Goal: Task Accomplishment & Management: Use online tool/utility

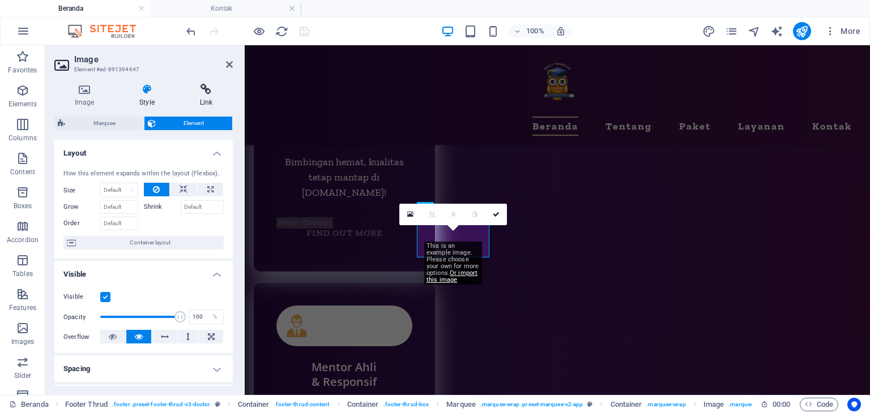
click at [210, 91] on icon at bounding box center [206, 89] width 53 height 11
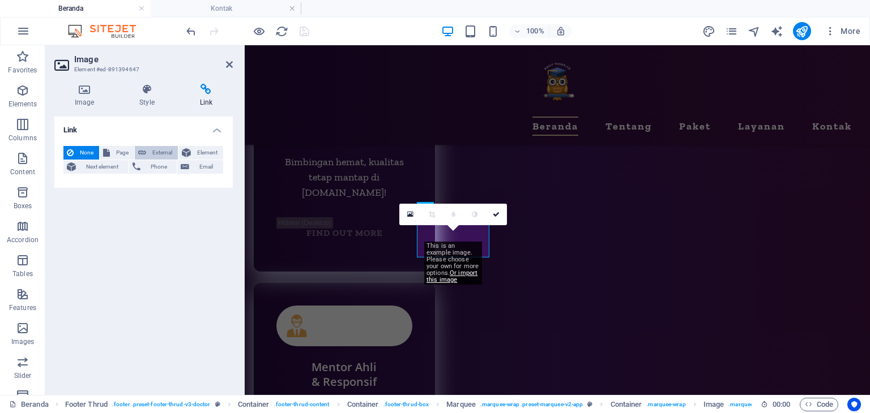
click at [168, 150] on span "External" at bounding box center [162, 153] width 25 height 14
select select "blank"
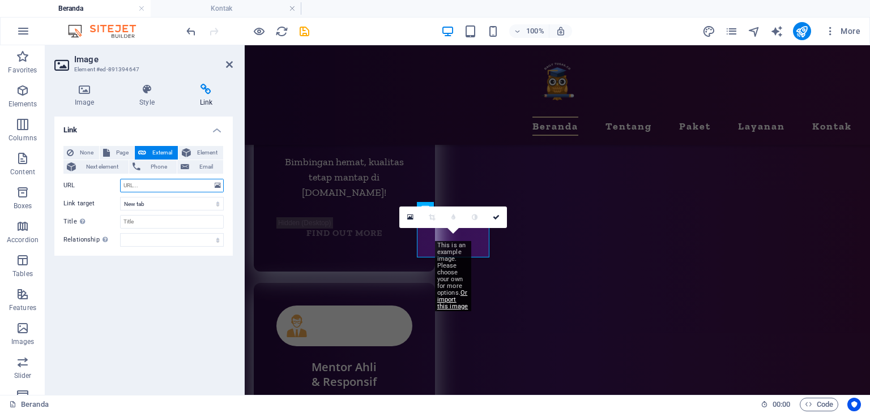
paste input "https://www.experte.com/security-check?d=dailytugas.com"
type input "https://www.experte.com/security-check?d=dailytugas.com"
click at [174, 286] on div "Link None Page External Element Next element Phone Email Page Beranda Tentang P…" at bounding box center [143, 252] width 178 height 270
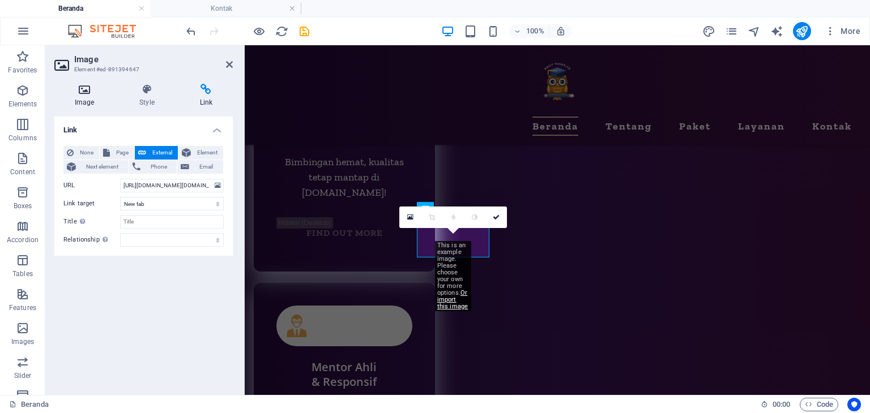
click at [89, 104] on h4 "Image" at bounding box center [86, 96] width 65 height 24
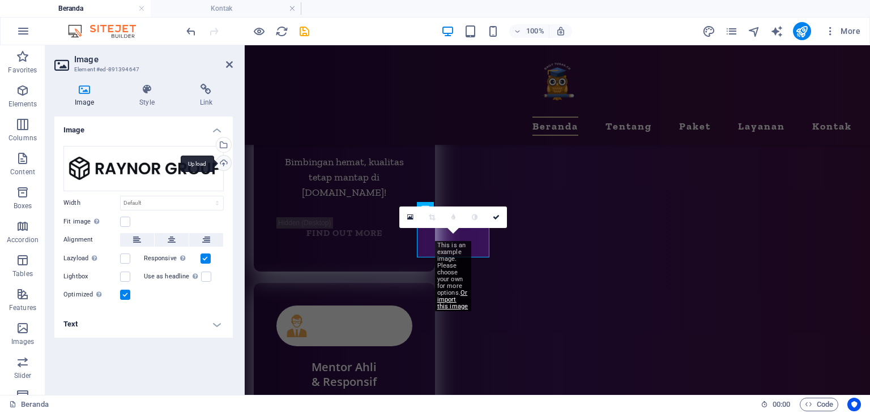
click at [220, 161] on div "Upload" at bounding box center [222, 164] width 17 height 17
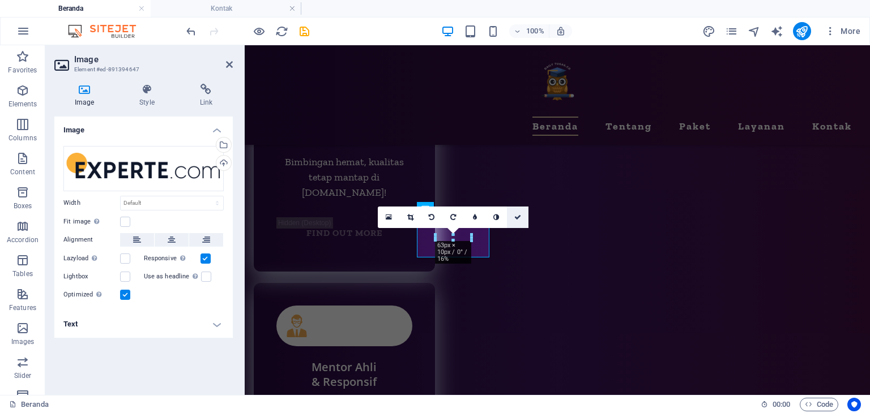
click at [519, 215] on icon at bounding box center [517, 217] width 7 height 7
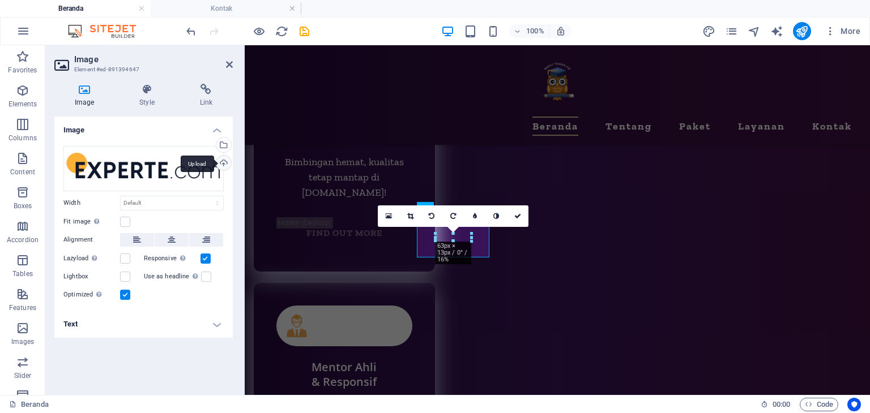
click at [224, 161] on div "Upload" at bounding box center [222, 164] width 17 height 17
click at [519, 217] on icon at bounding box center [517, 216] width 7 height 7
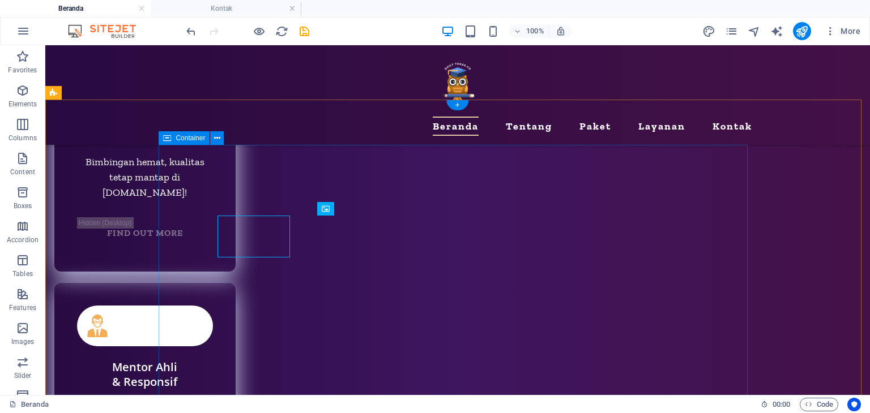
scroll to position [5384, 0]
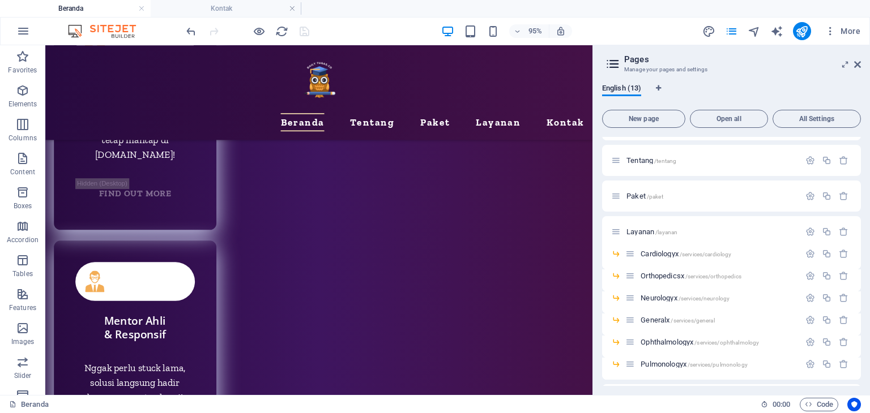
scroll to position [20, 0]
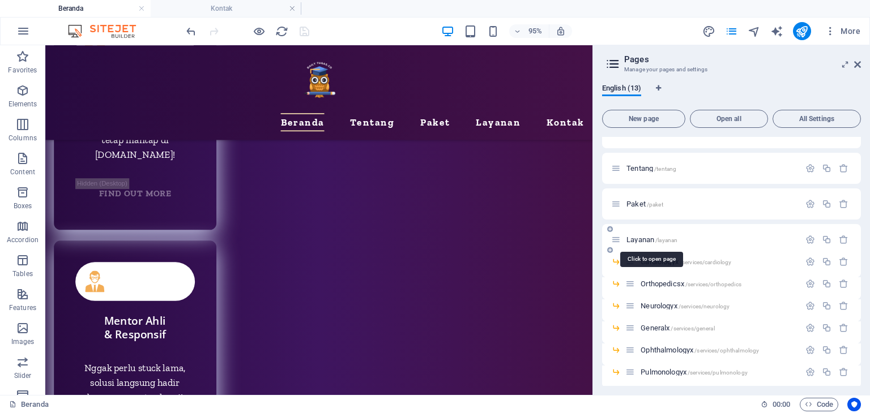
click at [648, 241] on span "Layanan /layanan" at bounding box center [651, 240] width 51 height 8
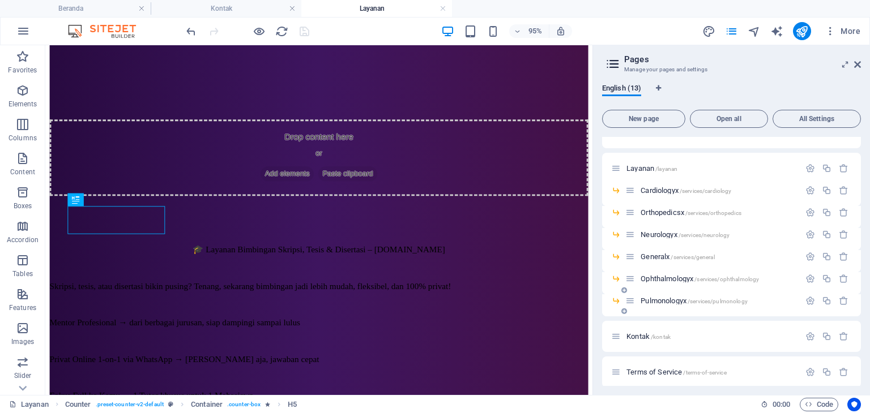
scroll to position [0, 0]
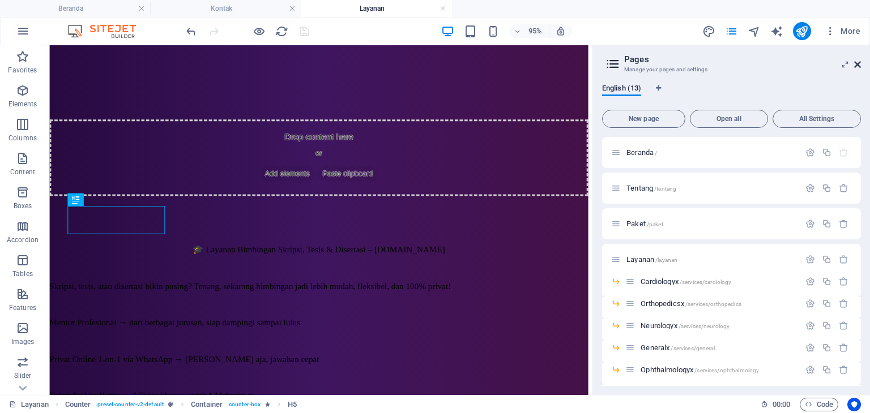
click at [857, 63] on icon at bounding box center [857, 64] width 7 height 9
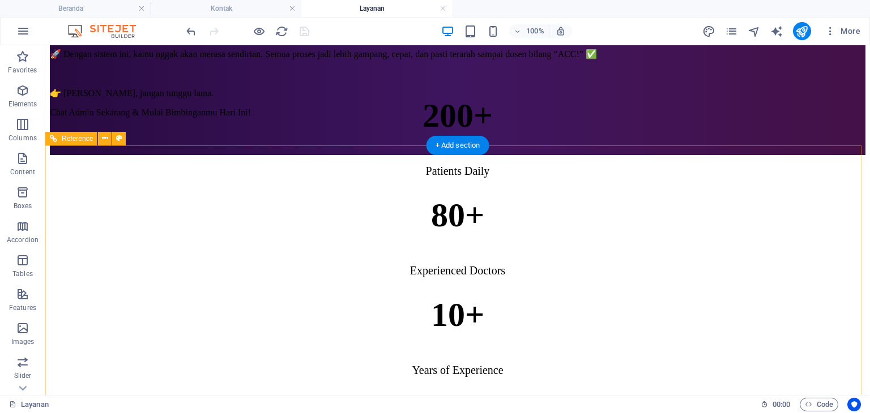
scroll to position [1061, 0]
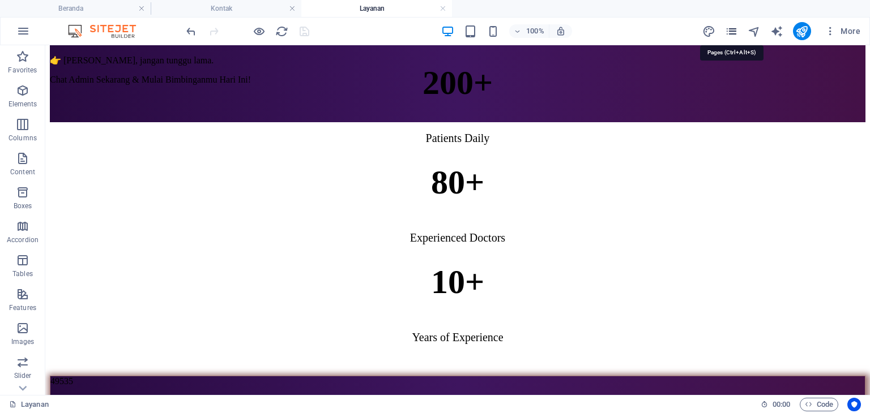
click at [731, 29] on icon "pages" at bounding box center [731, 31] width 13 height 13
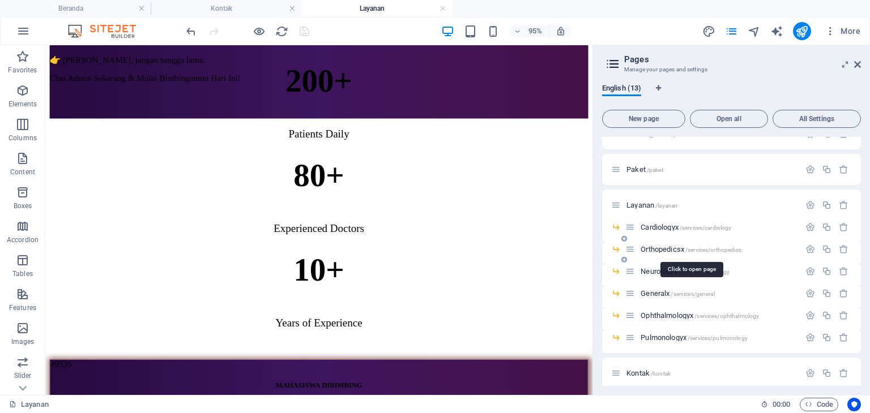
scroll to position [57, 0]
click at [668, 225] on span "Cardiologyx /services/cardiology" at bounding box center [685, 225] width 91 height 8
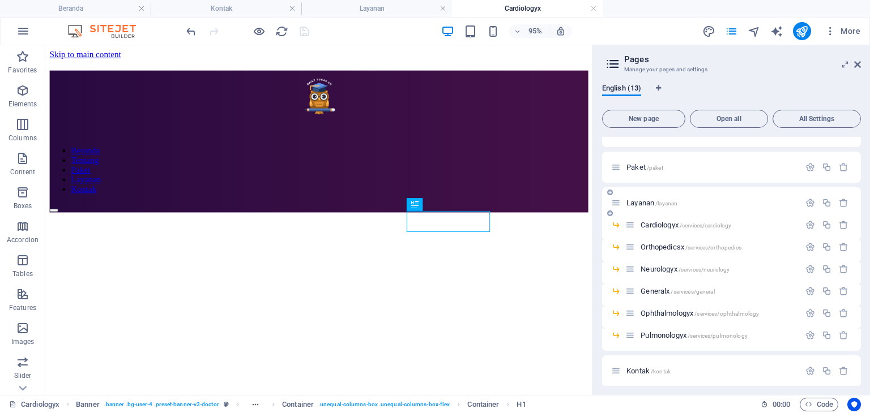
scroll to position [0, 0]
click at [857, 66] on icon at bounding box center [857, 64] width 7 height 9
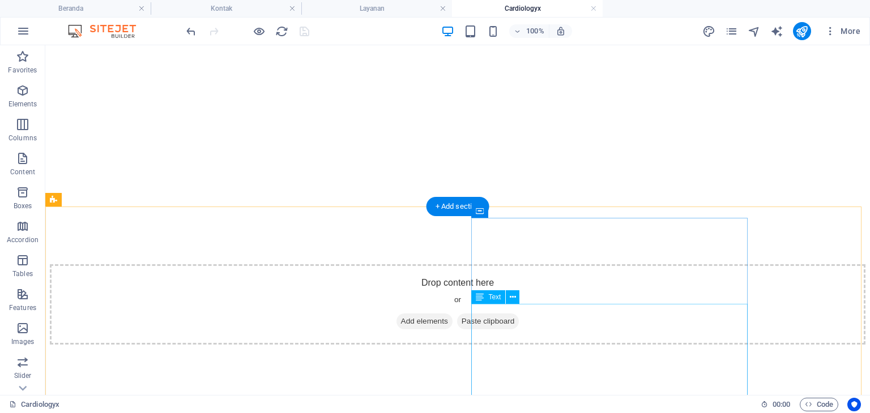
scroll to position [283, 0]
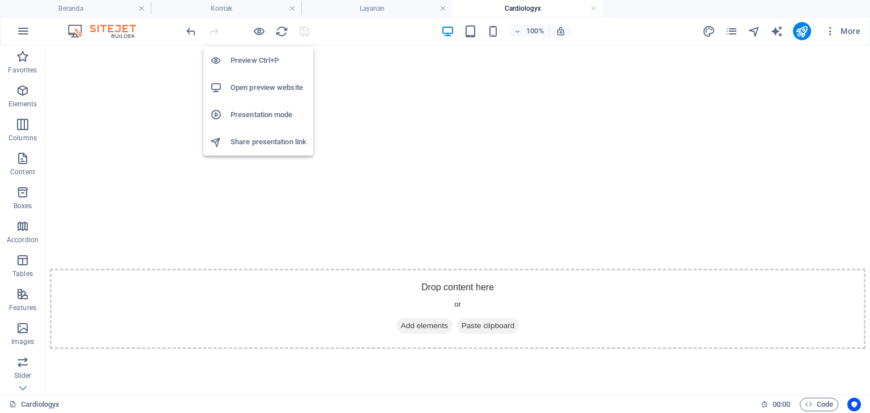
click at [265, 85] on h6 "Open preview website" at bounding box center [268, 88] width 76 height 14
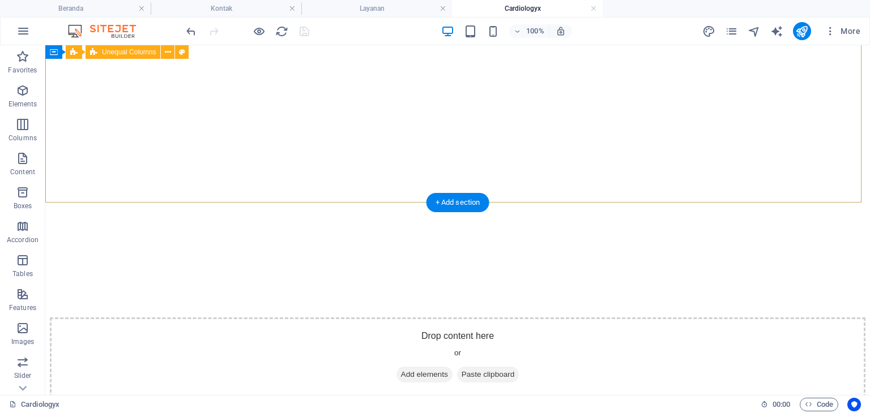
scroll to position [113, 0]
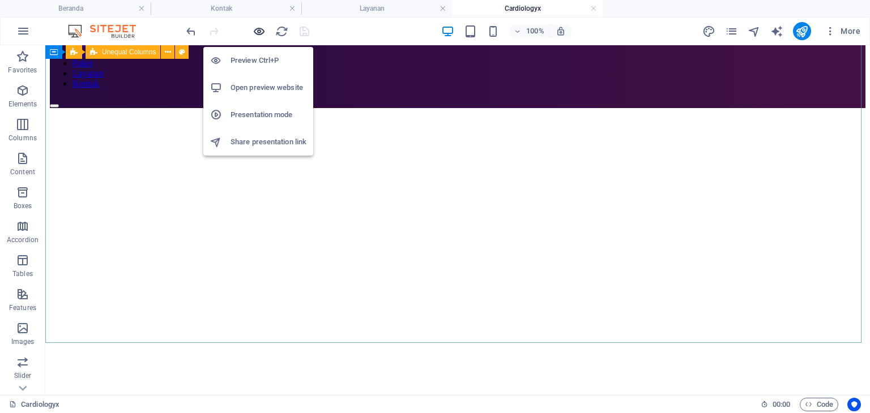
click at [260, 33] on icon "button" at bounding box center [259, 31] width 13 height 13
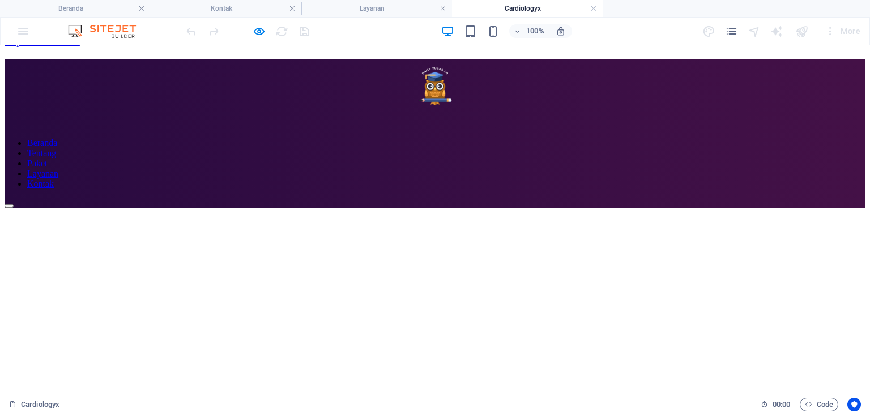
scroll to position [0, 0]
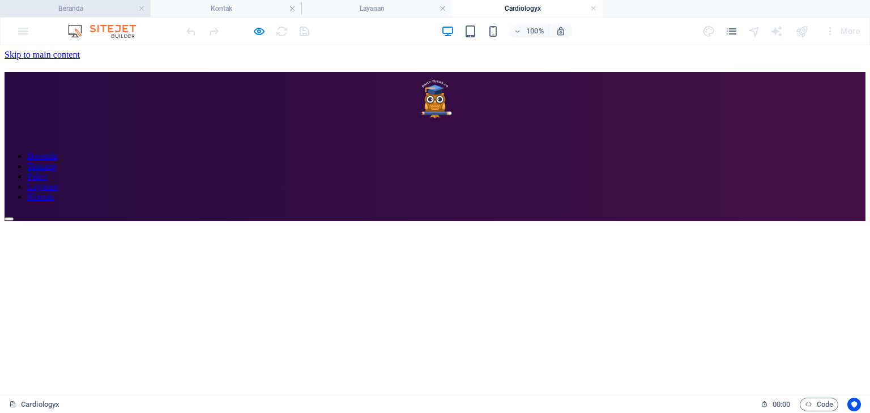
click at [93, 14] on h4 "Beranda" at bounding box center [75, 8] width 151 height 12
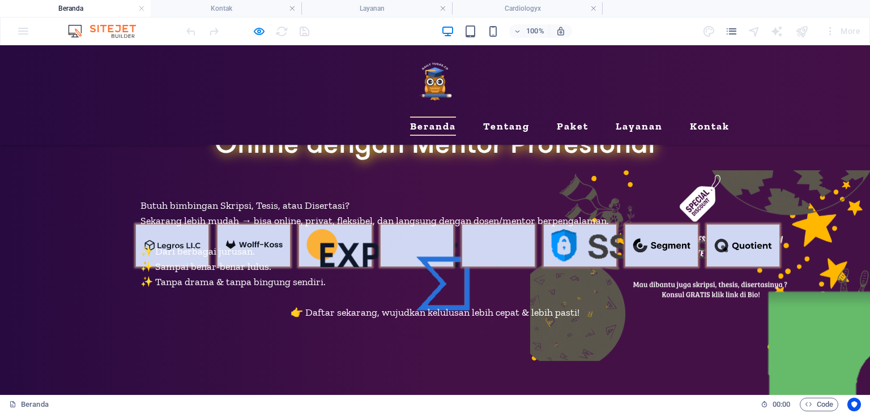
scroll to position [3881, 0]
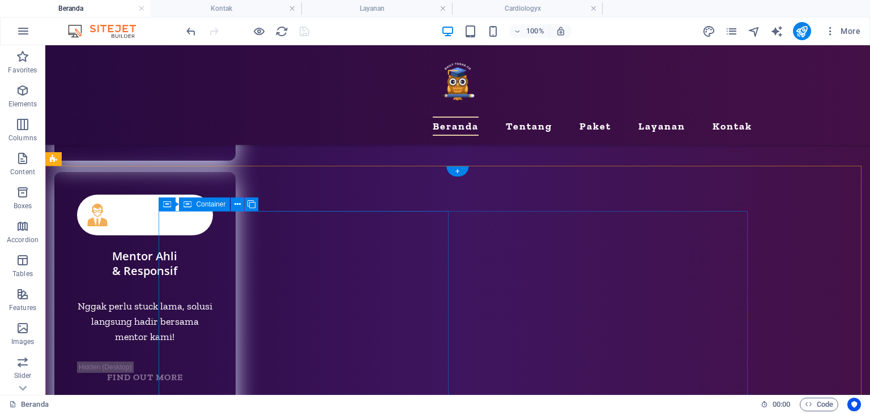
scroll to position [5482, 0]
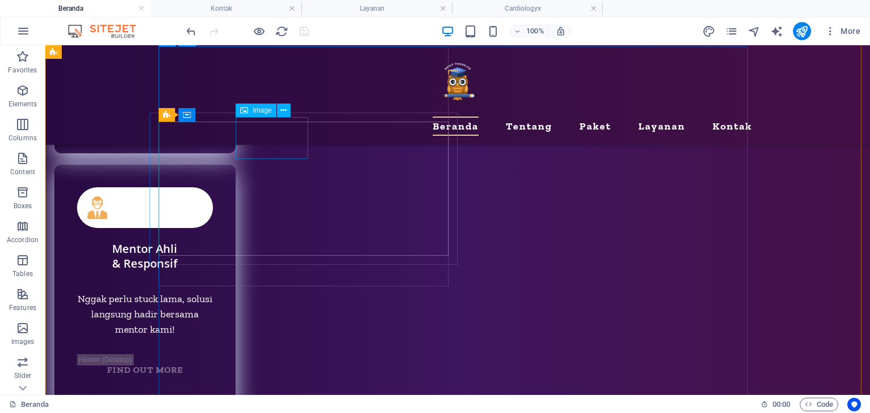
drag, startPoint x: 283, startPoint y: 139, endPoint x: 103, endPoint y: 135, distance: 180.7
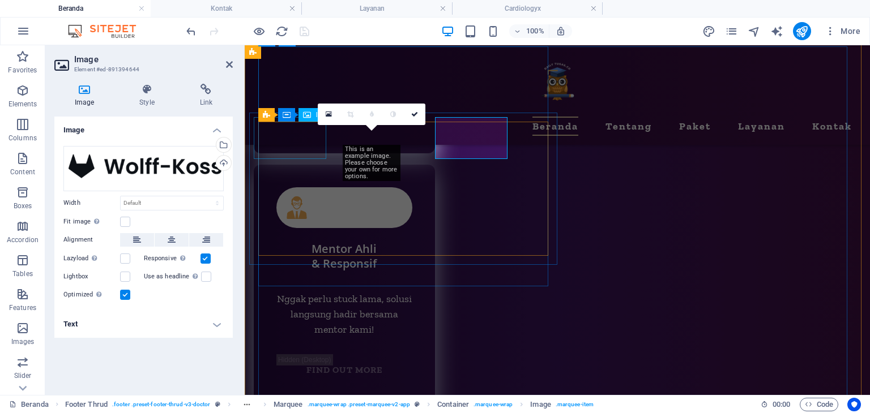
scroll to position [5463, 0]
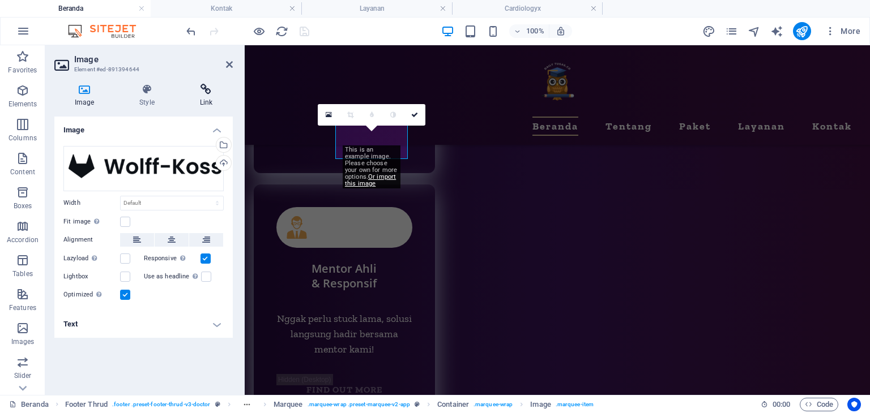
click at [206, 91] on icon at bounding box center [206, 89] width 53 height 11
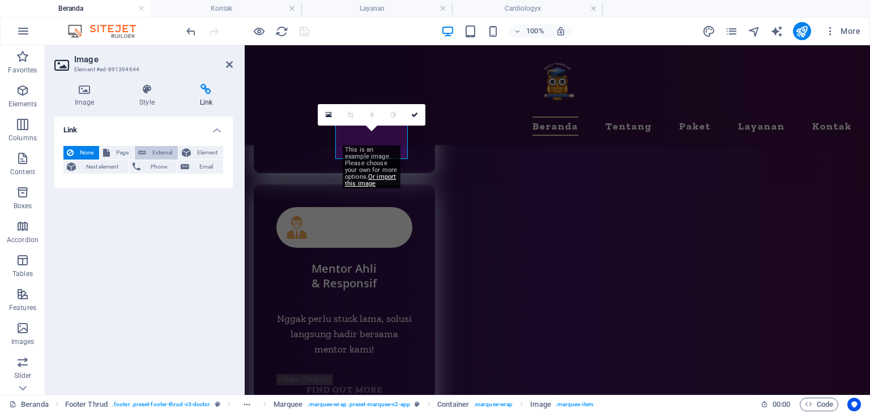
click at [161, 152] on span "External" at bounding box center [162, 153] width 25 height 14
select select "blank"
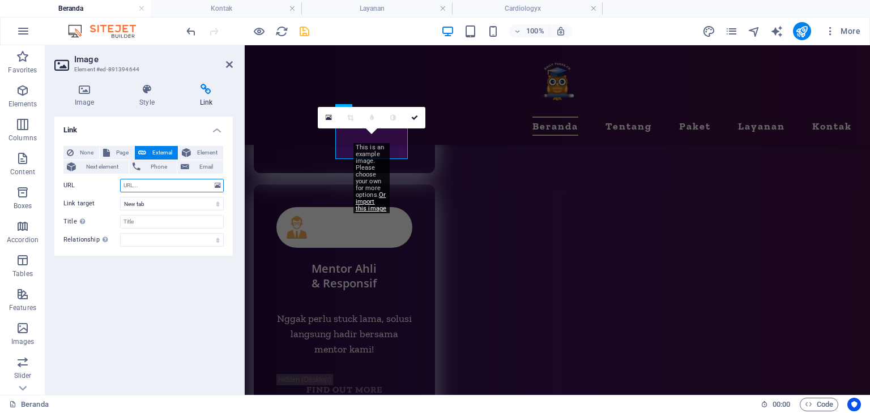
paste input "https://seositecheckup.com/seo-audit/ssl-checker-and-https-test/dailytugas.com"
type input "https://seositecheckup.com/seo-audit/ssl-checker-and-https-test/dailytugas.com"
click at [134, 310] on div "Link None Page External Element Next element Phone Email Page Beranda Tentang P…" at bounding box center [143, 252] width 178 height 270
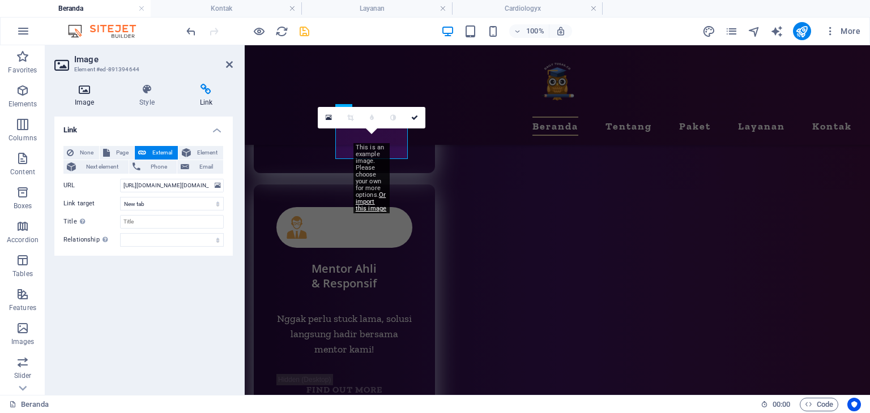
click at [88, 95] on h4 "Image" at bounding box center [86, 96] width 65 height 24
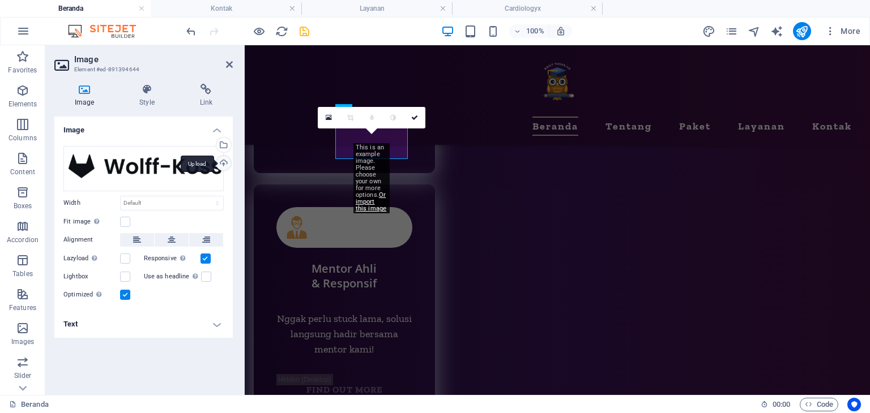
click at [227, 164] on div "Upload" at bounding box center [222, 164] width 17 height 17
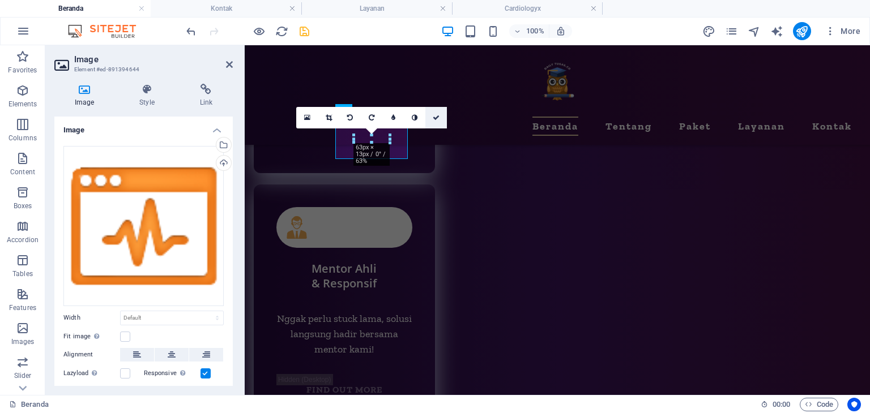
drag, startPoint x: 394, startPoint y: 70, endPoint x: 439, endPoint y: 116, distance: 64.1
click at [439, 116] on icon at bounding box center [436, 117] width 7 height 7
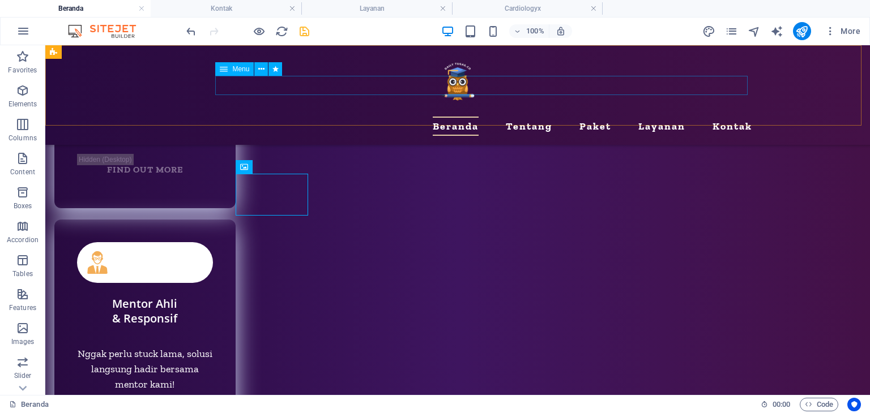
scroll to position [5426, 0]
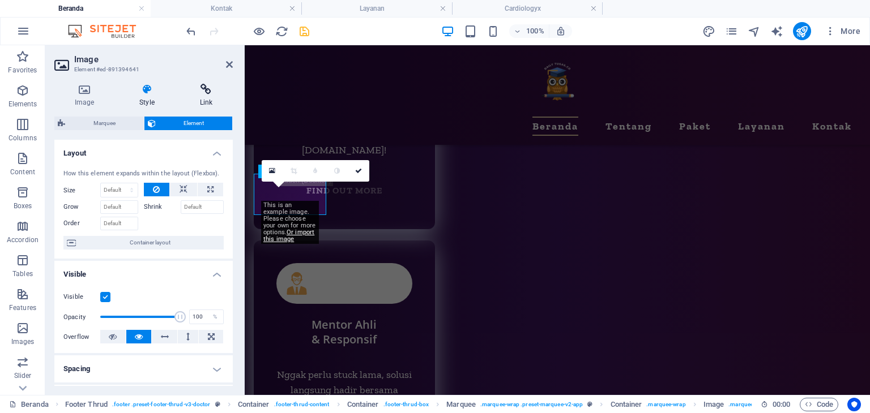
click at [208, 91] on icon at bounding box center [206, 89] width 53 height 11
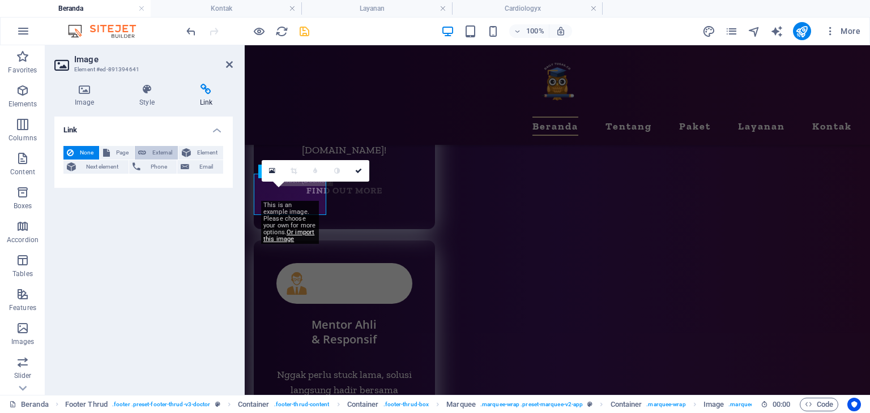
click at [147, 149] on button "External" at bounding box center [156, 153] width 43 height 14
select select "blank"
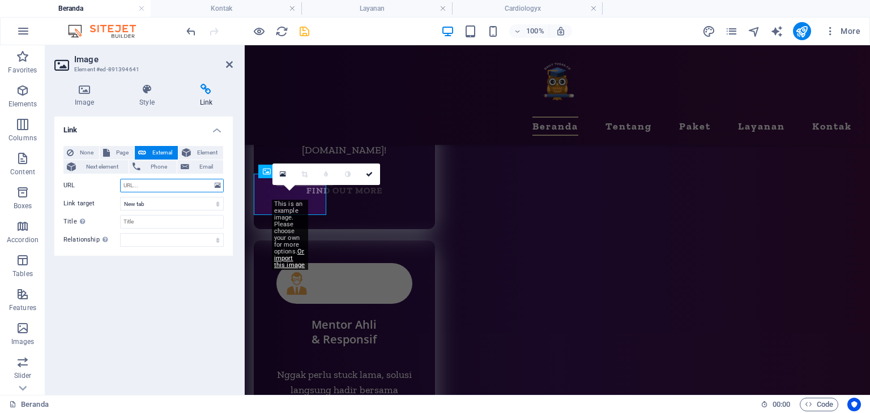
paste input "https://sitecheck.sucuri.net/results/https/dailytugas.com"
type input "https://sitecheck.sucuri.net/results/https/dailytugas.com"
click at [140, 311] on div "Link None Page External Element Next element Phone Email Page Beranda Tentang P…" at bounding box center [143, 252] width 178 height 270
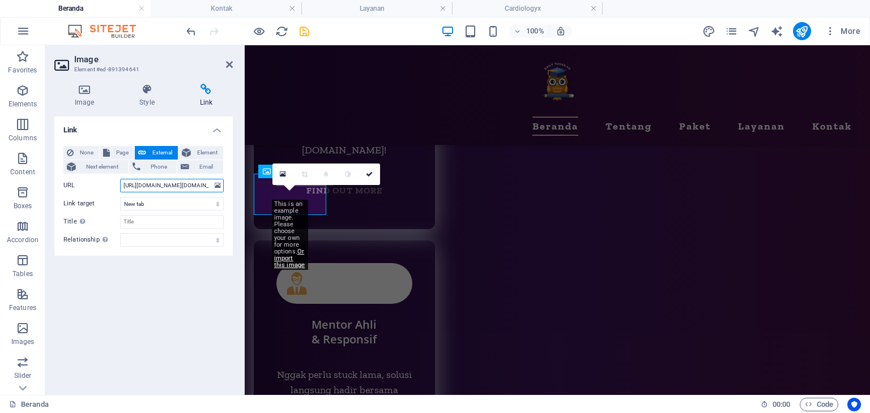
click at [183, 188] on input "https://sitecheck.sucuri.net/results/https/dailytugas.com" at bounding box center [172, 186] width 104 height 14
paste input "https://sitecheck.sucuri.net/results/https/dailytugas.com"
type input "https://sitecheck.sucuri.net/results/https/dailytugas.com"
click at [135, 299] on div "Link None Page External Element Next element Phone Email Page Beranda Tentang P…" at bounding box center [143, 252] width 178 height 270
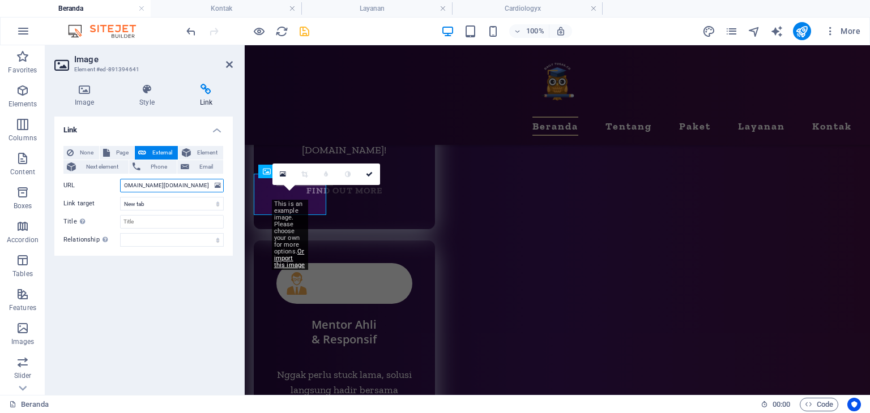
drag, startPoint x: 161, startPoint y: 184, endPoint x: 176, endPoint y: 182, distance: 15.4
click at [176, 182] on input "https://sitecheck.sucuri.net/results/https/dailytugas.com" at bounding box center [172, 186] width 104 height 14
click at [150, 335] on div "Link None Page External Element Next element Phone Email Page Beranda Tentang P…" at bounding box center [143, 252] width 178 height 270
click at [88, 95] on icon at bounding box center [84, 89] width 60 height 11
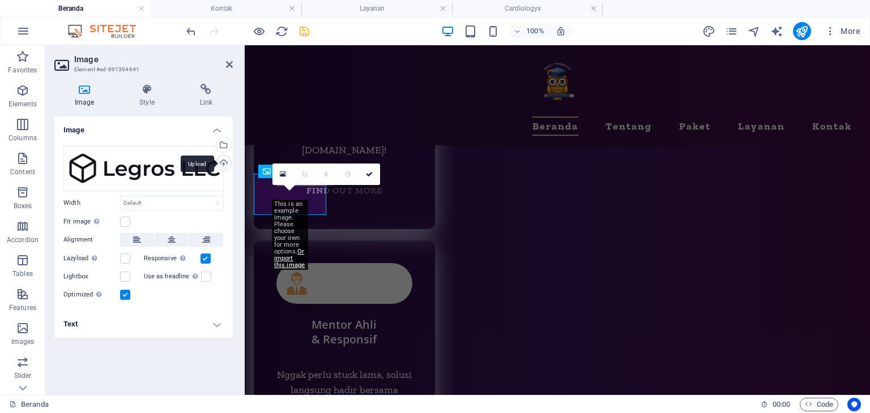
click at [222, 166] on div "Upload" at bounding box center [222, 164] width 17 height 17
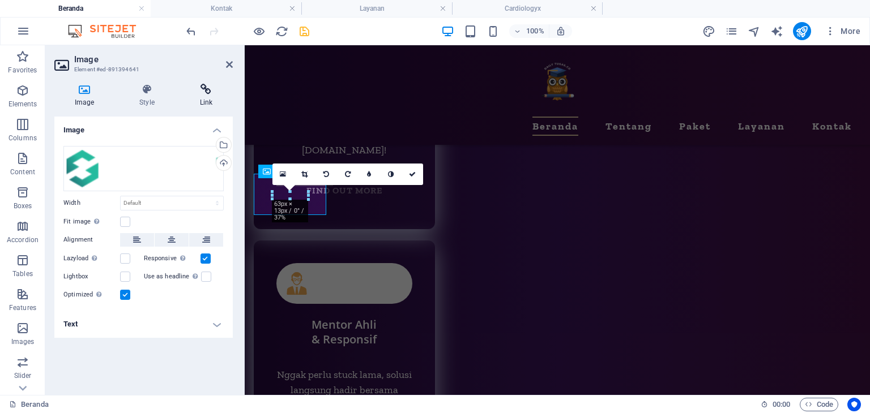
click at [204, 95] on h4 "Link" at bounding box center [206, 96] width 53 height 24
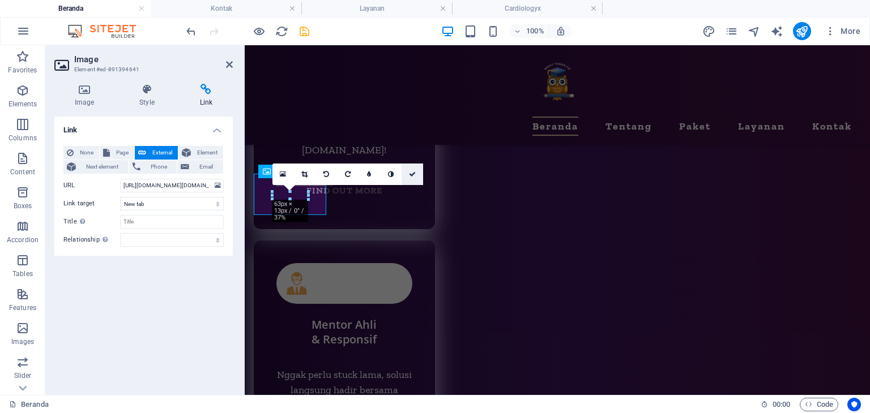
click at [415, 174] on icon at bounding box center [412, 174] width 7 height 7
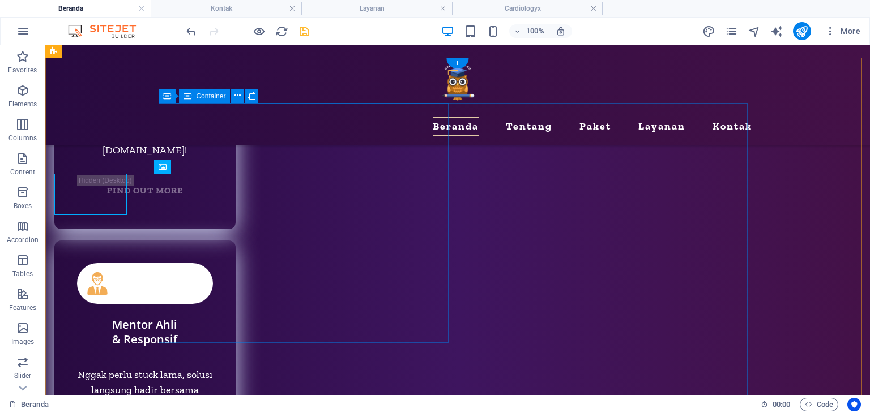
scroll to position [5426, 0]
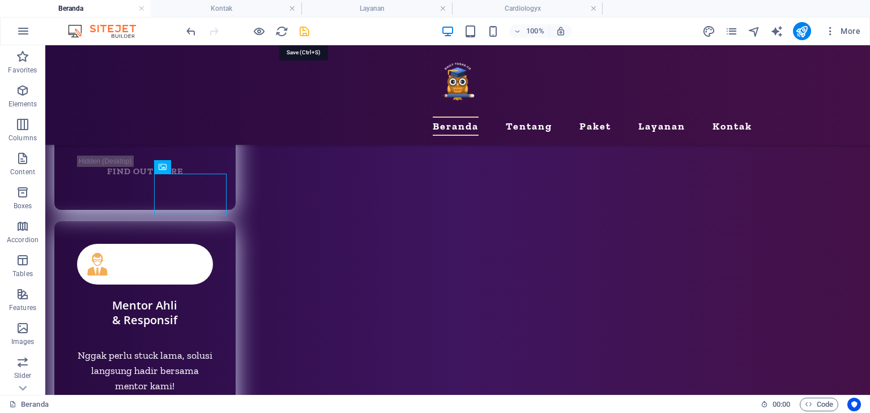
click at [302, 25] on icon "save" at bounding box center [304, 31] width 13 height 13
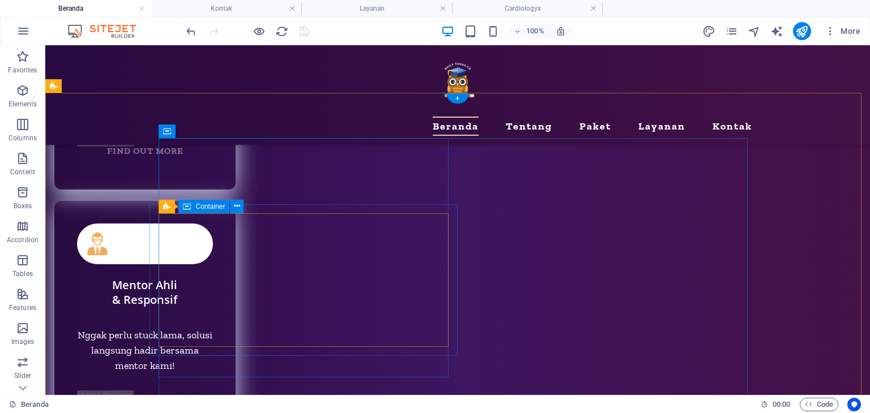
scroll to position [5369, 0]
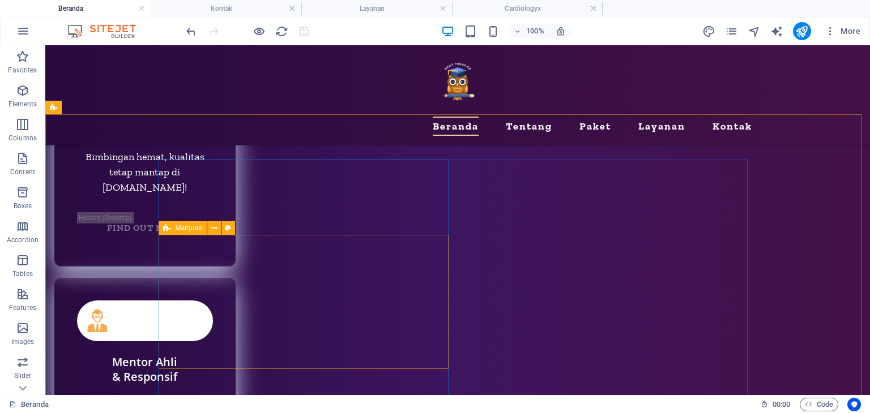
click at [166, 333] on icon at bounding box center [100, 412] width 136 height 158
select select "16/9"
select select "%"
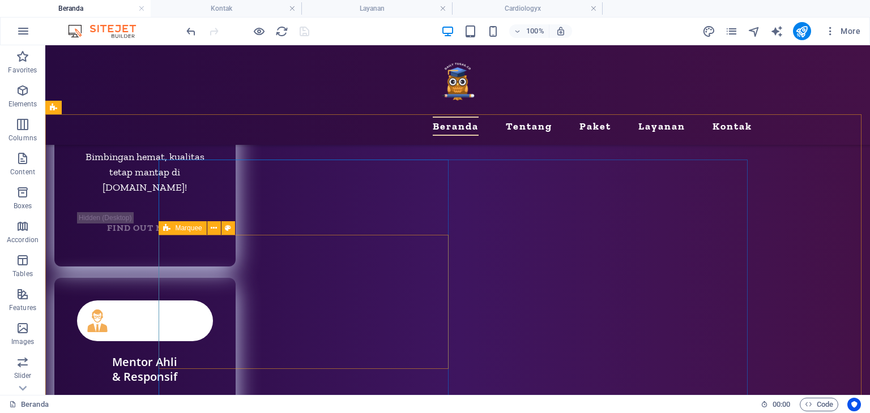
select select "rem"
select select "px"
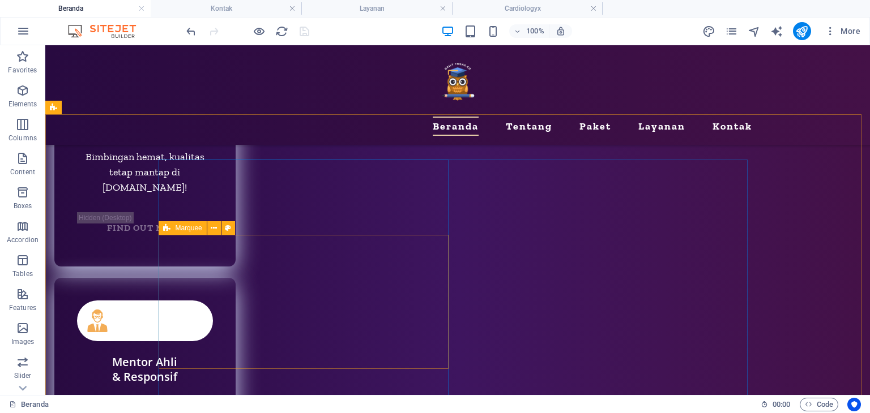
select select "px"
select select "preset-marquee-v2-app"
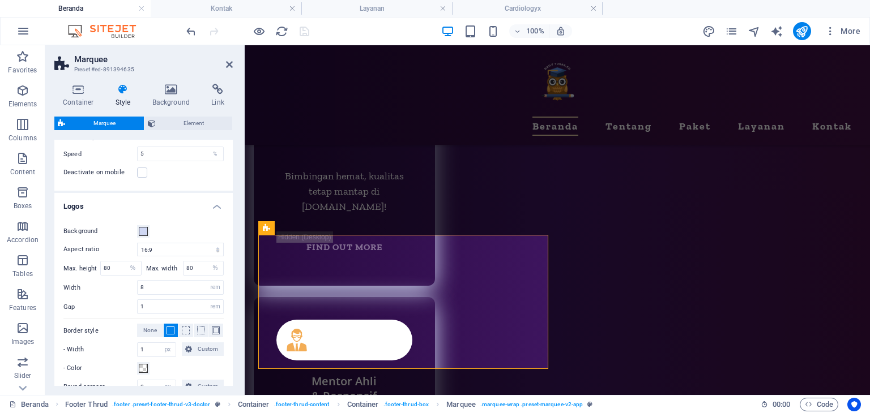
scroll to position [113, 0]
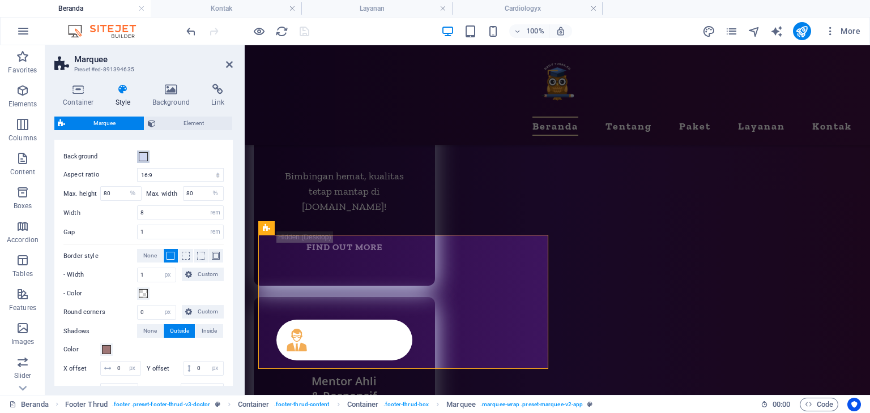
click at [139, 153] on span at bounding box center [143, 156] width 9 height 9
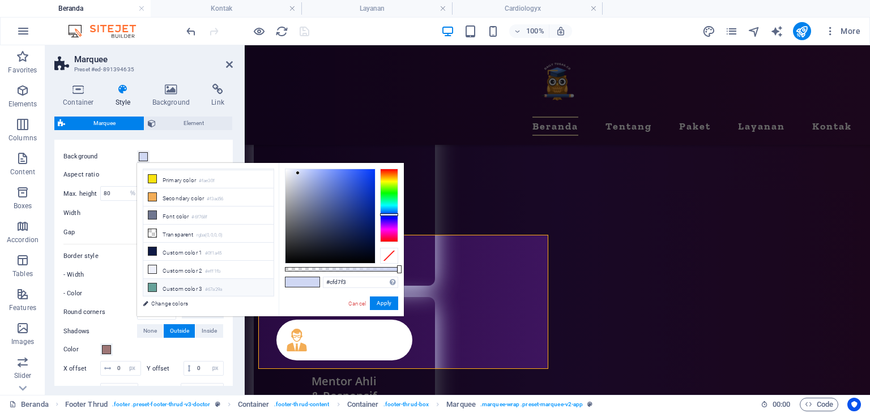
scroll to position [47, 0]
click at [0, 0] on icon at bounding box center [0, 0] width 0 height 0
type input "rgba(0, 0, 0, 0)"
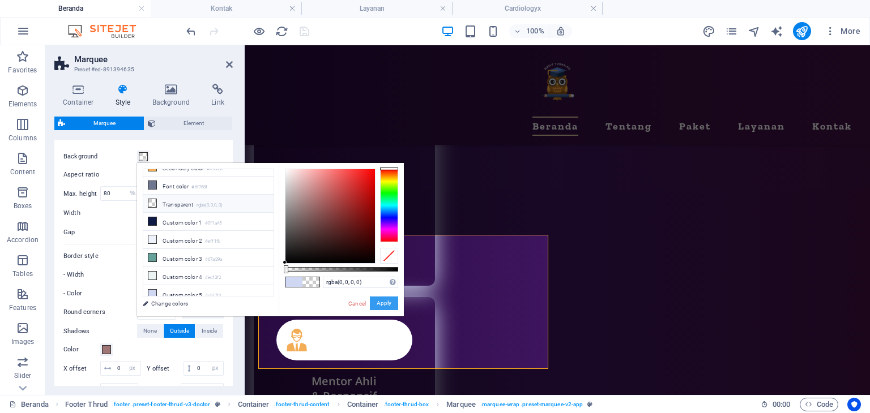
click at [0, 0] on button "Apply" at bounding box center [0, 0] width 0 height 0
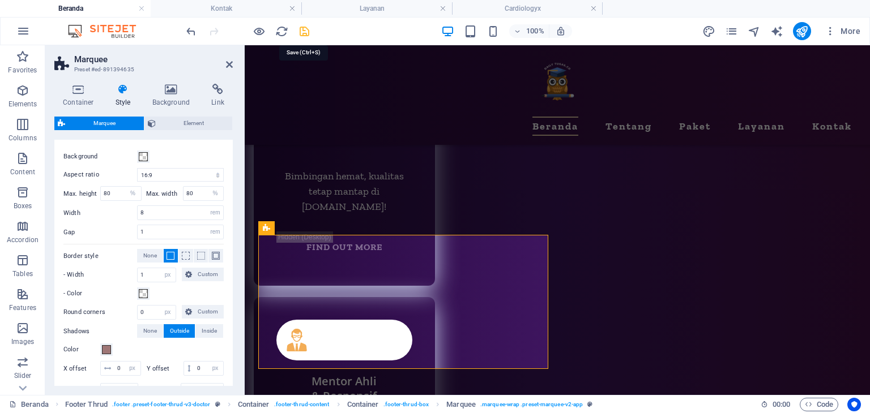
click at [308, 31] on icon "save" at bounding box center [304, 31] width 13 height 13
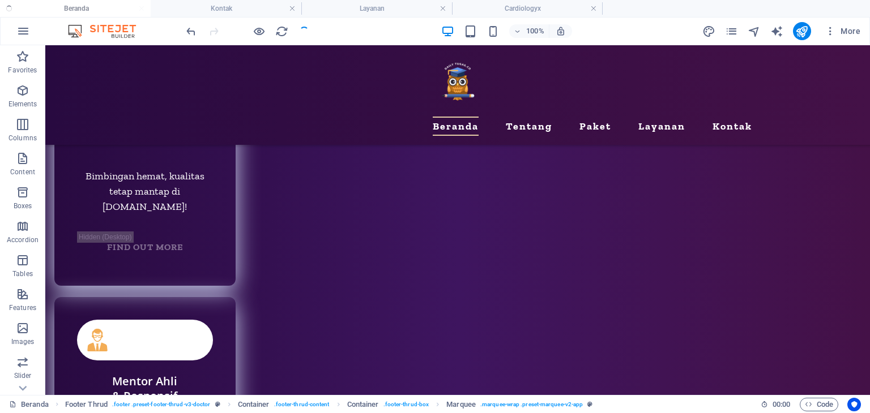
scroll to position [5369, 0]
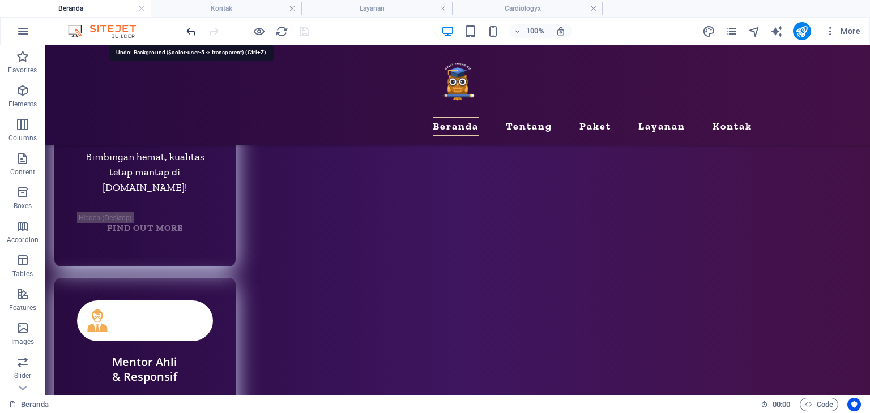
click at [304, 31] on icon "save" at bounding box center [304, 31] width 13 height 13
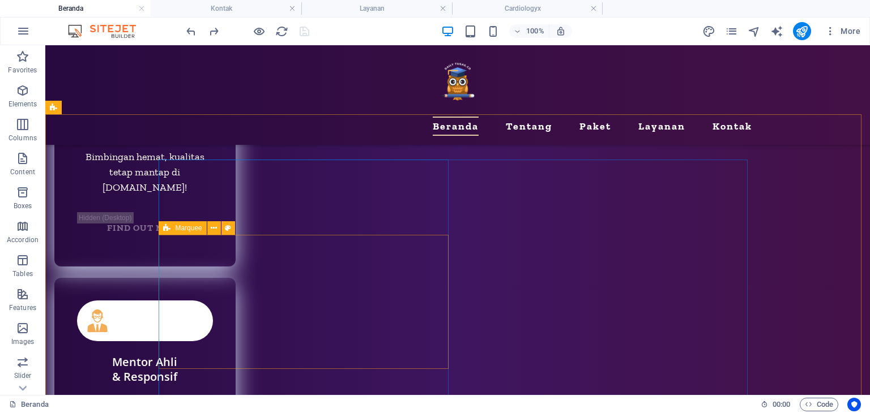
click at [166, 333] on icon at bounding box center [100, 412] width 136 height 158
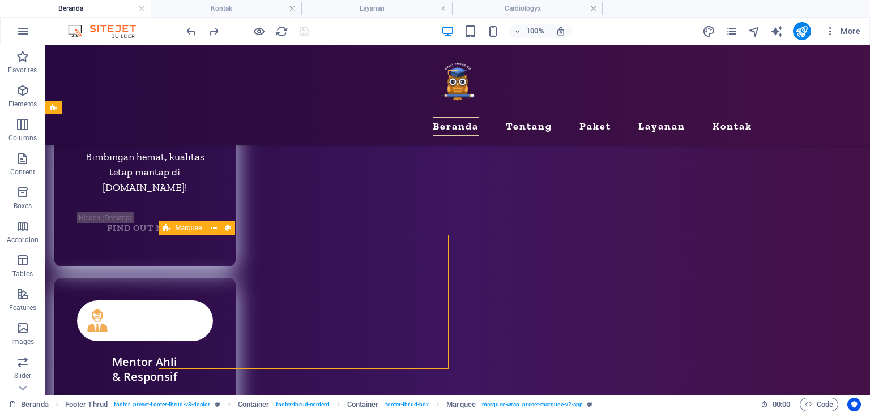
click at [166, 333] on icon at bounding box center [100, 412] width 136 height 158
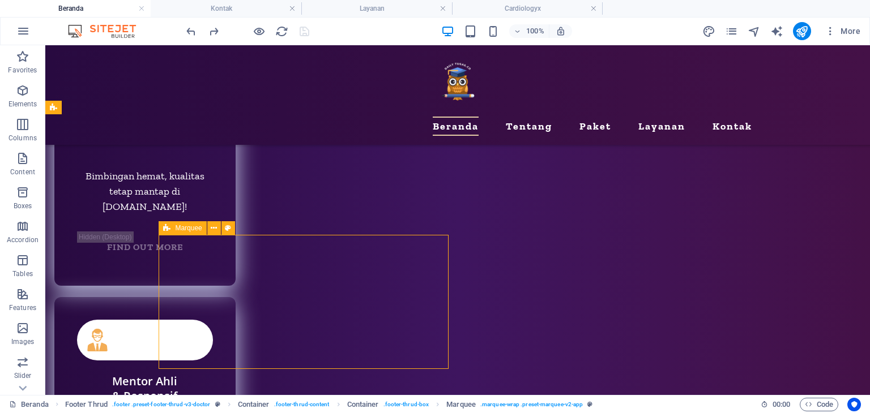
select select "16/9"
select select "%"
select select "rem"
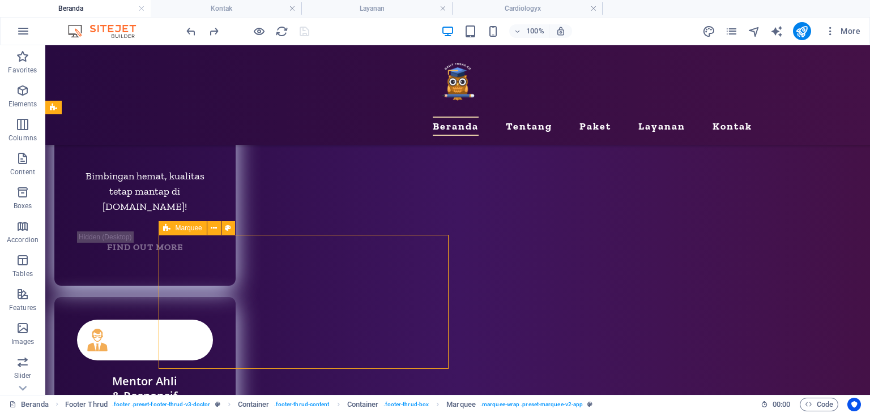
select select "px"
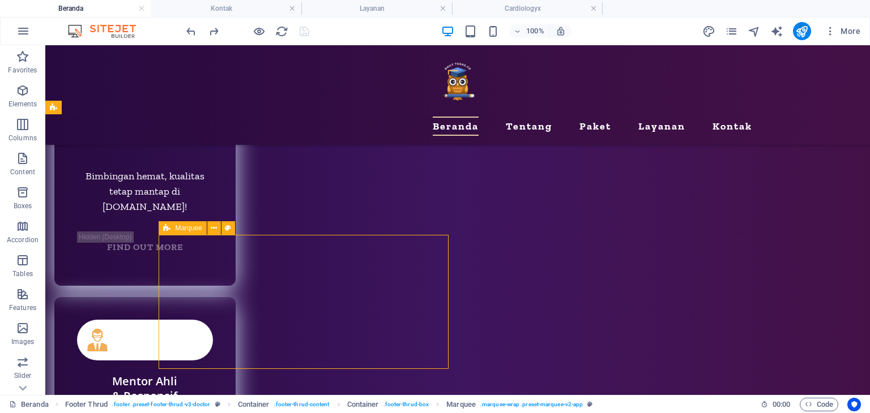
select select "px"
select select "preset-marquee-v2-app"
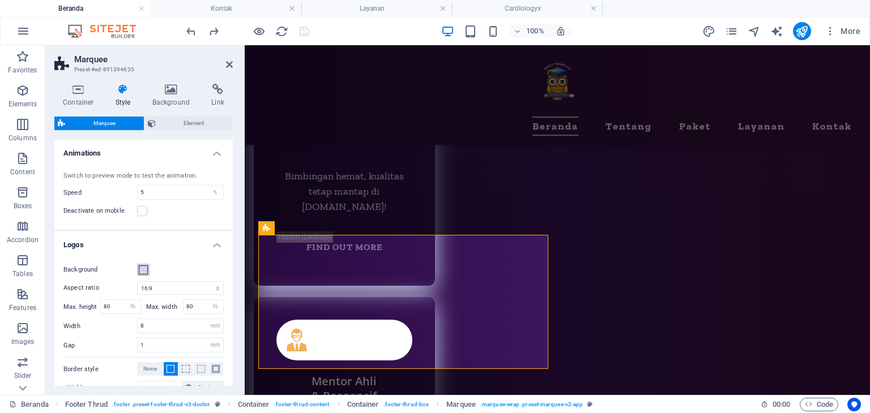
click at [144, 272] on span at bounding box center [143, 270] width 9 height 9
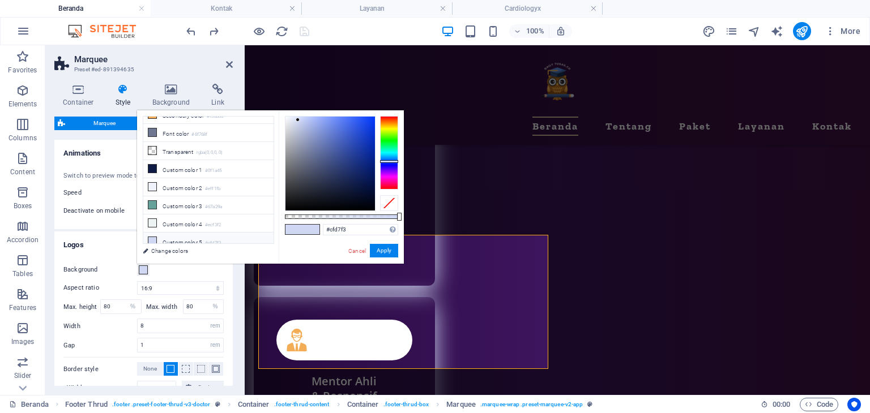
click at [176, 233] on li "Custom color 5 #cfd7f3" at bounding box center [208, 242] width 130 height 18
click at [0, 0] on button "Apply" at bounding box center [0, 0] width 0 height 0
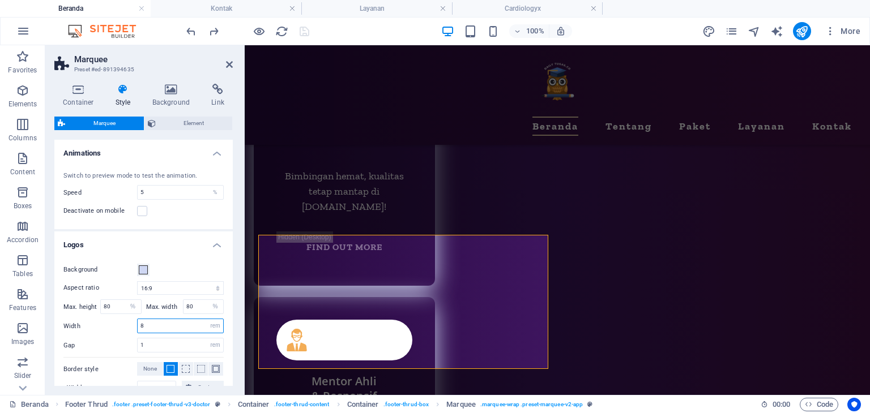
click at [156, 324] on input "8" at bounding box center [181, 326] width 86 height 14
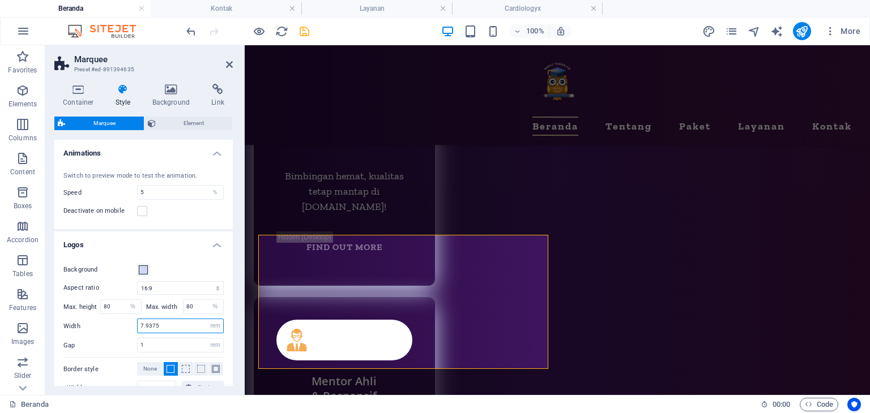
type input "8"
click at [153, 339] on input "1" at bounding box center [181, 346] width 86 height 14
click at [152, 194] on input "5" at bounding box center [181, 193] width 86 height 14
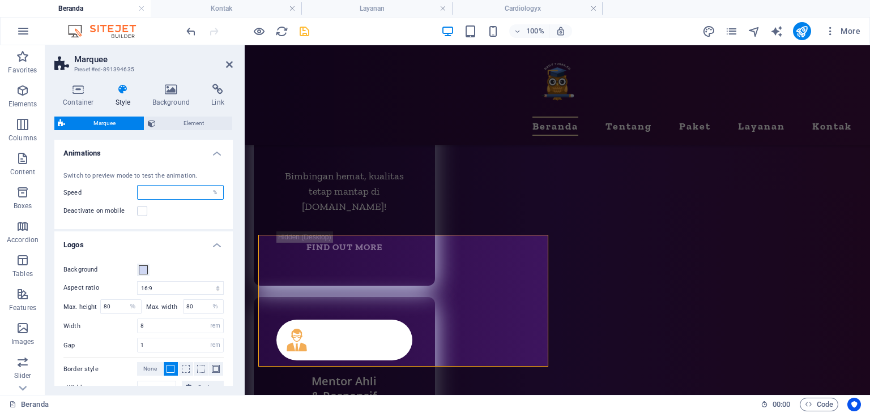
type input "5"
click at [305, 31] on icon "save" at bounding box center [304, 31] width 13 height 13
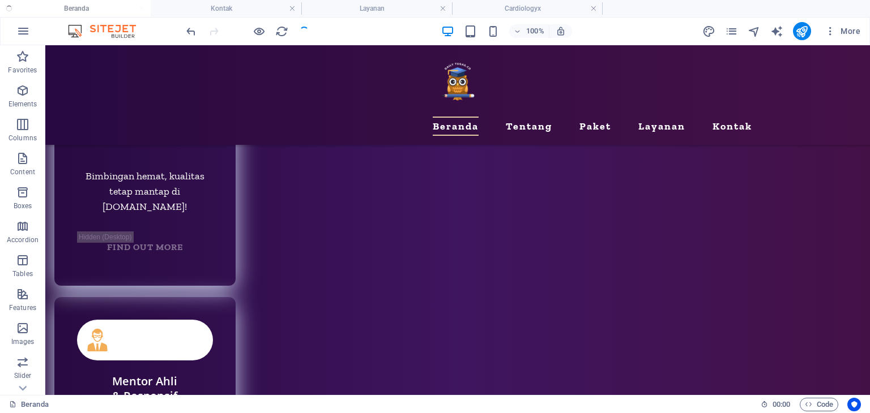
scroll to position [5369, 0]
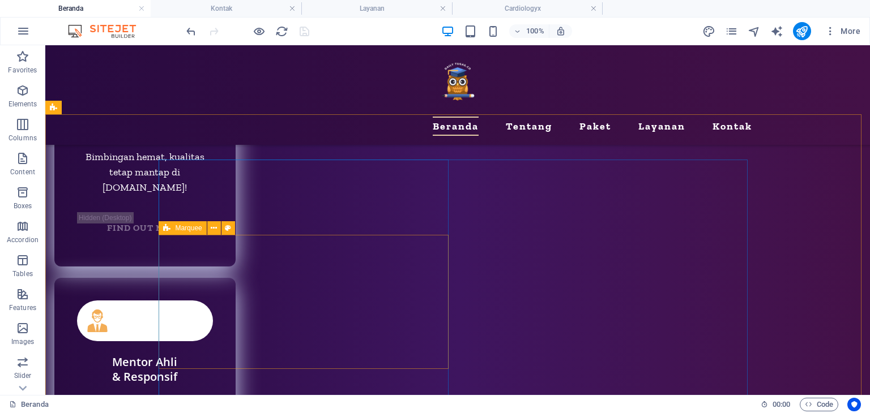
click at [168, 360] on icon at bounding box center [100, 383] width 136 height 46
select select "16/9"
select select "%"
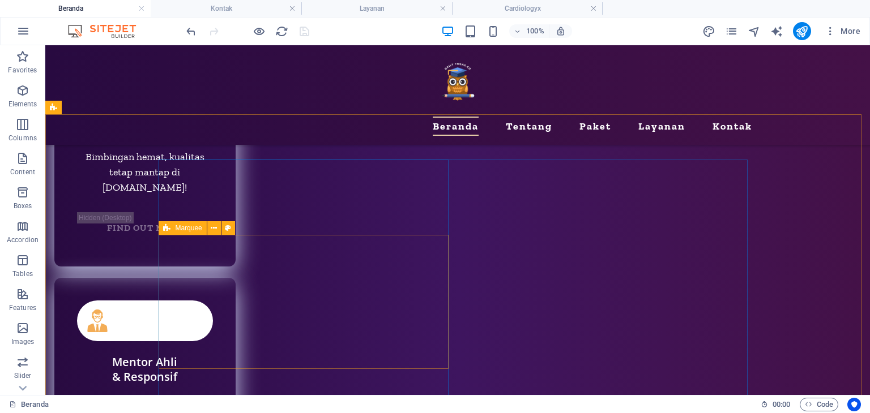
select select "rem"
select select "px"
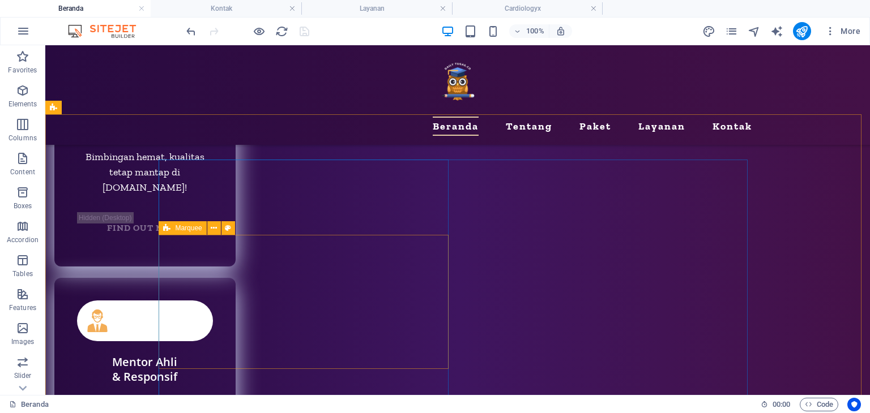
select select "px"
select select "preset-marquee-v2-app"
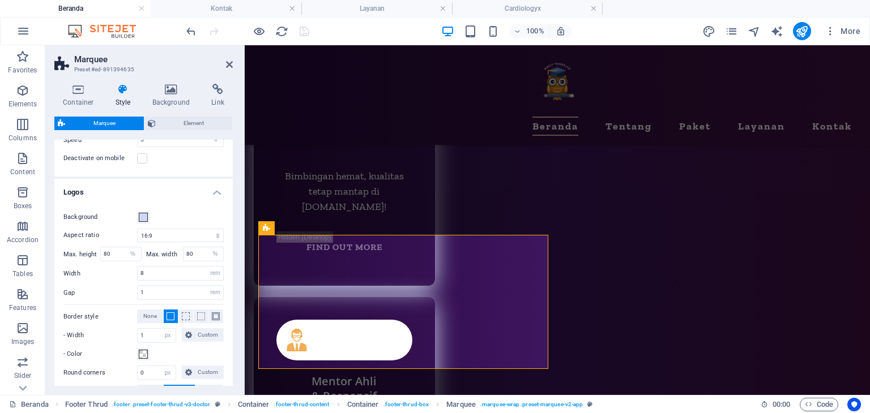
scroll to position [57, 0]
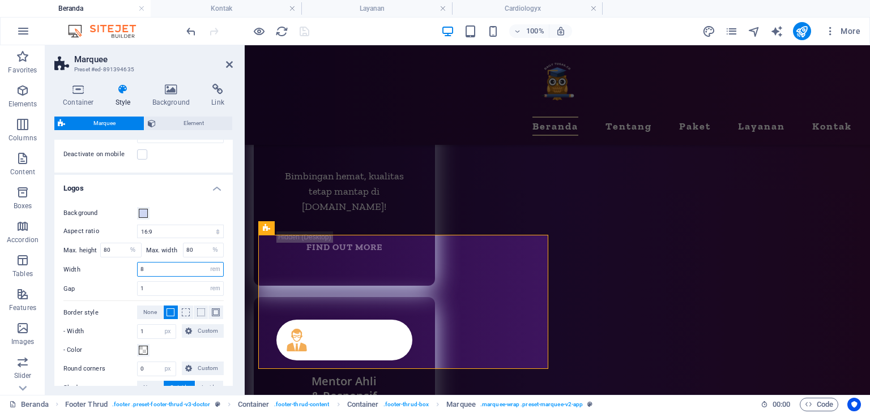
drag, startPoint x: 150, startPoint y: 272, endPoint x: 118, endPoint y: 265, distance: 32.4
click at [118, 265] on div "Width 8 px rem % vh vw" at bounding box center [143, 269] width 160 height 15
click at [183, 204] on div "Background Aspect ratio 1:2 1:1 2:1 4:3 16:9 16:10 Max. height 80 px rem % vh v…" at bounding box center [143, 332] width 183 height 274
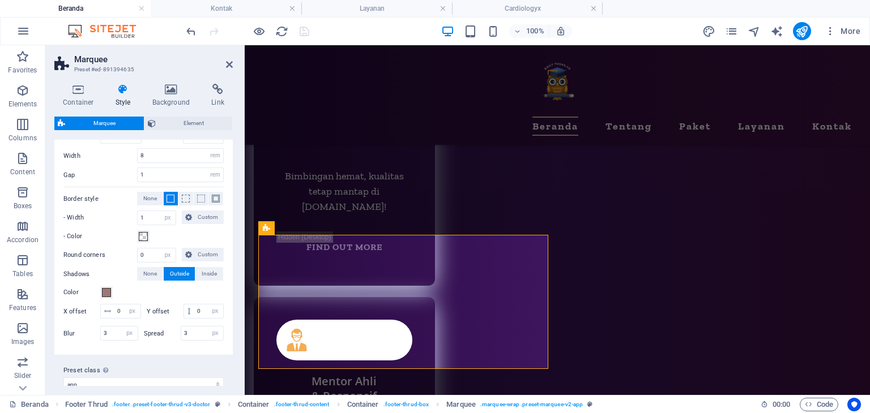
scroll to position [84, 0]
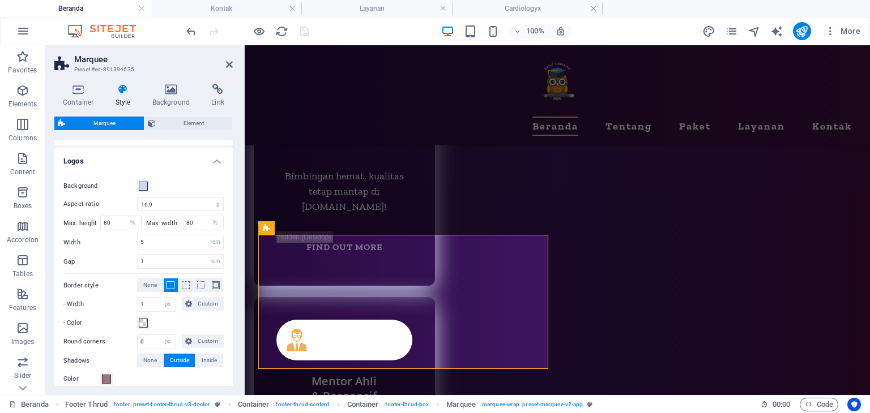
click at [112, 247] on div "Width 5 px rem % vh vw" at bounding box center [143, 242] width 160 height 15
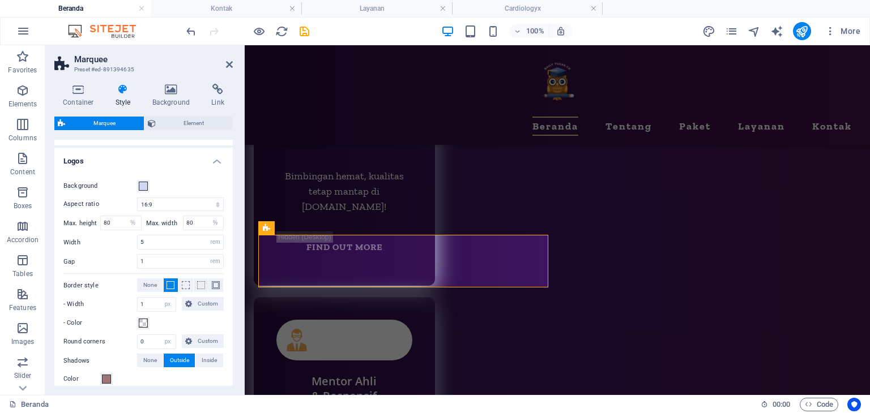
click at [153, 249] on div "Background Aspect ratio 1:2 1:1 2:1 4:3 16:9 16:10 Max. height 80 px rem % vh v…" at bounding box center [143, 305] width 183 height 274
drag, startPoint x: 155, startPoint y: 241, endPoint x: 99, endPoint y: 236, distance: 56.8
click at [101, 236] on div "Width 5 px rem % vh vw" at bounding box center [143, 242] width 160 height 15
type input "7"
click at [101, 247] on div "Width 7 px rem % vh vw" at bounding box center [143, 242] width 160 height 15
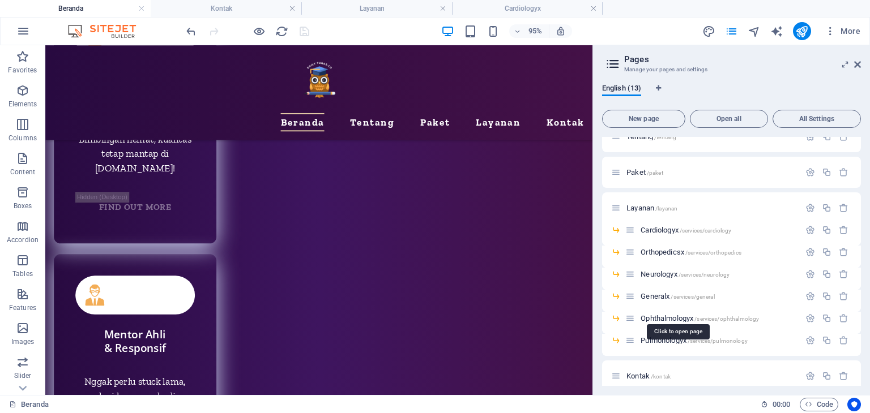
scroll to position [133, 0]
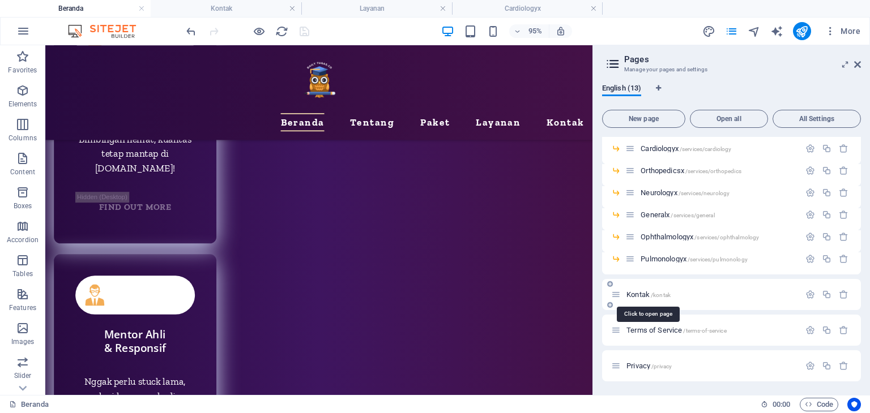
click at [643, 296] on span "Kontak /kontak" at bounding box center [648, 295] width 44 height 8
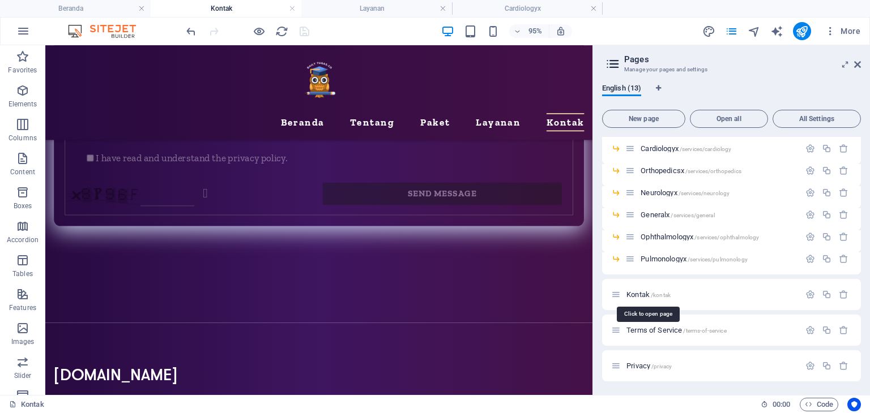
scroll to position [559, 0]
click at [237, 8] on h4 "Kontak" at bounding box center [226, 8] width 151 height 12
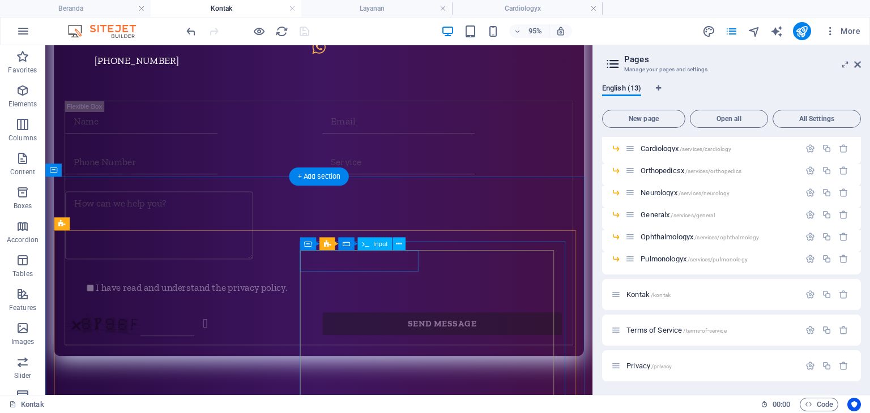
scroll to position [0, 0]
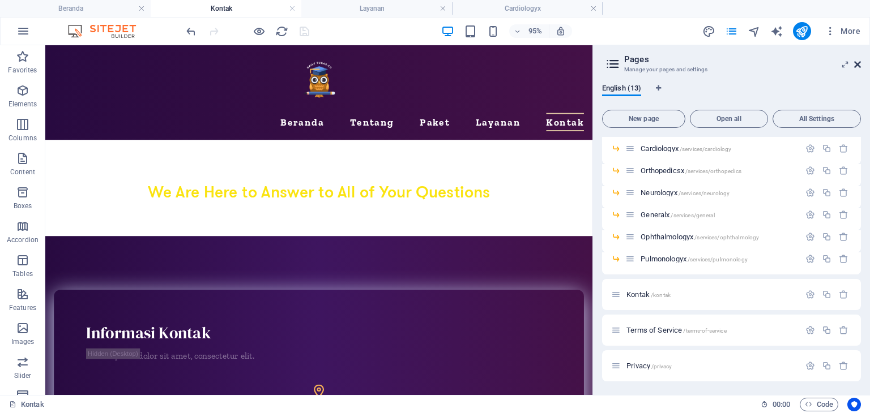
click at [859, 61] on icon at bounding box center [857, 64] width 7 height 9
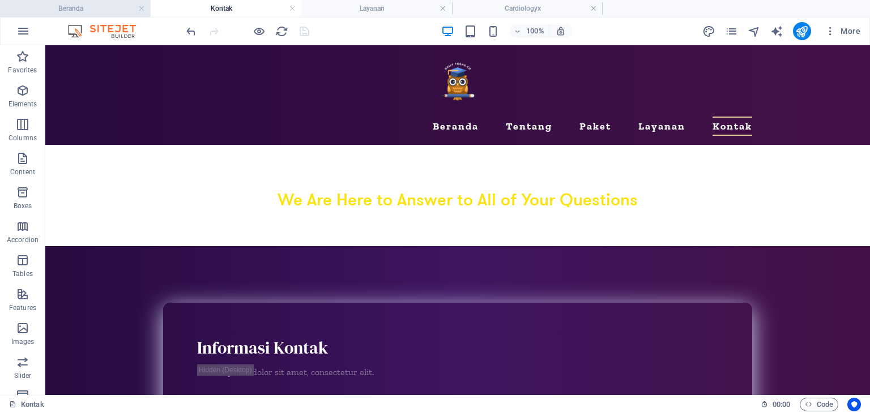
click at [76, 10] on h4 "Beranda" at bounding box center [75, 8] width 151 height 12
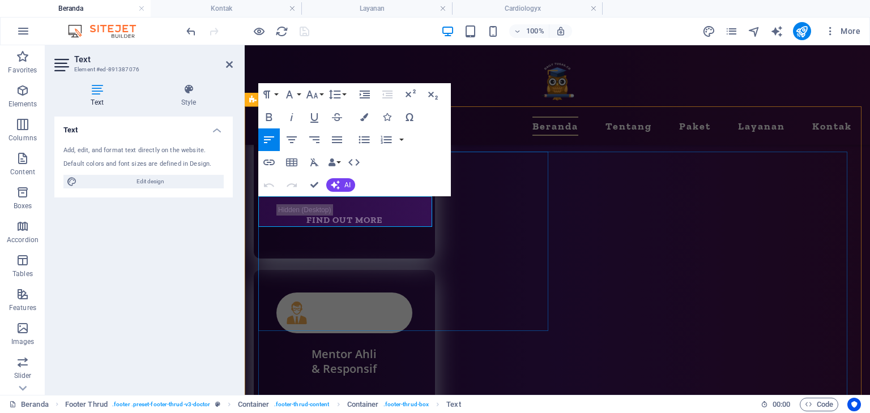
scroll to position [5357, 0]
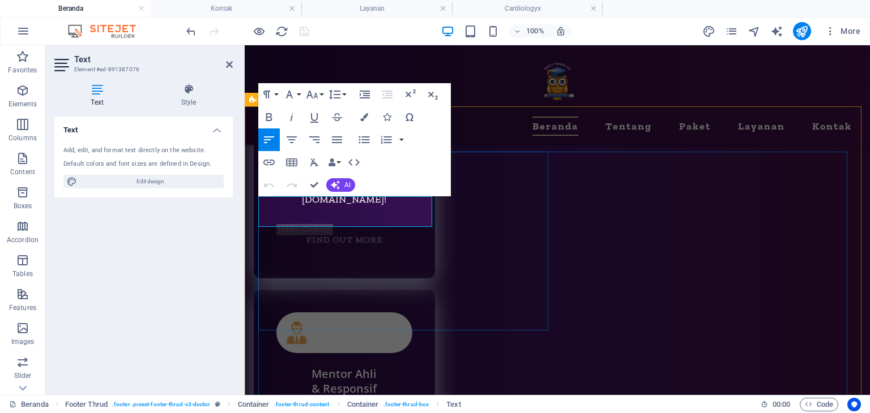
drag, startPoint x: 421, startPoint y: 214, endPoint x: 273, endPoint y: 206, distance: 148.0
drag, startPoint x: 417, startPoint y: 219, endPoint x: 256, endPoint y: 197, distance: 162.3
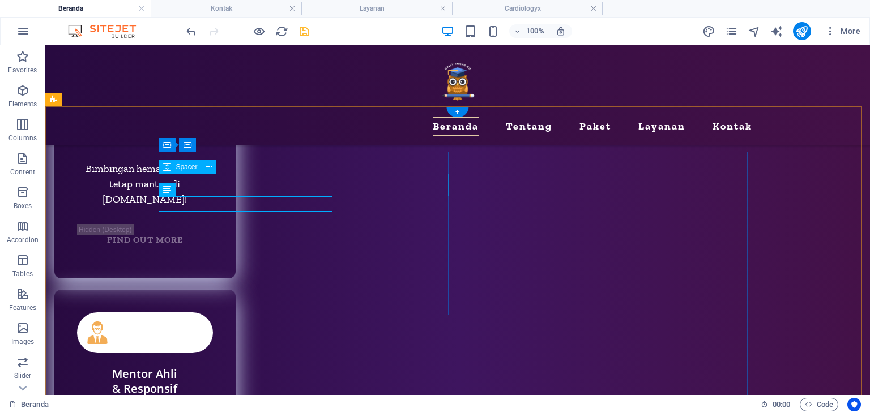
scroll to position [5377, 0]
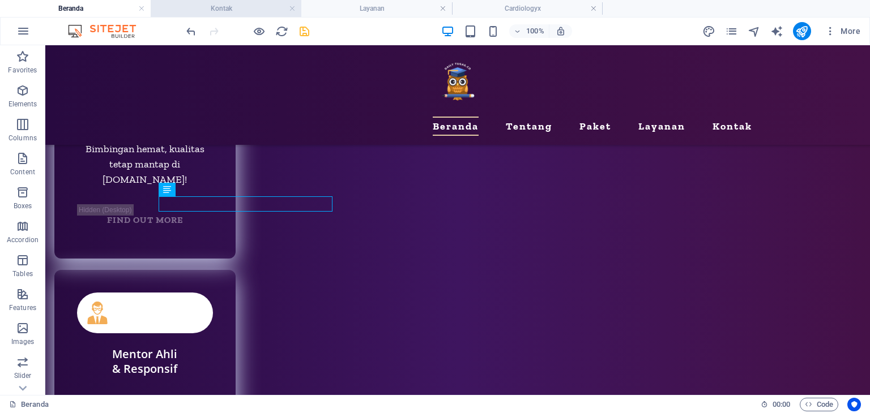
click at [240, 4] on h4 "Kontak" at bounding box center [226, 8] width 151 height 12
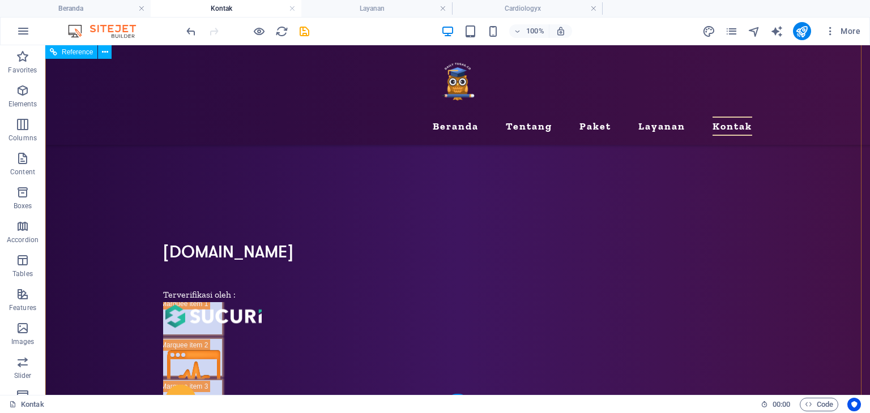
scroll to position [590, 0]
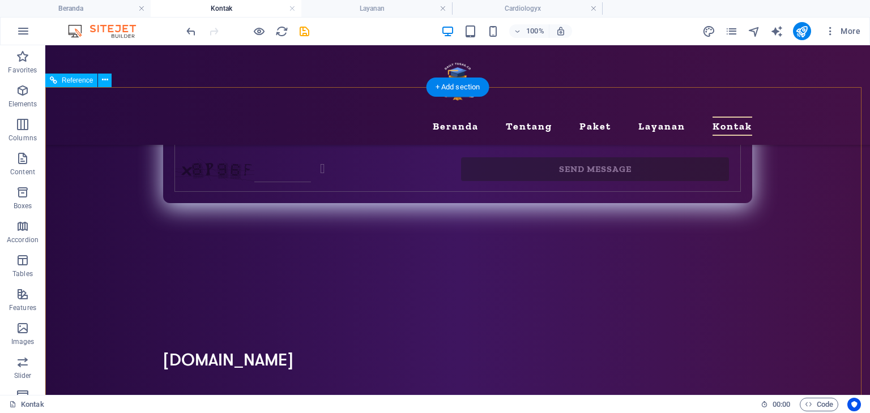
click at [200, 395] on div "Terverifikasi oleh :" at bounding box center [308, 402] width 290 height 15
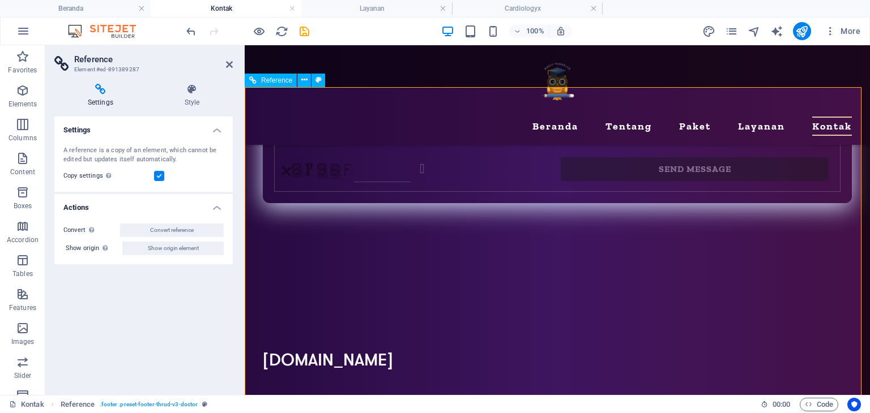
click at [305, 395] on div "Terverifikasi oleh :" at bounding box center [408, 402] width 290 height 15
click at [226, 62] on icon at bounding box center [229, 64] width 7 height 9
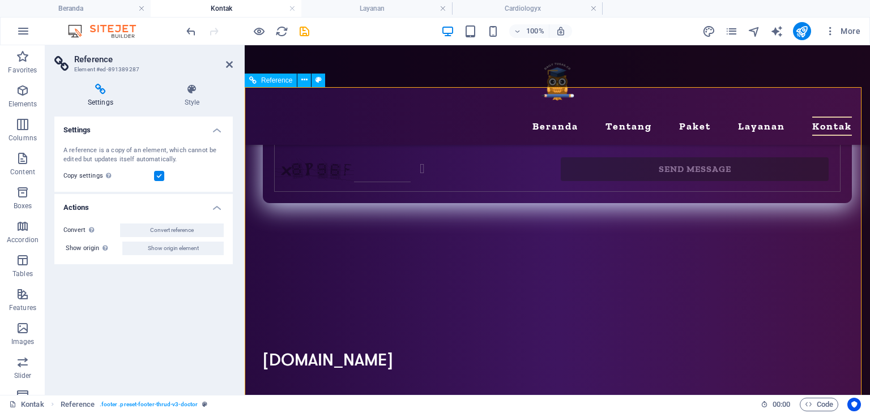
click at [288, 351] on div "[DOMAIN_NAME]" at bounding box center [408, 362] width 290 height 22
click at [91, 12] on h4 "Beranda" at bounding box center [75, 8] width 151 height 12
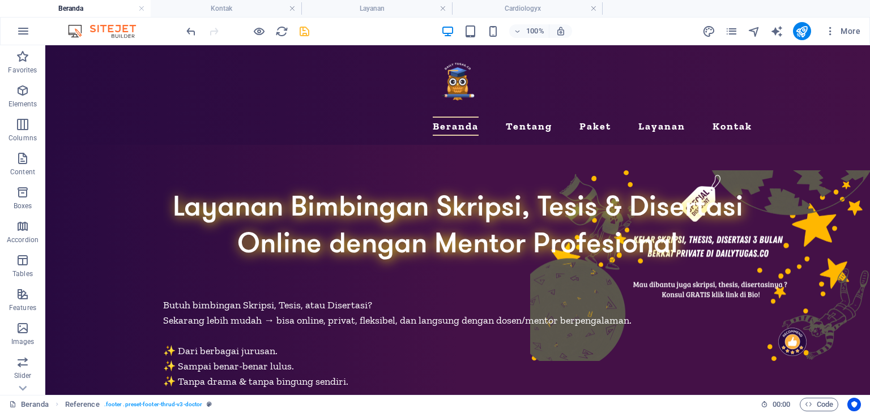
scroll to position [0, 0]
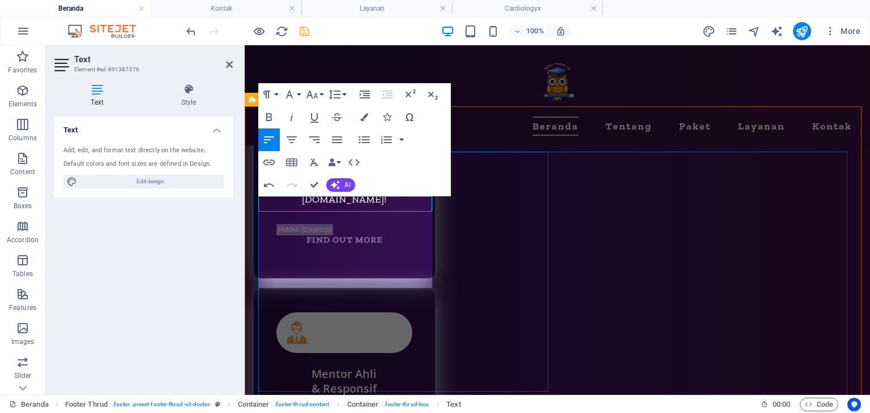
scroll to position [1575, 1]
drag, startPoint x: 334, startPoint y: 206, endPoint x: 260, endPoint y: 204, distance: 74.2
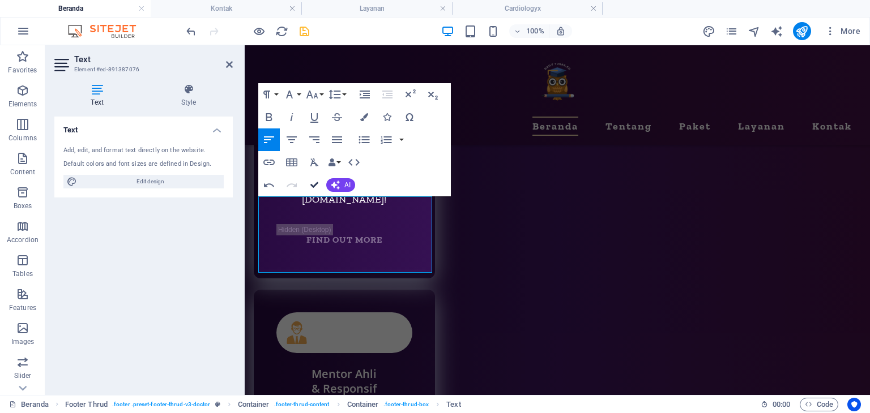
scroll to position [5377, 0]
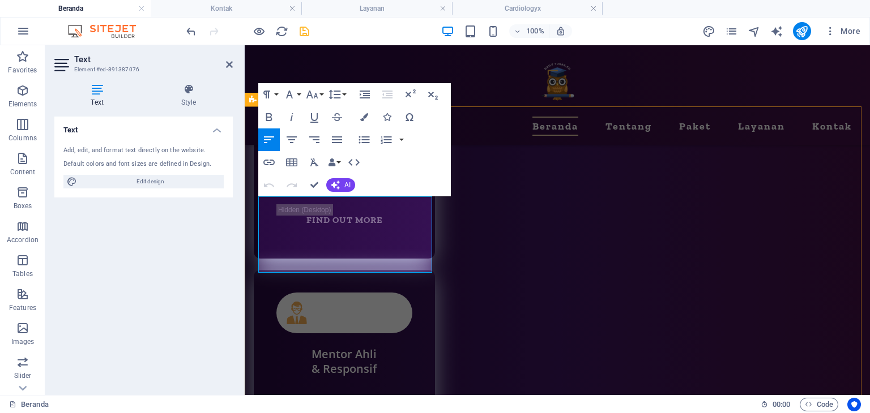
scroll to position [5357, 0]
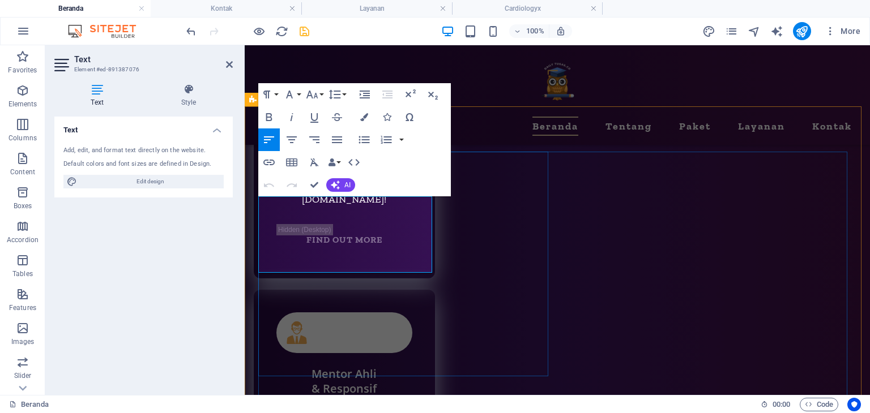
drag, startPoint x: 317, startPoint y: 181, endPoint x: 271, endPoint y: 136, distance: 63.7
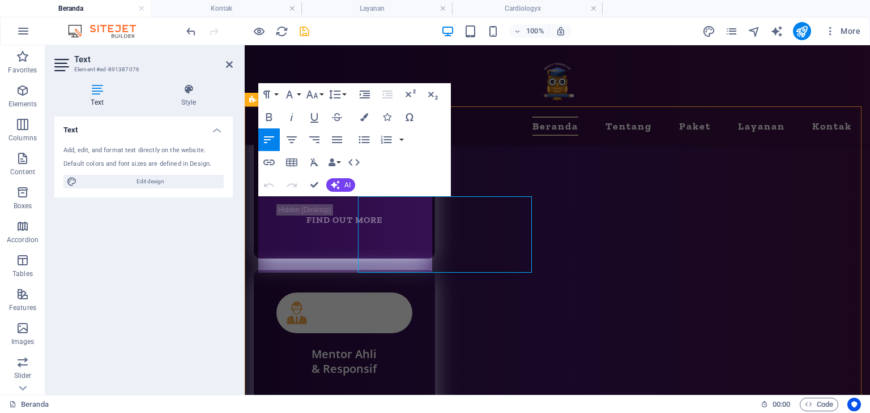
scroll to position [5357, 0]
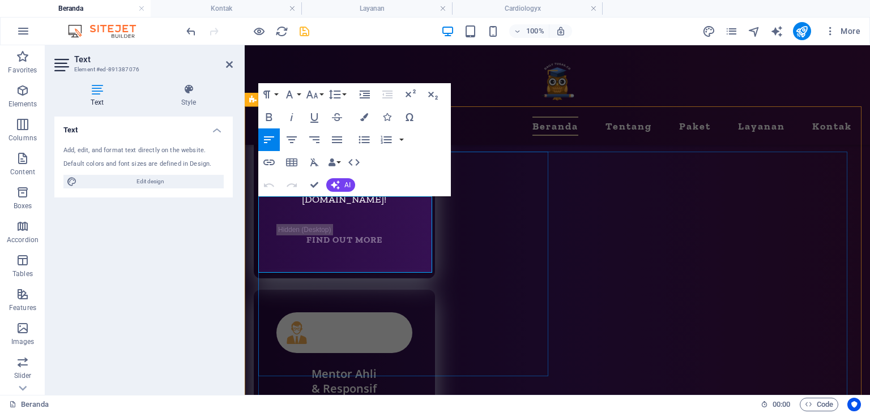
click at [292, 135] on icon "button" at bounding box center [292, 140] width 14 height 14
click at [270, 140] on icon "button" at bounding box center [269, 139] width 10 height 7
click at [198, 91] on icon at bounding box center [188, 89] width 88 height 11
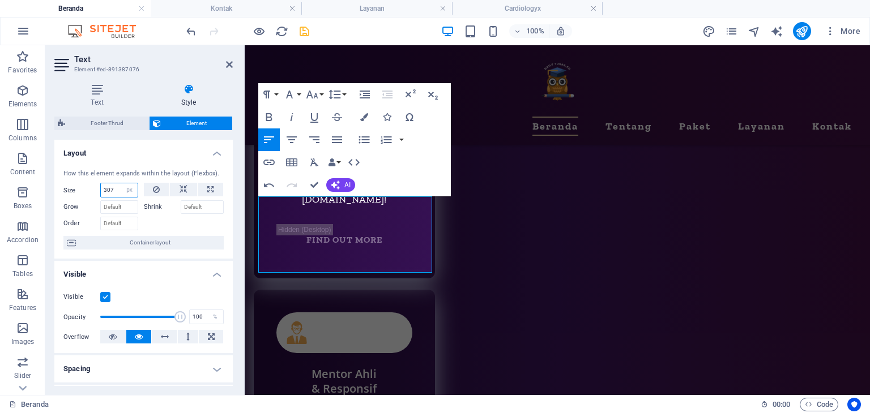
drag, startPoint x: 116, startPoint y: 191, endPoint x: 53, endPoint y: 178, distance: 64.2
click at [53, 179] on div "Text Style Text Add, edit, and format text directly on the website. Default col…" at bounding box center [143, 235] width 197 height 321
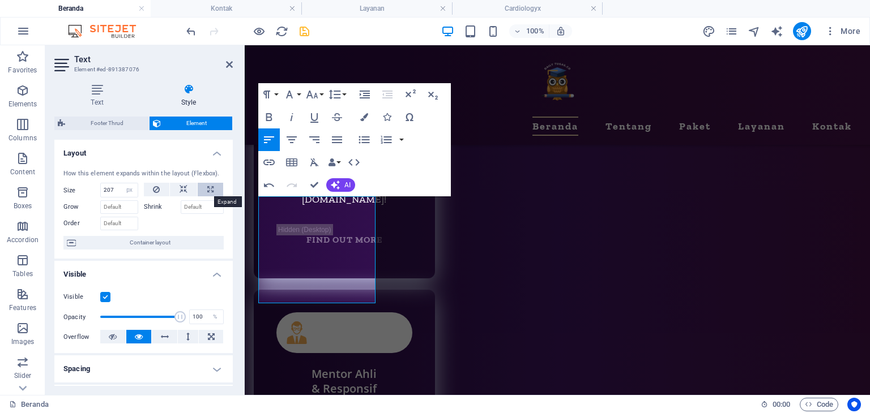
click at [207, 191] on icon at bounding box center [210, 190] width 6 height 14
type input "100"
select select "%"
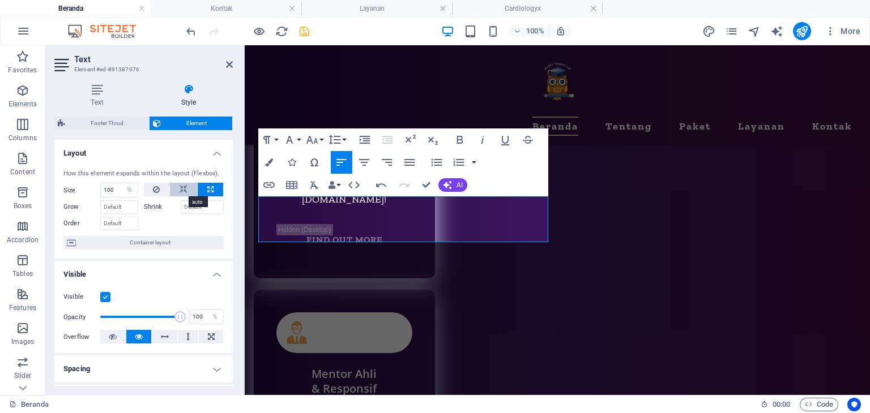
click at [186, 189] on button at bounding box center [183, 190] width 27 height 14
select select "DISABLED_OPTION_VALUE"
click at [207, 189] on icon at bounding box center [210, 190] width 6 height 14
type input "100"
select select "%"
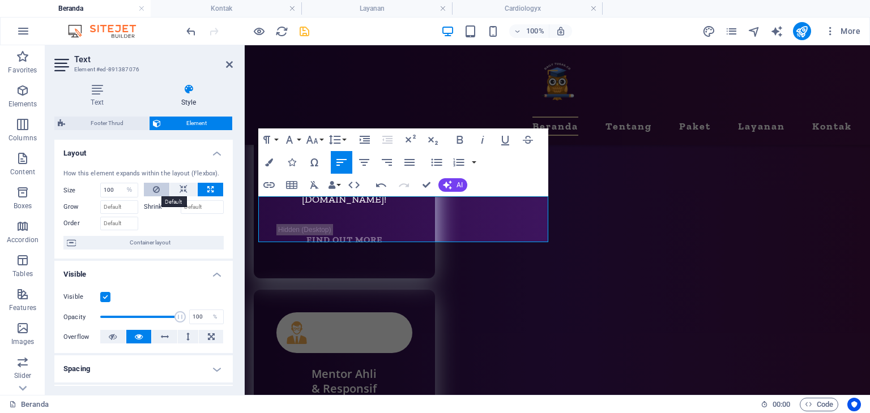
click at [151, 187] on button at bounding box center [157, 190] width 26 height 14
select select "DISABLED_OPTION_VALUE"
click at [207, 187] on icon at bounding box center [210, 190] width 6 height 14
type input "100"
select select "%"
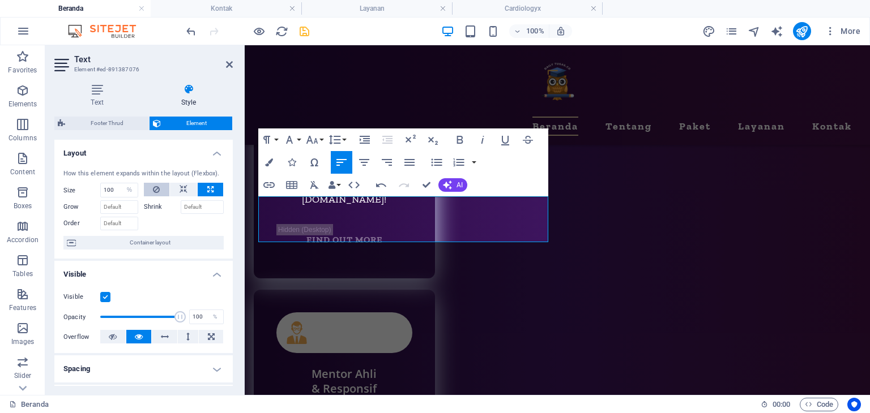
click at [154, 189] on icon at bounding box center [156, 190] width 7 height 14
select select "DISABLED_OPTION_VALUE"
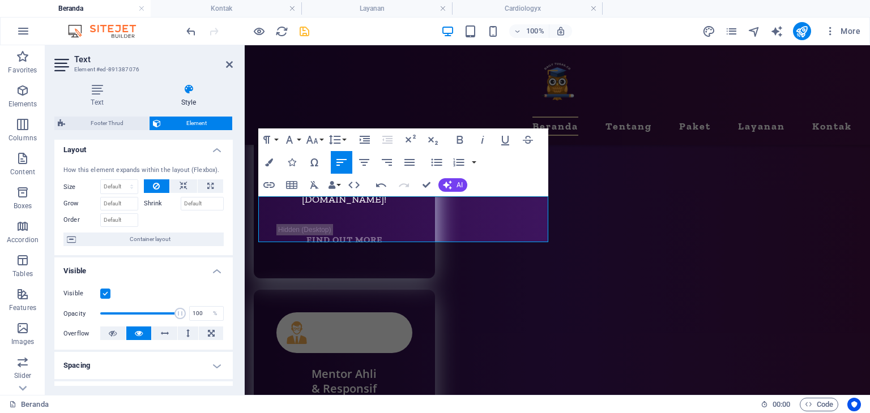
scroll to position [0, 0]
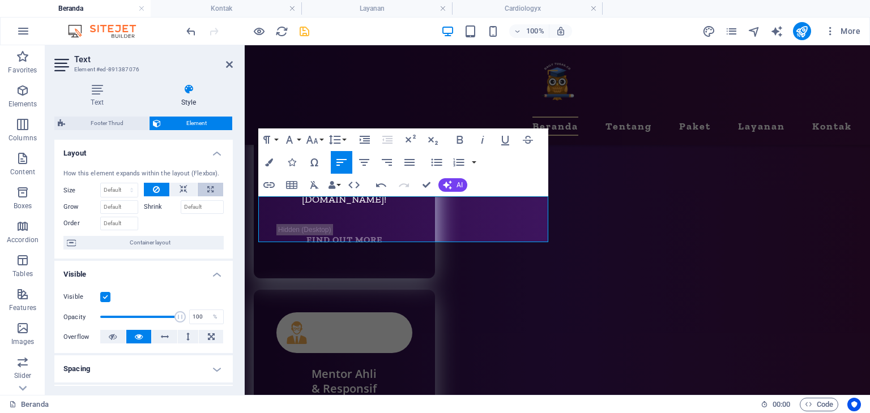
click at [210, 186] on icon at bounding box center [210, 190] width 6 height 14
type input "100"
select select "%"
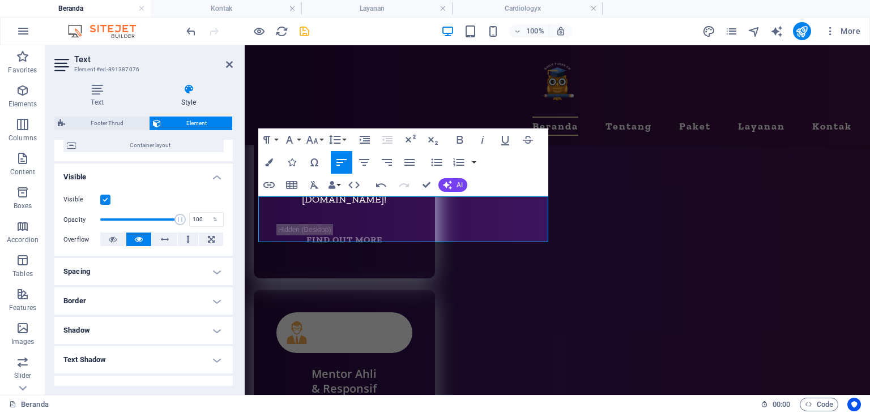
scroll to position [113, 0]
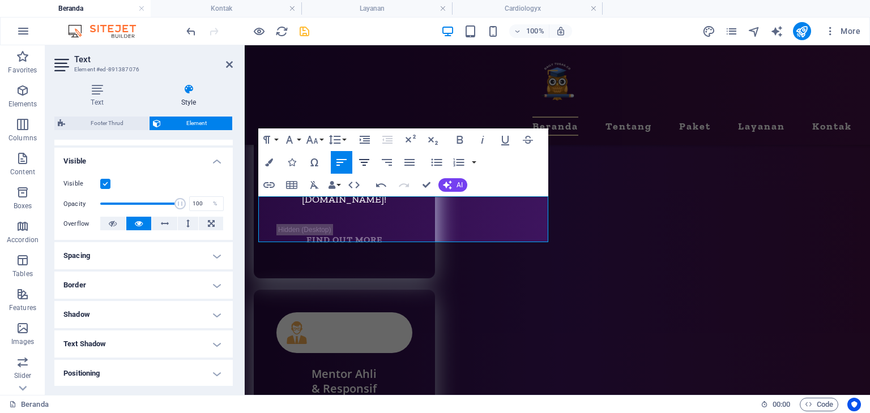
click at [371, 159] on button "Align Center" at bounding box center [364, 162] width 22 height 23
click at [390, 161] on icon "button" at bounding box center [387, 163] width 14 height 14
click at [344, 159] on icon "button" at bounding box center [342, 163] width 14 height 14
click at [413, 159] on icon "button" at bounding box center [409, 162] width 10 height 7
click at [338, 161] on icon "button" at bounding box center [342, 163] width 14 height 14
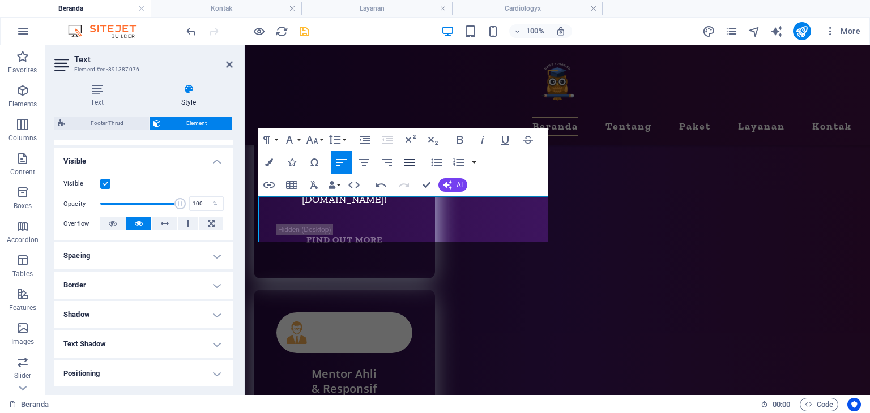
click at [405, 160] on icon "button" at bounding box center [410, 163] width 14 height 14
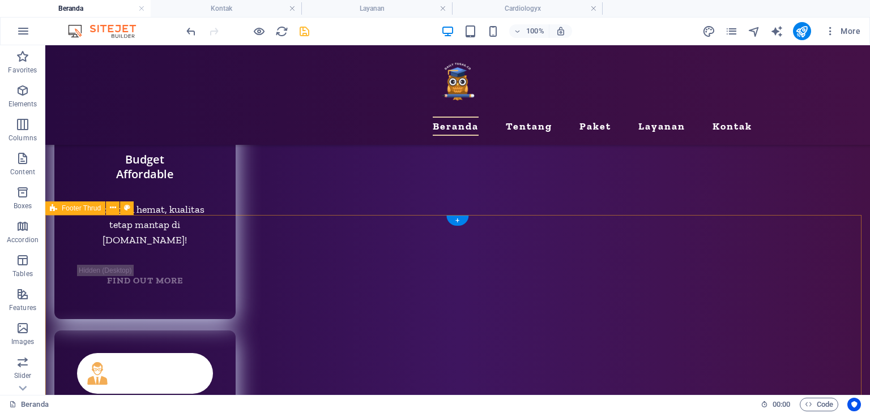
scroll to position [5320, 0]
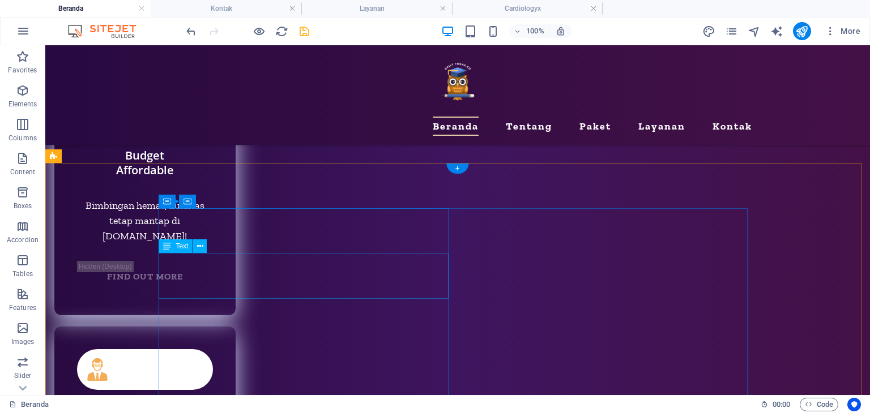
select select "%"
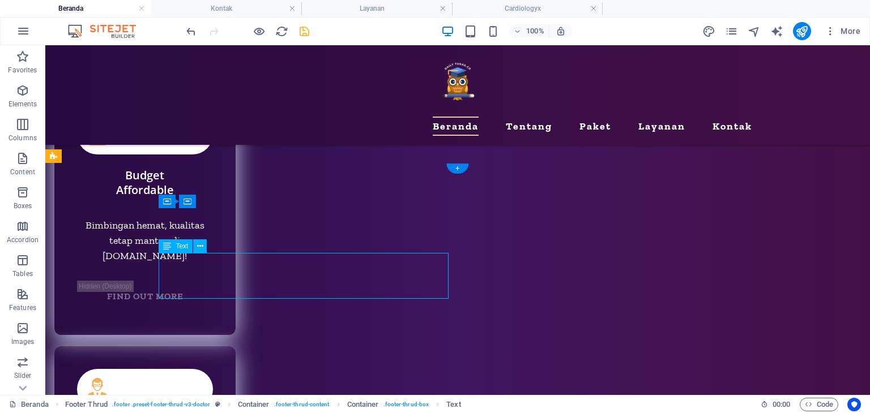
select select "%"
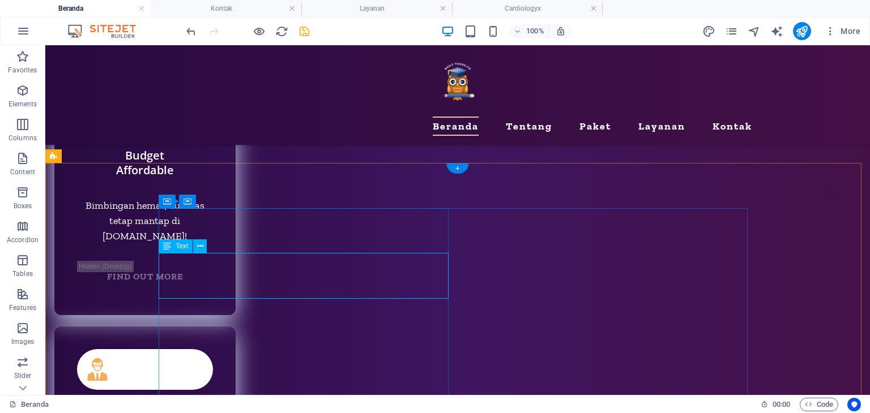
select select "%"
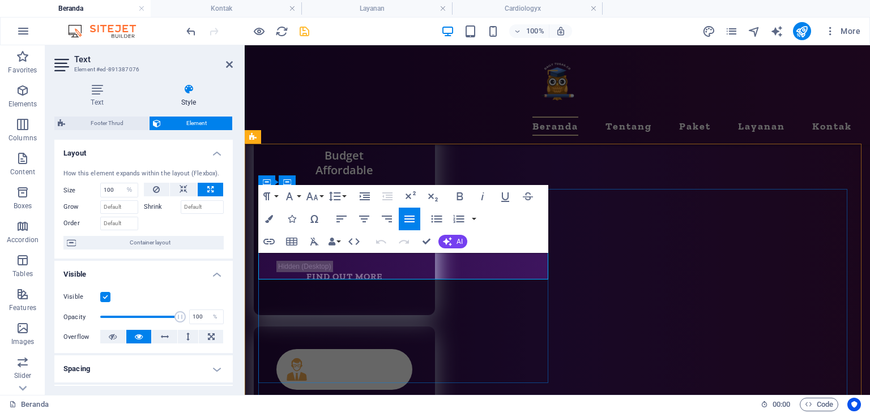
scroll to position [5301, 0]
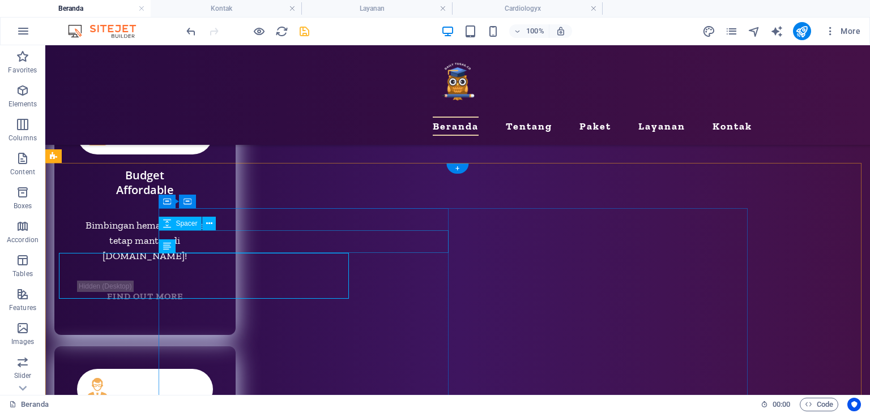
scroll to position [5320, 0]
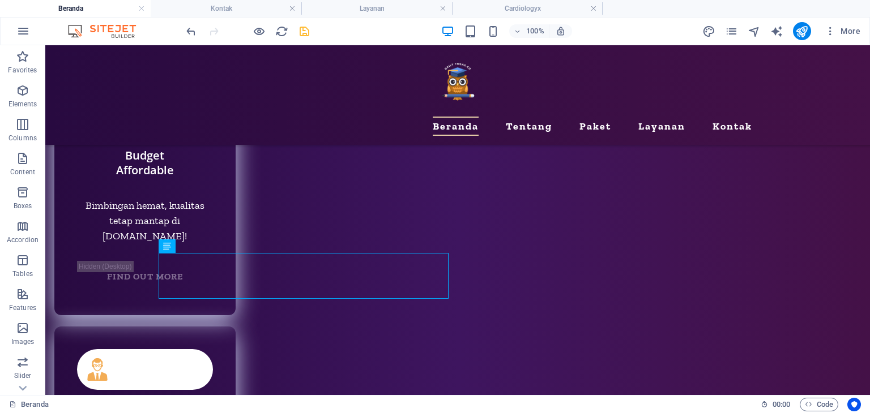
click at [301, 35] on icon "save" at bounding box center [304, 31] width 13 height 13
select select "%"
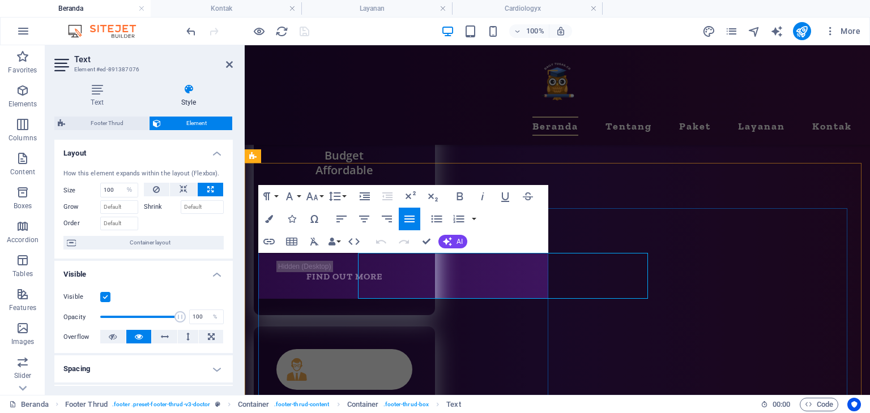
scroll to position [5301, 0]
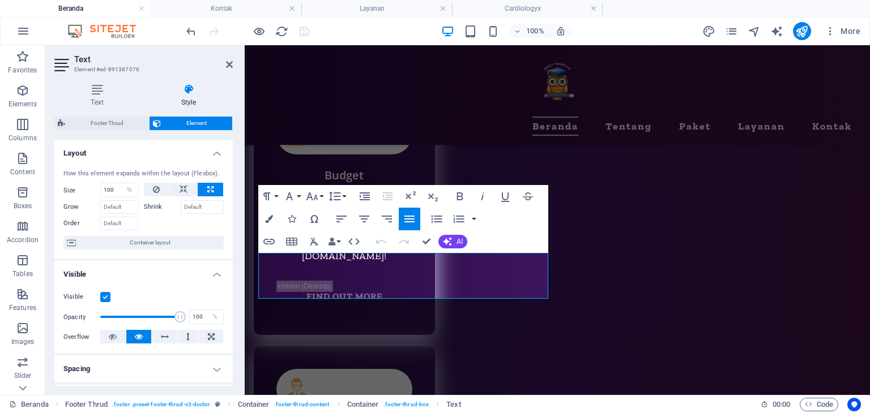
drag, startPoint x: 460, startPoint y: 292, endPoint x: 478, endPoint y: 305, distance: 22.3
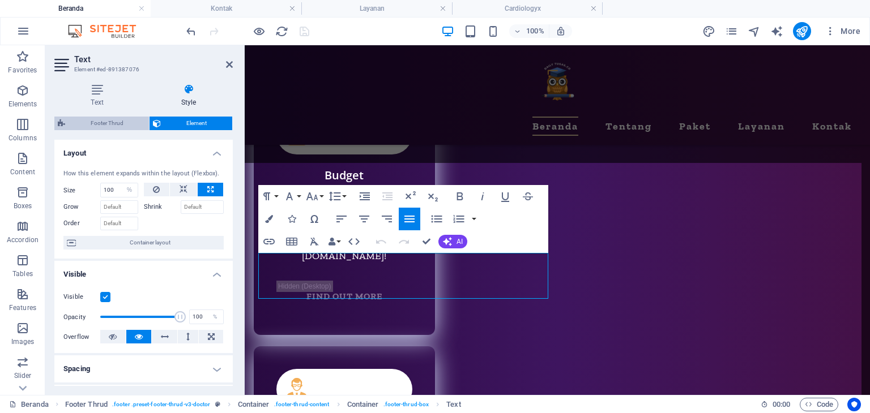
click at [84, 119] on span "Footer Thrud" at bounding box center [107, 124] width 77 height 14
select select "rem"
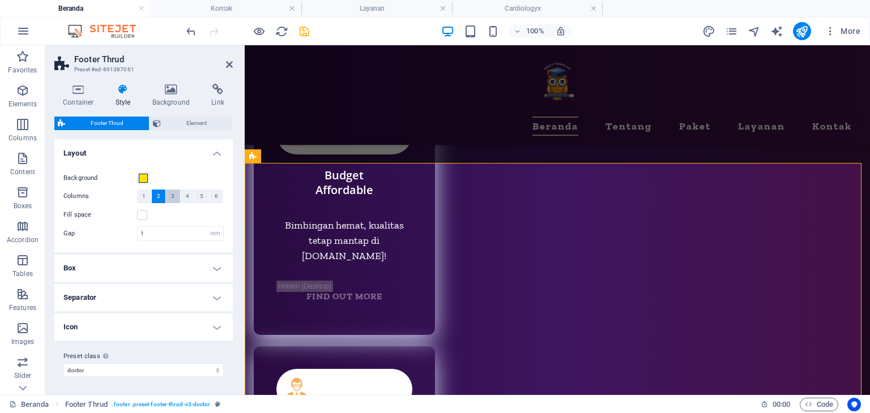
click at [170, 197] on button "3" at bounding box center [173, 197] width 14 height 14
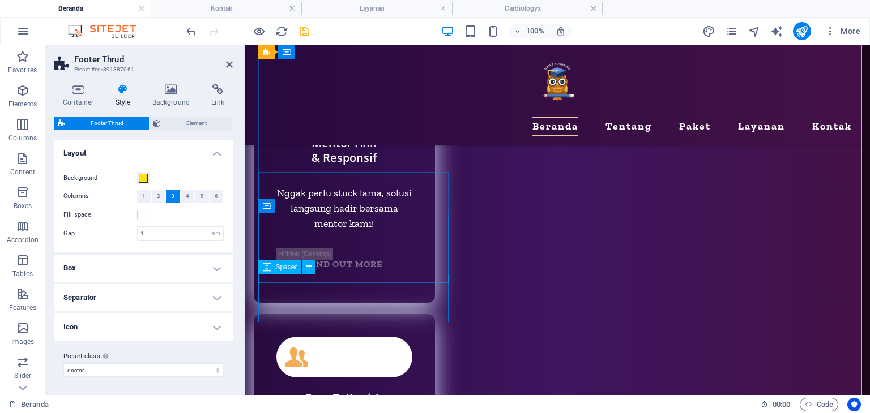
scroll to position [5464, 0]
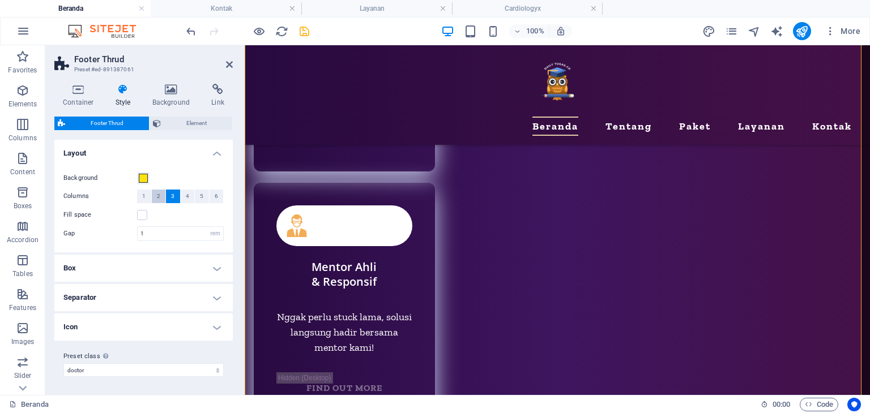
click at [163, 195] on button "2" at bounding box center [159, 197] width 14 height 14
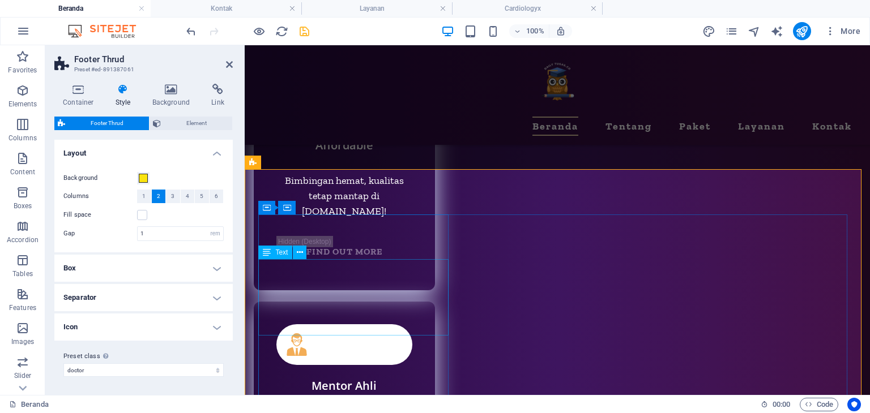
scroll to position [5294, 0]
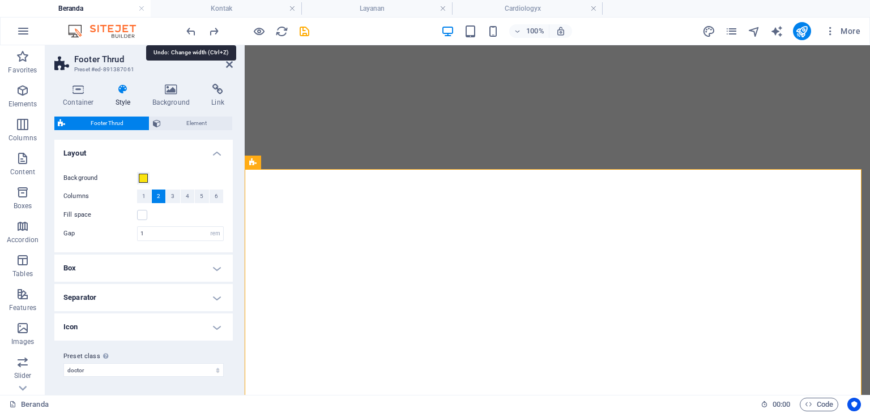
select select "rem"
click at [193, 32] on icon "undo" at bounding box center [191, 31] width 13 height 13
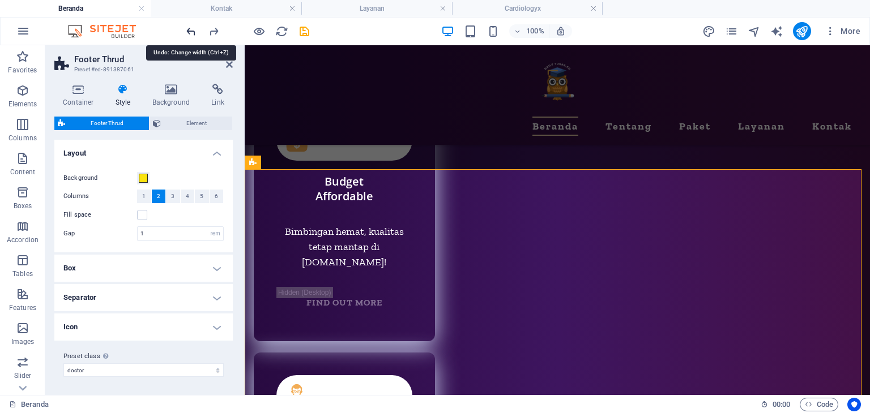
drag, startPoint x: 0, startPoint y: 0, endPoint x: 193, endPoint y: 32, distance: 195.1
click at [193, 32] on icon "undo" at bounding box center [191, 31] width 13 height 13
click at [186, 28] on icon "undo" at bounding box center [191, 31] width 13 height 13
click at [190, 31] on icon "undo" at bounding box center [191, 31] width 13 height 13
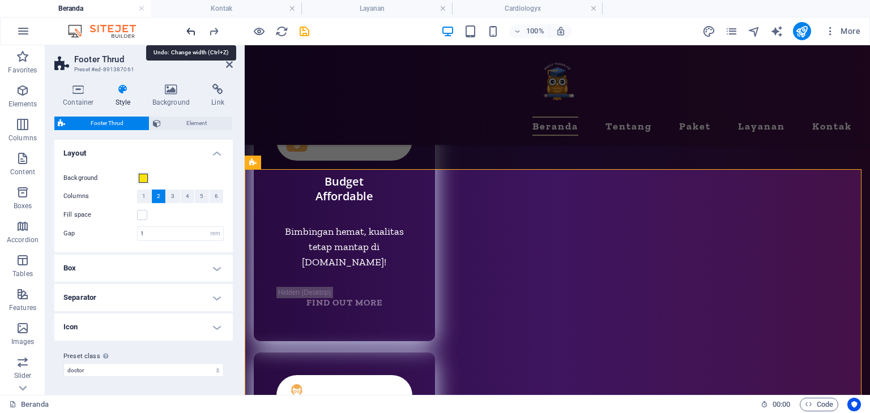
click at [190, 30] on icon "undo" at bounding box center [191, 31] width 13 height 13
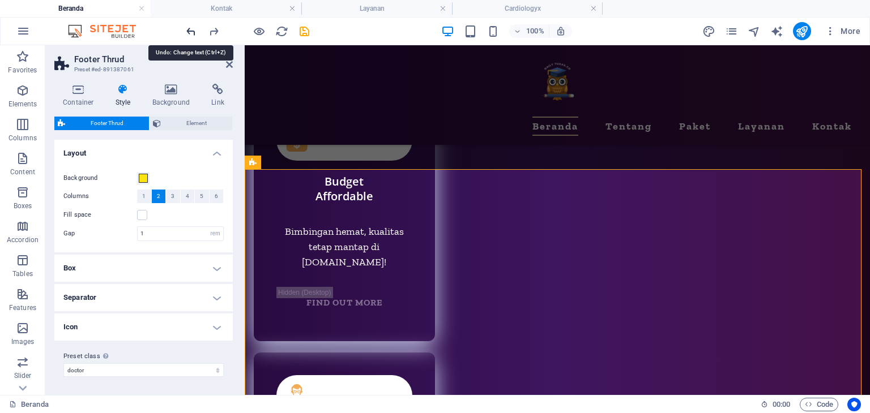
click at [190, 30] on icon "undo" at bounding box center [191, 31] width 13 height 13
click at [229, 63] on icon at bounding box center [229, 64] width 7 height 9
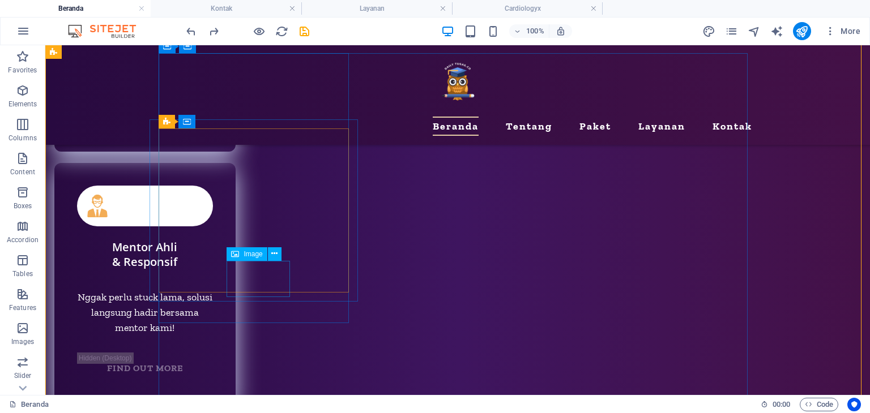
scroll to position [5258, 0]
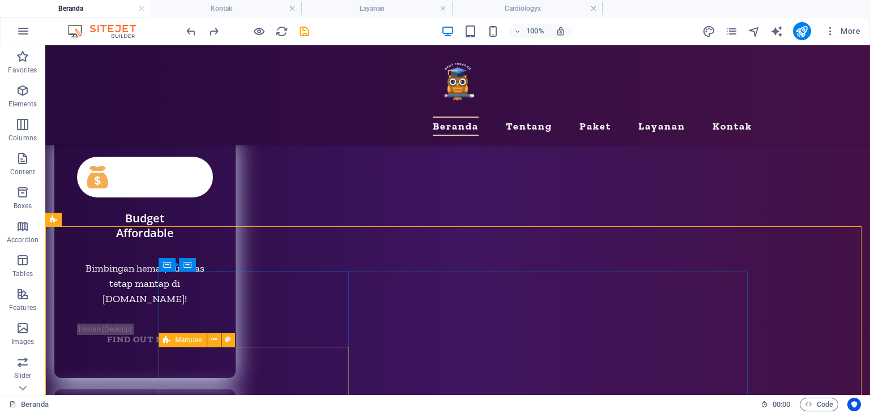
click at [164, 337] on icon at bounding box center [166, 341] width 7 height 14
select select "16/9"
select select "%"
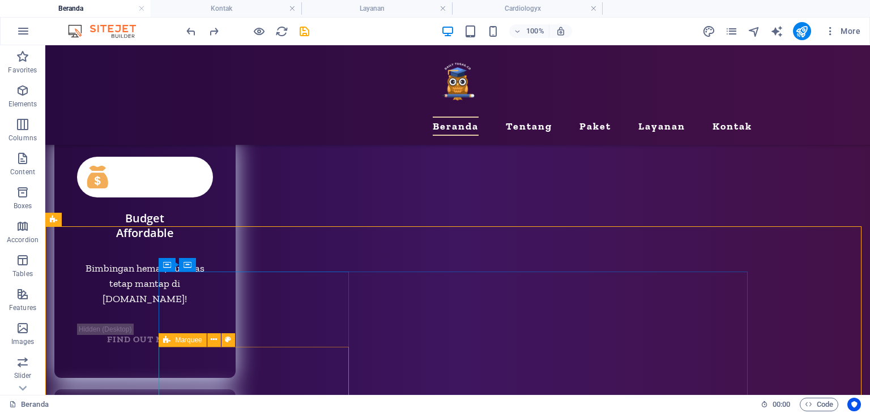
select select "rem"
select select "px"
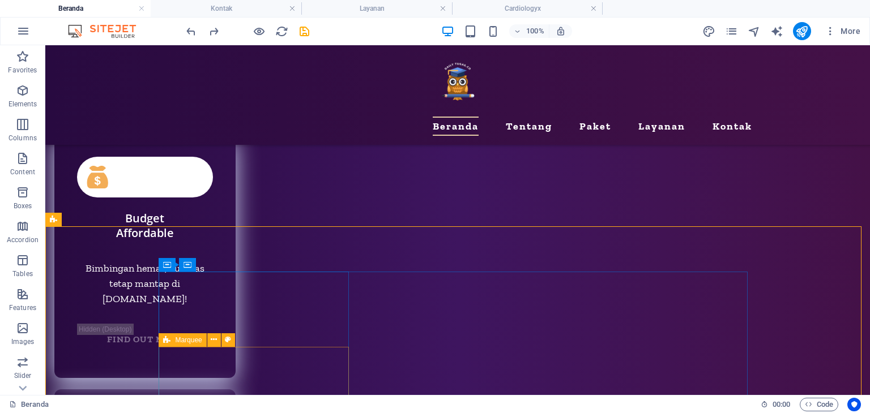
select select "px"
select select "preset-marquee-v2-app"
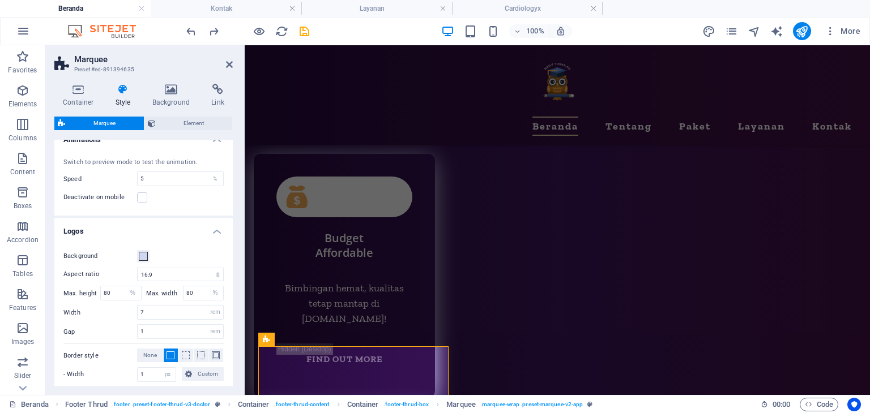
scroll to position [0, 0]
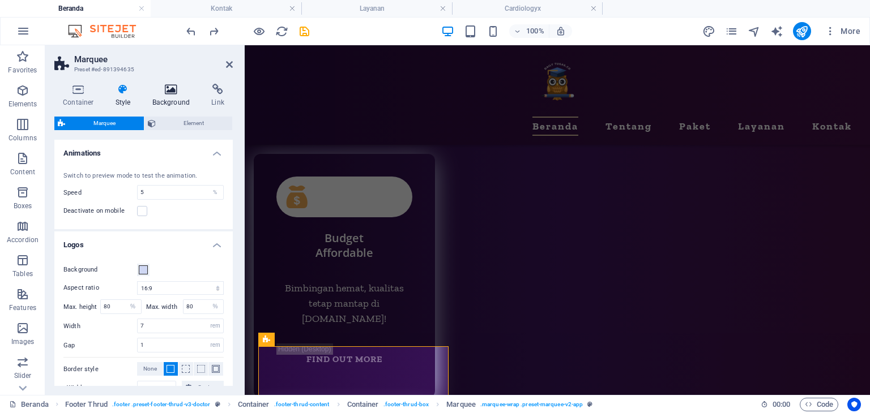
click at [168, 97] on h4 "Background" at bounding box center [173, 96] width 59 height 24
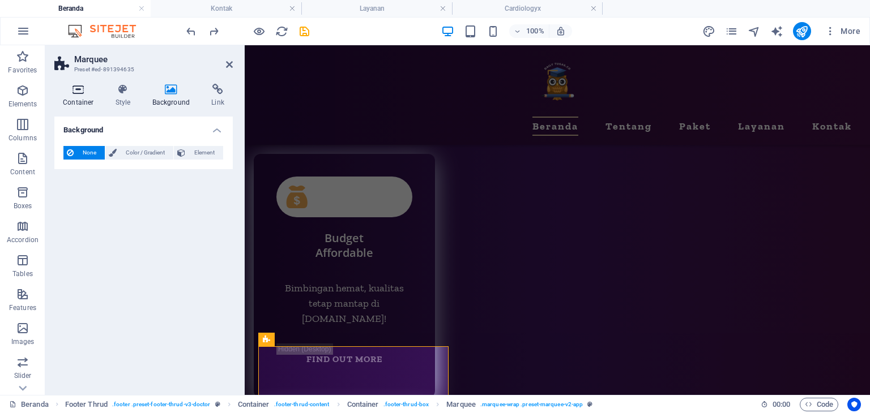
click at [91, 95] on icon at bounding box center [78, 89] width 48 height 11
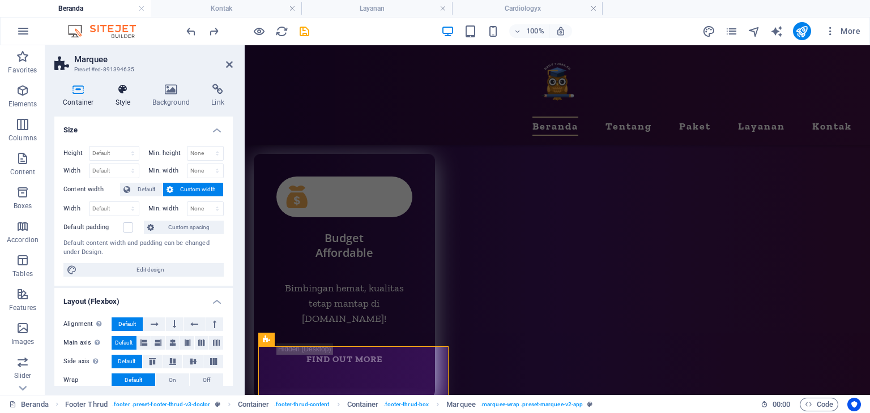
click at [122, 91] on icon at bounding box center [123, 89] width 32 height 11
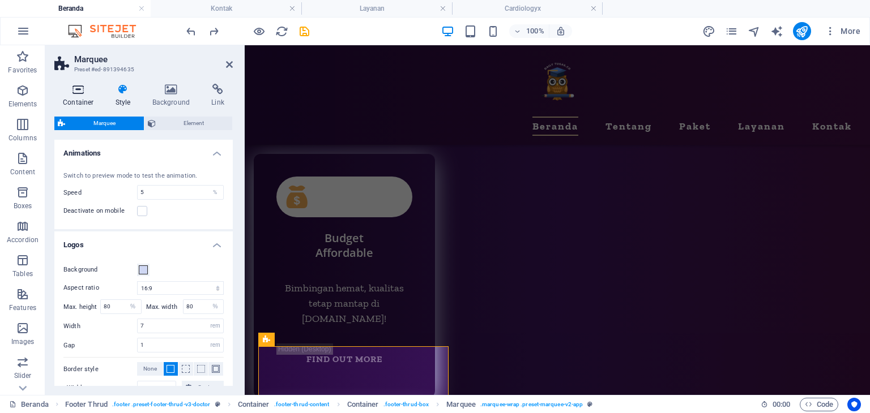
click at [79, 94] on icon at bounding box center [78, 89] width 48 height 11
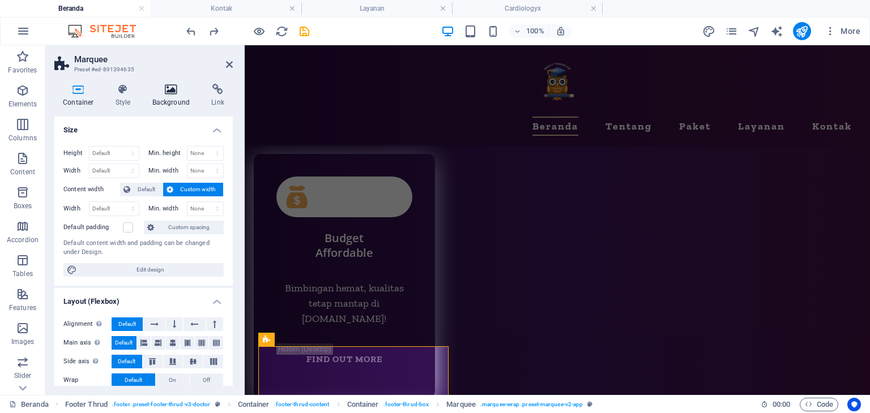
click at [168, 96] on h4 "Background" at bounding box center [173, 96] width 59 height 24
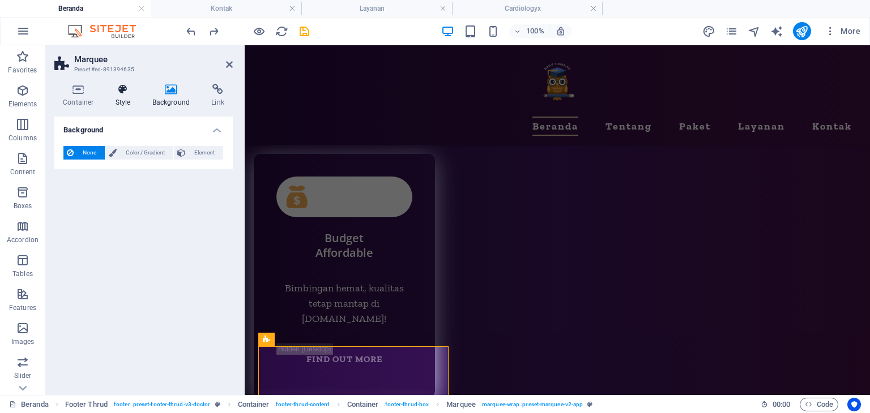
click at [120, 103] on h4 "Style" at bounding box center [125, 96] width 37 height 24
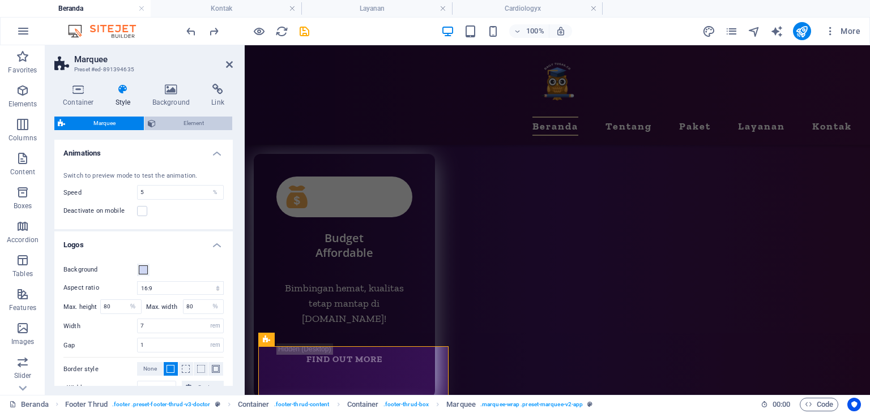
click at [191, 125] on span "Element" at bounding box center [194, 124] width 70 height 14
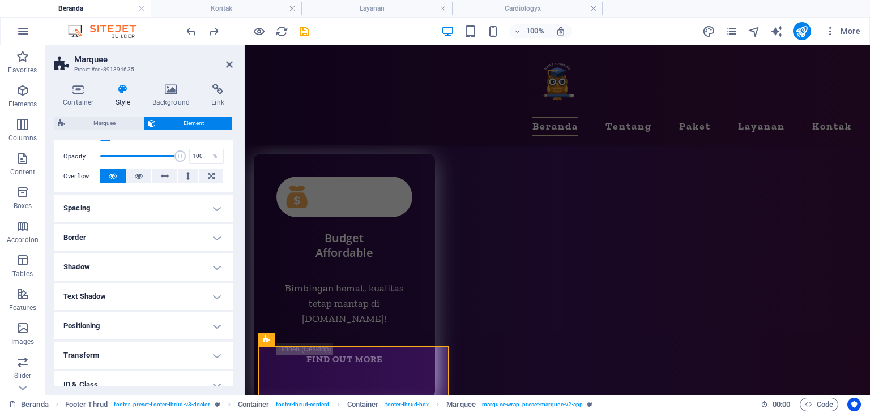
scroll to position [170, 0]
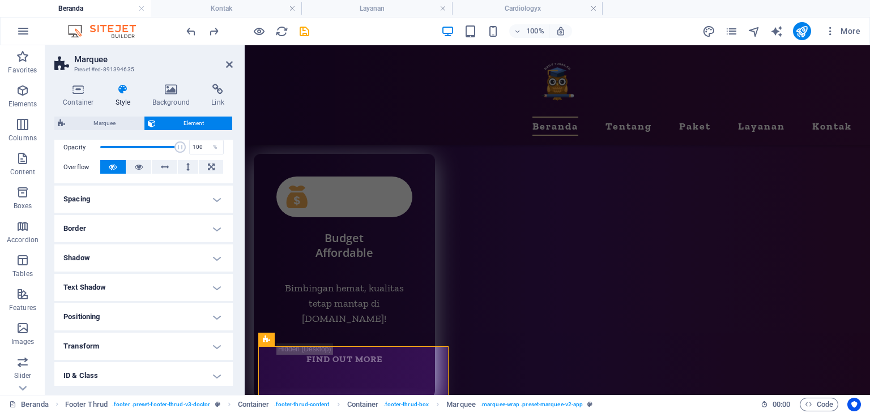
click at [119, 91] on icon at bounding box center [123, 89] width 32 height 11
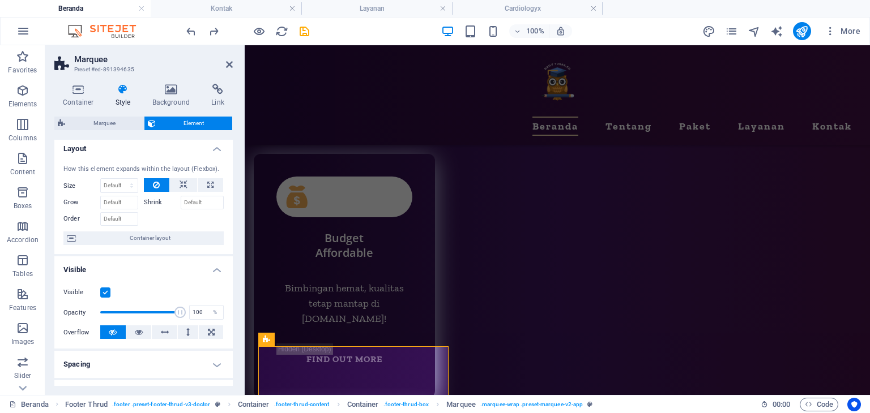
scroll to position [0, 0]
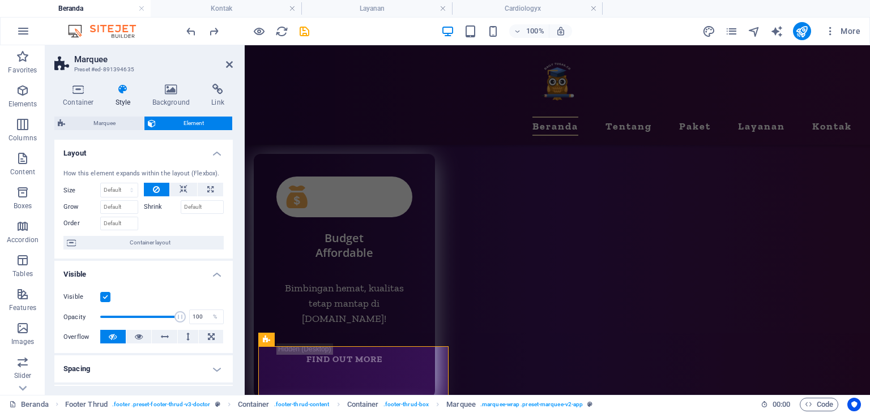
click at [113, 96] on h4 "Style" at bounding box center [125, 96] width 37 height 24
click at [119, 118] on span "Marquee" at bounding box center [105, 124] width 72 height 14
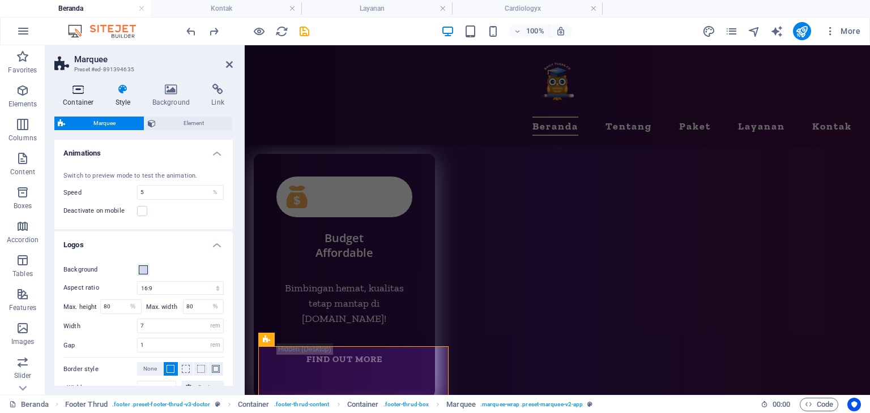
click at [73, 105] on h4 "Container" at bounding box center [80, 96] width 53 height 24
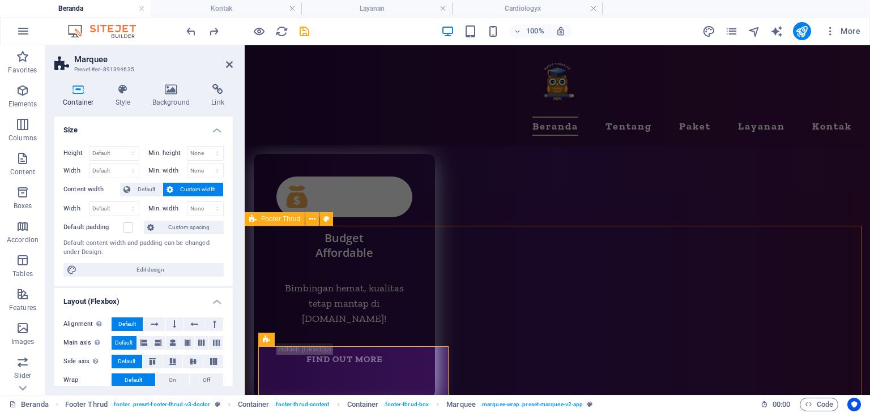
select select "rem"
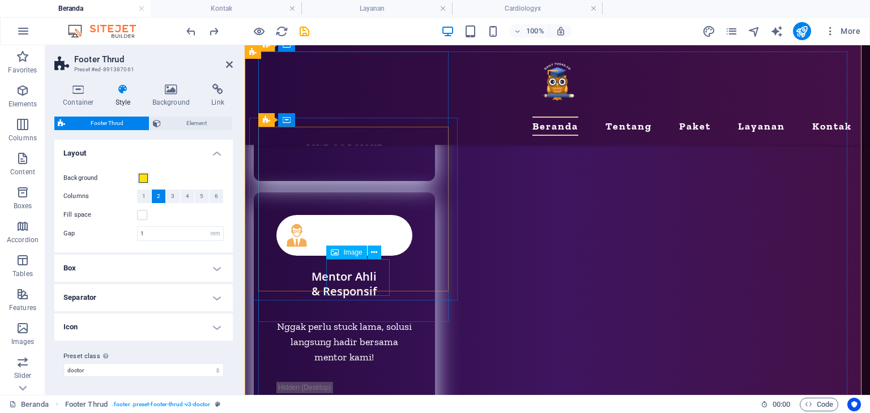
scroll to position [5288, 0]
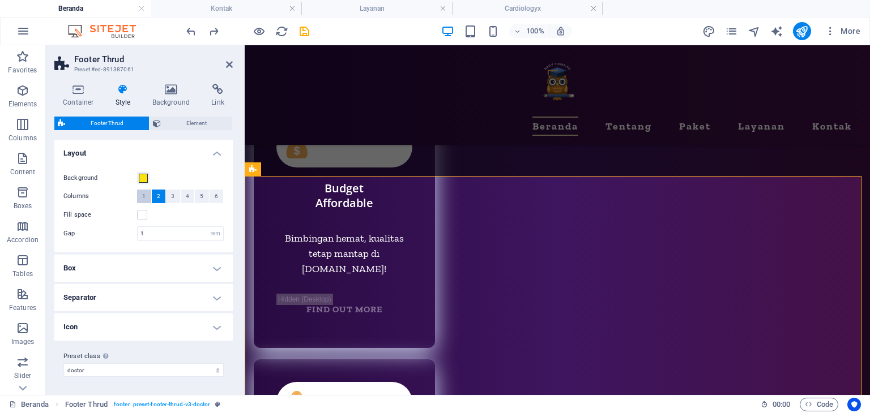
click at [148, 197] on button "1" at bounding box center [144, 197] width 14 height 14
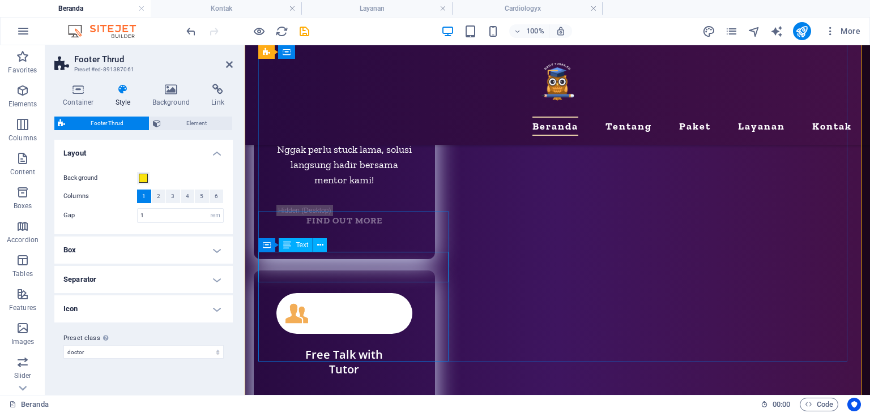
scroll to position [5684, 0]
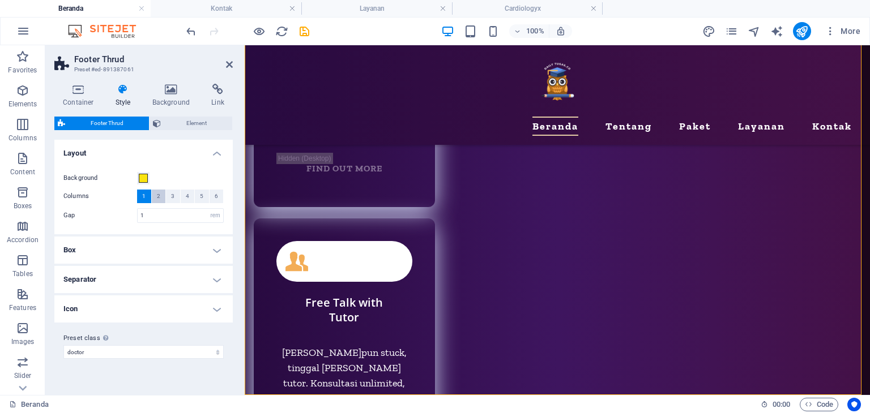
click at [157, 196] on span "2" at bounding box center [158, 197] width 3 height 14
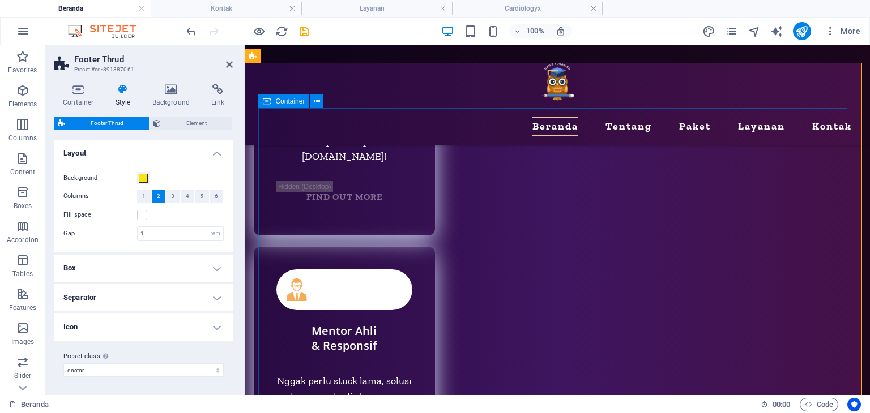
scroll to position [5401, 0]
select select "px"
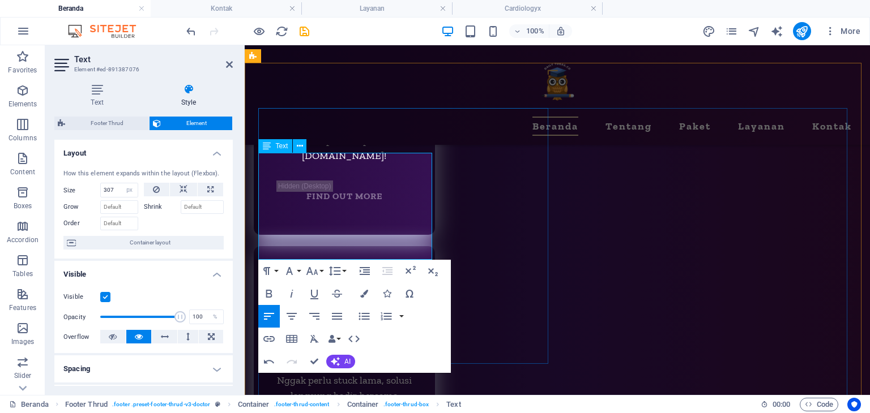
drag, startPoint x: 375, startPoint y: 249, endPoint x: 335, endPoint y: 231, distance: 43.4
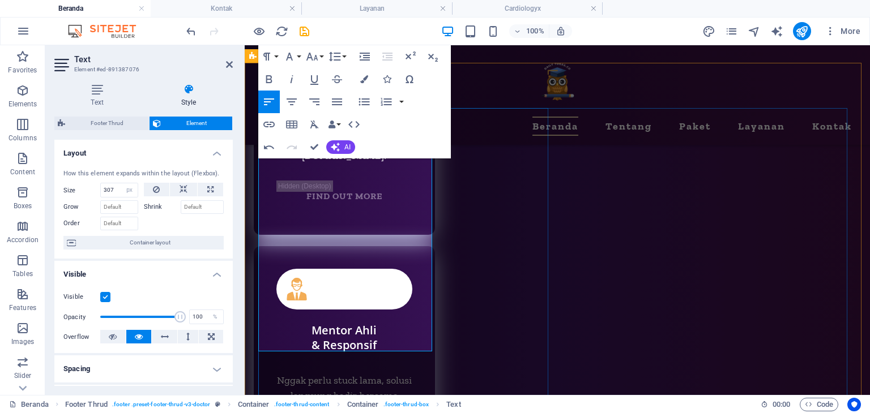
drag, startPoint x: 376, startPoint y: 344, endPoint x: 261, endPoint y: 277, distance: 133.0
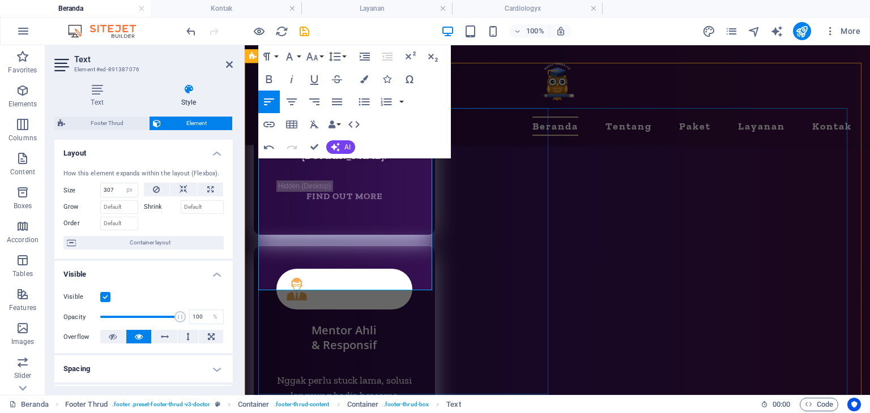
drag, startPoint x: 310, startPoint y: 281, endPoint x: 316, endPoint y: 284, distance: 6.3
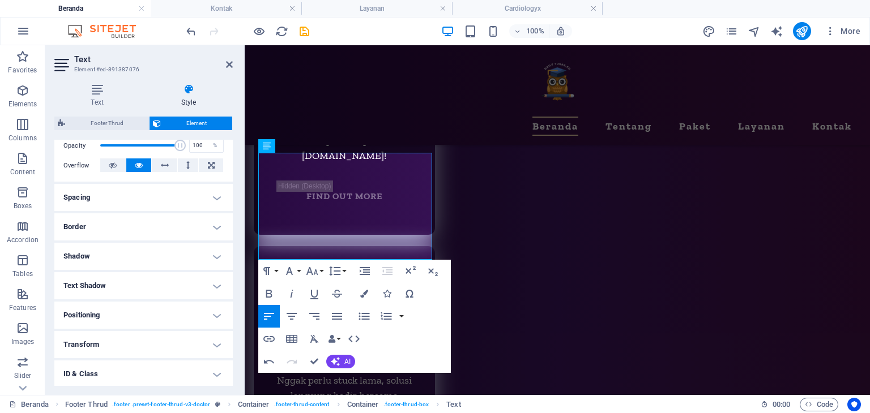
scroll to position [170, 0]
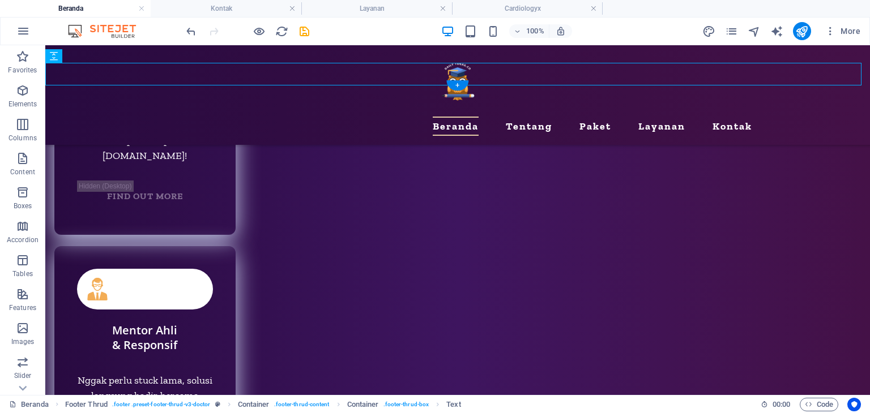
scroll to position [5421, 0]
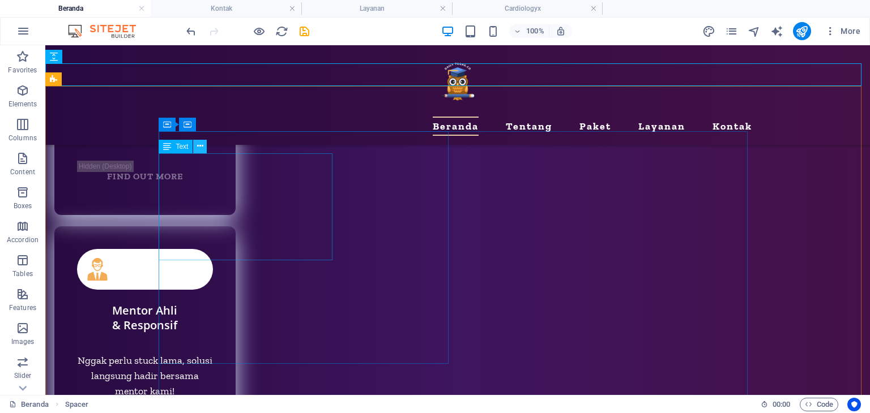
click at [201, 146] on icon at bounding box center [200, 146] width 6 height 12
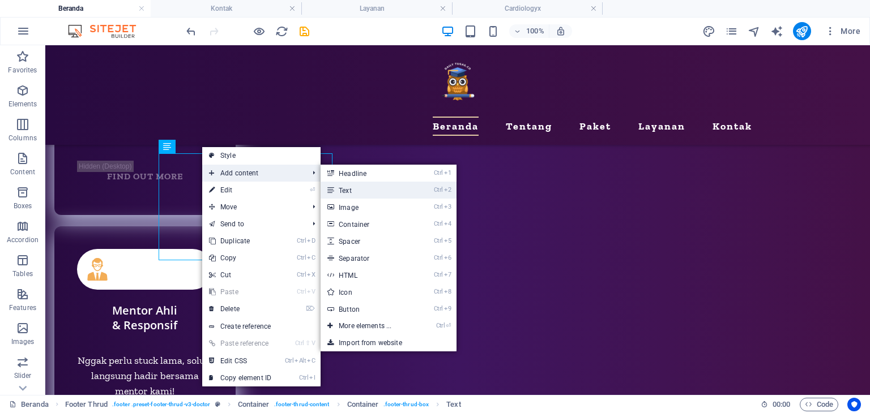
click at [379, 188] on link "Ctrl 2 Text" at bounding box center [367, 190] width 93 height 17
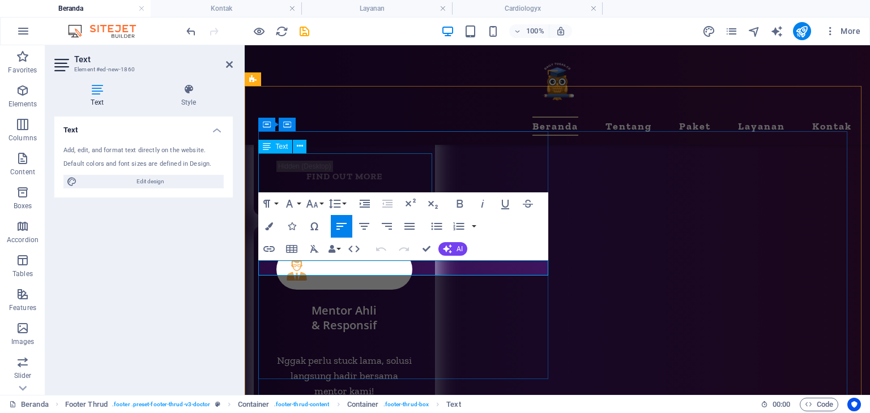
scroll to position [5400, 0]
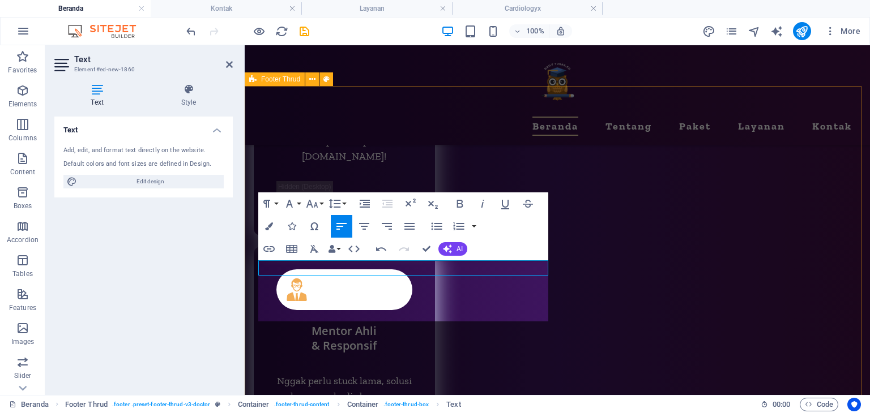
scroll to position [1575, 1]
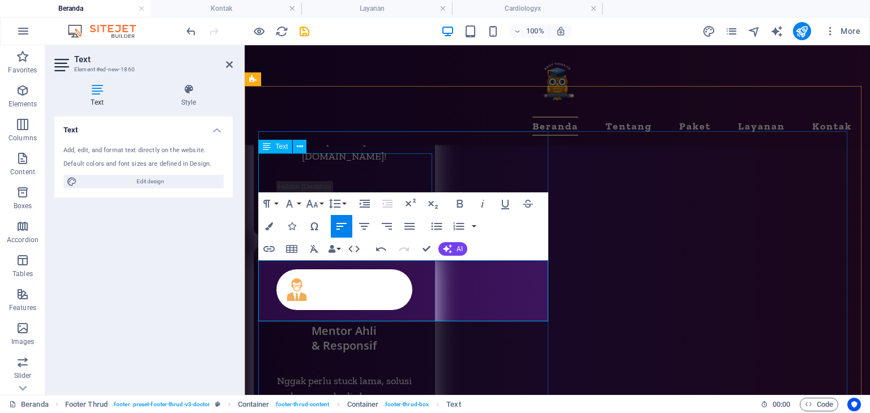
drag, startPoint x: 344, startPoint y: 268, endPoint x: 257, endPoint y: 260, distance: 87.5
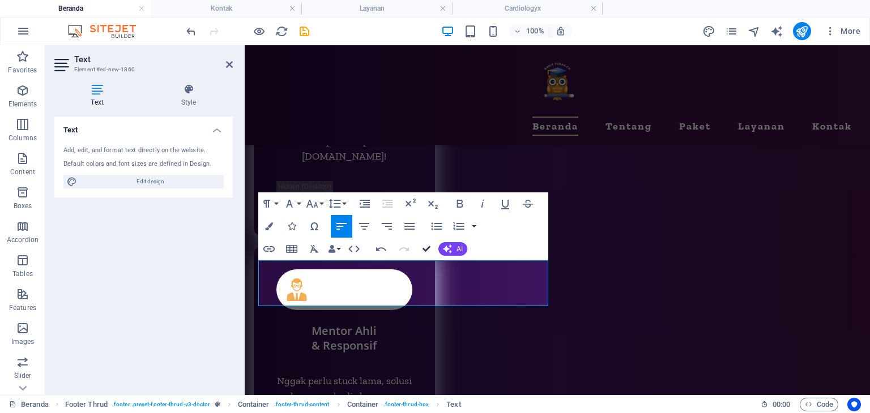
drag, startPoint x: 426, startPoint y: 246, endPoint x: 387, endPoint y: 194, distance: 64.7
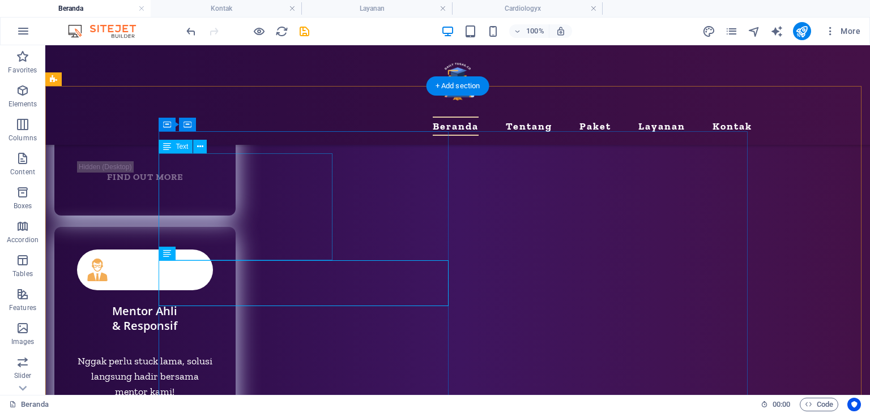
drag, startPoint x: 262, startPoint y: 176, endPoint x: 62, endPoint y: 176, distance: 199.3
select select "px"
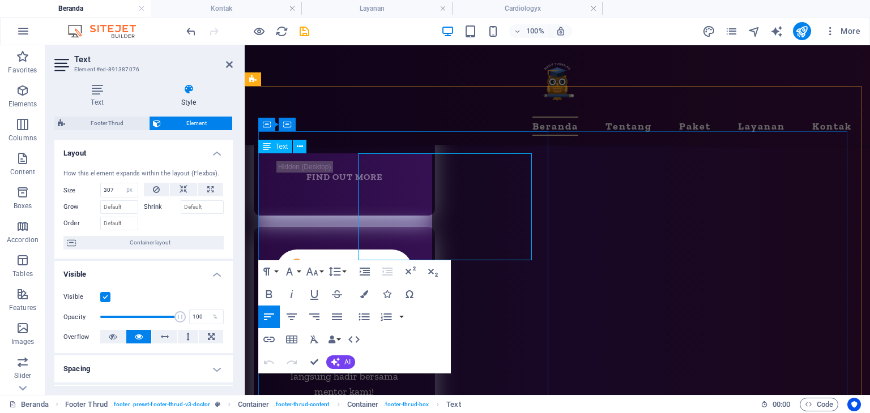
scroll to position [5400, 0]
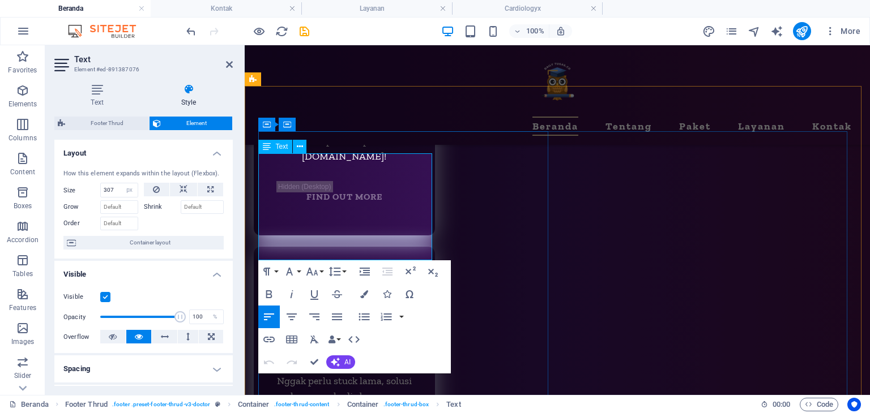
drag, startPoint x: 419, startPoint y: 176, endPoint x: 233, endPoint y: 157, distance: 186.7
click at [97, 91] on icon at bounding box center [97, 89] width 86 height 11
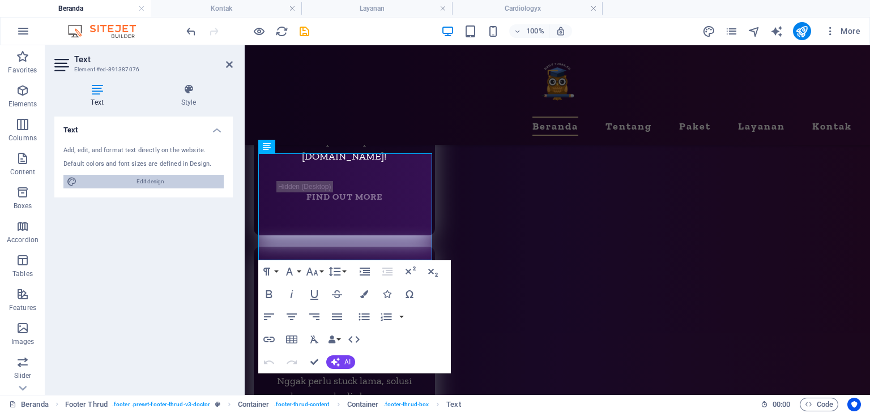
click at [174, 185] on span "Edit design" at bounding box center [150, 182] width 140 height 14
select select "px"
select select "400"
select select "px"
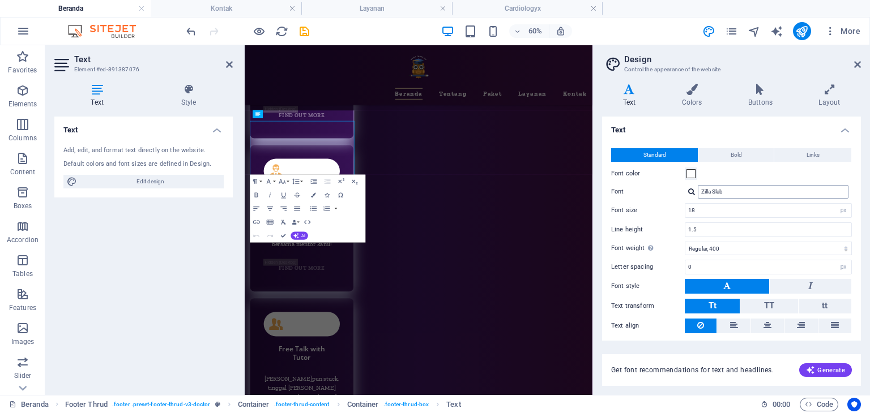
scroll to position [5365, 0]
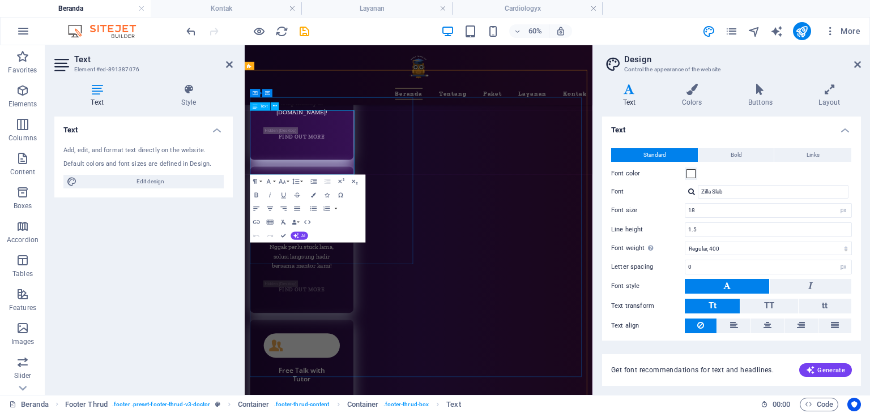
drag, startPoint x: 285, startPoint y: 238, endPoint x: 254, endPoint y: 203, distance: 47.4
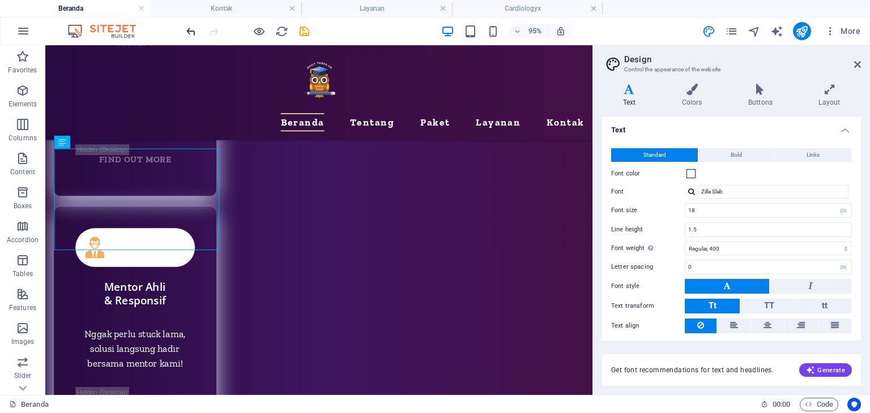
click at [188, 31] on icon "undo" at bounding box center [191, 31] width 13 height 13
click at [189, 35] on icon "undo" at bounding box center [191, 31] width 13 height 13
click at [189, 29] on icon "undo" at bounding box center [191, 31] width 13 height 13
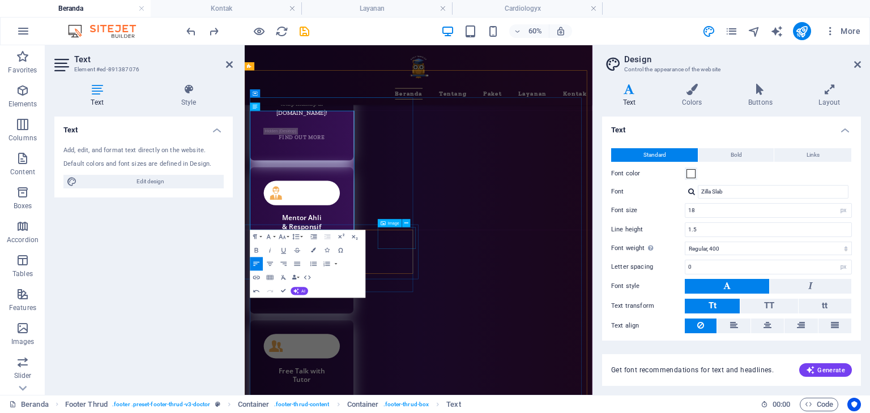
scroll to position [1351, 1]
drag, startPoint x: 369, startPoint y: 345, endPoint x: 258, endPoint y: 282, distance: 127.8
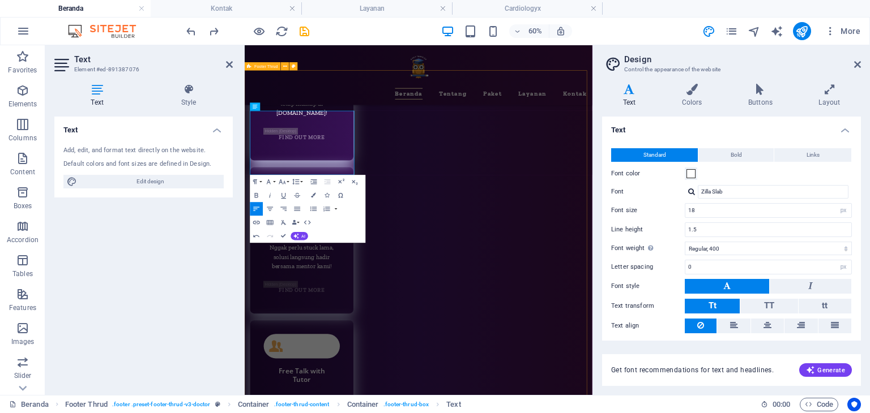
drag, startPoint x: 407, startPoint y: 177, endPoint x: 250, endPoint y: 165, distance: 157.3
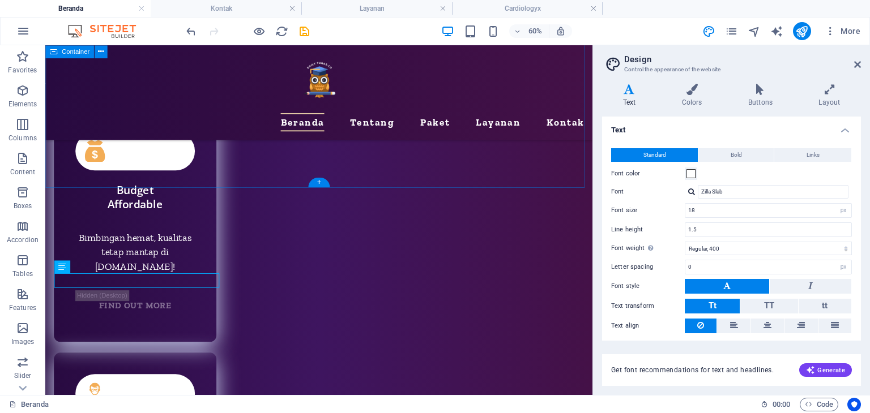
scroll to position [5256, 0]
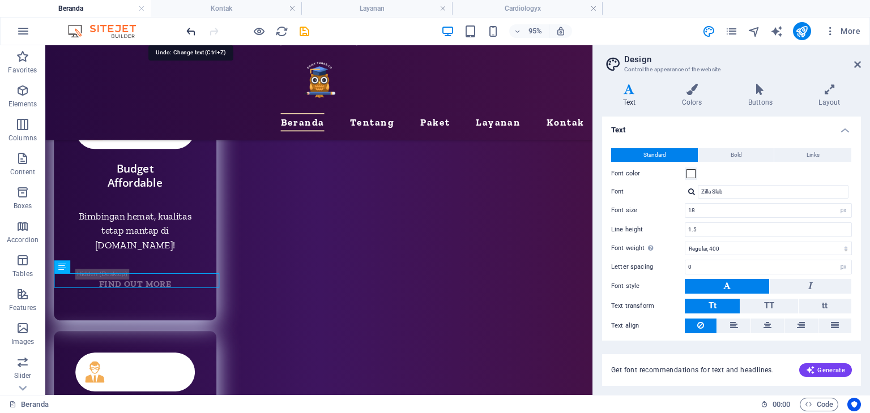
click at [190, 32] on icon "undo" at bounding box center [191, 31] width 13 height 13
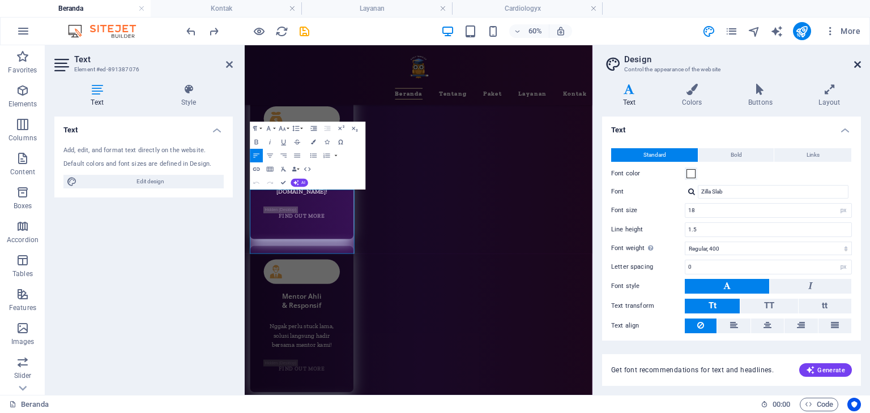
drag, startPoint x: 612, startPoint y: 22, endPoint x: 859, endPoint y: 66, distance: 250.4
click at [859, 66] on icon at bounding box center [857, 64] width 7 height 9
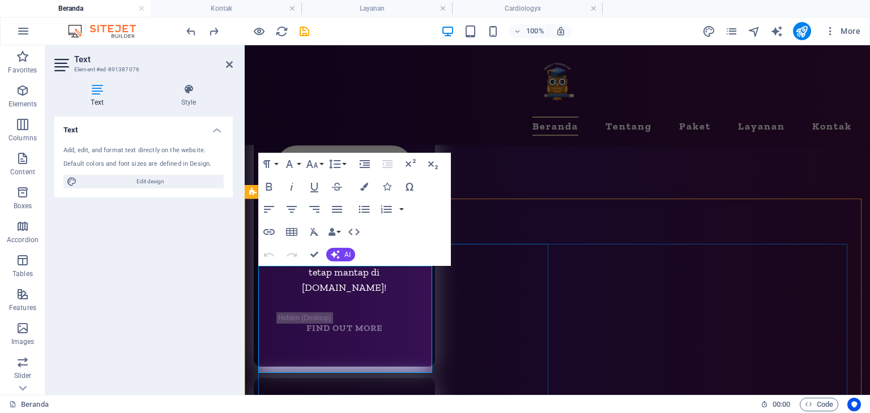
scroll to position [5325, 0]
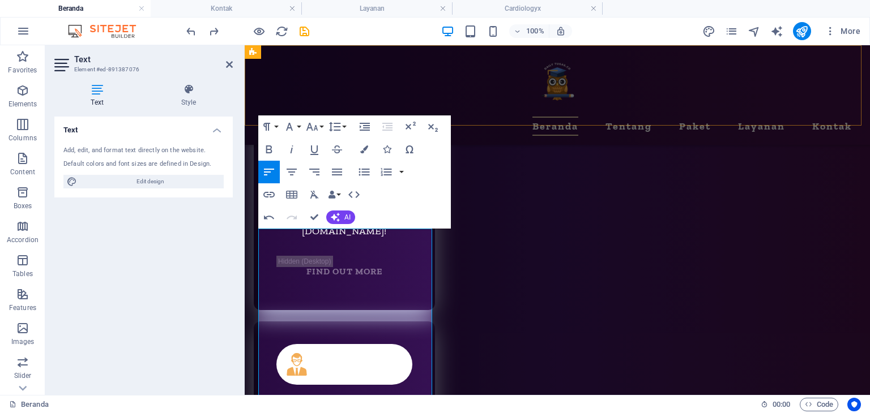
scroll to position [1575, 1]
click at [193, 30] on icon "undo" at bounding box center [191, 31] width 13 height 13
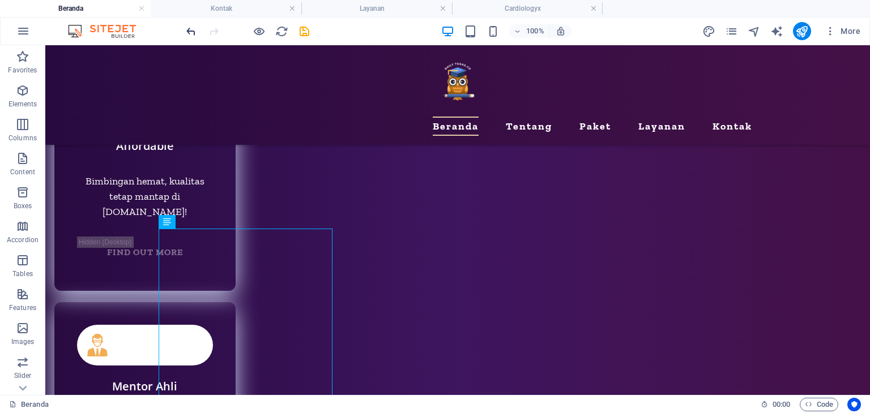
click at [191, 29] on icon "undo" at bounding box center [191, 31] width 13 height 13
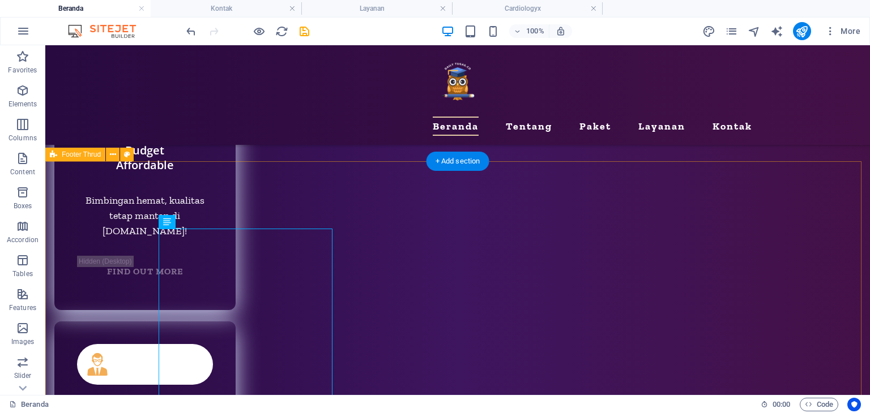
scroll to position [5345, 0]
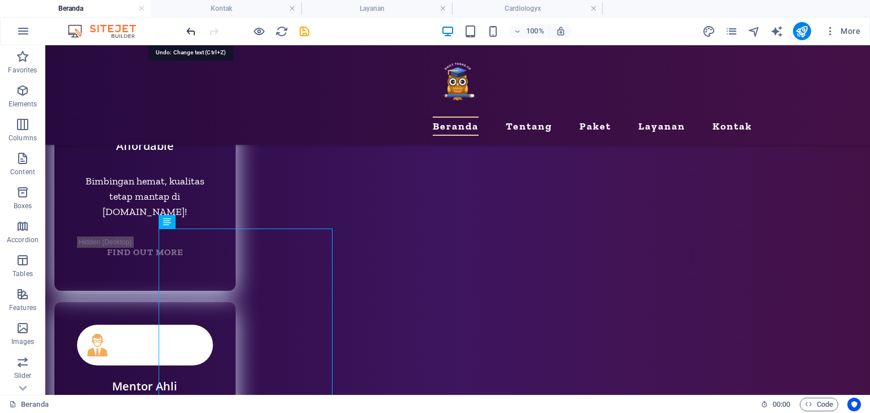
click at [190, 32] on icon "undo" at bounding box center [191, 31] width 13 height 13
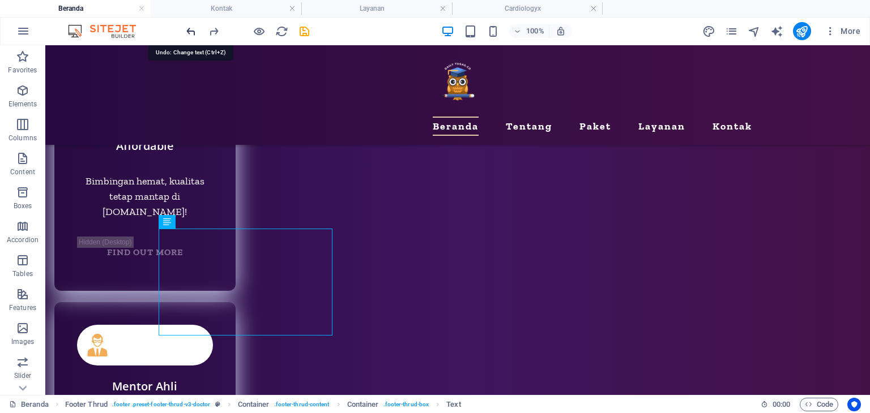
click at [190, 32] on icon "undo" at bounding box center [191, 31] width 13 height 13
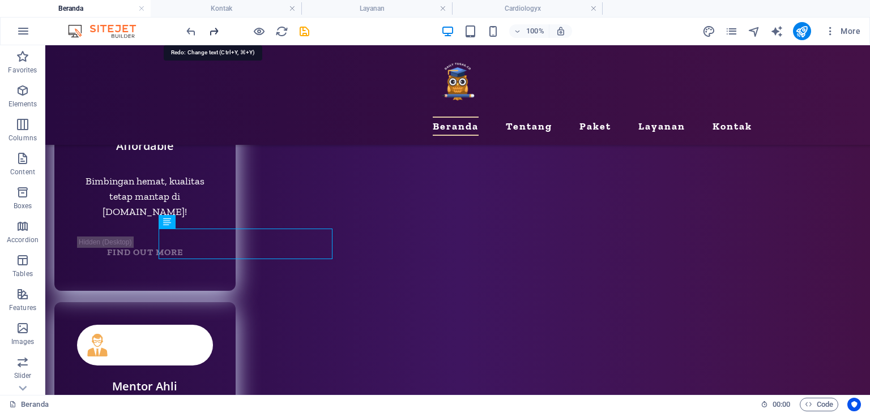
click at [215, 33] on icon "redo" at bounding box center [213, 31] width 13 height 13
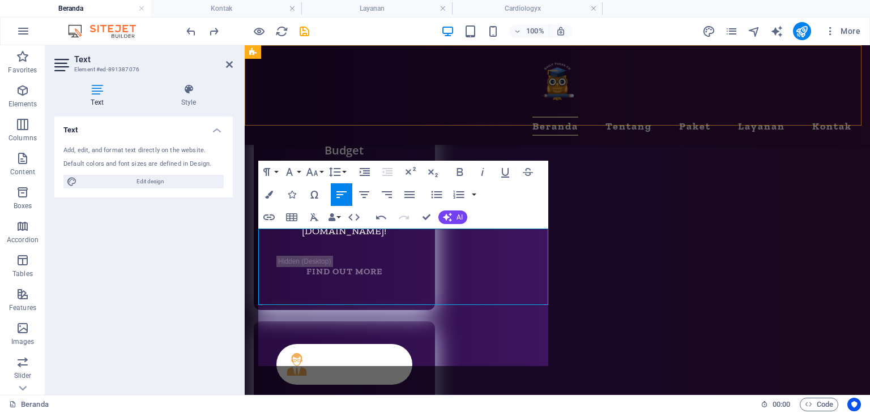
scroll to position [1575, 1]
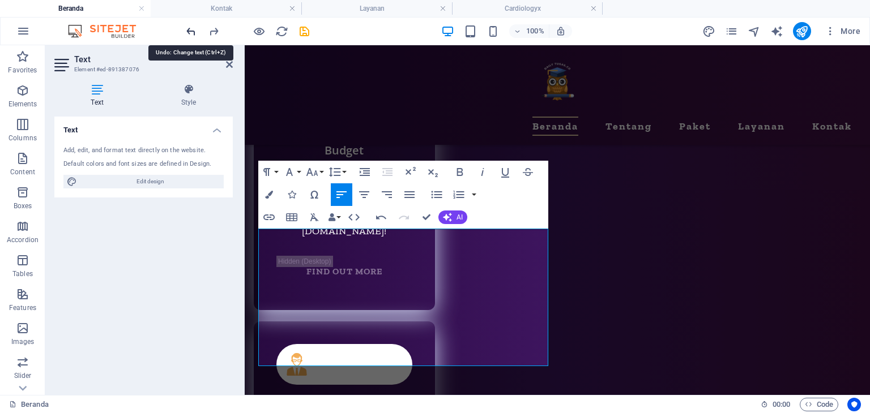
click at [189, 33] on icon "undo" at bounding box center [191, 31] width 13 height 13
click at [190, 27] on icon "undo" at bounding box center [191, 31] width 13 height 13
click at [190, 31] on icon "undo" at bounding box center [191, 31] width 13 height 13
drag, startPoint x: 428, startPoint y: 215, endPoint x: 367, endPoint y: 159, distance: 83.4
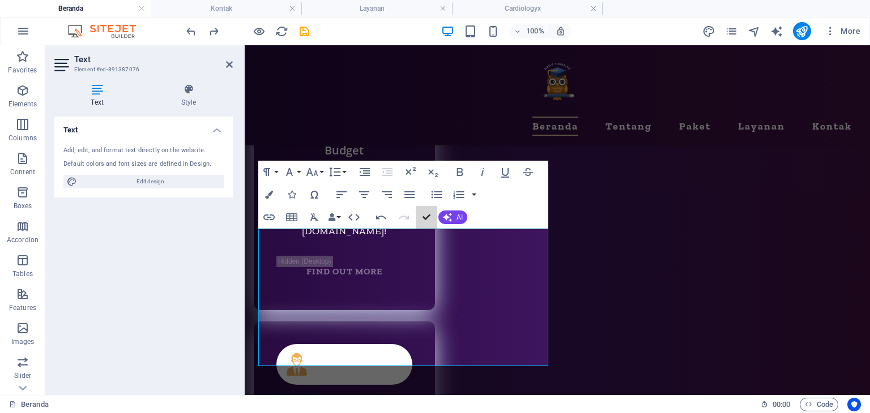
scroll to position [5345, 0]
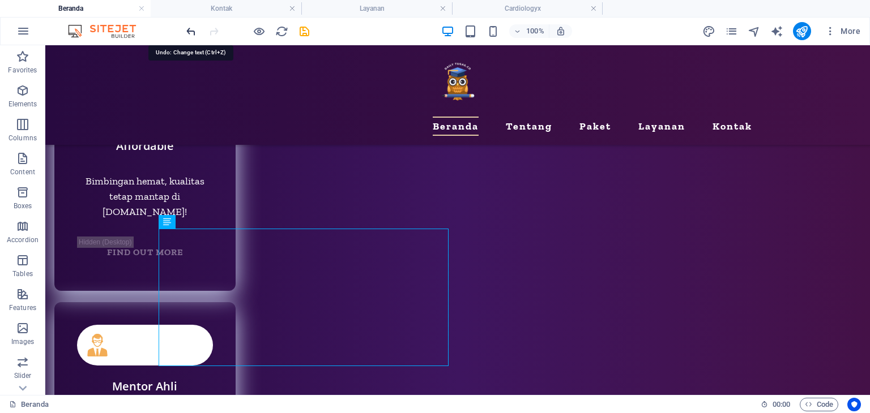
click at [191, 34] on icon "undo" at bounding box center [191, 31] width 13 height 13
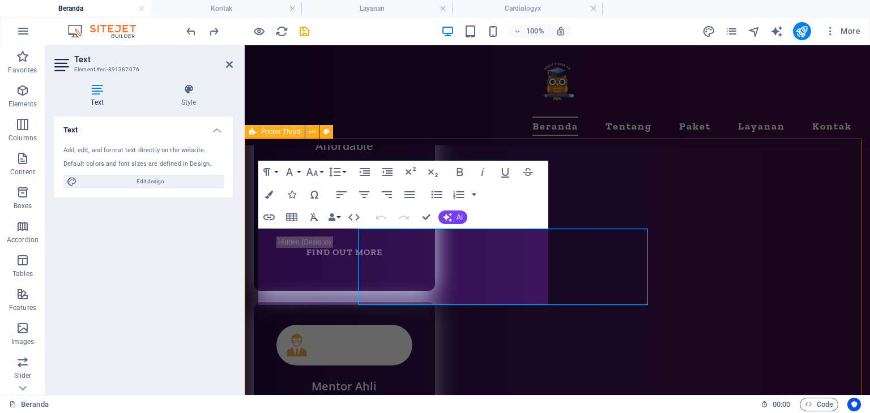
scroll to position [5325, 0]
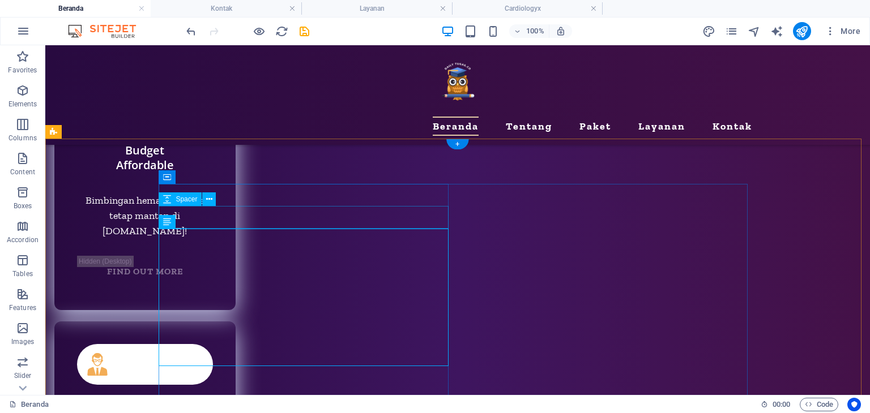
scroll to position [5345, 0]
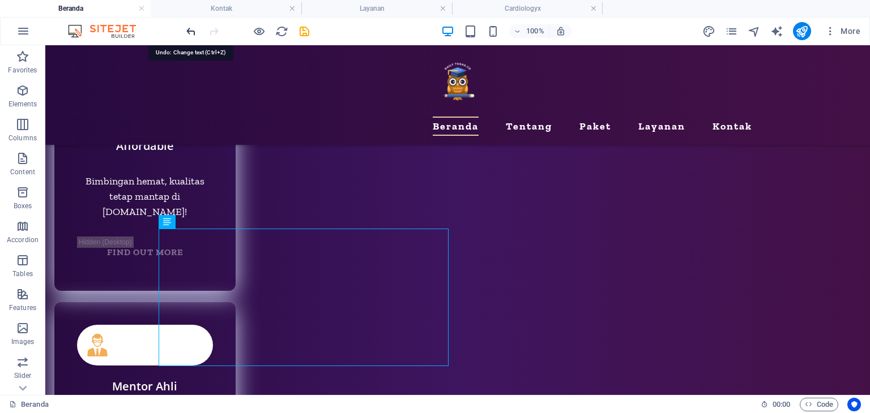
click at [193, 29] on icon "undo" at bounding box center [191, 31] width 13 height 13
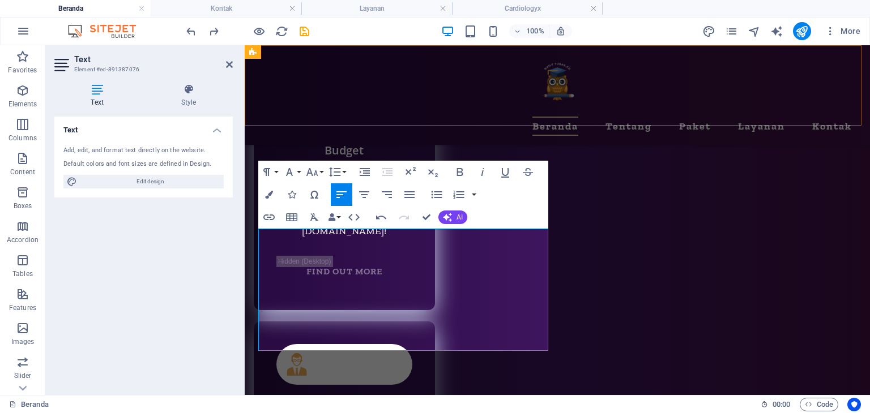
scroll to position [1575, 1]
drag, startPoint x: 426, startPoint y: 216, endPoint x: 377, endPoint y: 166, distance: 70.1
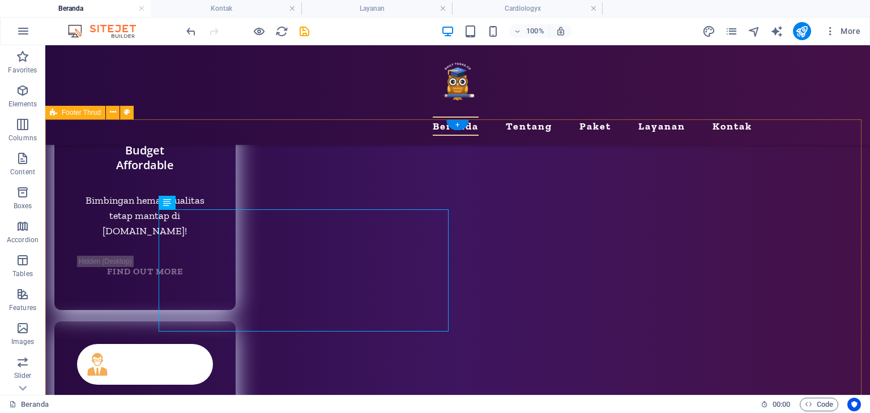
scroll to position [5345, 0]
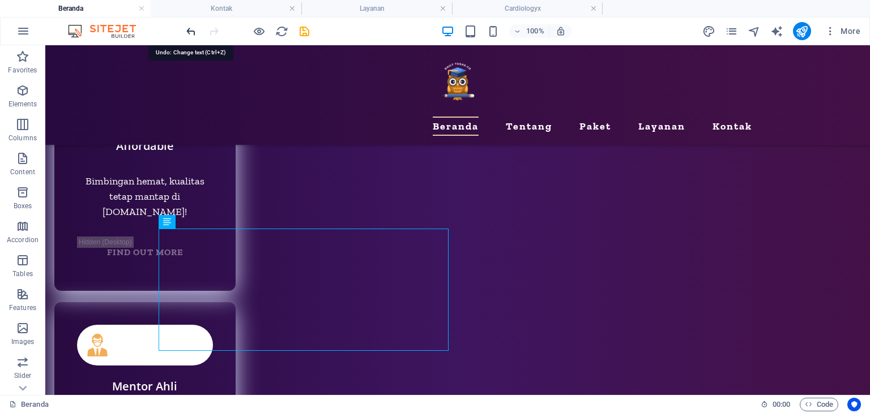
click at [191, 31] on icon "undo" at bounding box center [191, 31] width 13 height 13
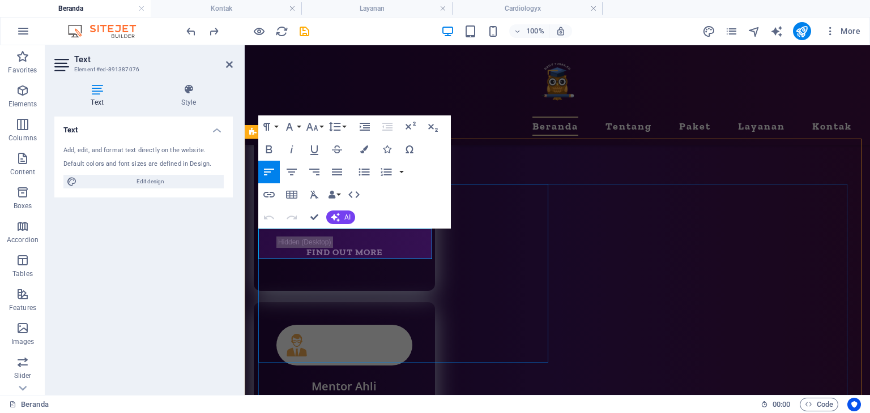
scroll to position [5325, 0]
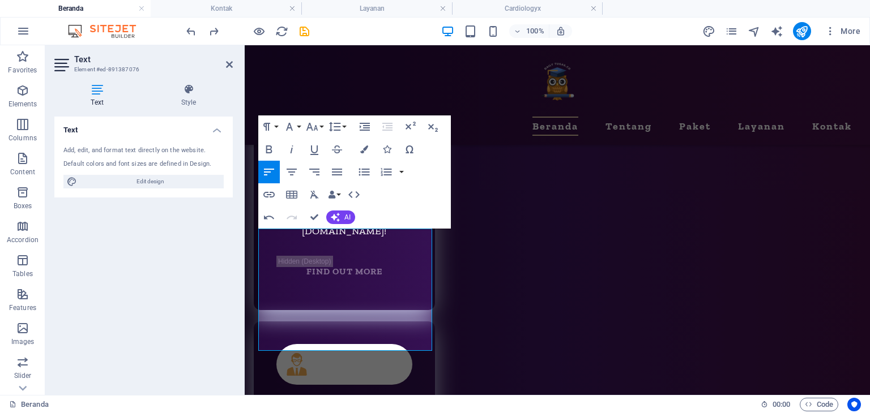
scroll to position [1575, 1]
drag, startPoint x: 313, startPoint y: 217, endPoint x: 266, endPoint y: 154, distance: 78.2
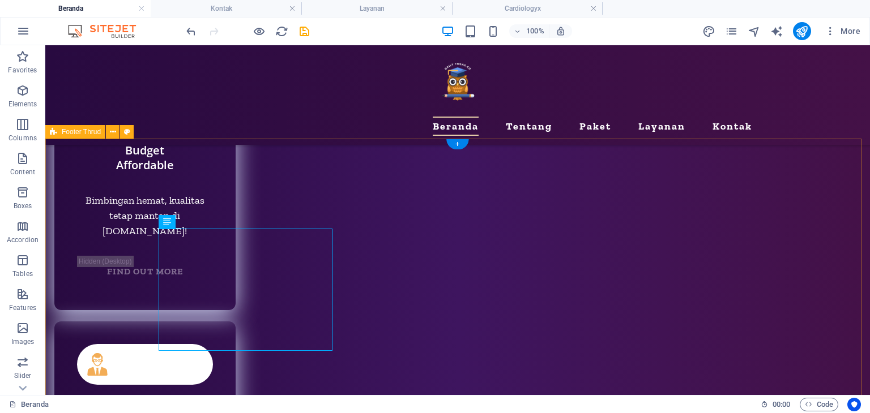
scroll to position [5345, 0]
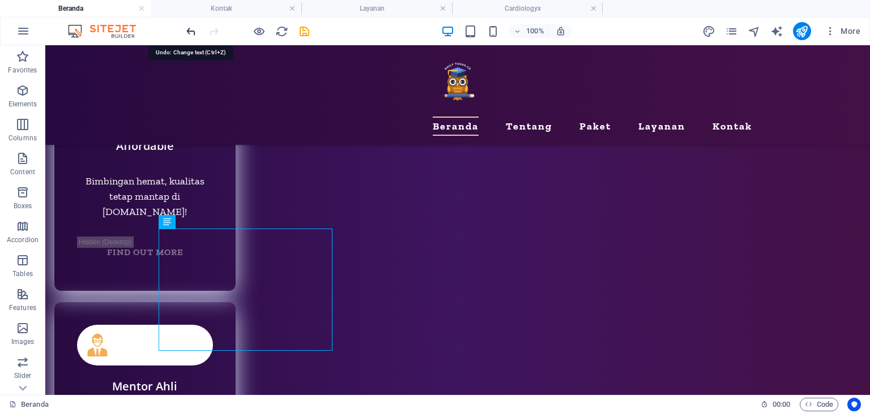
click at [190, 30] on icon "undo" at bounding box center [191, 31] width 13 height 13
drag, startPoint x: 283, startPoint y: 244, endPoint x: 84, endPoint y: 243, distance: 198.8
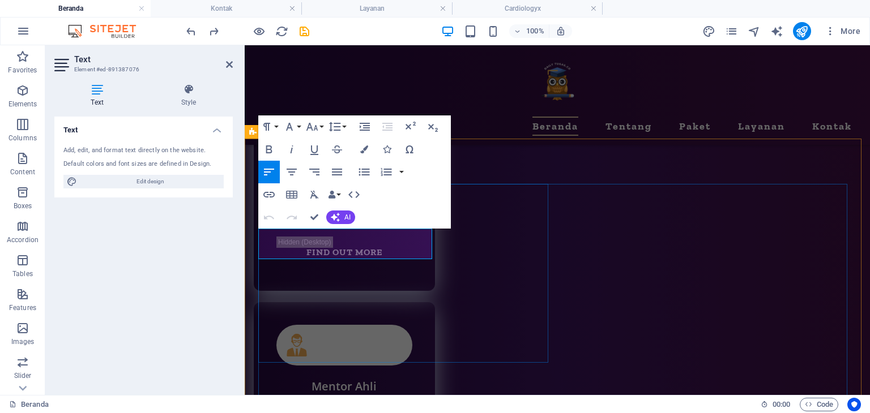
scroll to position [5325, 0]
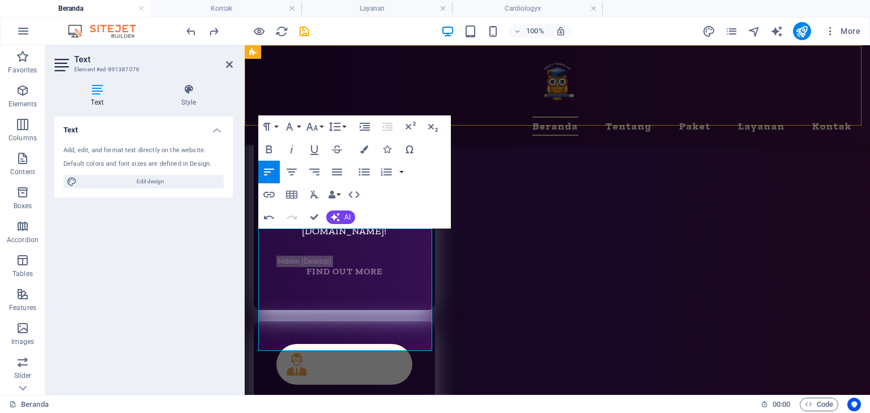
scroll to position [1575, 1]
drag, startPoint x: 315, startPoint y: 218, endPoint x: 284, endPoint y: 165, distance: 61.4
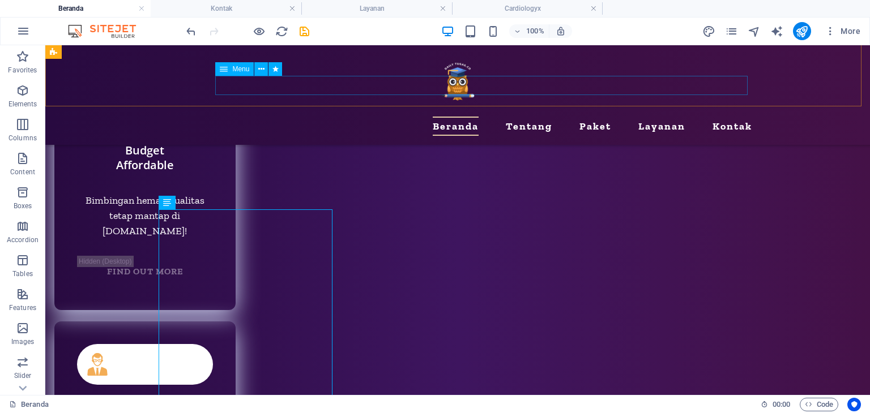
scroll to position [5345, 0]
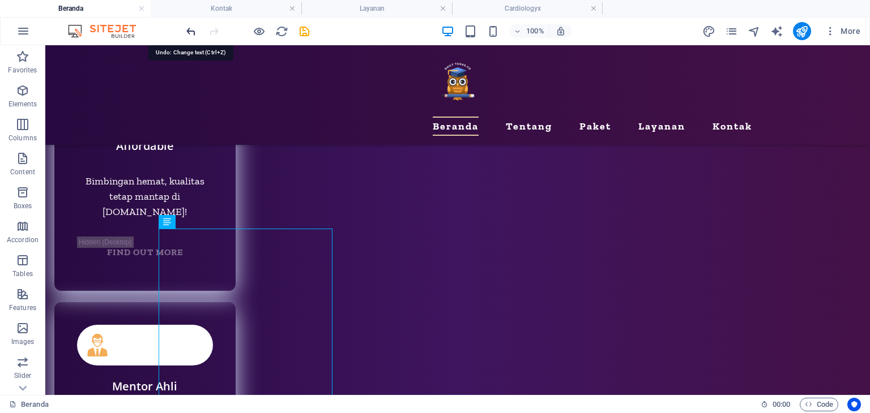
click at [190, 29] on icon "undo" at bounding box center [191, 31] width 13 height 13
click at [200, 220] on icon at bounding box center [200, 222] width 6 height 12
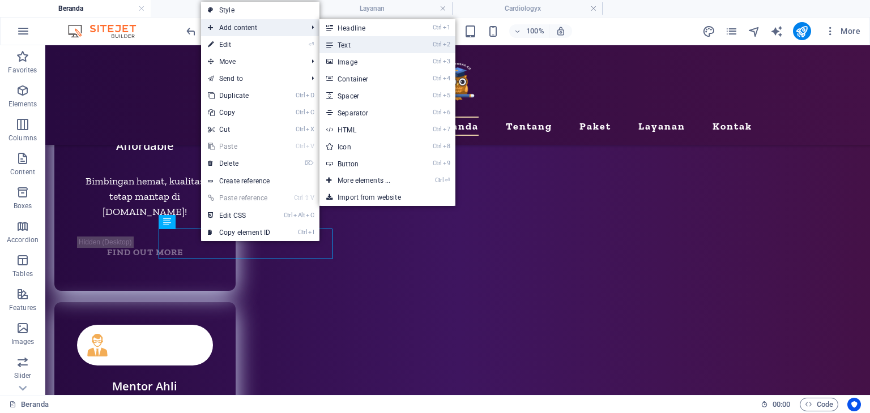
drag, startPoint x: 345, startPoint y: 45, endPoint x: 100, endPoint y: 2, distance: 248.9
click at [345, 45] on link "Ctrl 2 Text" at bounding box center [365, 44] width 93 height 17
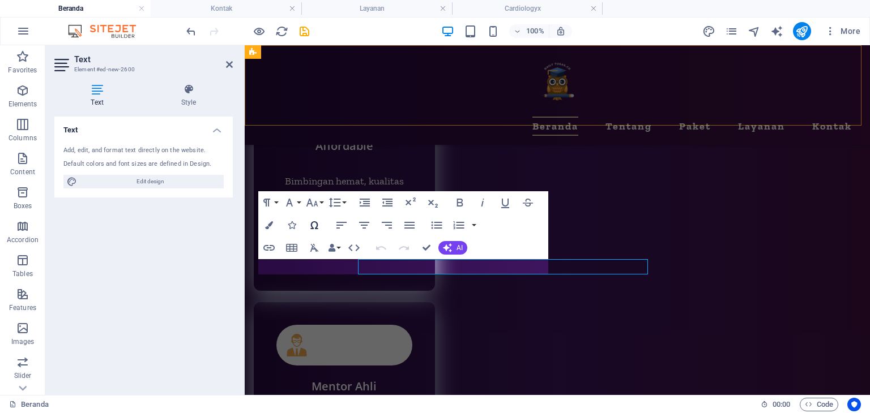
scroll to position [5325, 0]
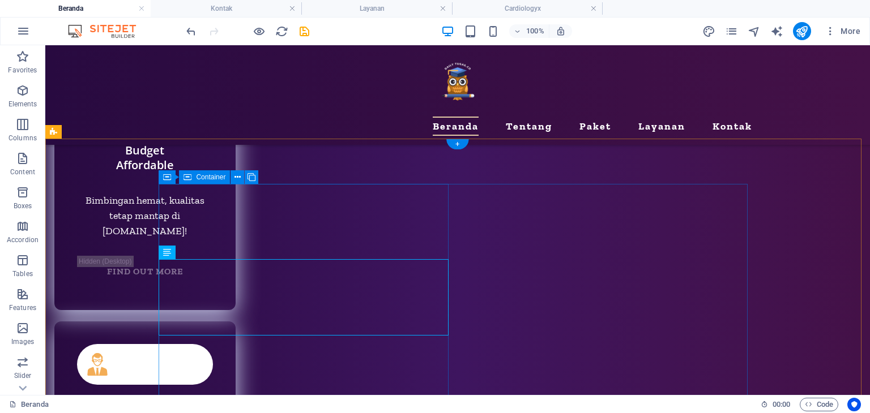
scroll to position [5345, 0]
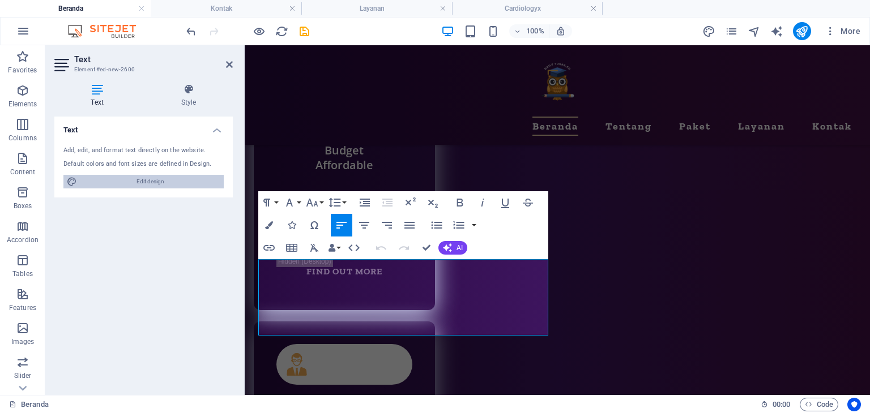
click at [125, 181] on span "Edit design" at bounding box center [150, 182] width 140 height 14
select select "px"
select select "400"
select select "px"
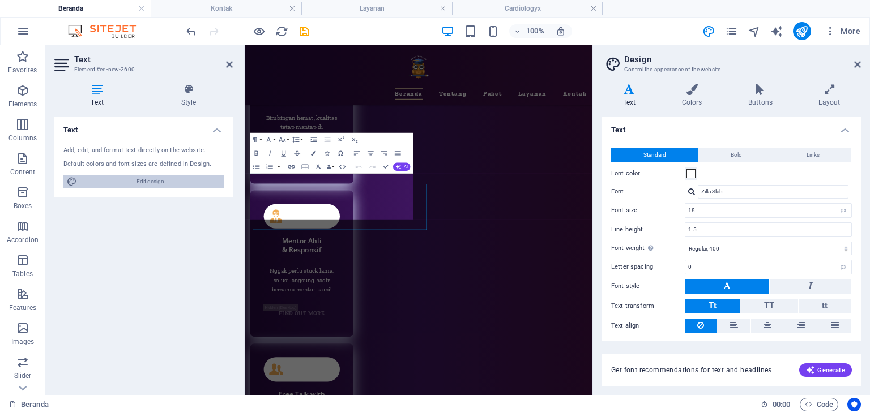
scroll to position [5289, 0]
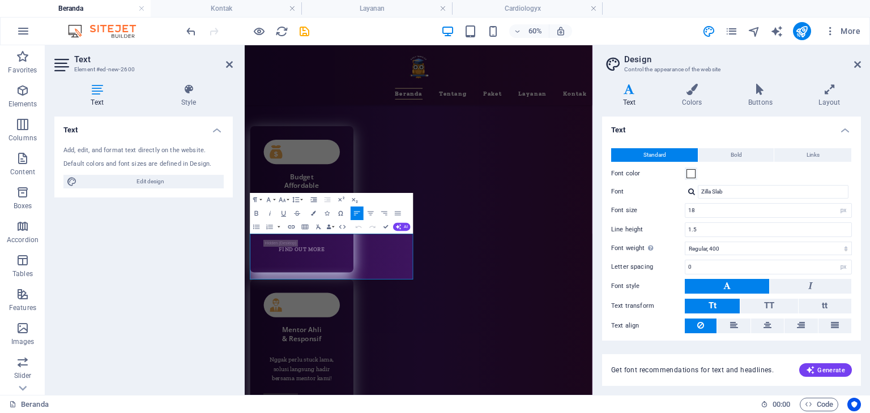
scroll to position [5176, 0]
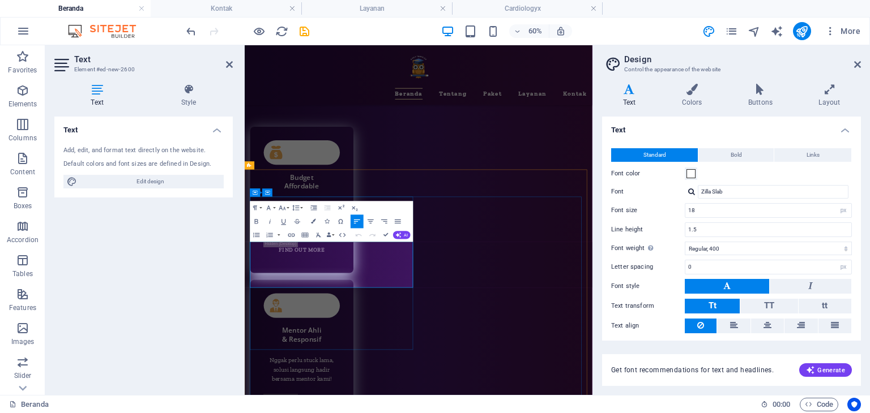
drag, startPoint x: 302, startPoint y: 439, endPoint x: 257, endPoint y: 395, distance: 63.7
drag, startPoint x: 699, startPoint y: 209, endPoint x: 661, endPoint y: 207, distance: 38.6
click at [661, 207] on div "Font size 18 rem px" at bounding box center [731, 210] width 241 height 15
type input "28"
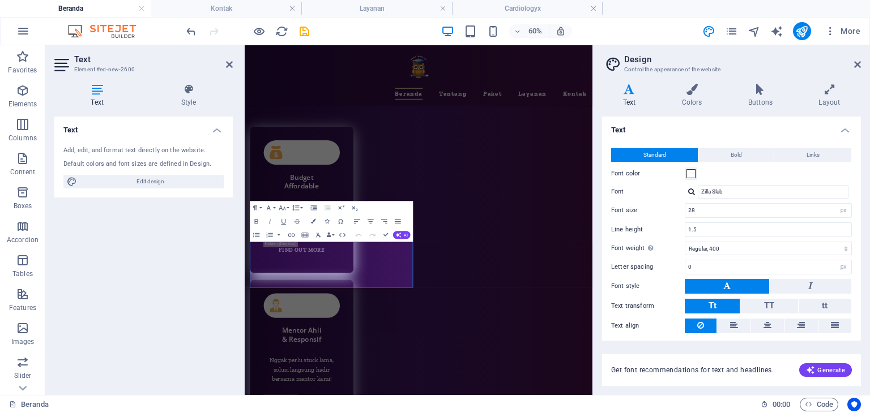
click at [660, 219] on div "Standard Bold Links Font color Font Zilla Slab Font size 28 rem px Line height …" at bounding box center [731, 241] width 263 height 208
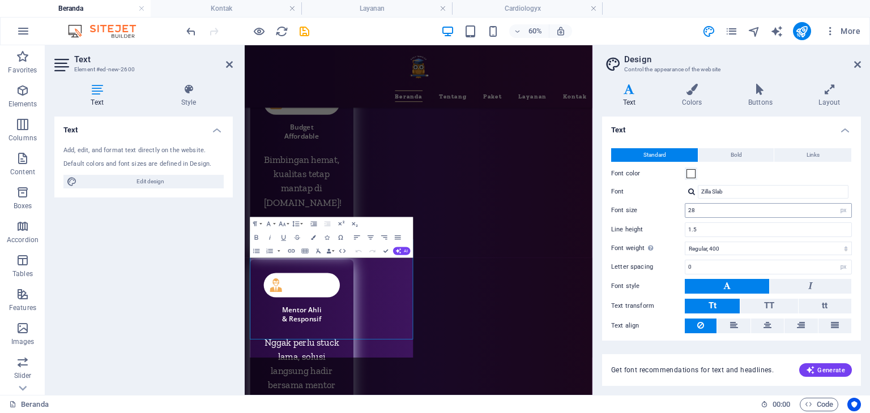
scroll to position [6013, 0]
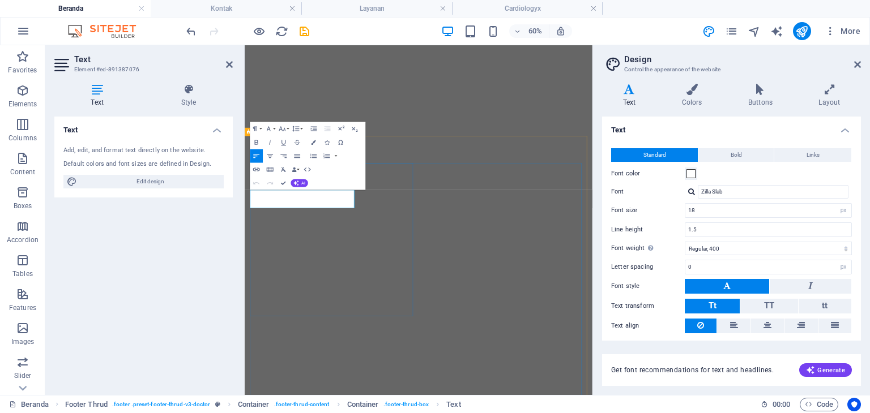
select select "px"
select select "400"
select select "px"
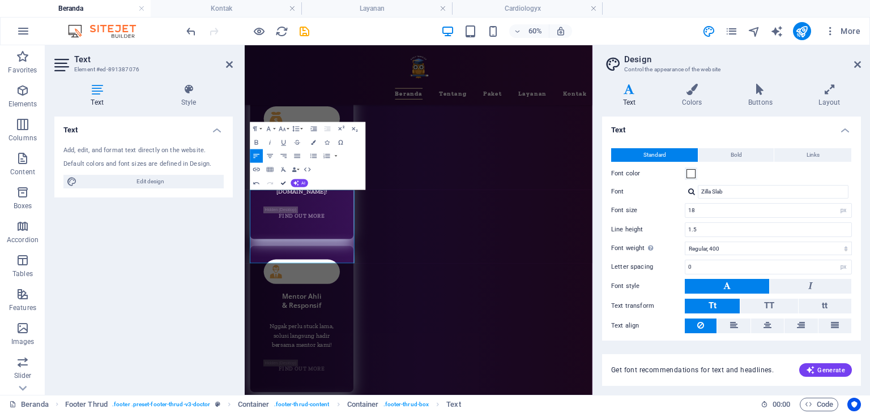
scroll to position [5255, 0]
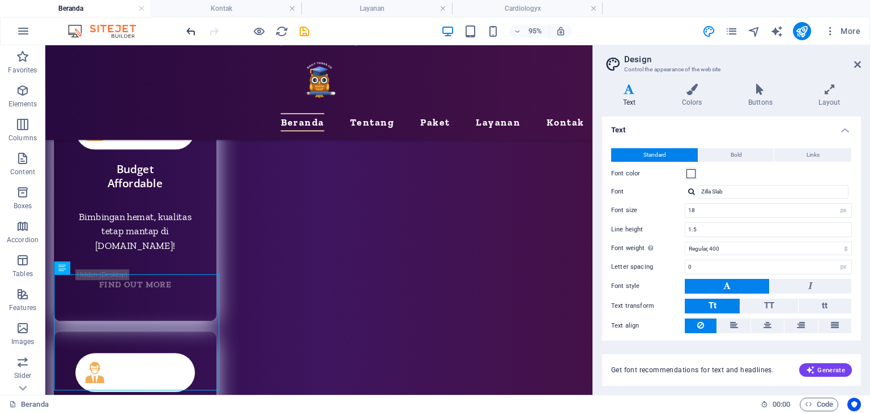
click at [189, 28] on icon "undo" at bounding box center [191, 31] width 13 height 13
click at [857, 65] on icon at bounding box center [857, 64] width 7 height 9
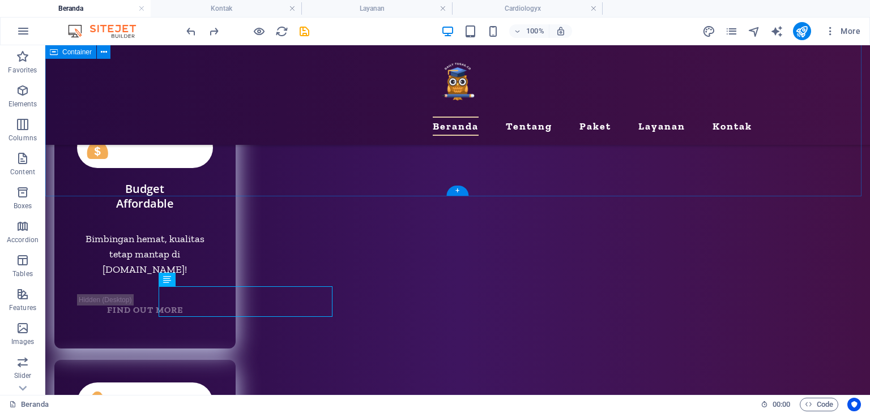
scroll to position [5457, 0]
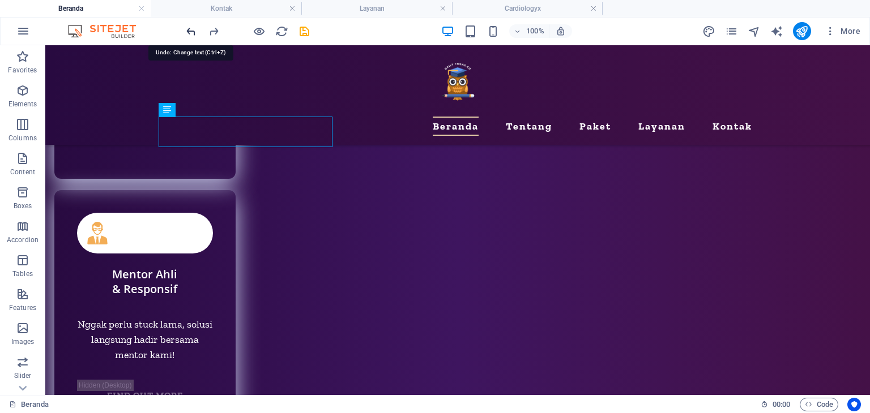
click at [188, 28] on icon "undo" at bounding box center [191, 31] width 13 height 13
click at [193, 28] on icon "undo" at bounding box center [191, 31] width 13 height 13
click at [194, 32] on icon "undo" at bounding box center [191, 31] width 13 height 13
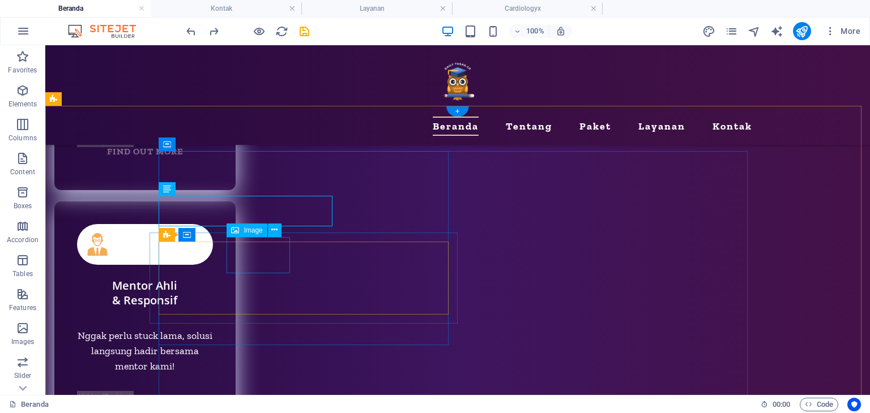
scroll to position [5287, 0]
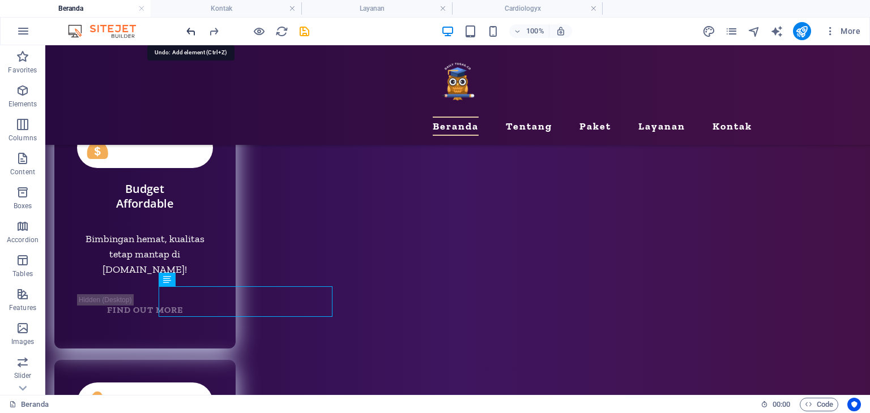
click at [193, 28] on icon "undo" at bounding box center [191, 31] width 13 height 13
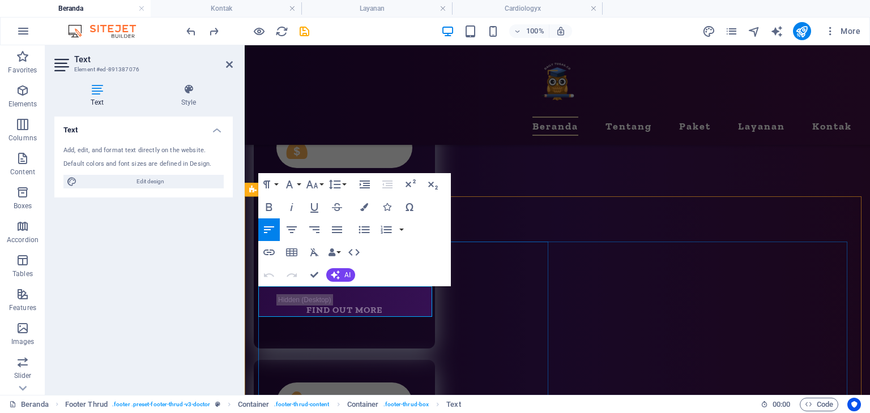
scroll to position [5268, 0]
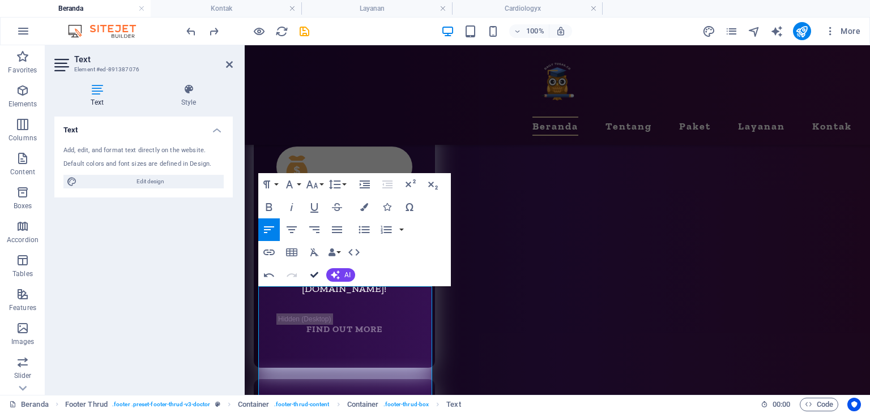
scroll to position [5287, 0]
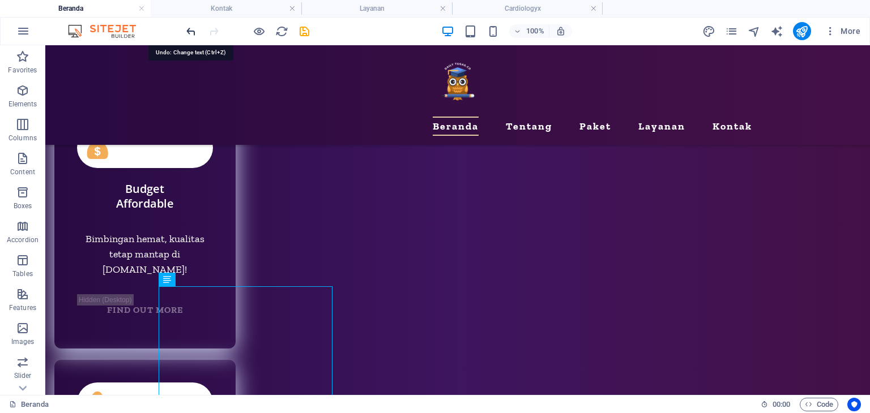
click at [193, 30] on icon "undo" at bounding box center [191, 31] width 13 height 13
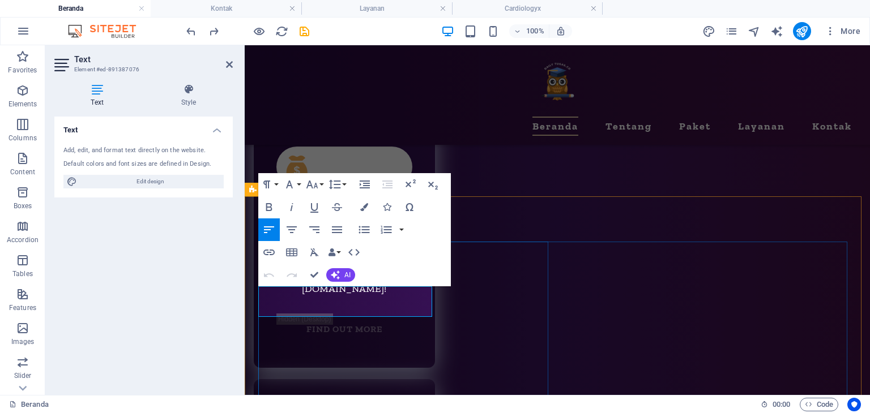
drag, startPoint x: 377, startPoint y: 293, endPoint x: 382, endPoint y: 297, distance: 6.8
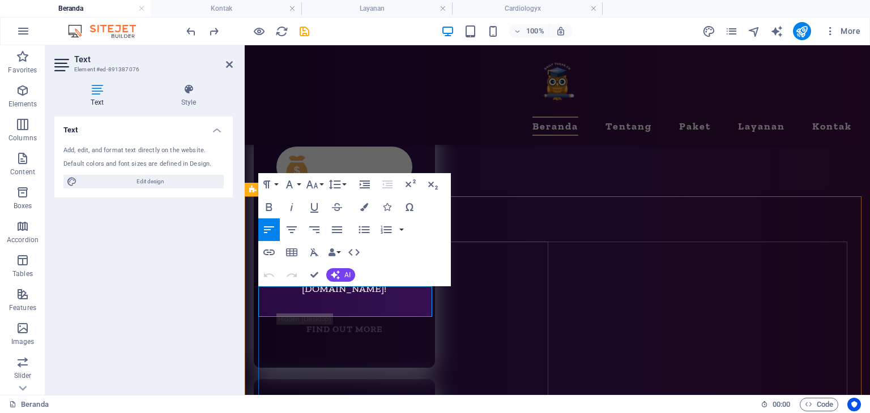
drag, startPoint x: 374, startPoint y: 294, endPoint x: 378, endPoint y: 299, distance: 6.8
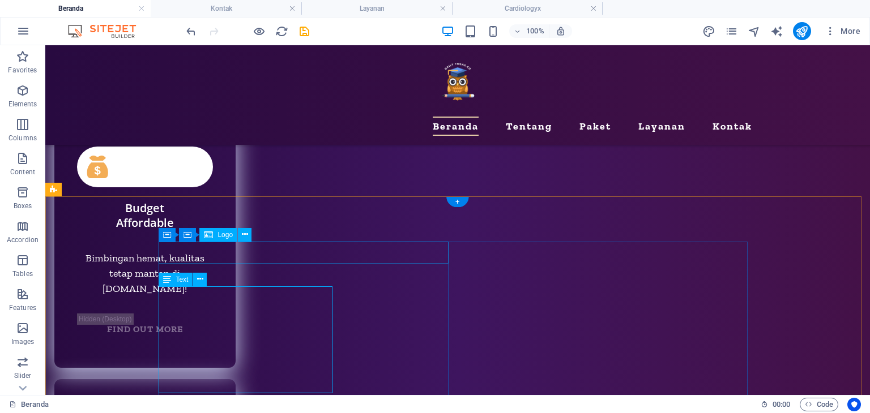
scroll to position [5287, 0]
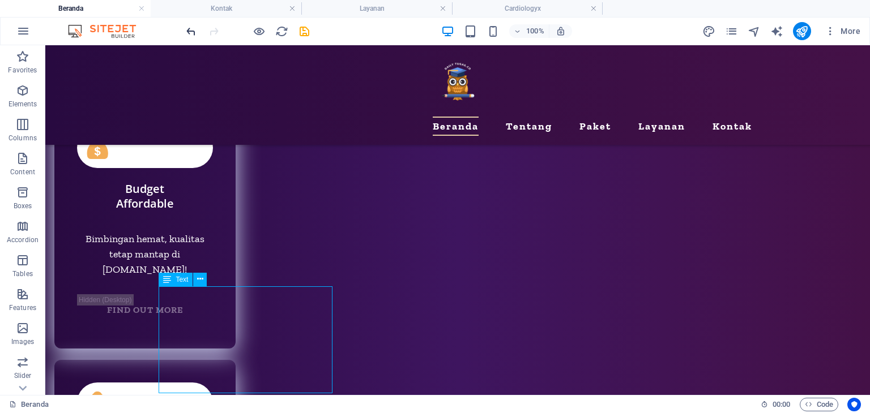
click at [197, 27] on icon "undo" at bounding box center [191, 31] width 13 height 13
click at [213, 25] on icon "redo" at bounding box center [213, 31] width 13 height 13
click at [198, 30] on div at bounding box center [247, 31] width 127 height 18
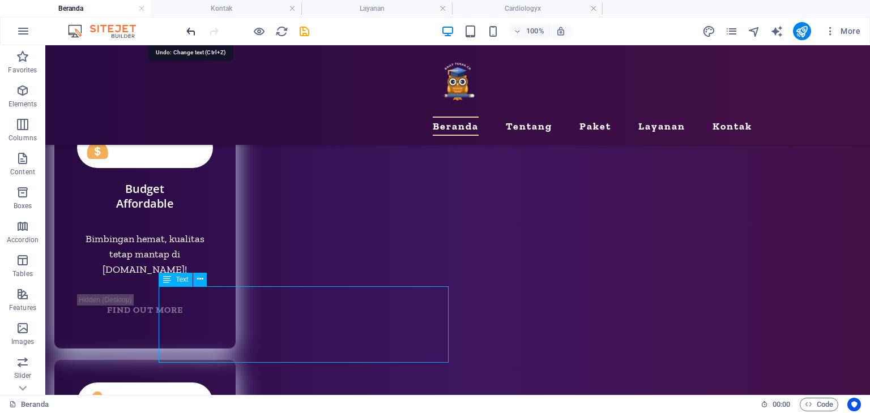
click at [193, 32] on icon "undo" at bounding box center [191, 31] width 13 height 13
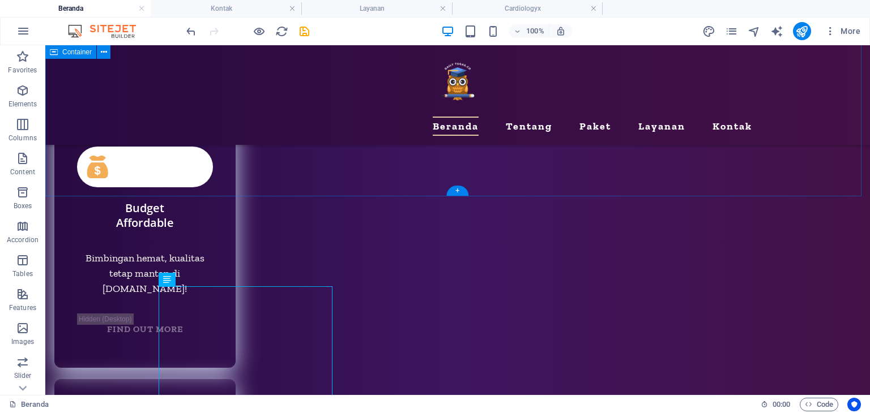
scroll to position [5287, 0]
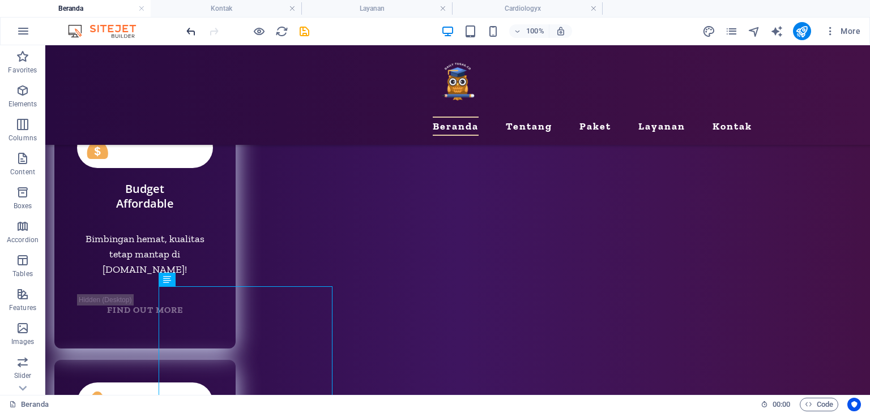
click at [187, 25] on icon "undo" at bounding box center [191, 31] width 13 height 13
drag, startPoint x: 318, startPoint y: 308, endPoint x: 119, endPoint y: 308, distance: 198.8
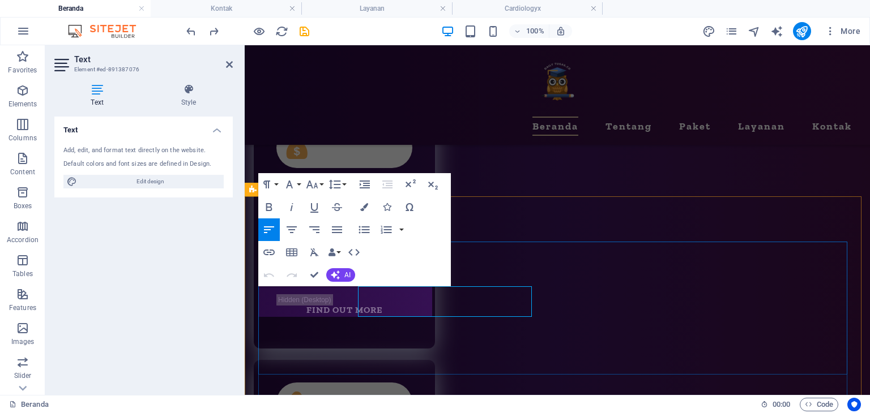
scroll to position [5268, 0]
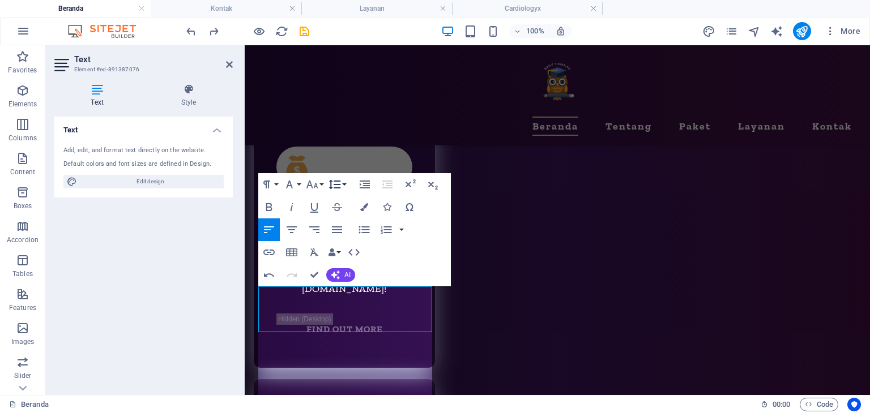
scroll to position [1590, 0]
drag, startPoint x: 311, startPoint y: 277, endPoint x: 266, endPoint y: 231, distance: 64.1
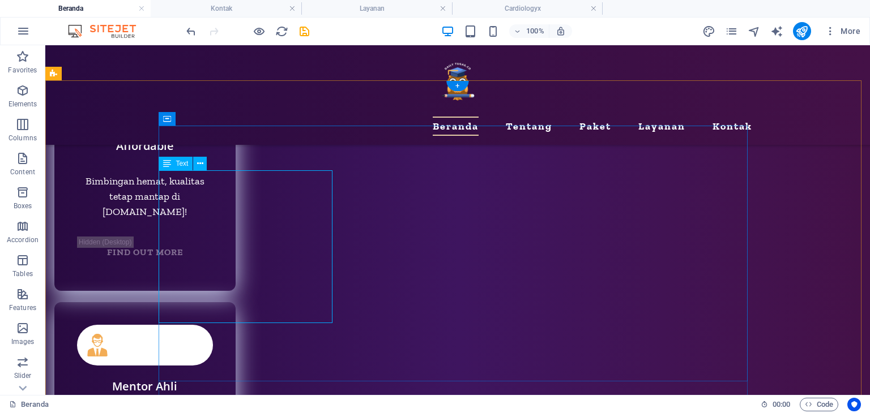
scroll to position [5457, 0]
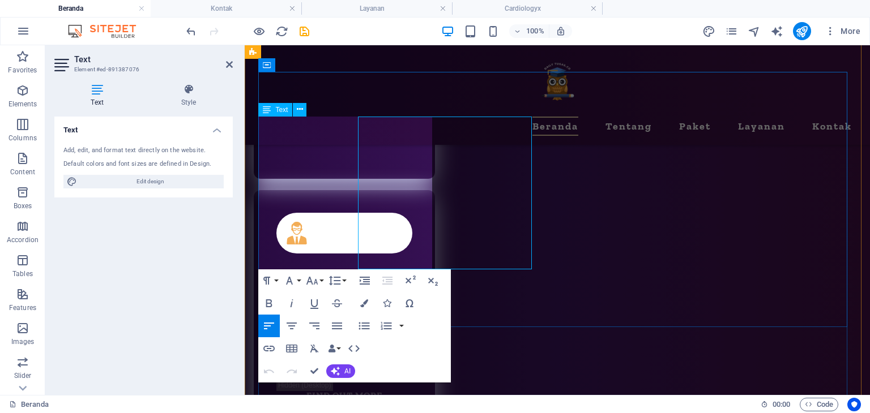
scroll to position [5438, 0]
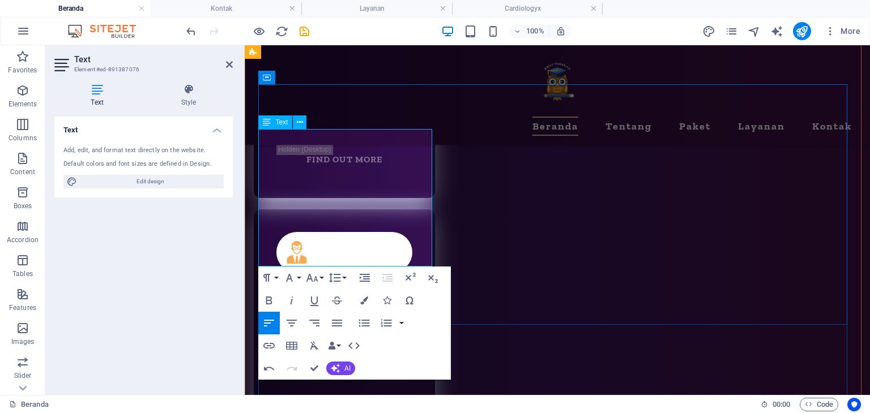
scroll to position [5324, 0]
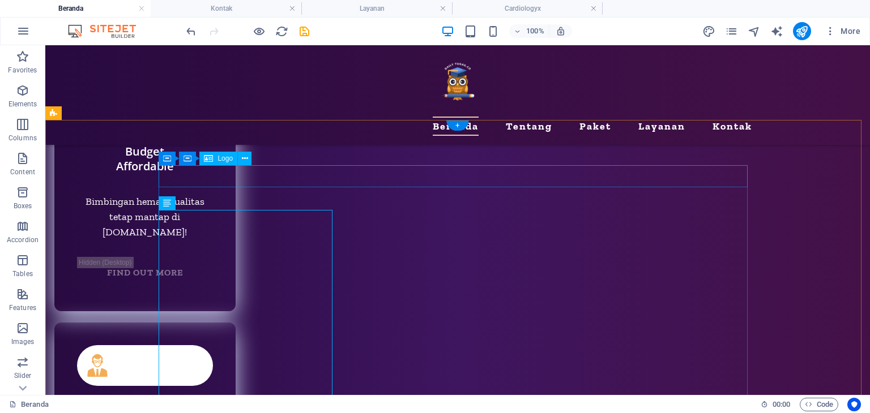
scroll to position [5344, 0]
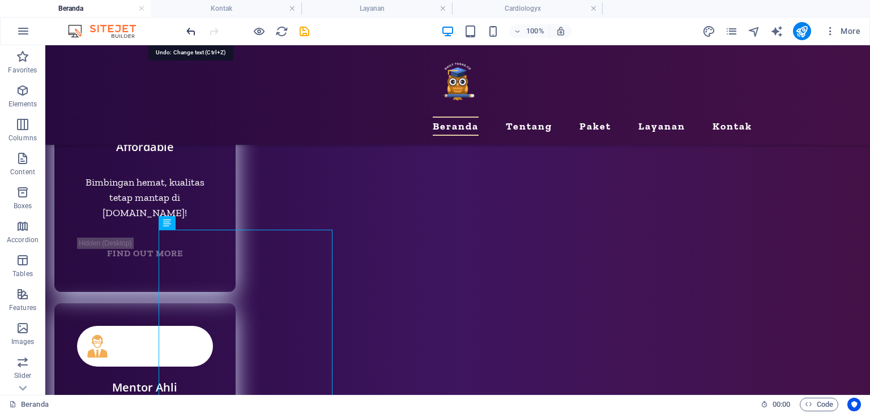
click at [194, 29] on icon "undo" at bounding box center [191, 31] width 13 height 13
click at [203, 223] on button at bounding box center [200, 223] width 14 height 14
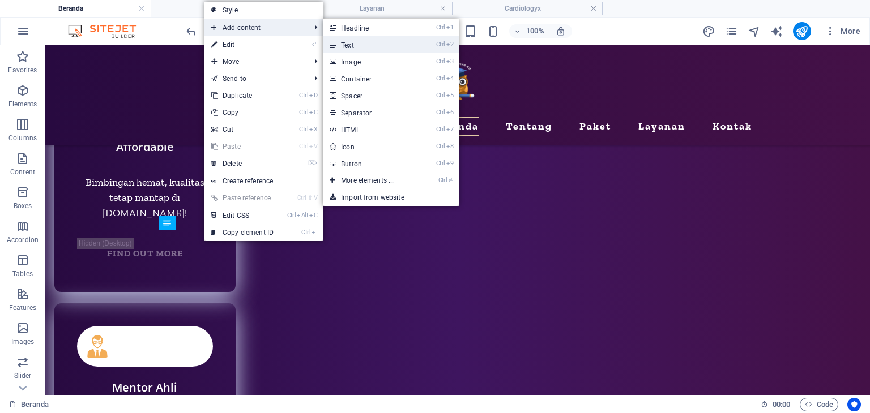
click at [377, 43] on link "Ctrl 2 Text" at bounding box center [369, 44] width 93 height 17
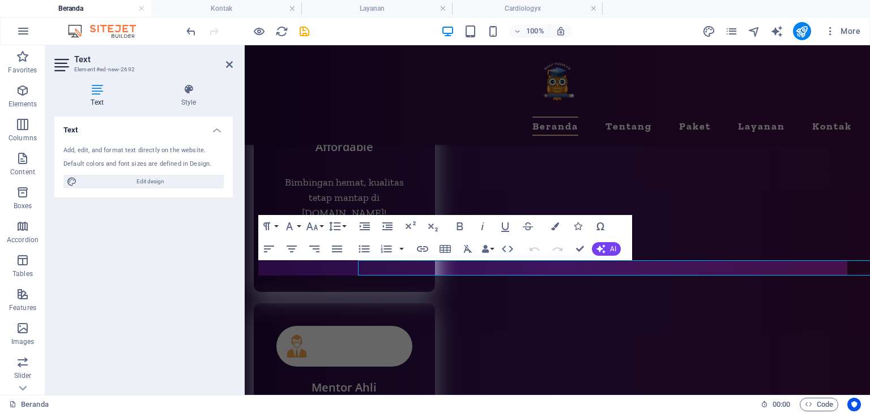
scroll to position [5324, 0]
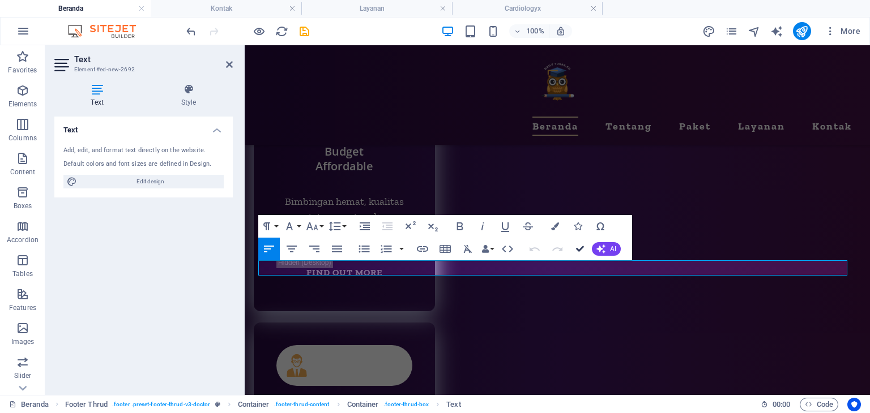
drag, startPoint x: 580, startPoint y: 245, endPoint x: 534, endPoint y: 204, distance: 61.4
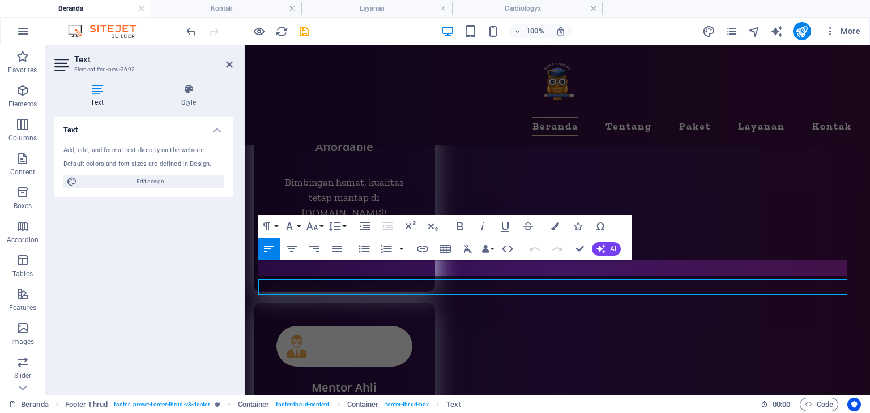
scroll to position [5324, 0]
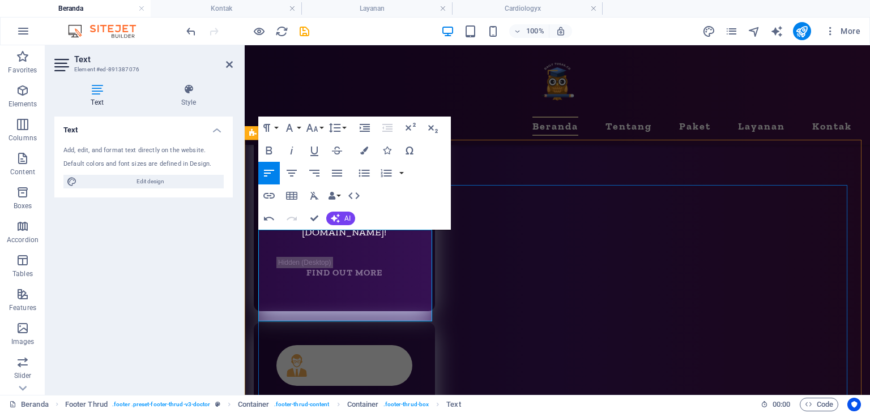
drag, startPoint x: 416, startPoint y: 252, endPoint x: 252, endPoint y: 233, distance: 165.4
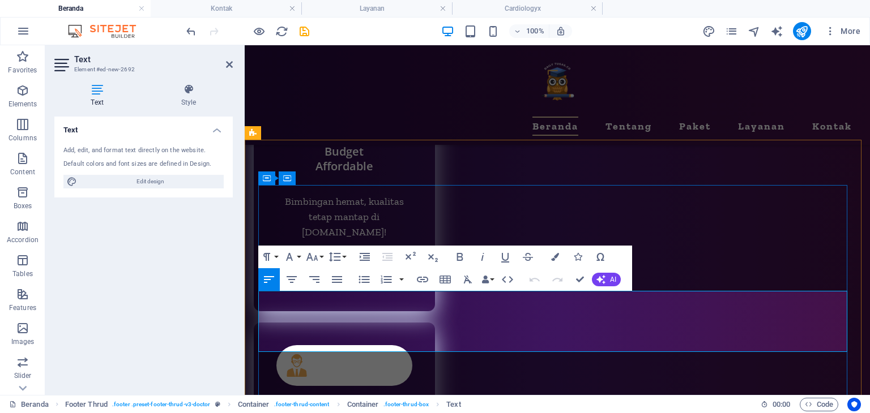
drag, startPoint x: 273, startPoint y: 312, endPoint x: 263, endPoint y: 312, distance: 10.2
copy p "🔒"
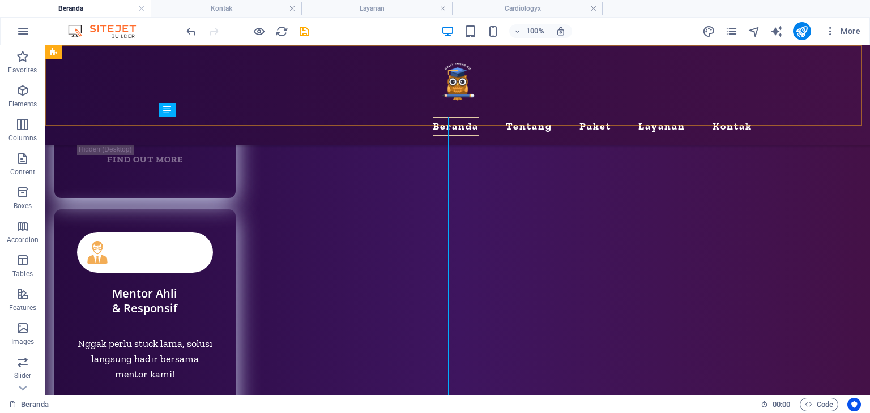
scroll to position [5457, 0]
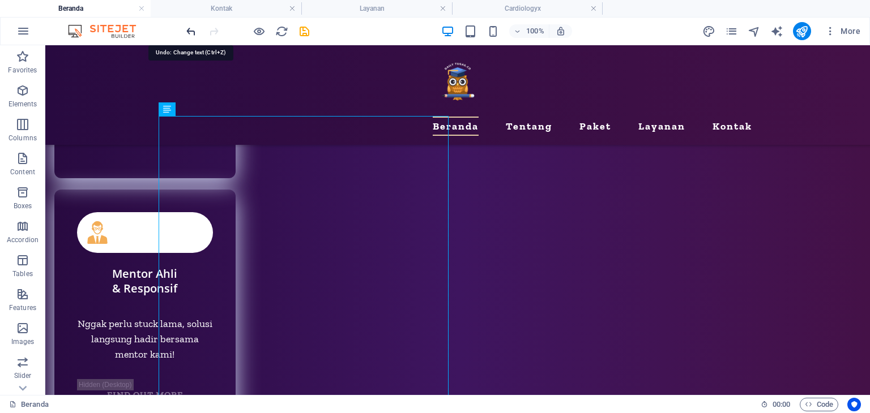
click at [191, 26] on icon "undo" at bounding box center [191, 31] width 13 height 13
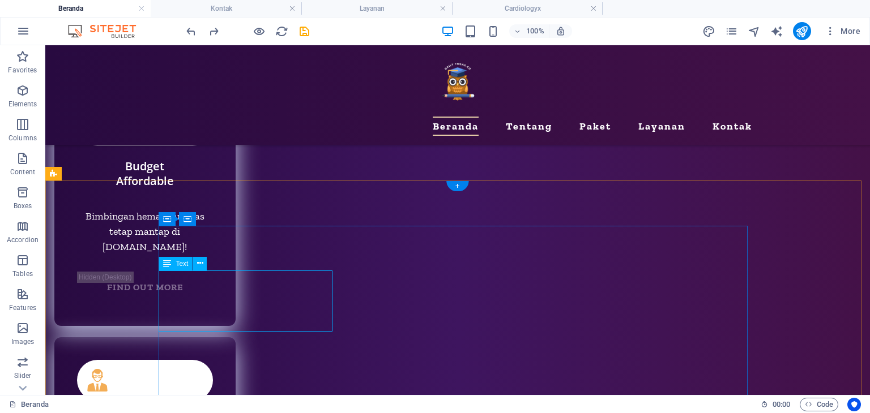
scroll to position [5344, 0]
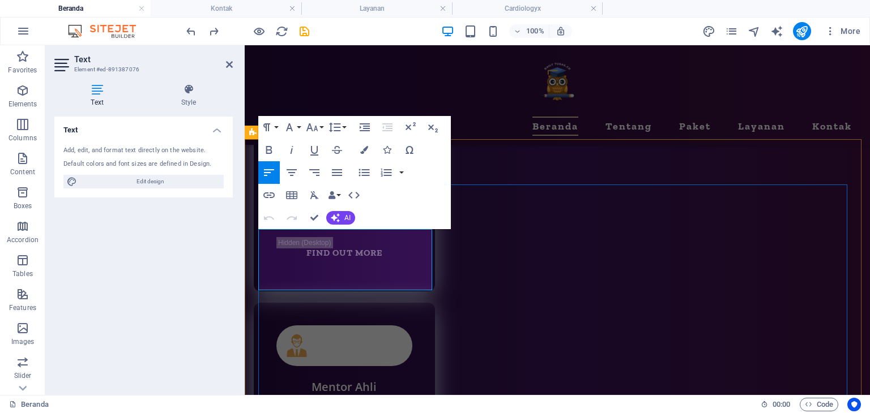
scroll to position [5325, 0]
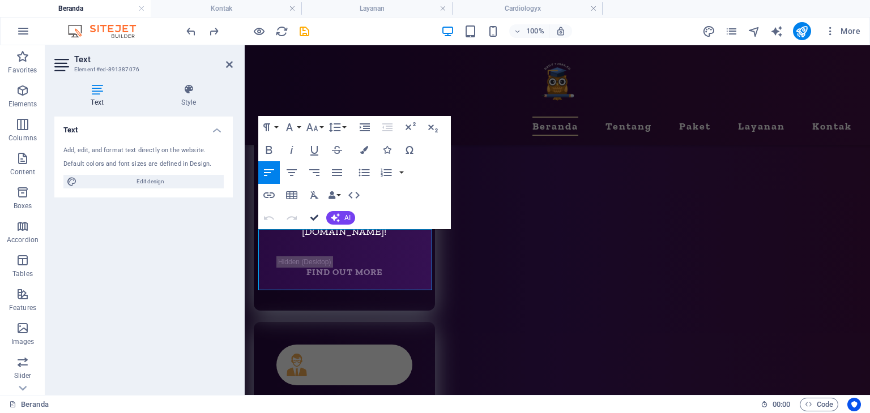
drag, startPoint x: 314, startPoint y: 215, endPoint x: 269, endPoint y: 167, distance: 65.7
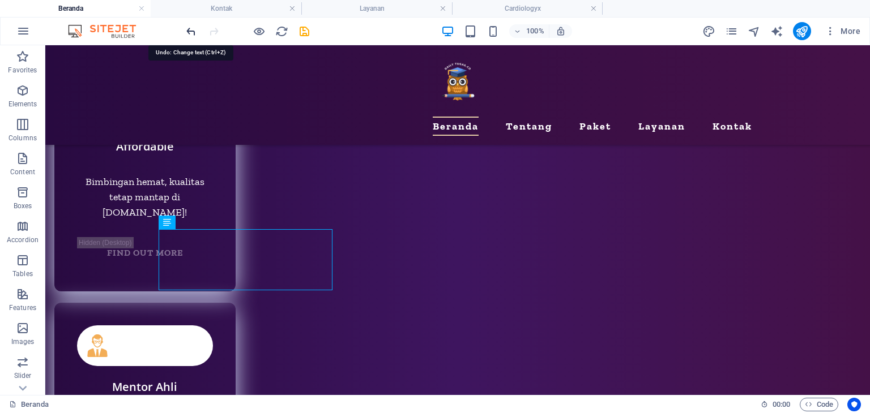
click at [195, 27] on icon "undo" at bounding box center [191, 31] width 13 height 13
click at [216, 30] on icon "redo" at bounding box center [213, 31] width 13 height 13
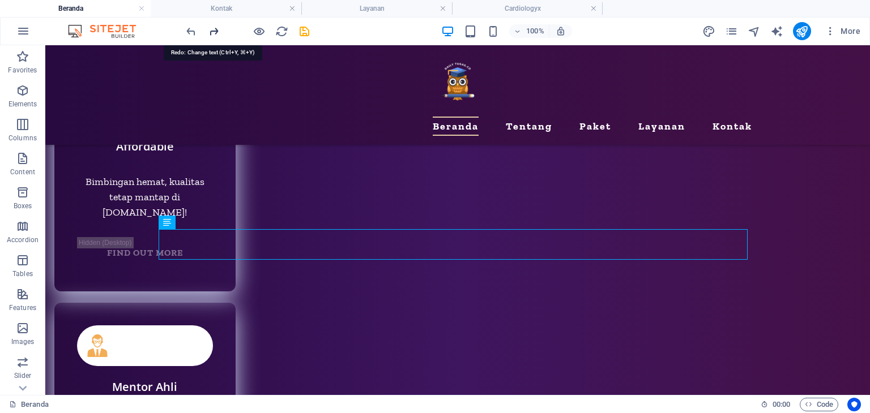
click at [216, 30] on icon "redo" at bounding box center [213, 31] width 13 height 13
click at [212, 28] on icon "redo" at bounding box center [213, 31] width 13 height 13
click at [212, 28] on div at bounding box center [247, 31] width 127 height 18
click at [193, 29] on icon "undo" at bounding box center [191, 31] width 13 height 13
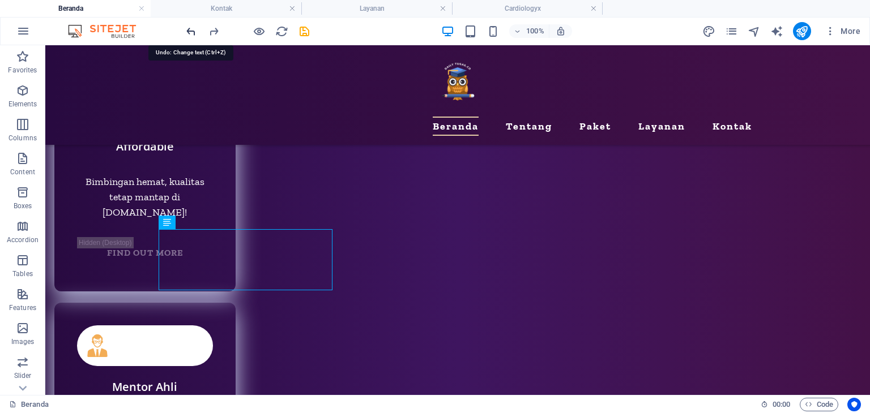
click at [193, 28] on icon "undo" at bounding box center [191, 31] width 13 height 13
click at [211, 28] on icon "redo" at bounding box center [213, 31] width 13 height 13
click at [195, 25] on icon "undo" at bounding box center [191, 31] width 13 height 13
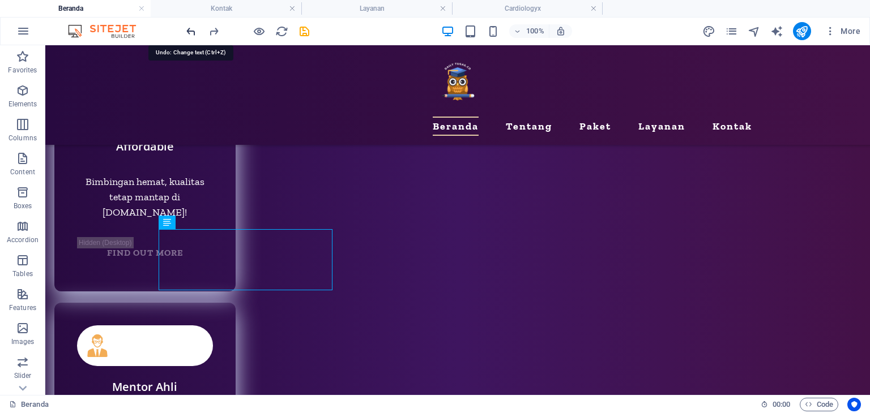
click at [195, 25] on icon "undo" at bounding box center [191, 31] width 13 height 13
click at [213, 26] on icon "redo" at bounding box center [213, 31] width 13 height 13
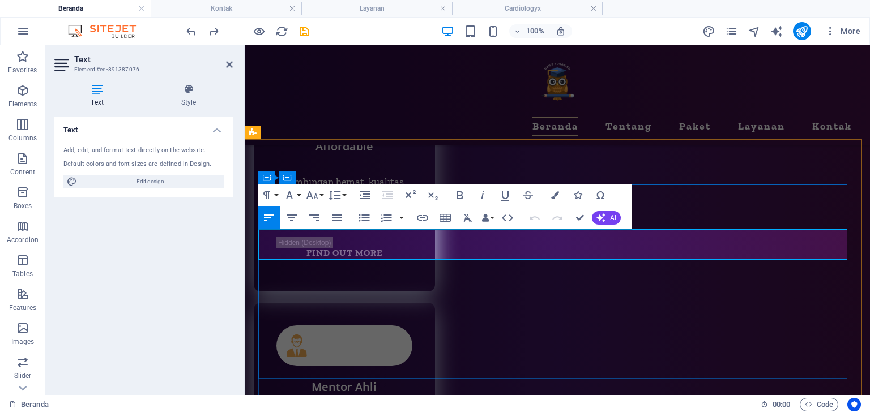
scroll to position [5325, 0]
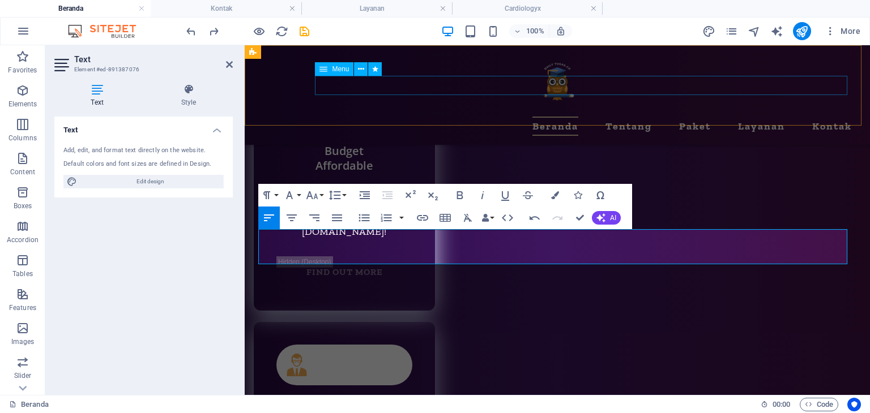
scroll to position [0, 19]
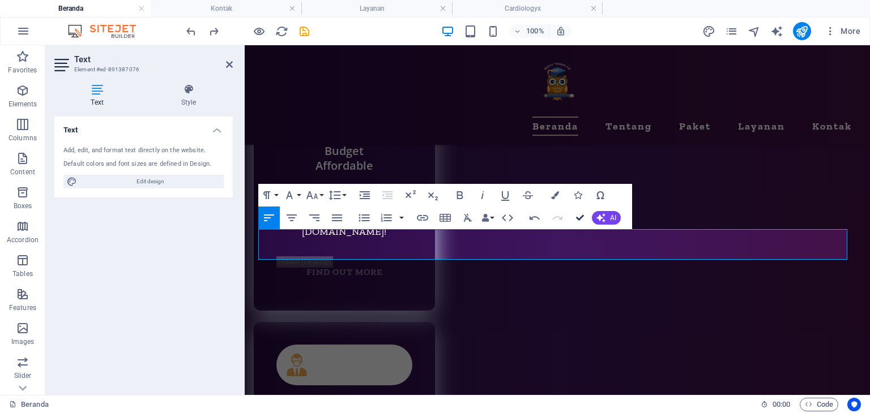
drag, startPoint x: 581, startPoint y: 216, endPoint x: 537, endPoint y: 170, distance: 63.3
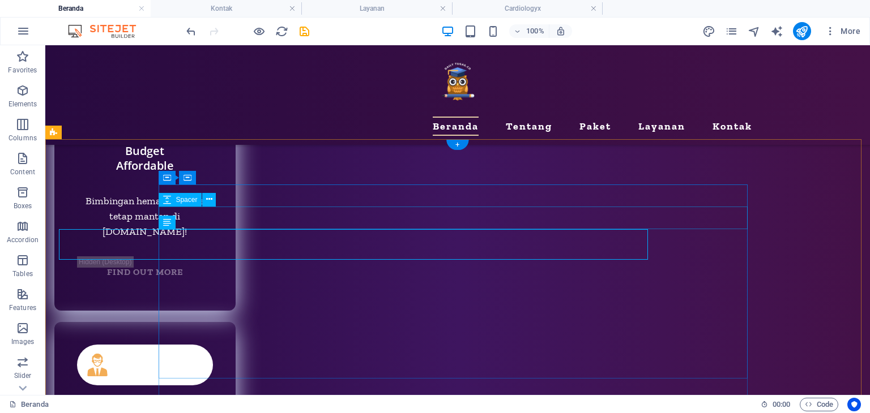
scroll to position [5344, 0]
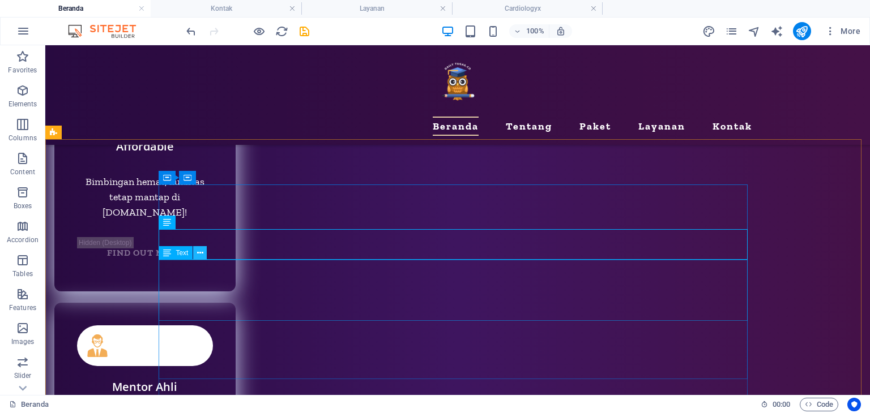
click at [201, 251] on icon at bounding box center [200, 253] width 6 height 12
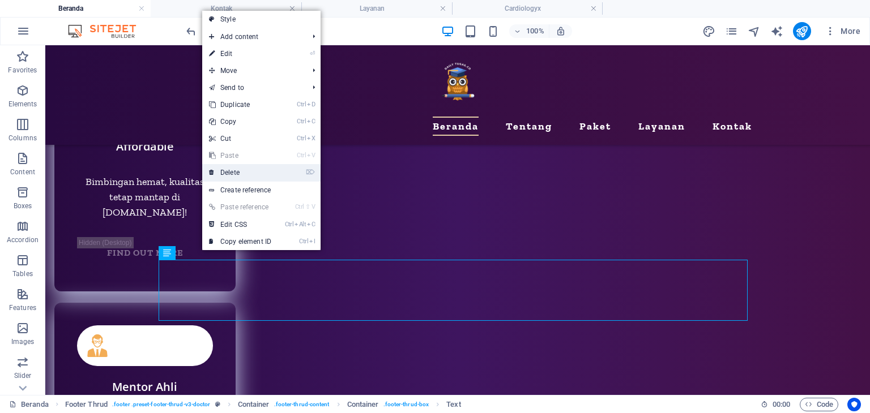
click at [238, 172] on link "⌦ Delete" at bounding box center [240, 172] width 76 height 17
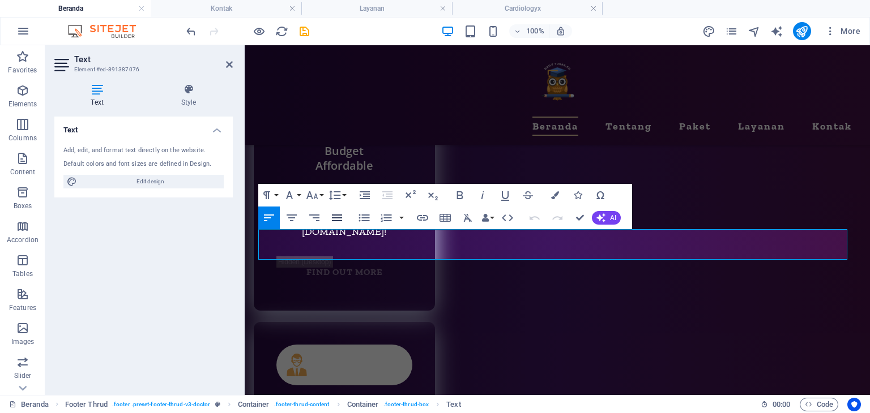
click at [339, 217] on icon "button" at bounding box center [337, 218] width 14 height 14
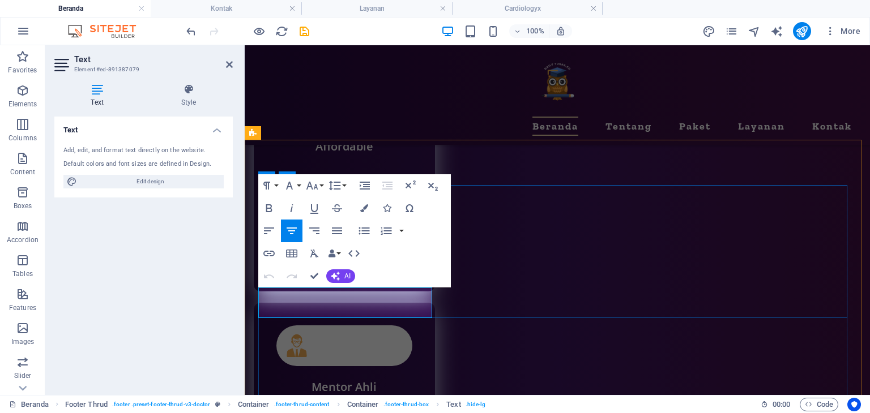
scroll to position [5324, 0]
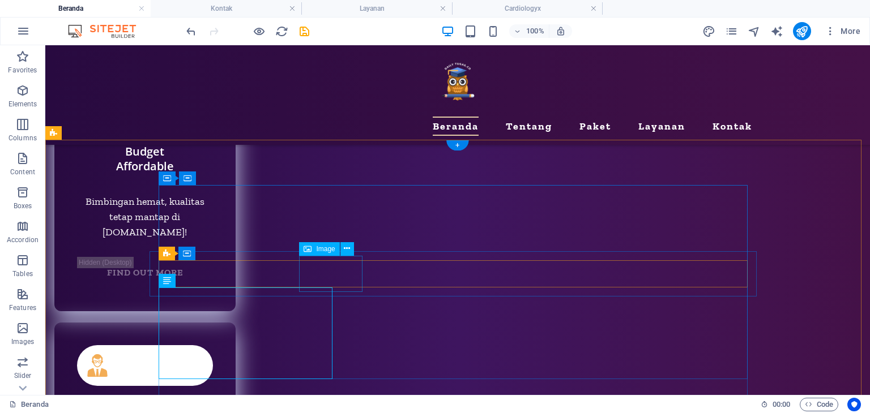
scroll to position [5344, 0]
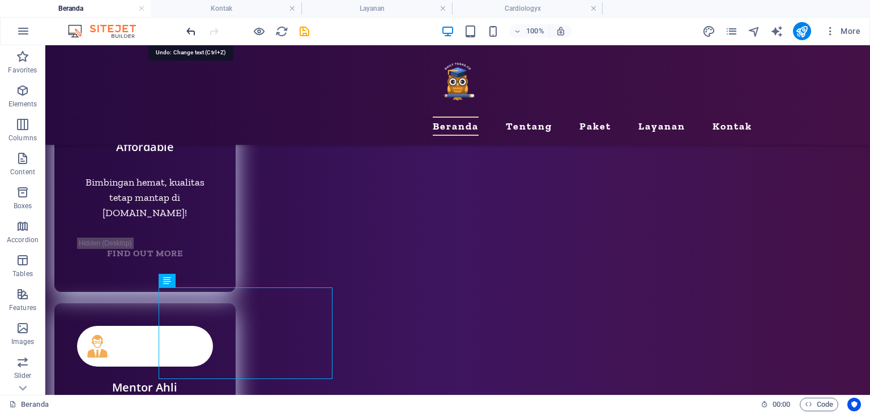
click at [188, 28] on icon "undo" at bounding box center [191, 31] width 13 height 13
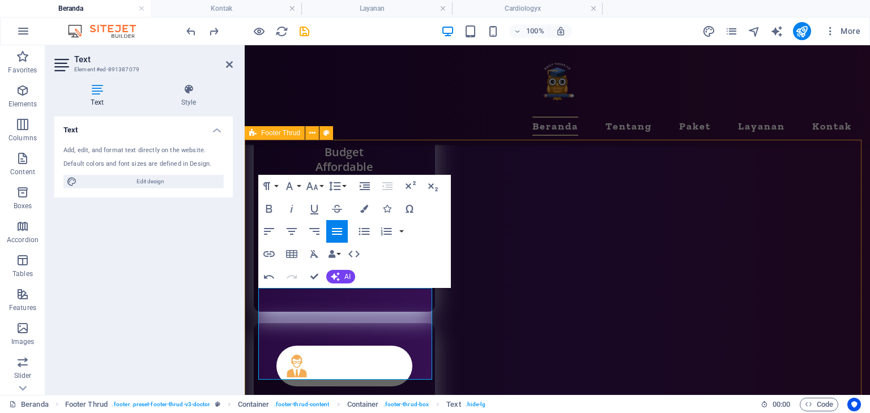
drag, startPoint x: 410, startPoint y: 370, endPoint x: 255, endPoint y: 355, distance: 155.3
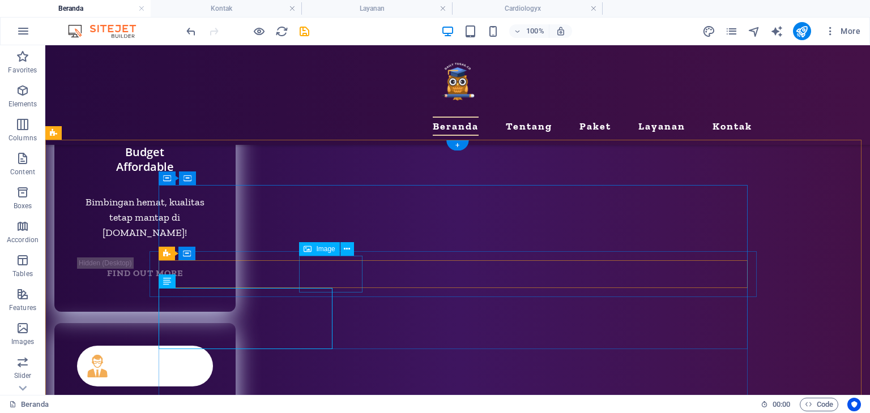
scroll to position [5344, 0]
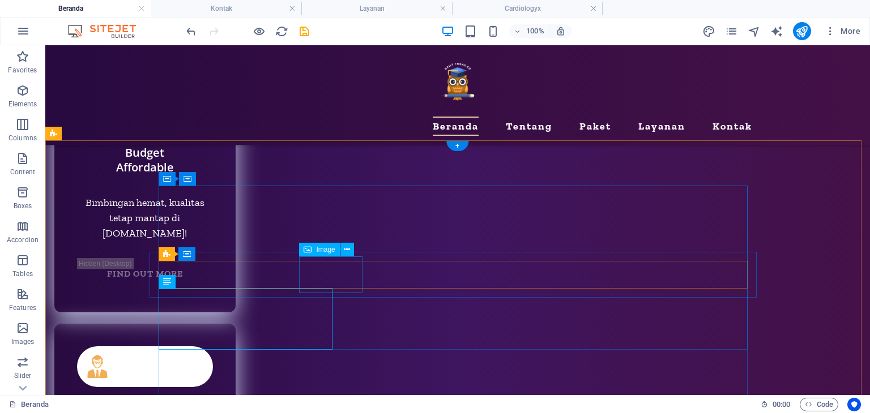
scroll to position [5343, 0]
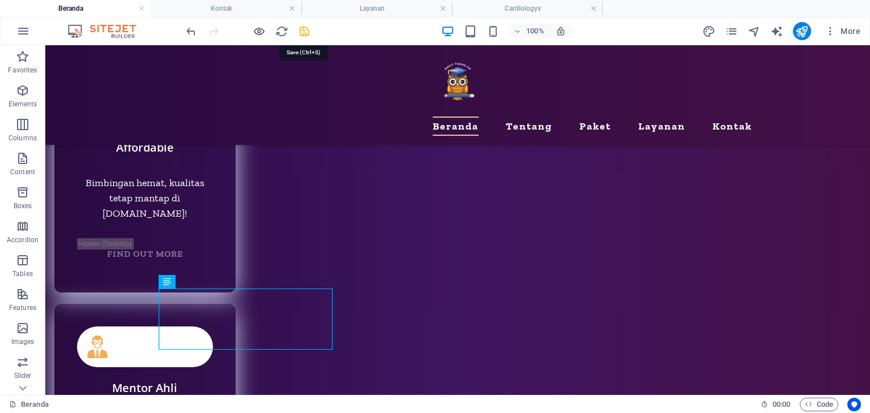
click at [302, 31] on icon "save" at bounding box center [304, 31] width 13 height 13
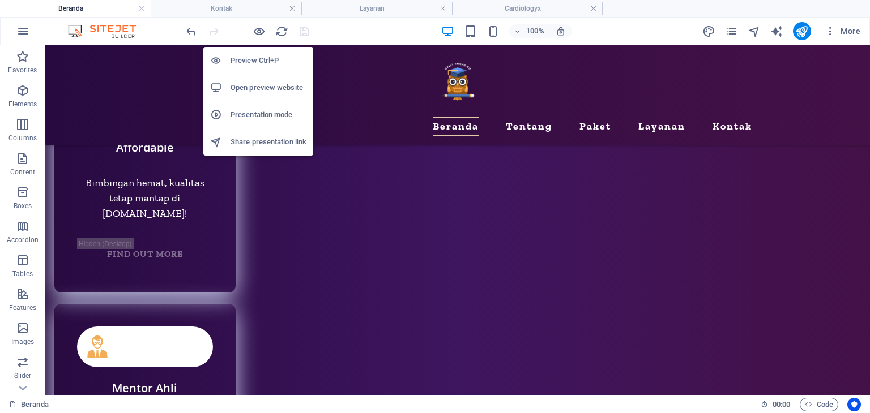
click at [254, 118] on h6 "Presentation mode" at bounding box center [268, 115] width 76 height 14
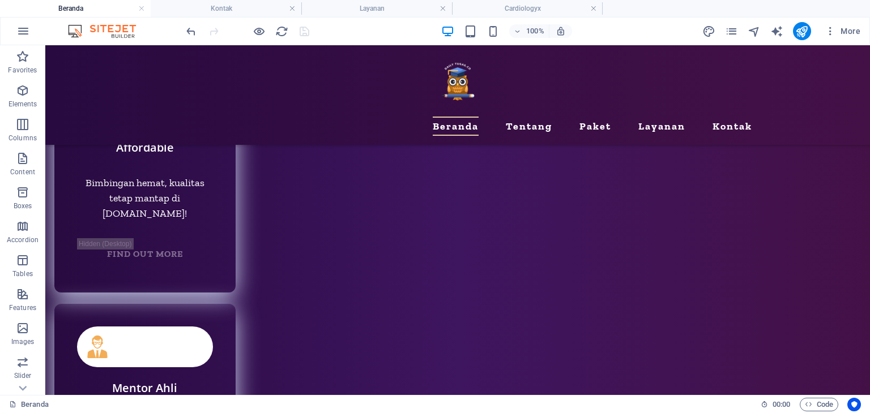
scroll to position [5343, 0]
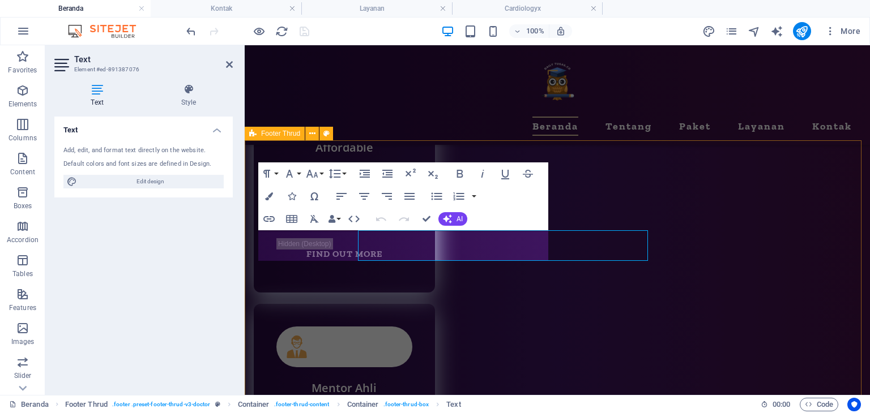
scroll to position [5323, 0]
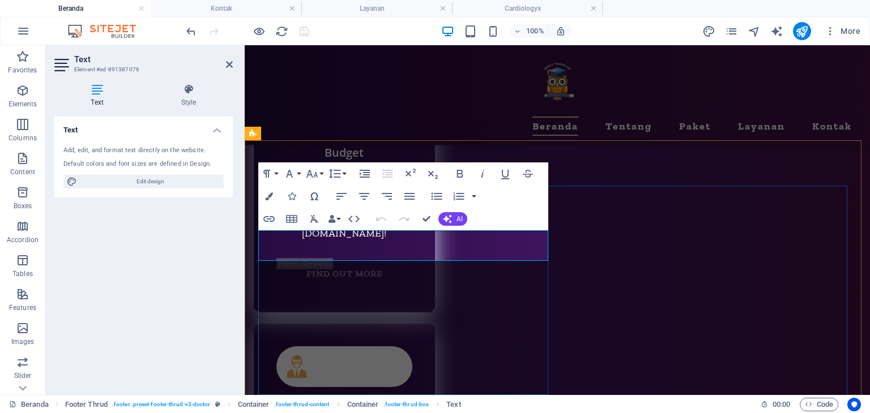
drag, startPoint x: 477, startPoint y: 242, endPoint x: 482, endPoint y: 241, distance: 5.8
click at [320, 193] on icon "button" at bounding box center [315, 197] width 14 height 14
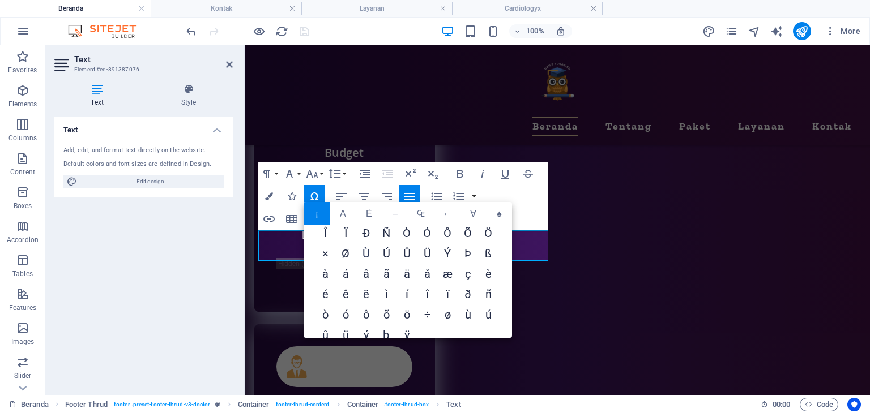
scroll to position [134, 0]
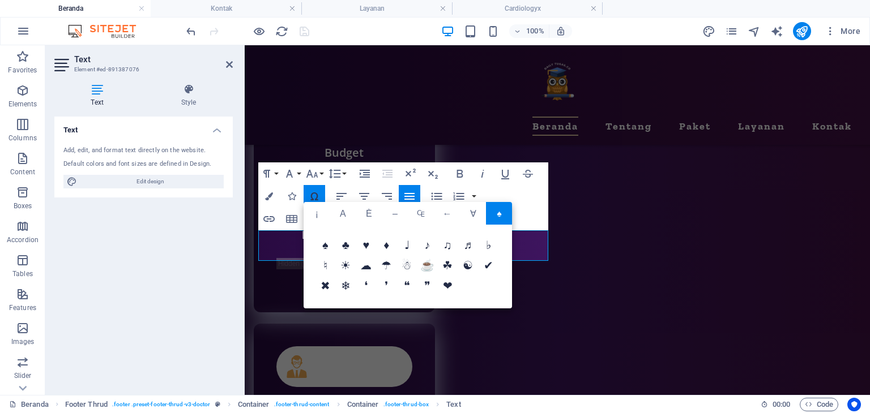
click at [315, 193] on icon "button" at bounding box center [314, 197] width 7 height 8
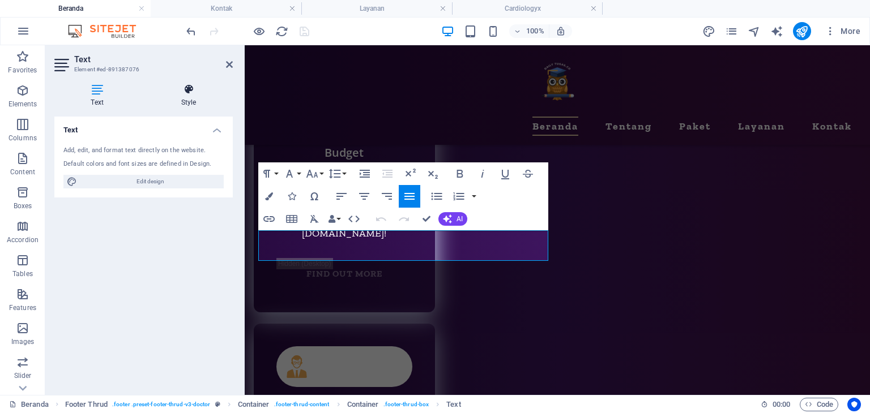
click at [182, 97] on h4 "Style" at bounding box center [188, 96] width 88 height 24
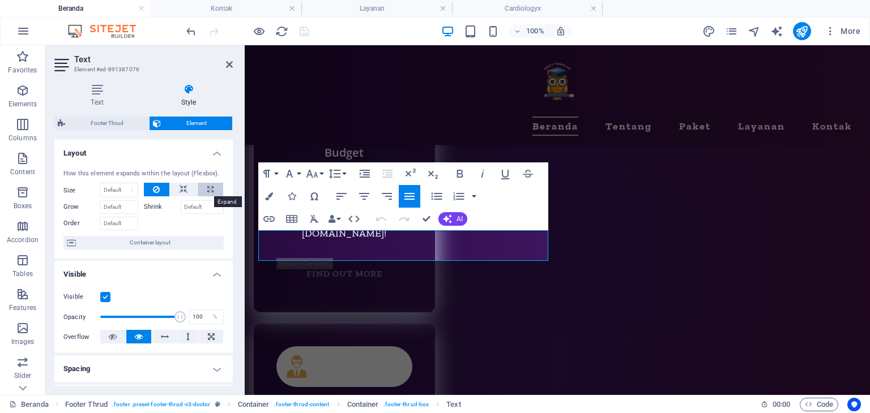
click at [207, 187] on icon at bounding box center [210, 190] width 6 height 14
select select "%"
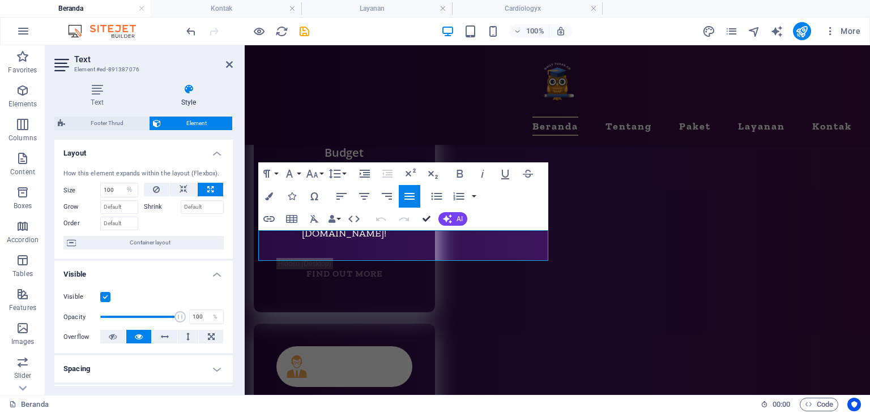
scroll to position [5343, 0]
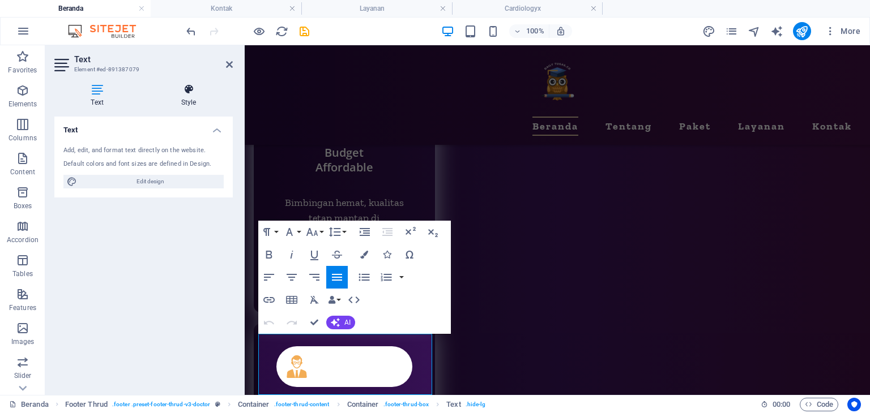
click at [195, 97] on h4 "Style" at bounding box center [188, 96] width 88 height 24
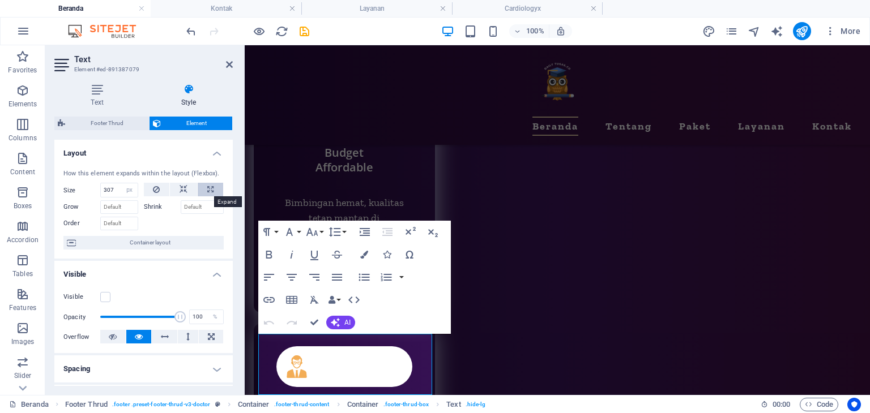
click at [202, 189] on button at bounding box center [210, 190] width 25 height 14
select select "%"
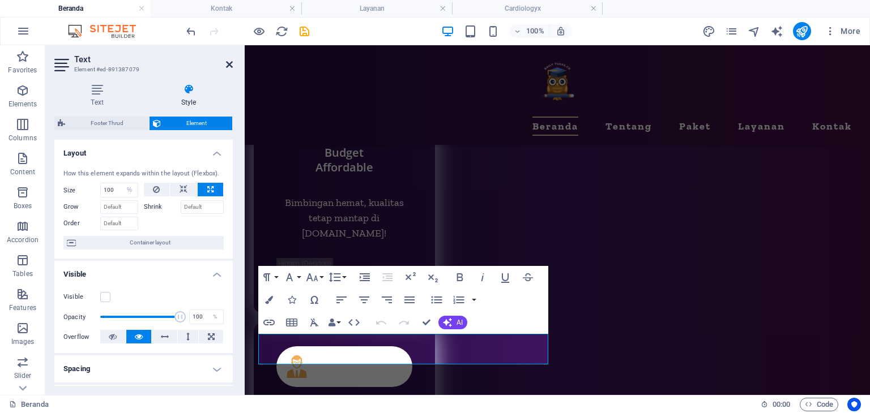
click at [228, 62] on icon at bounding box center [229, 64] width 7 height 9
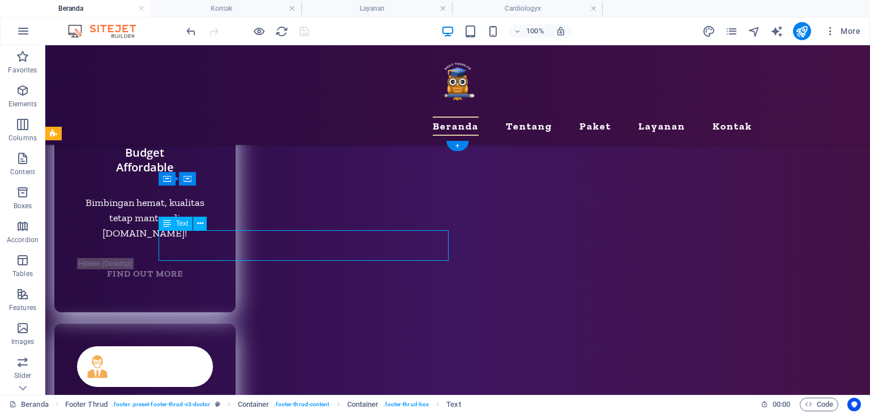
select select "%"
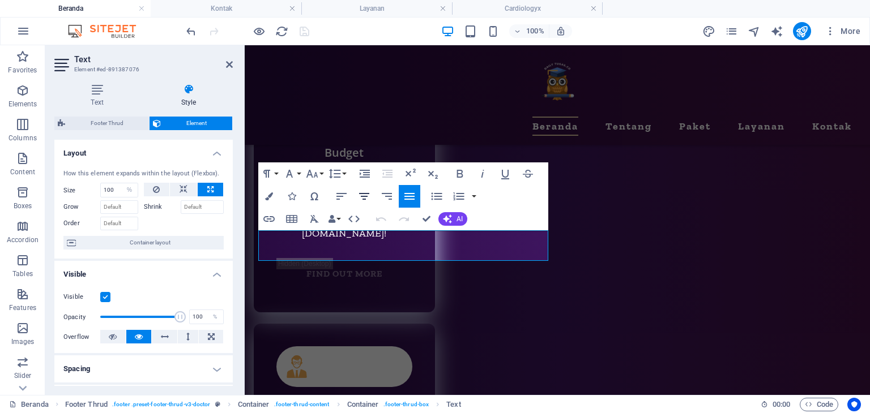
click at [362, 197] on icon "button" at bounding box center [364, 196] width 10 height 7
drag, startPoint x: 426, startPoint y: 216, endPoint x: 378, endPoint y: 169, distance: 66.9
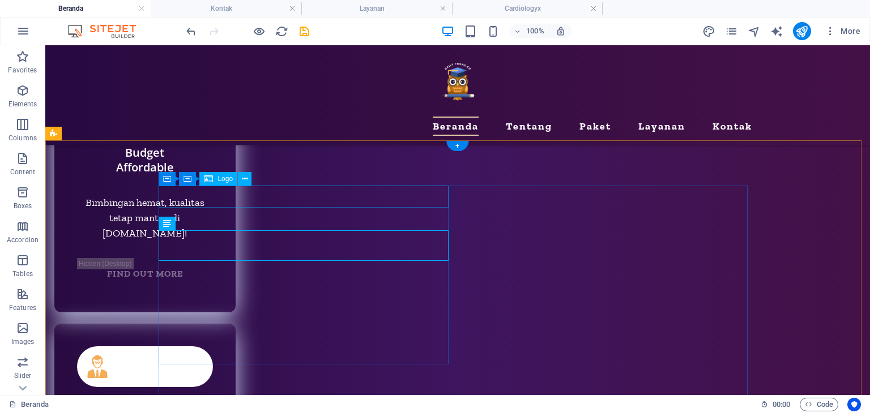
scroll to position [5343, 0]
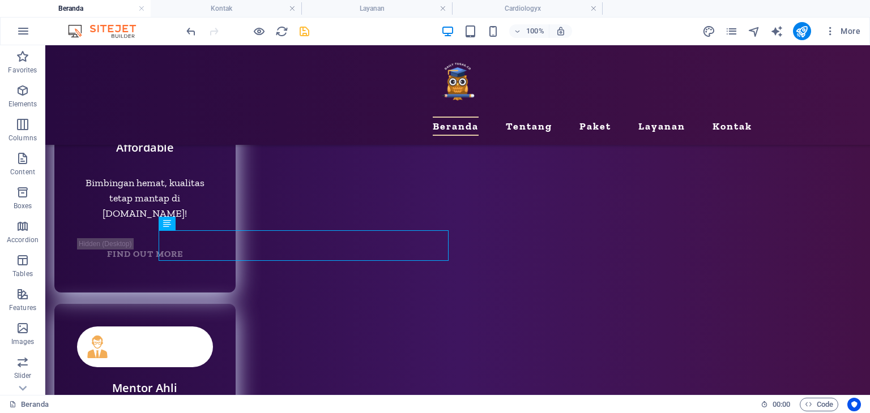
click at [304, 31] on icon "save" at bounding box center [304, 31] width 13 height 13
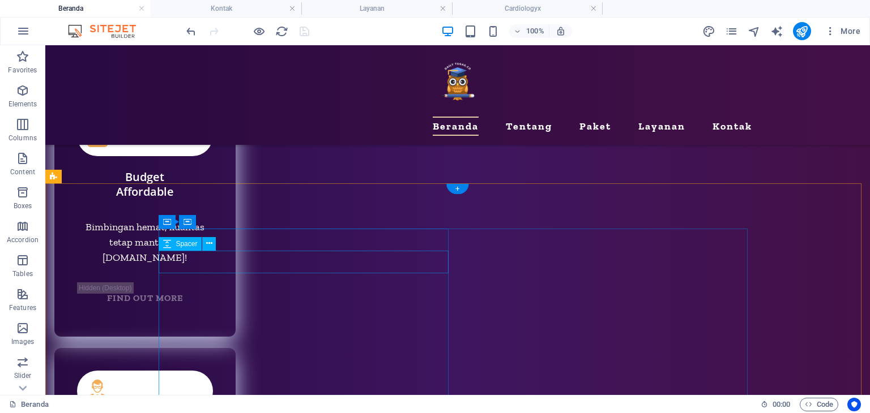
scroll to position [5469, 0]
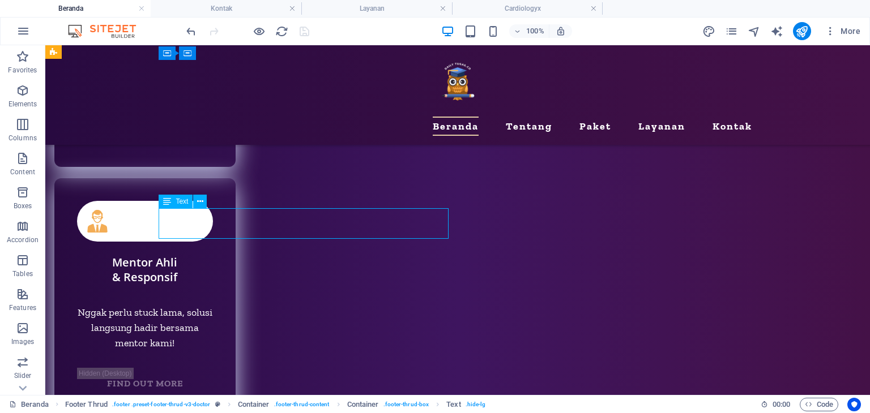
select select "%"
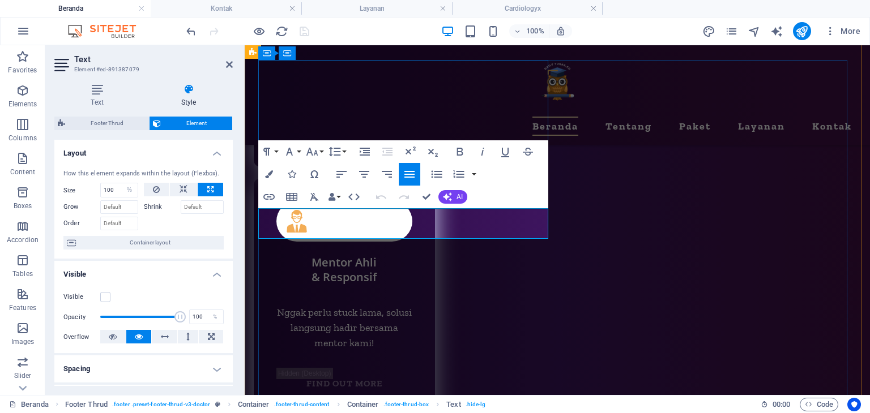
scroll to position [5450, 0]
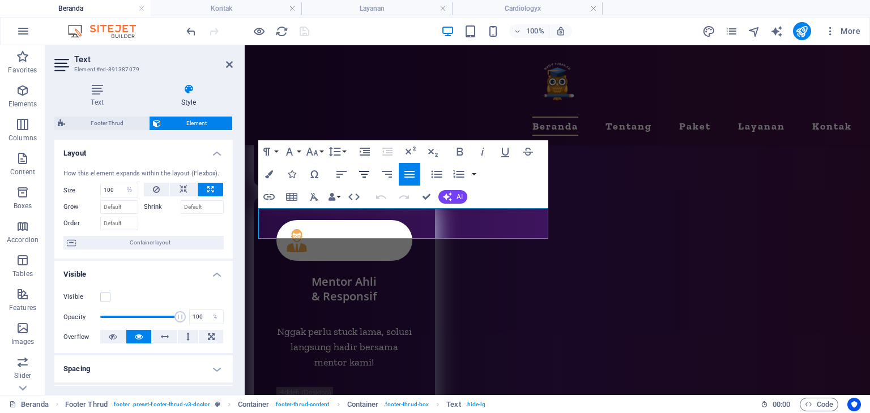
click at [361, 173] on icon "button" at bounding box center [364, 175] width 14 height 14
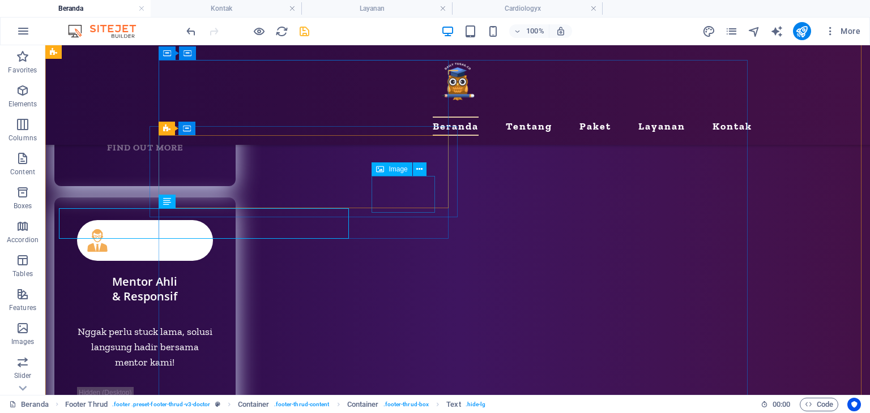
scroll to position [5469, 0]
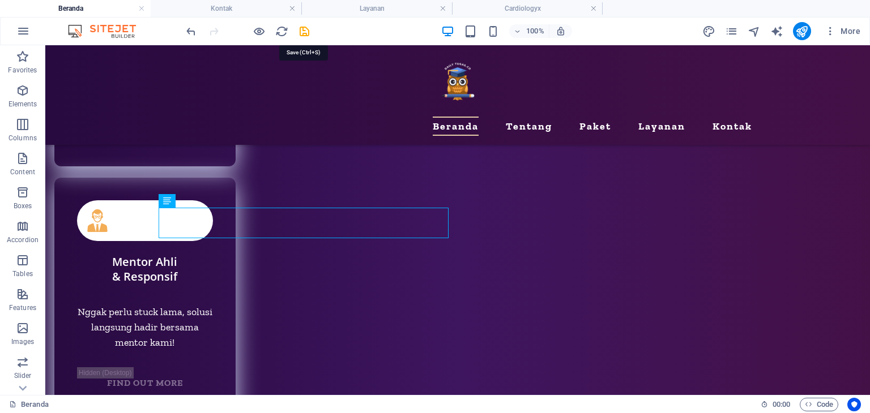
drag, startPoint x: 304, startPoint y: 31, endPoint x: 382, endPoint y: 44, distance: 79.3
click at [304, 30] on icon "save" at bounding box center [304, 31] width 13 height 13
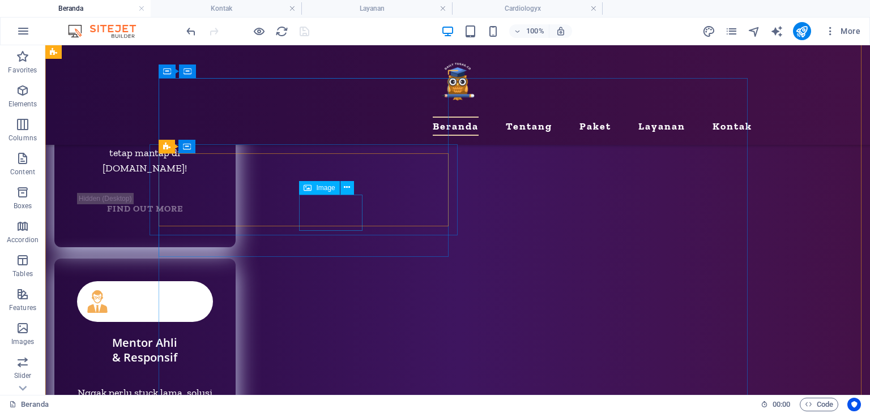
scroll to position [5356, 0]
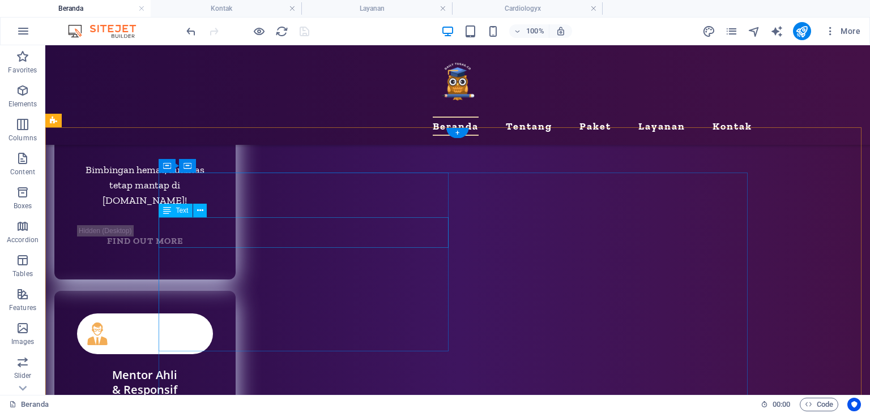
select select "%"
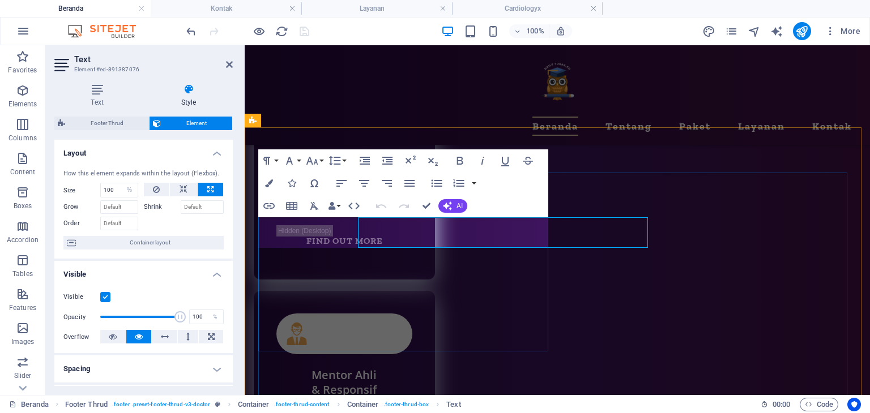
scroll to position [5337, 0]
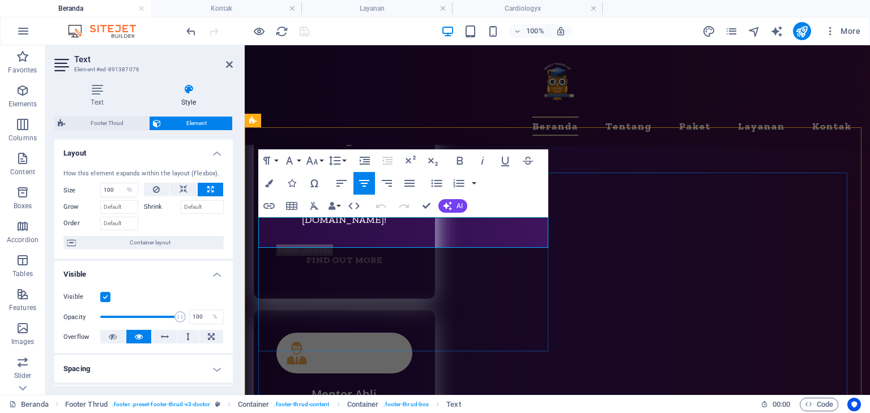
drag, startPoint x: 383, startPoint y: 161, endPoint x: 427, endPoint y: 206, distance: 62.9
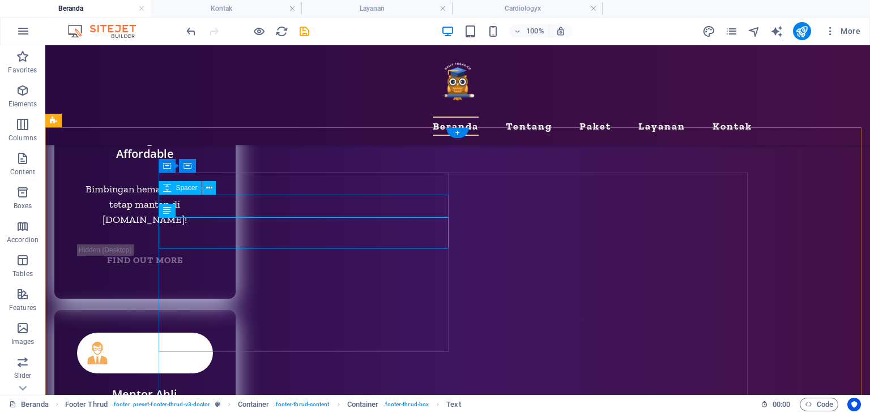
scroll to position [5356, 0]
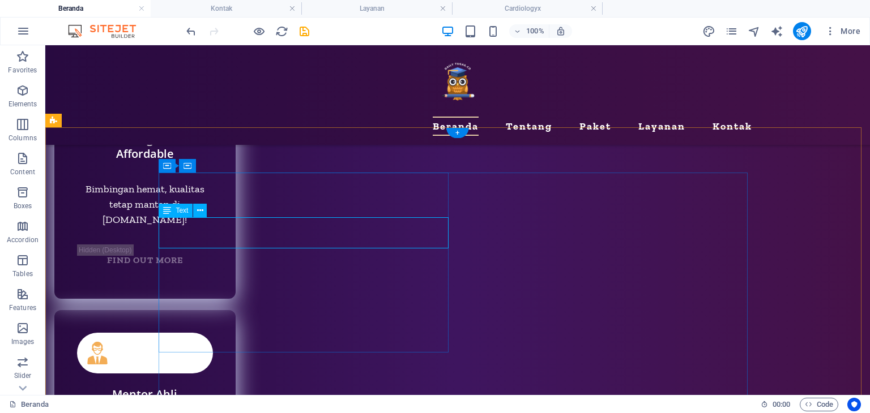
select select "%"
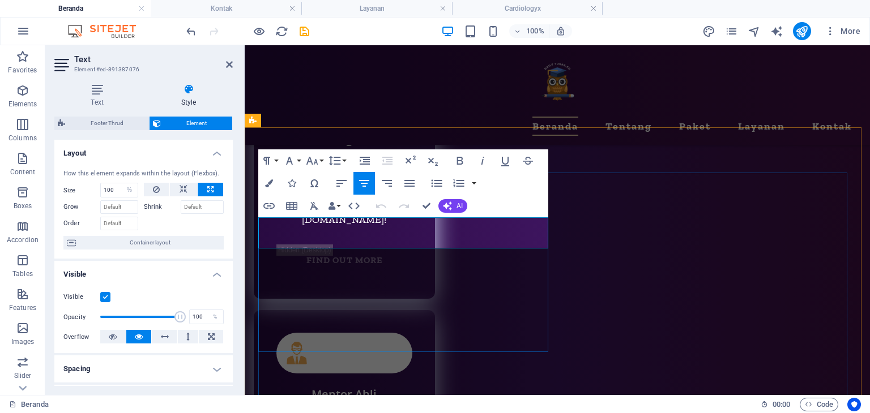
drag, startPoint x: 295, startPoint y: 223, endPoint x: 301, endPoint y: 225, distance: 6.5
copy span "🔒W"
drag, startPoint x: 428, startPoint y: 201, endPoint x: 278, endPoint y: 279, distance: 168.9
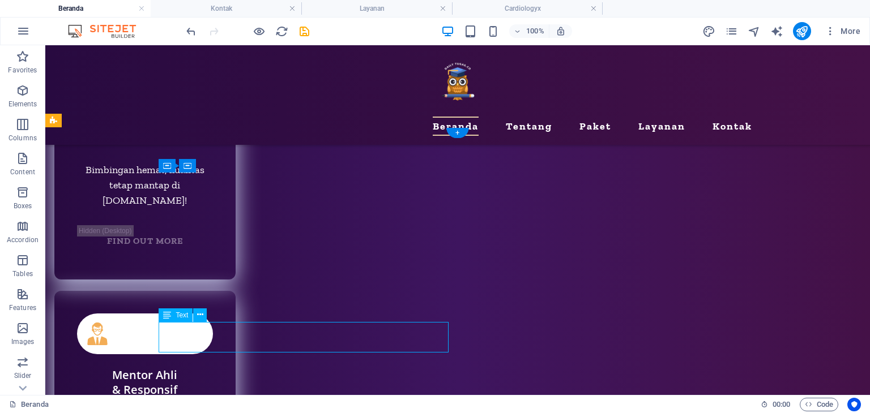
select select "%"
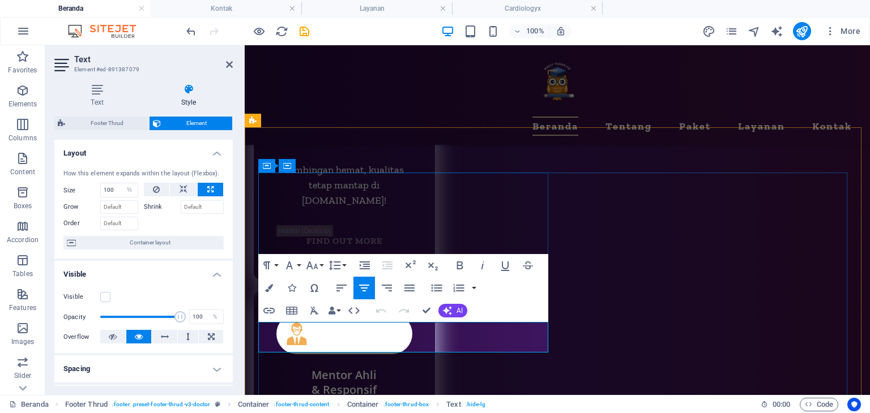
scroll to position [5336, 0]
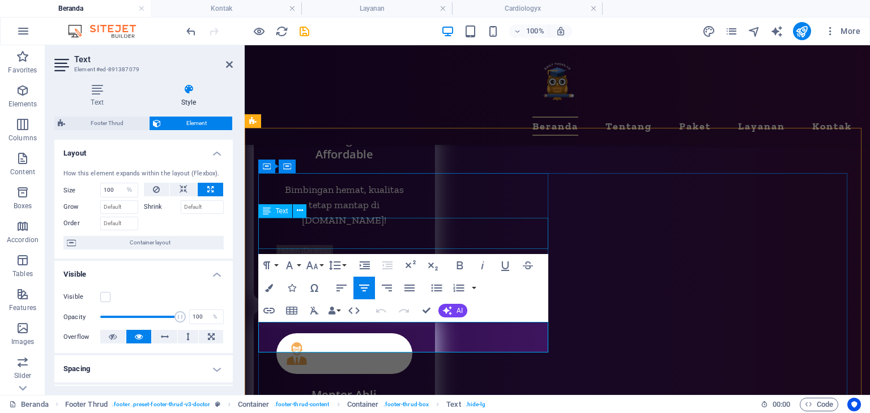
select select "%"
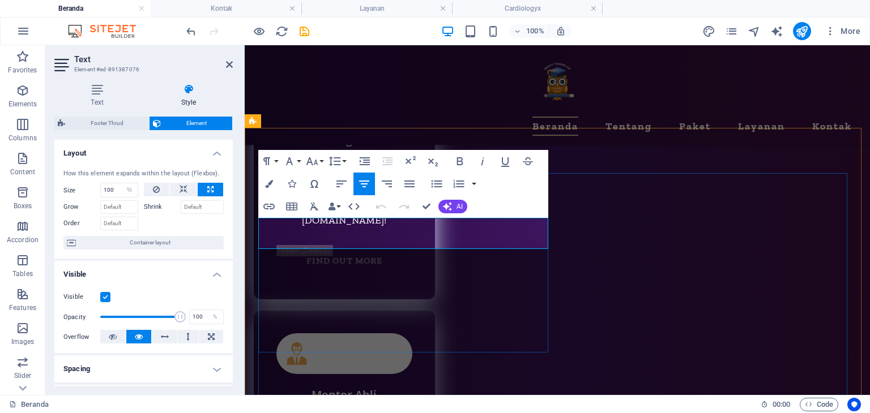
drag, startPoint x: 518, startPoint y: 227, endPoint x: 507, endPoint y: 223, distance: 10.9
copy span "telah aman dan terverifikasi"
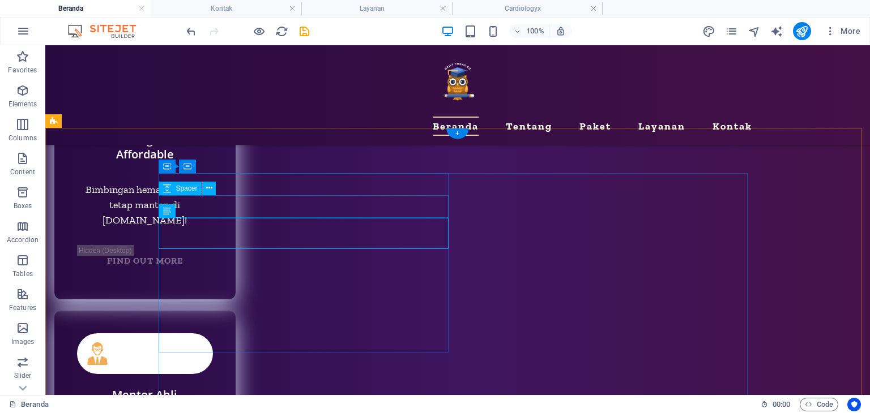
scroll to position [5356, 0]
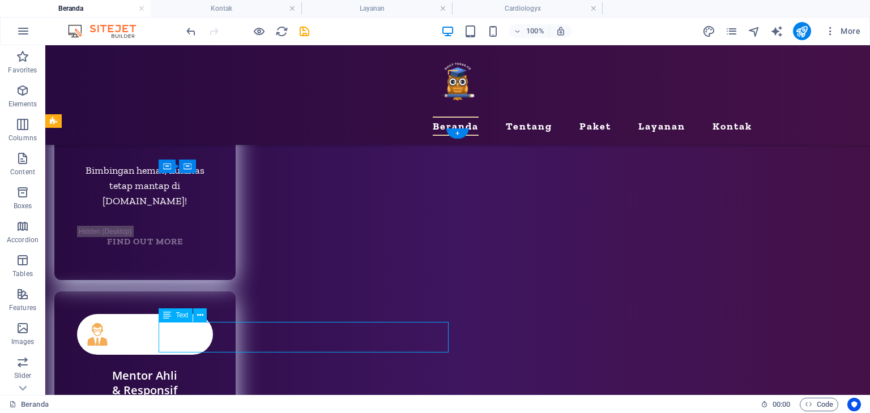
select select "%"
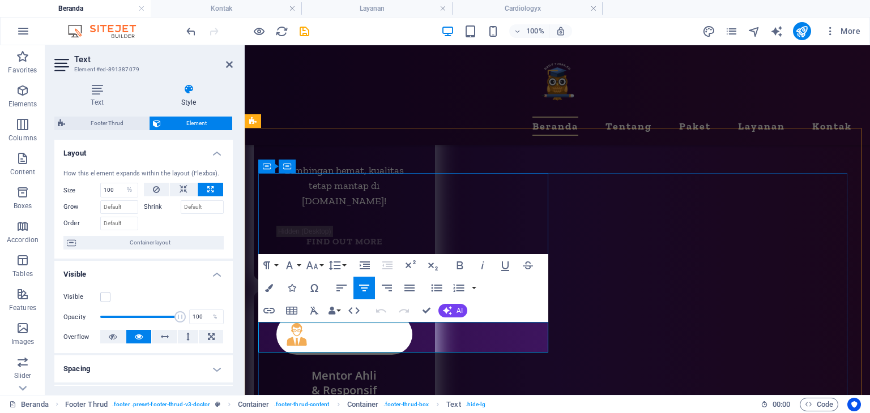
scroll to position [5336, 0]
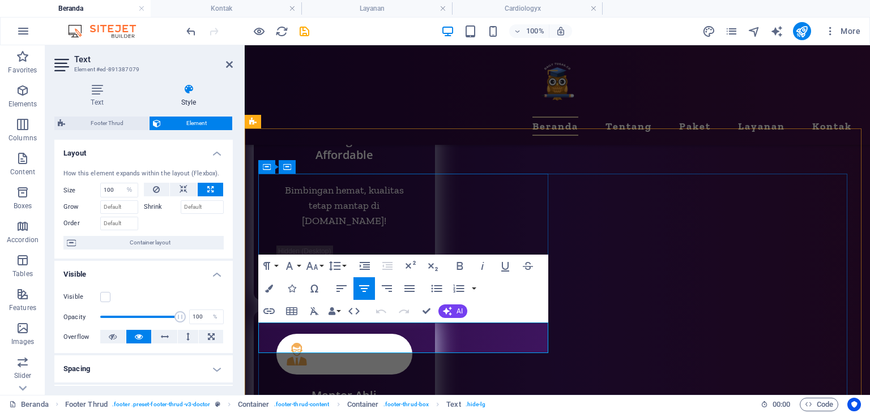
drag, startPoint x: 429, startPoint y: 310, endPoint x: 385, endPoint y: 264, distance: 63.7
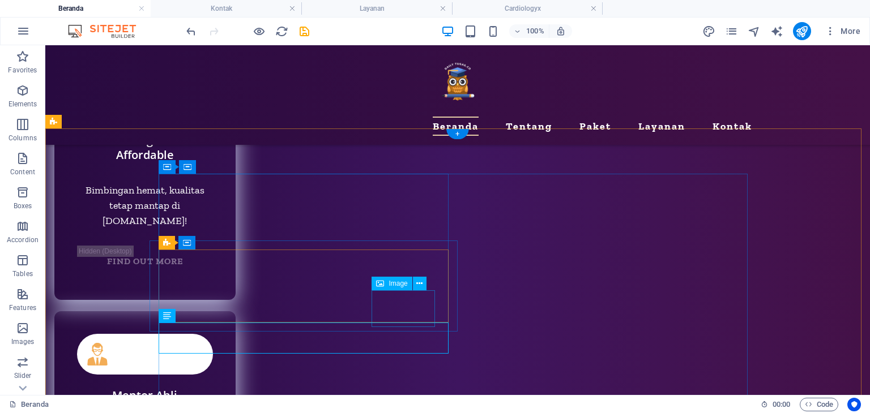
scroll to position [5355, 0]
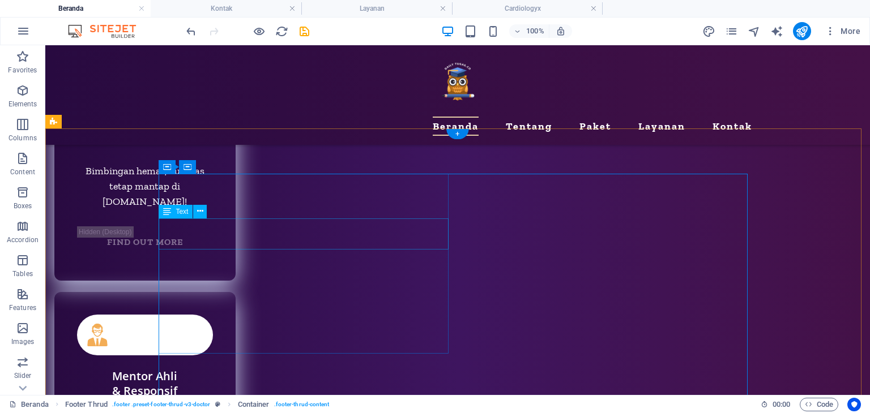
select select "%"
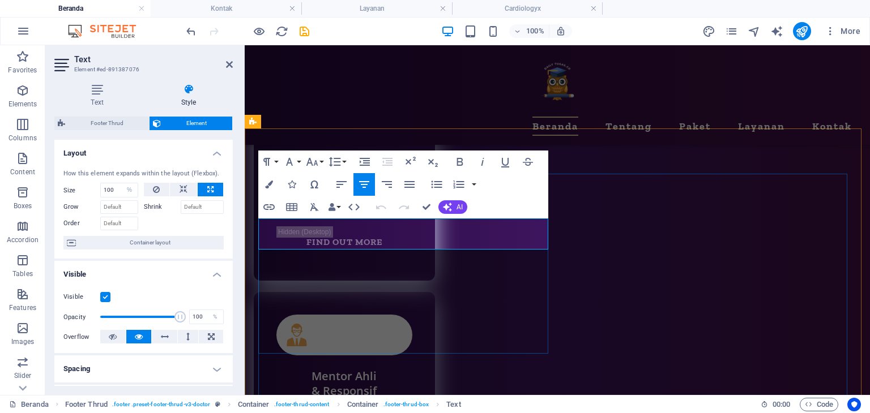
scroll to position [5336, 0]
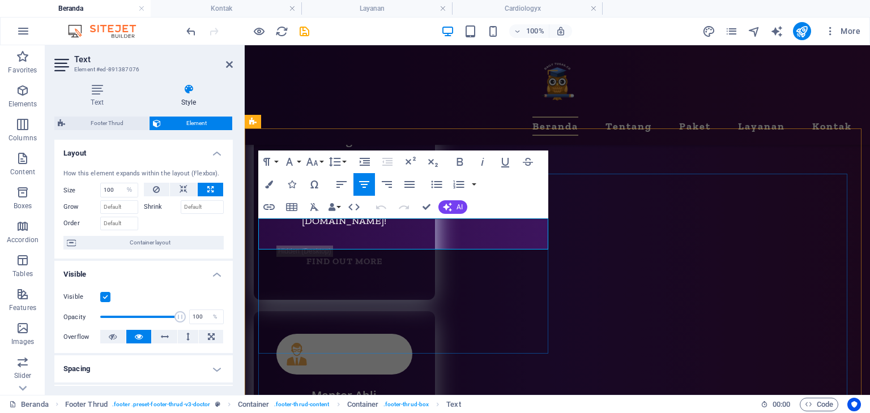
drag, startPoint x: 518, startPoint y: 225, endPoint x: 503, endPoint y: 224, distance: 14.8
copy span "telah aman dan terverifikasi"
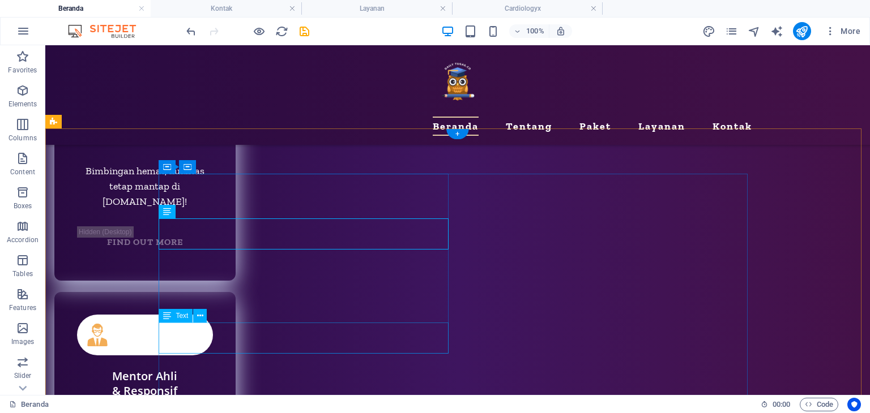
select select "%"
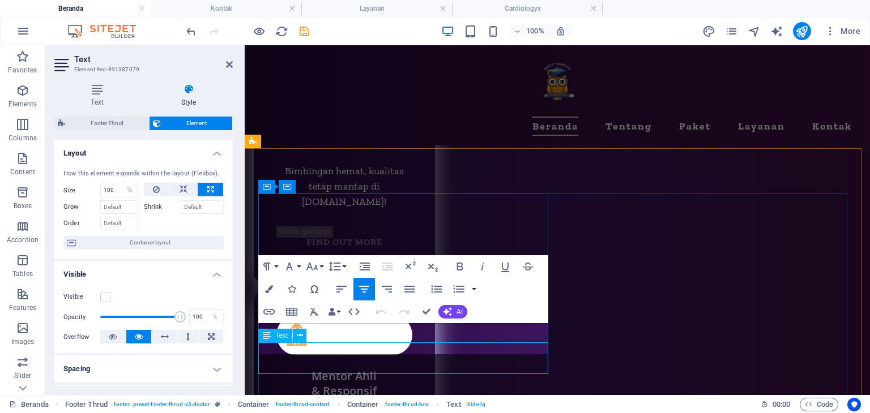
scroll to position [5335, 0]
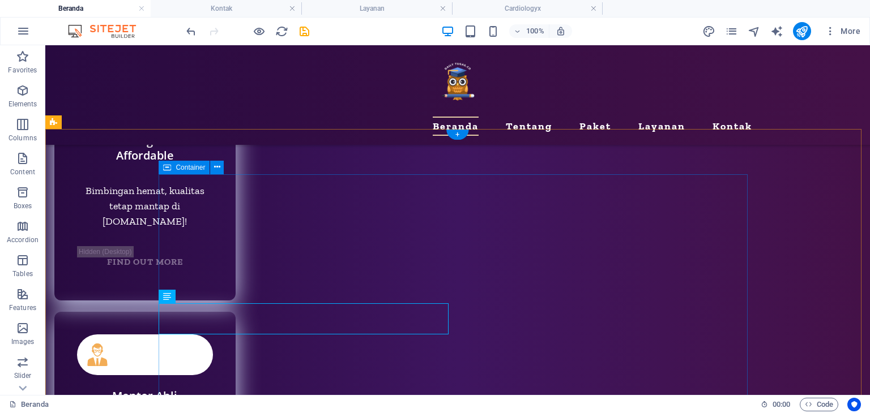
scroll to position [5355, 0]
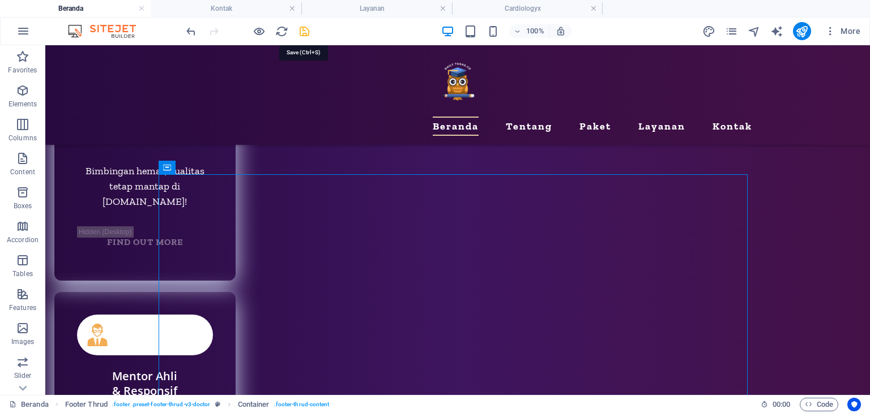
click at [305, 28] on icon "save" at bounding box center [304, 31] width 13 height 13
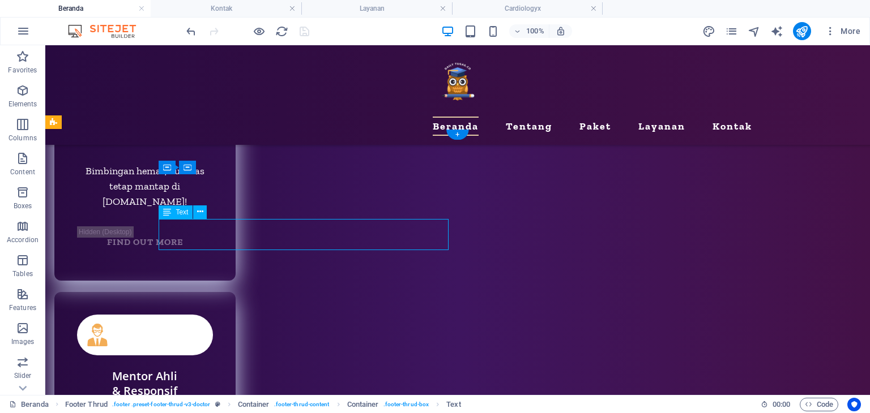
select select "%"
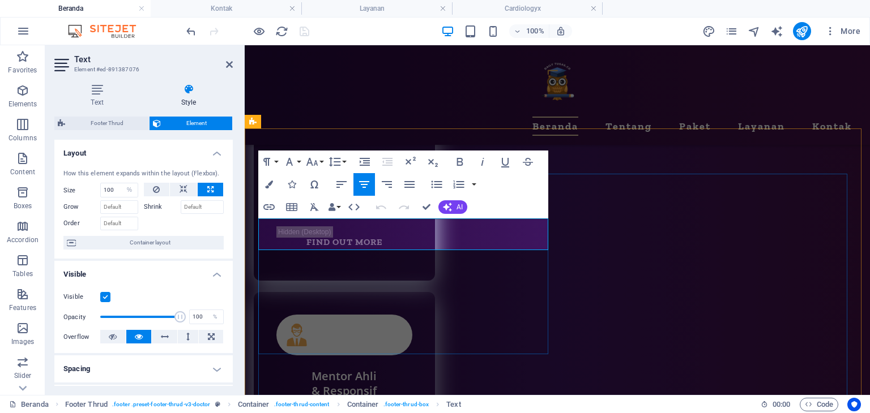
scroll to position [5335, 0]
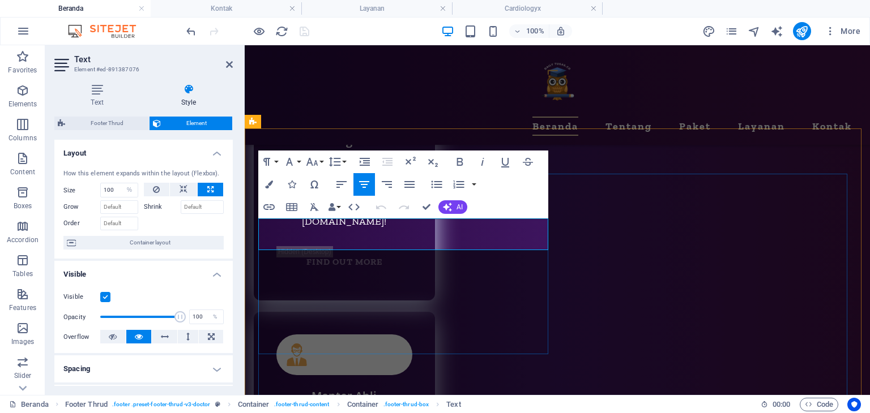
drag, startPoint x: 536, startPoint y: 242, endPoint x: 270, endPoint y: 241, distance: 265.6
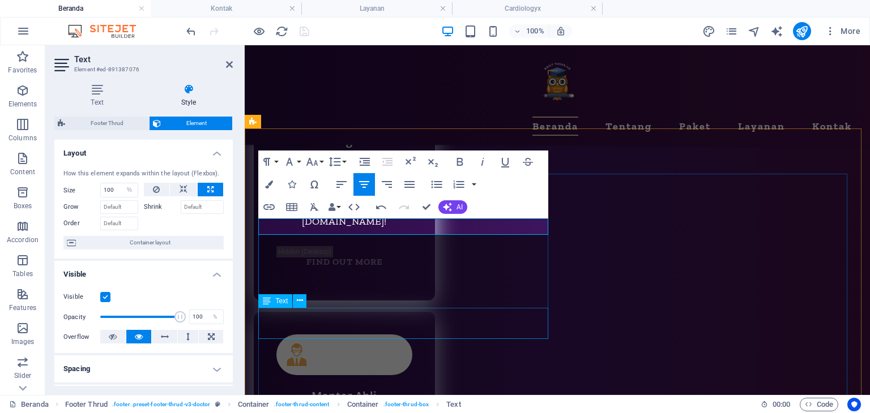
select select "%"
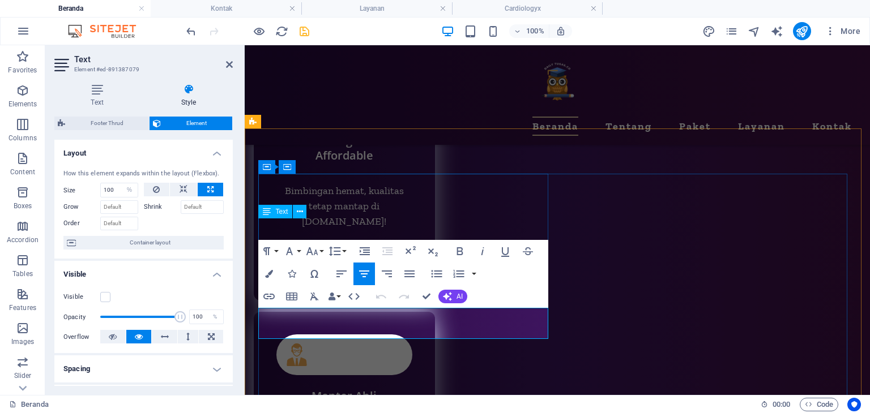
drag, startPoint x: 498, startPoint y: 318, endPoint x: 315, endPoint y: 311, distance: 183.0
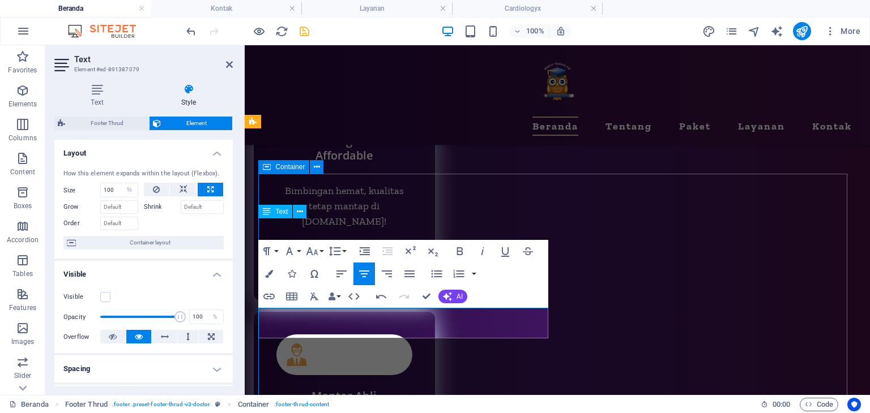
scroll to position [5355, 0]
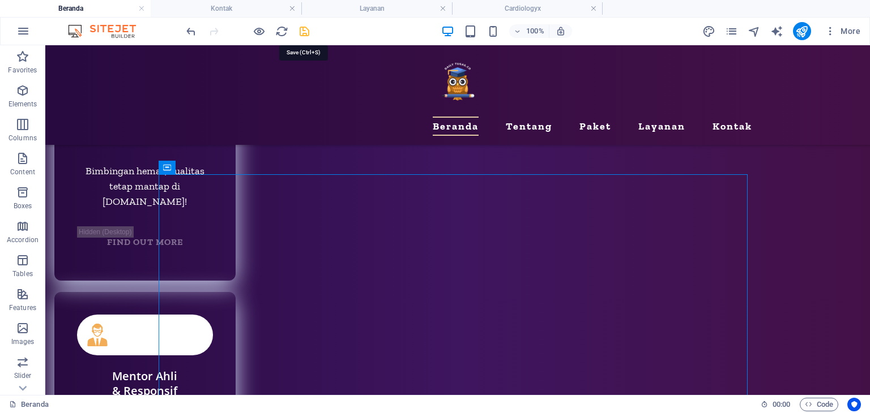
click at [306, 32] on icon "save" at bounding box center [304, 31] width 13 height 13
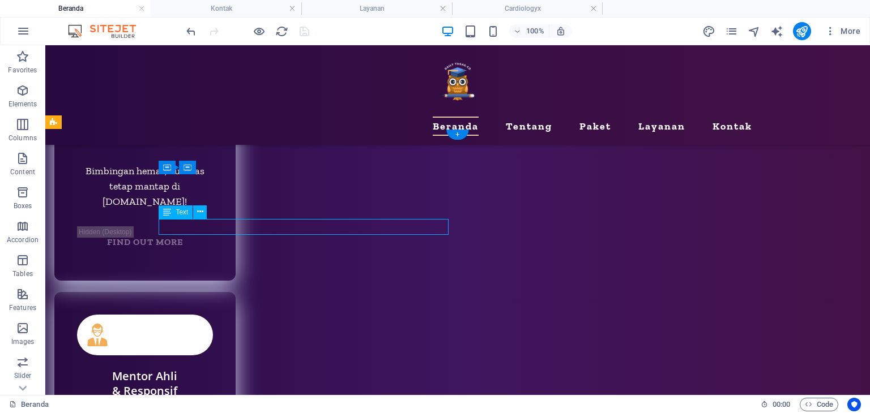
drag, startPoint x: 273, startPoint y: 226, endPoint x: 74, endPoint y: 225, distance: 199.3
select select "%"
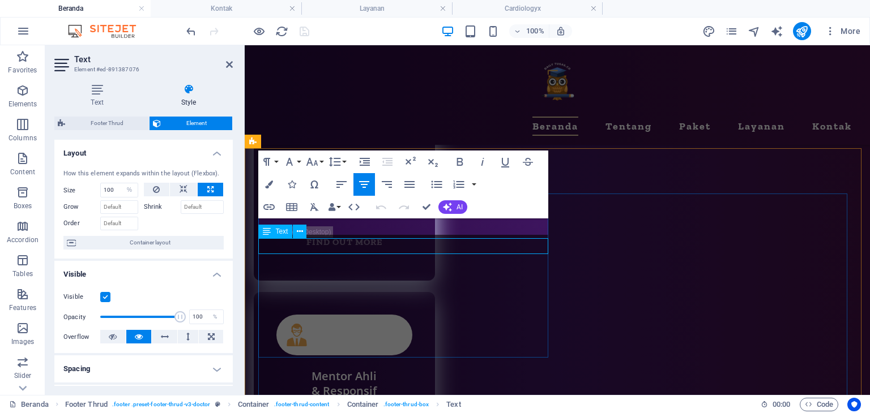
scroll to position [5335, 0]
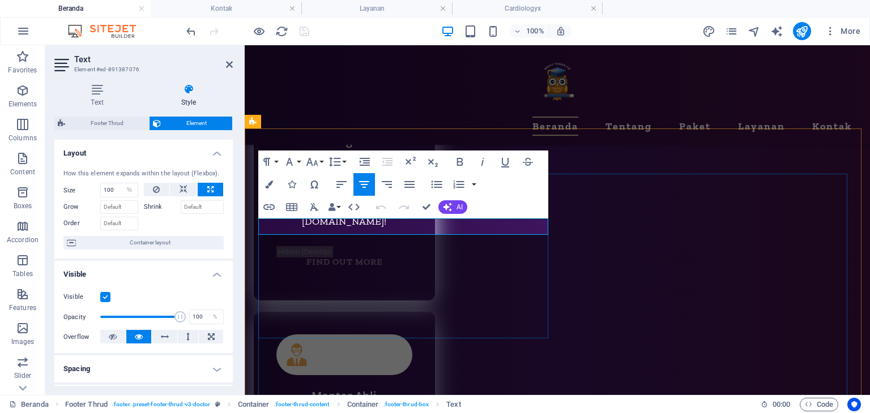
drag, startPoint x: 390, startPoint y: 228, endPoint x: 339, endPoint y: 229, distance: 51.0
click at [264, 204] on icon "button" at bounding box center [269, 207] width 14 height 14
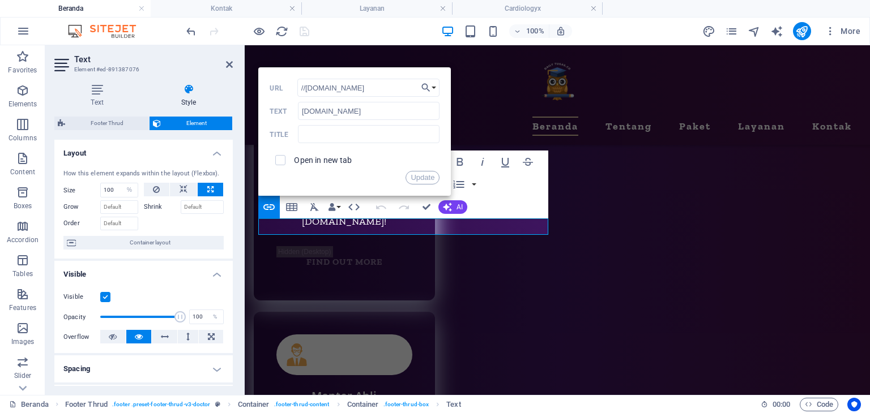
drag, startPoint x: 369, startPoint y: 88, endPoint x: 1, endPoint y: 41, distance: 370.5
click at [242, 86] on div "Text Element #ed-891387076 Text Style Text Add, edit, and format text directly …" at bounding box center [457, 220] width 825 height 350
type input "https://www.dailytugas.com"
click at [424, 174] on button "Update" at bounding box center [422, 178] width 34 height 14
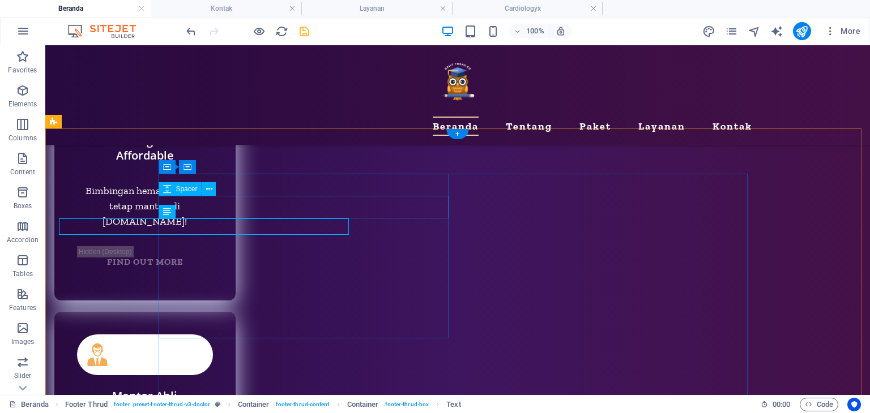
scroll to position [5355, 0]
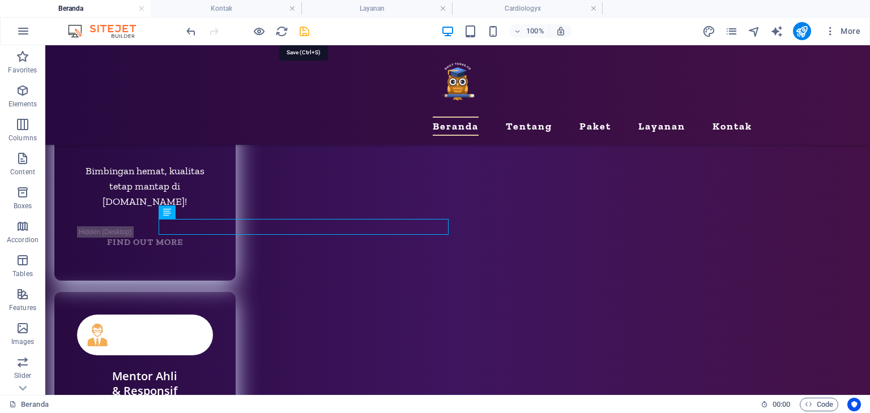
click at [306, 29] on icon "save" at bounding box center [304, 31] width 13 height 13
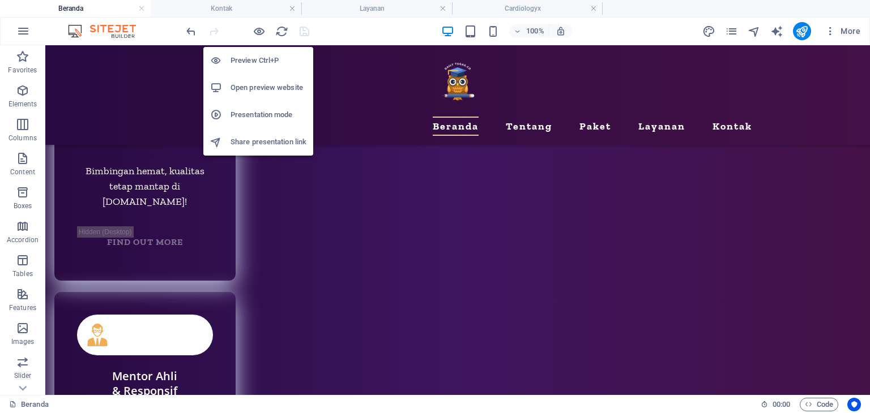
click at [246, 114] on h6 "Presentation mode" at bounding box center [268, 115] width 76 height 14
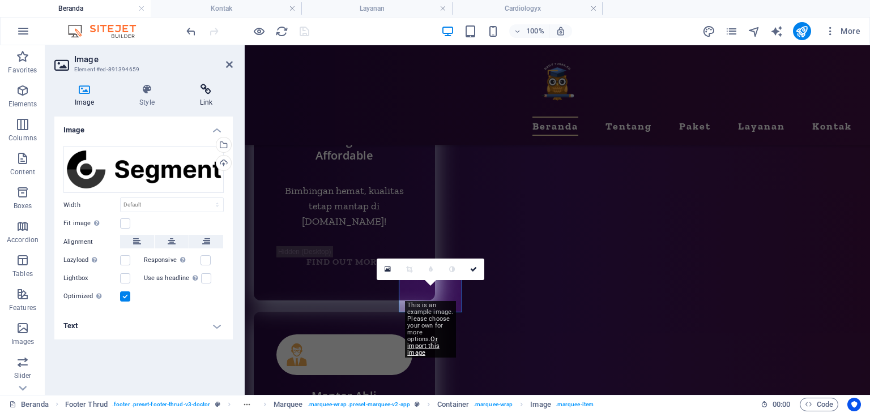
click at [208, 87] on icon at bounding box center [206, 89] width 53 height 11
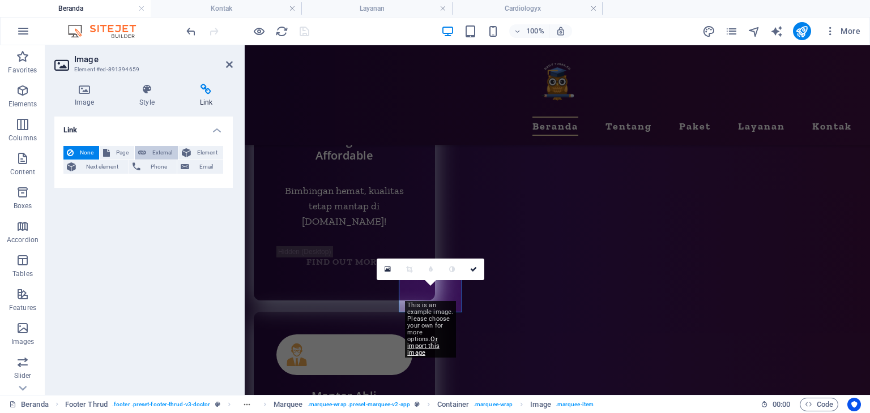
click at [163, 150] on span "External" at bounding box center [162, 153] width 25 height 14
select select "blank"
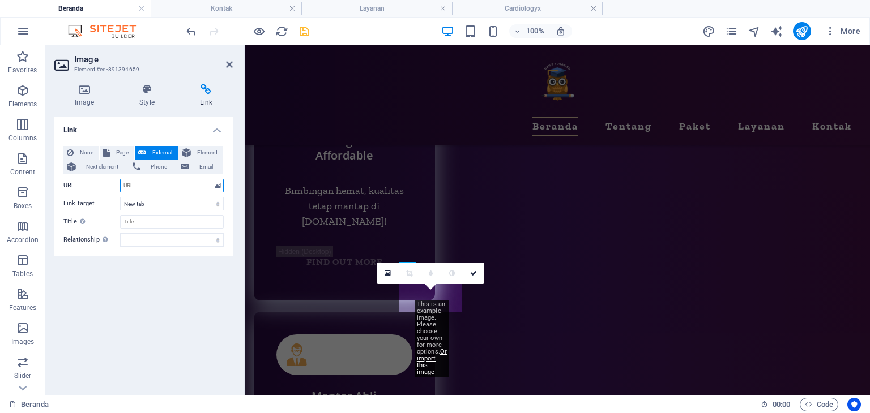
paste input "https://www.sslshopper.com/ssl-checker.html#hostname=https://www.dailytugas.com"
type input "https://www.sslshopper.com/ssl-checker.html#hostname=https://www.dailytugas.com"
click at [138, 300] on div "Link None Page External Element Next element Phone Email Page Beranda Tentang P…" at bounding box center [143, 252] width 178 height 270
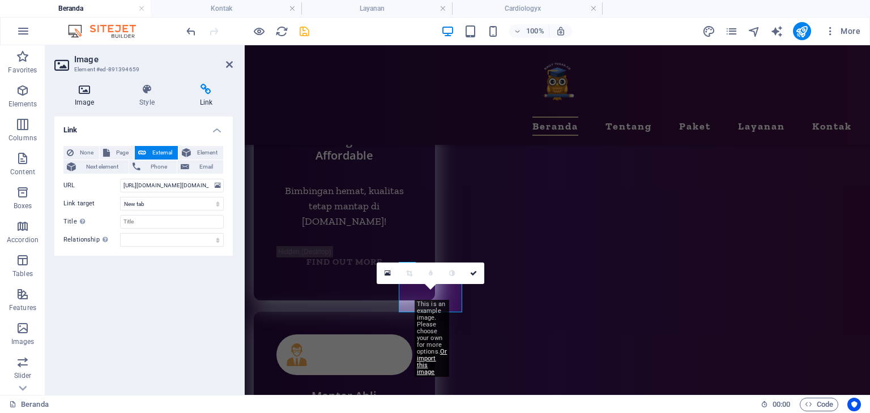
click at [91, 97] on h4 "Image" at bounding box center [86, 96] width 65 height 24
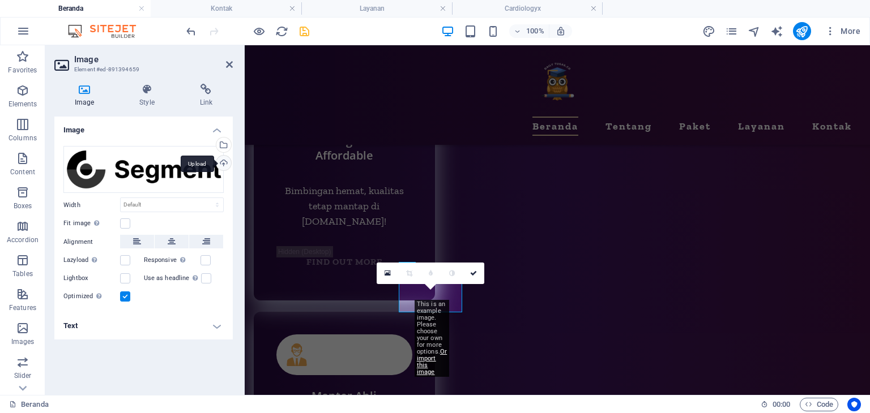
click at [221, 163] on div "Upload" at bounding box center [222, 164] width 17 height 17
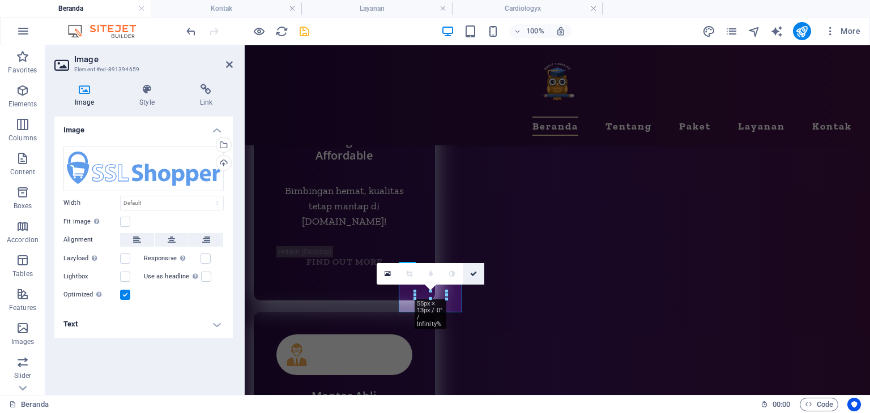
click at [476, 273] on icon at bounding box center [473, 274] width 7 height 7
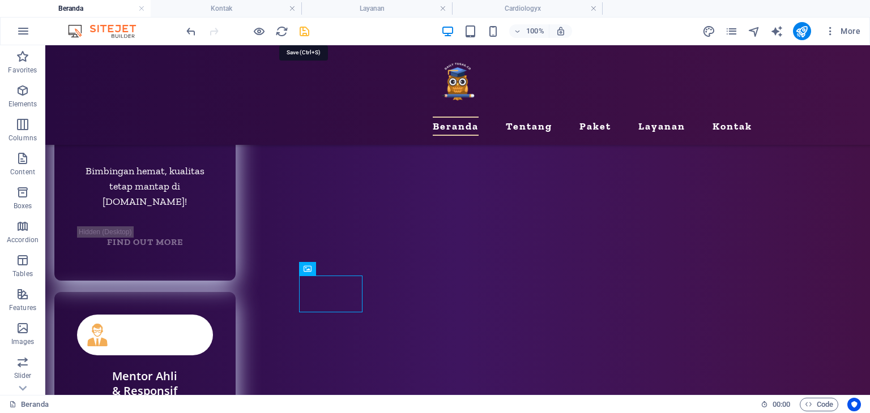
click at [304, 30] on icon "save" at bounding box center [304, 31] width 13 height 13
click at [831, 31] on icon "button" at bounding box center [830, 30] width 11 height 11
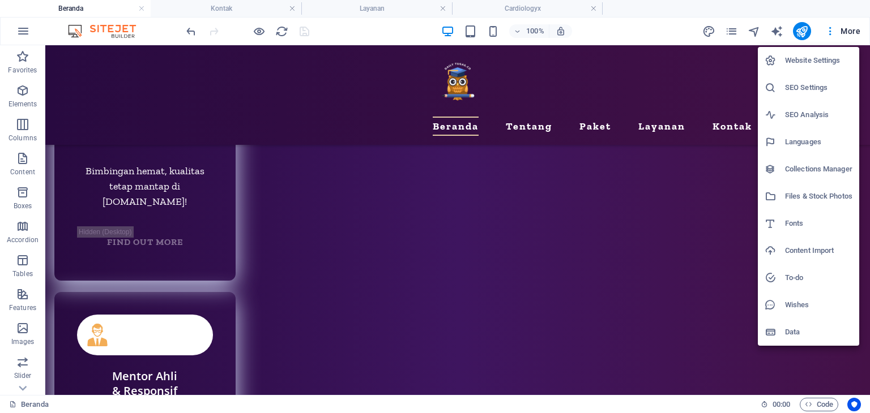
click at [812, 57] on h6 "Website Settings" at bounding box center [818, 61] width 67 height 14
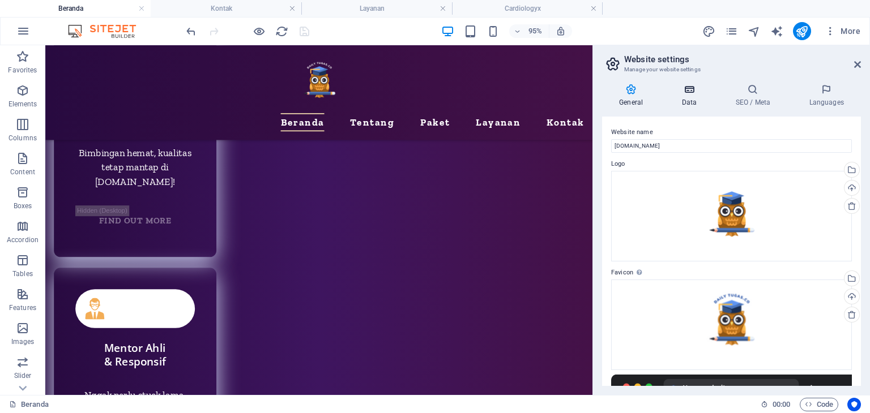
click at [707, 89] on icon at bounding box center [688, 89] width 49 height 11
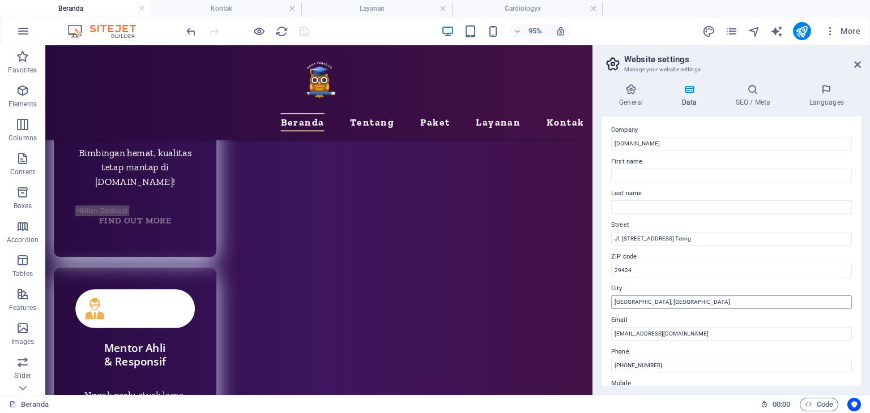
scroll to position [170, 0]
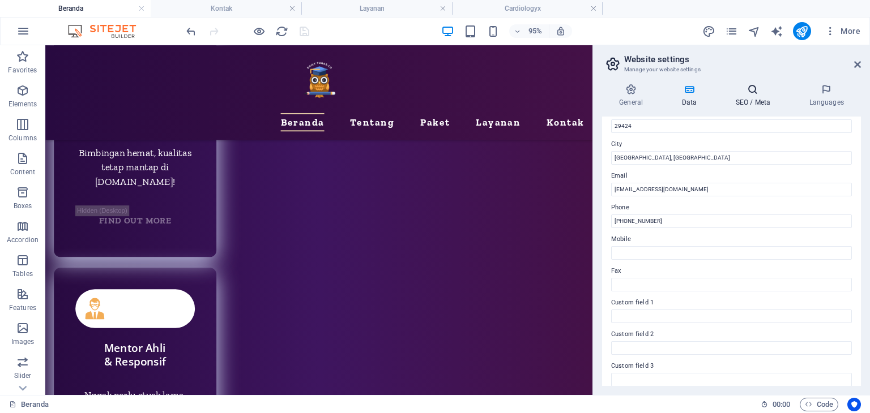
click at [753, 98] on h4 "SEO / Meta" at bounding box center [755, 96] width 74 height 24
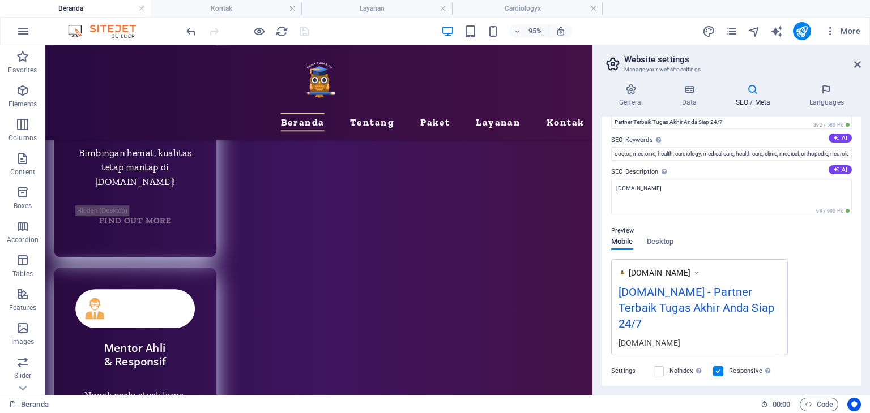
scroll to position [178, 0]
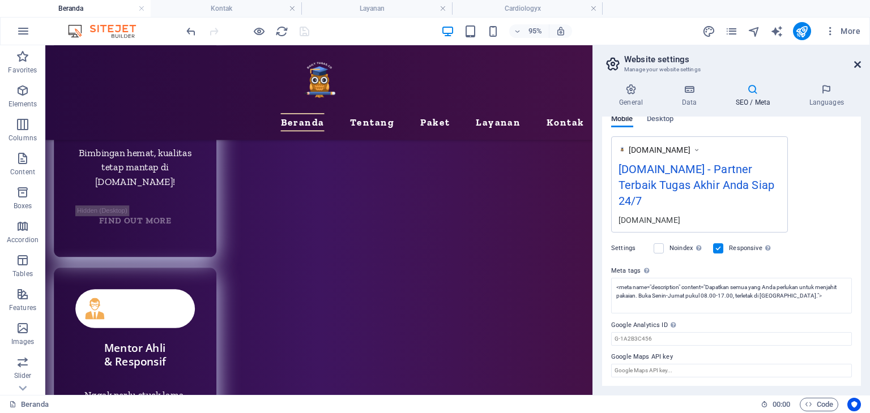
click at [857, 64] on icon at bounding box center [857, 64] width 7 height 9
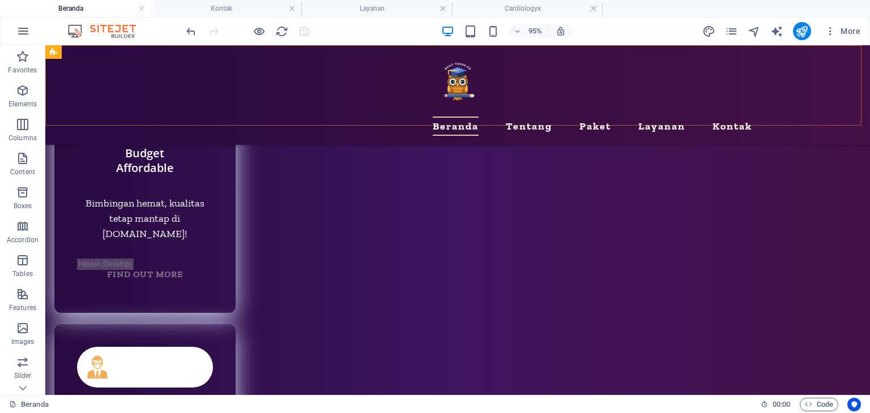
scroll to position [5355, 0]
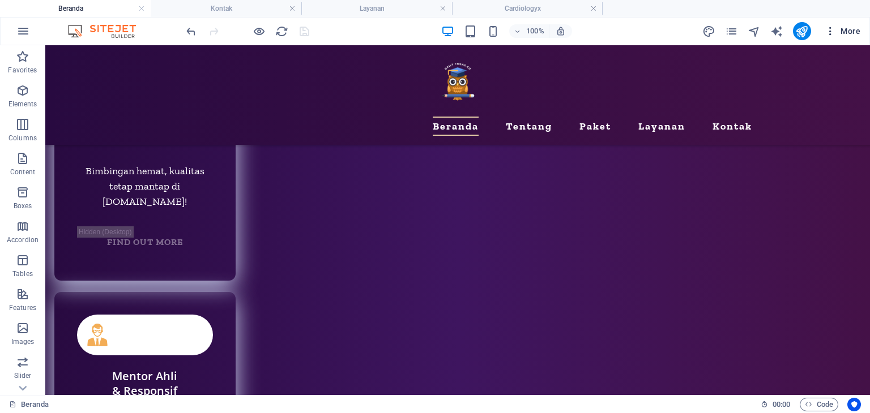
click at [837, 30] on span "More" at bounding box center [843, 30] width 36 height 11
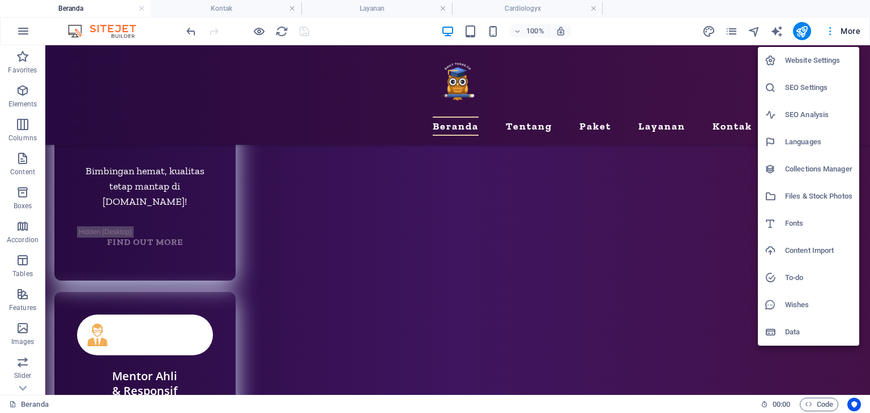
click at [837, 30] on div at bounding box center [435, 206] width 870 height 413
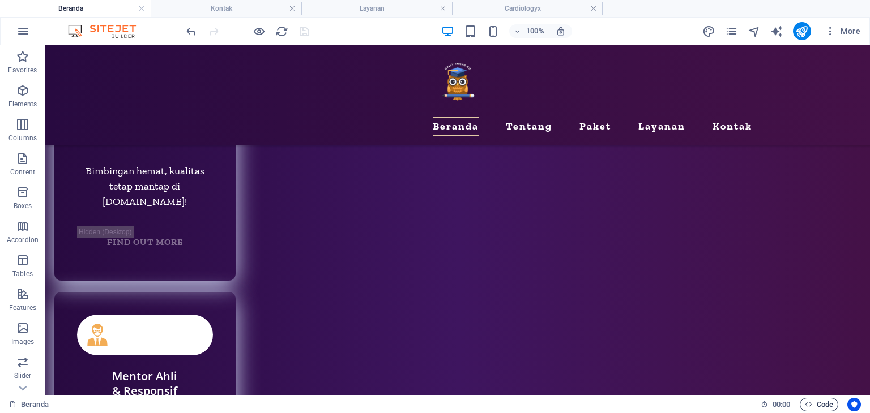
click at [0, 0] on span "Code" at bounding box center [0, 0] width 0 height 0
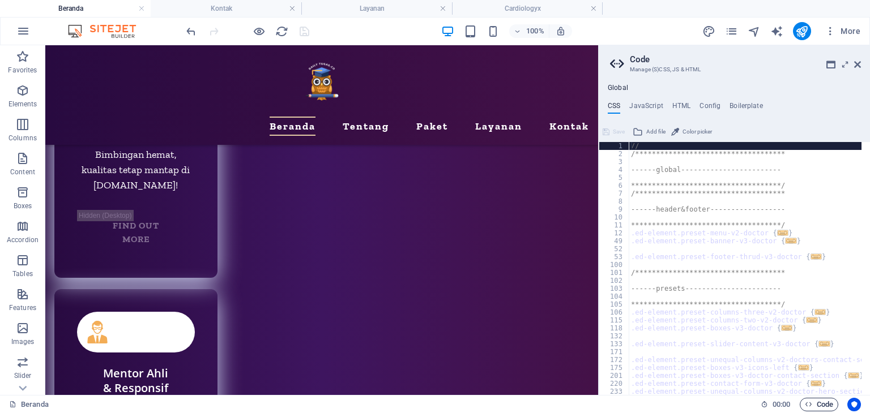
scroll to position [5335, 0]
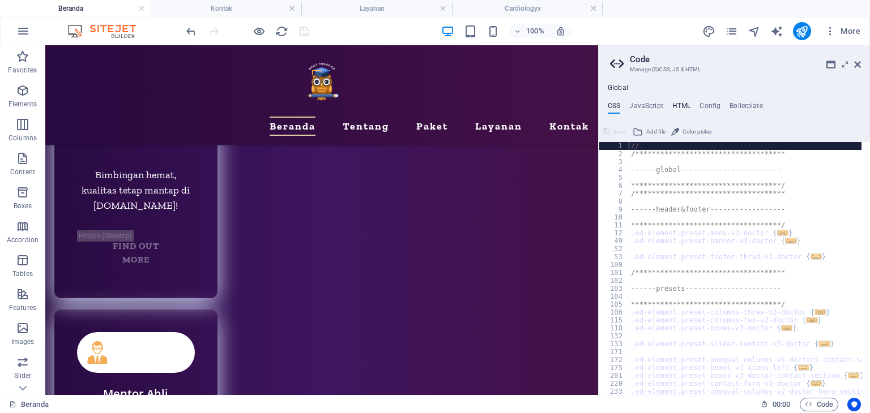
click at [677, 110] on h4 "HTML" at bounding box center [681, 108] width 19 height 12
type textarea "<a href="#main-content" class="wv-link-content button">Skip to main content</a>"
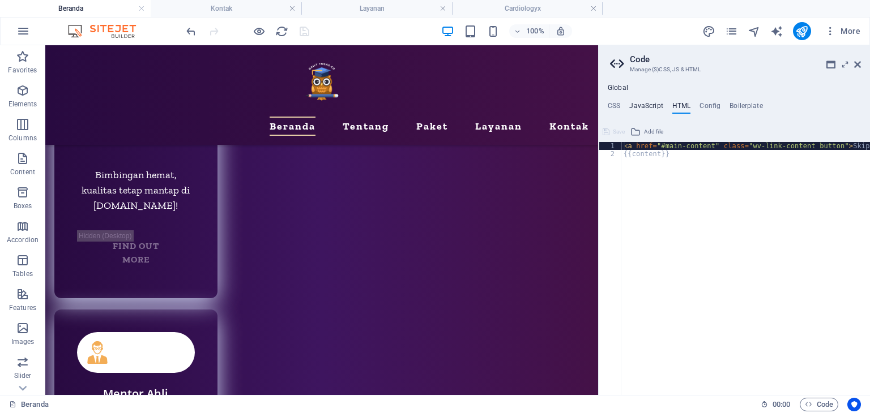
click at [651, 105] on h4 "JavaScript" at bounding box center [645, 108] width 33 height 12
type textarea "/* JS for preset "Menu V2" */"
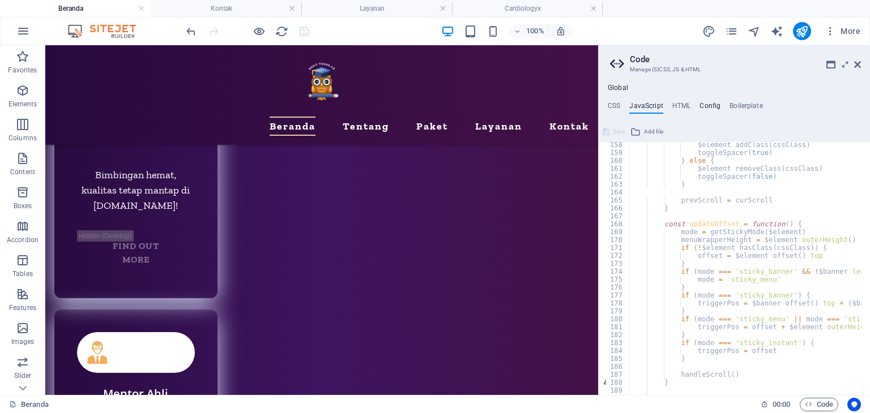
scroll to position [872, 0]
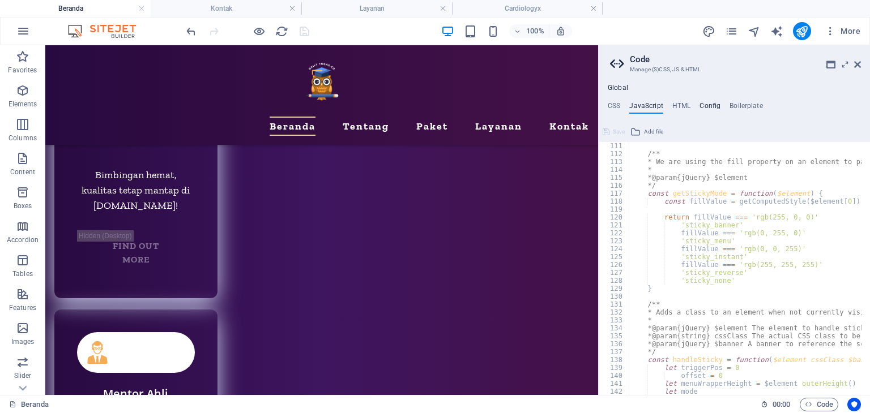
click at [714, 109] on h4 "Config" at bounding box center [709, 108] width 21 height 12
type textarea "$color-background: #ffffff;"
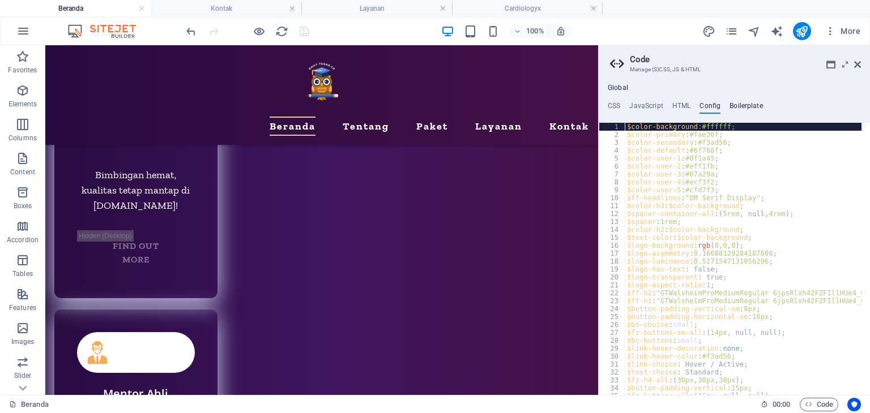
click at [743, 104] on h4 "Boilerplate" at bounding box center [745, 108] width 33 height 12
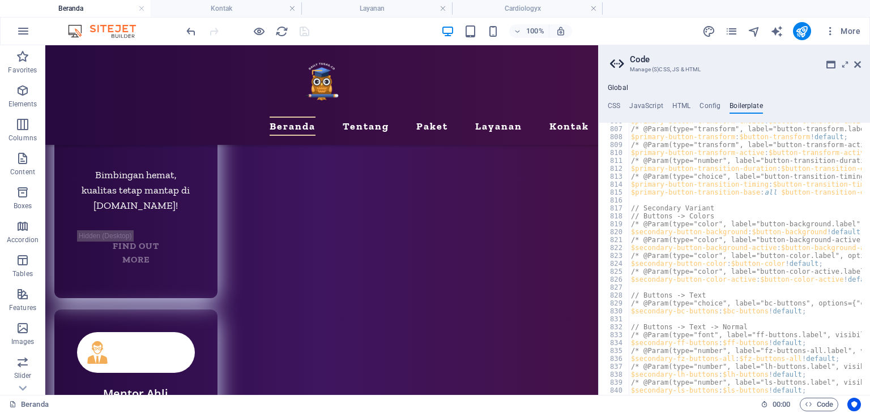
scroll to position [3701, 0]
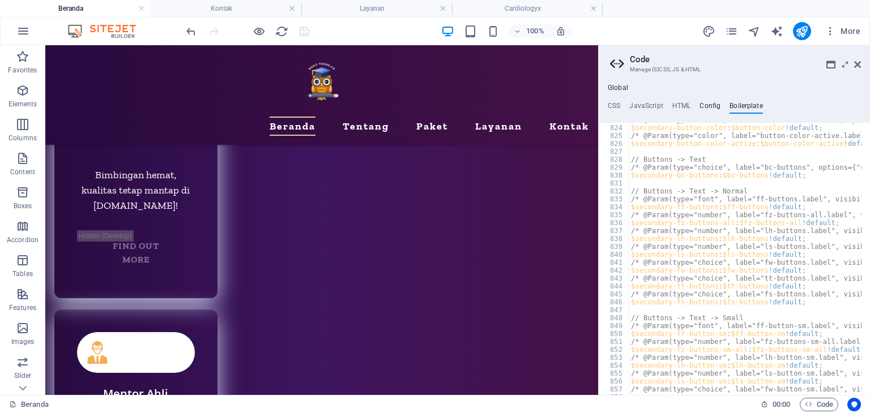
click at [706, 103] on h4 "Config" at bounding box center [709, 108] width 21 height 12
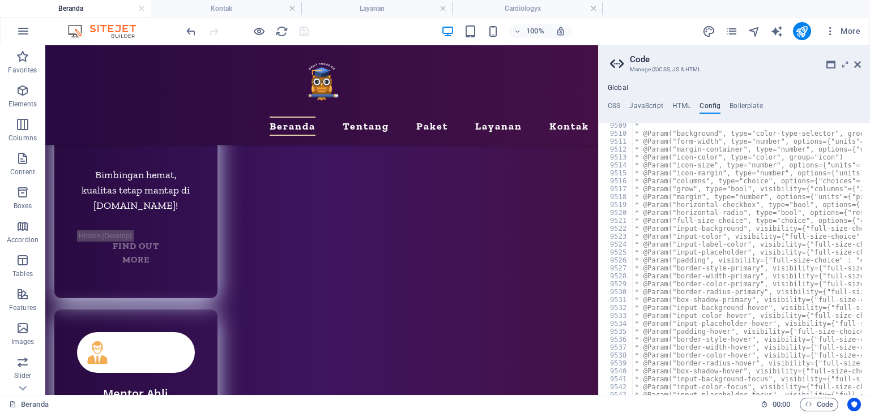
scroll to position [1790, 0]
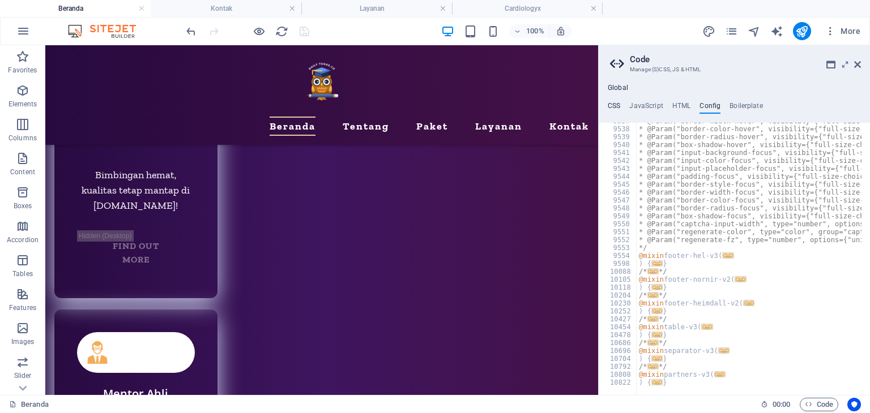
click at [615, 107] on h4 "CSS" at bounding box center [614, 108] width 12 height 12
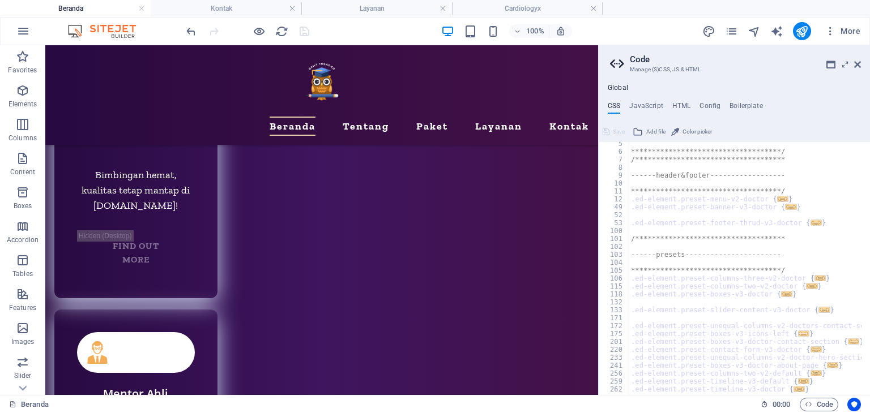
scroll to position [326, 0]
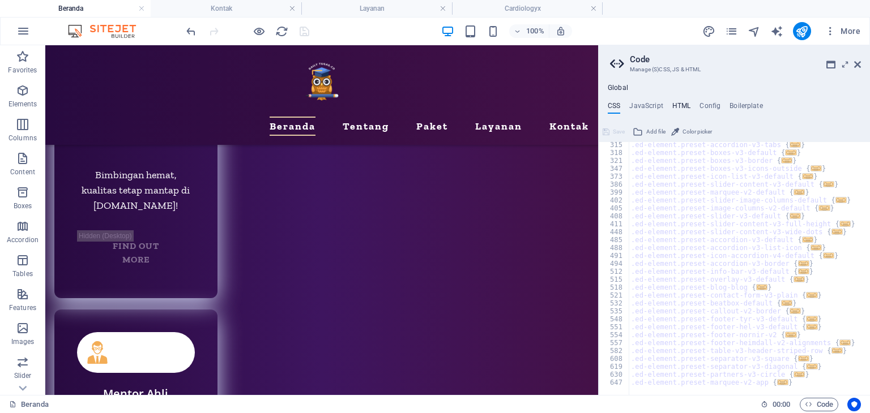
click at [681, 109] on h4 "HTML" at bounding box center [681, 108] width 19 height 12
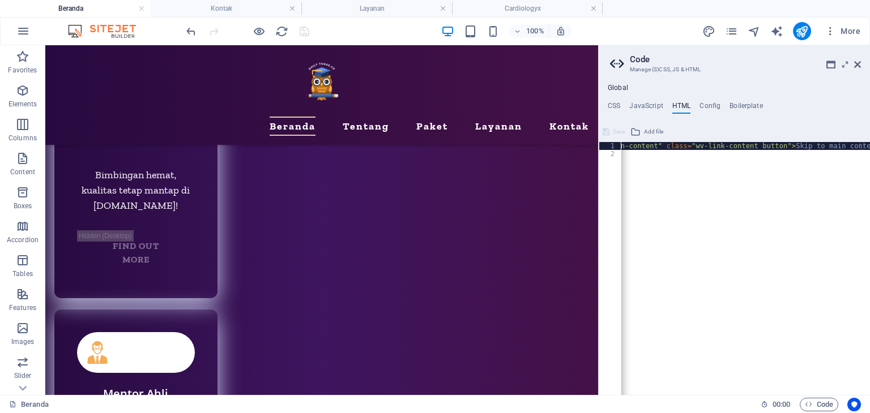
scroll to position [0, 32]
click at [654, 112] on h4 "JavaScript" at bounding box center [645, 108] width 33 height 12
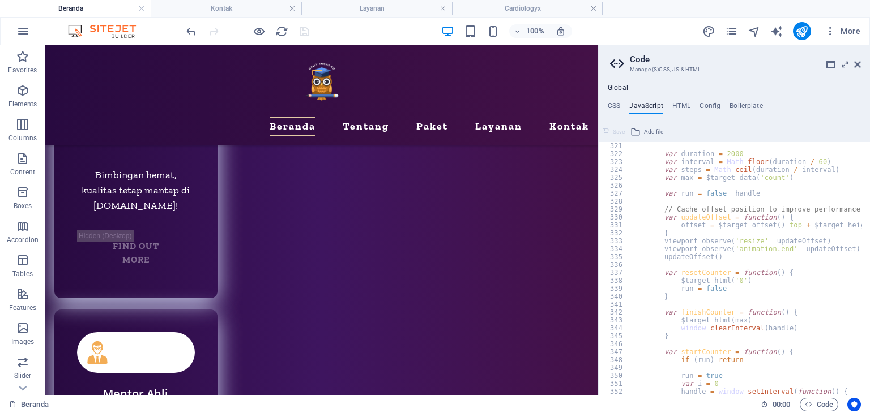
scroll to position [3149, 0]
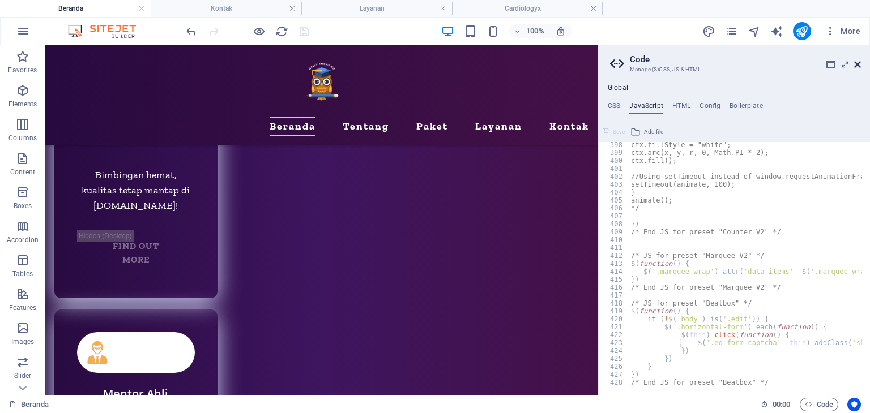
click at [859, 63] on icon at bounding box center [857, 64] width 7 height 9
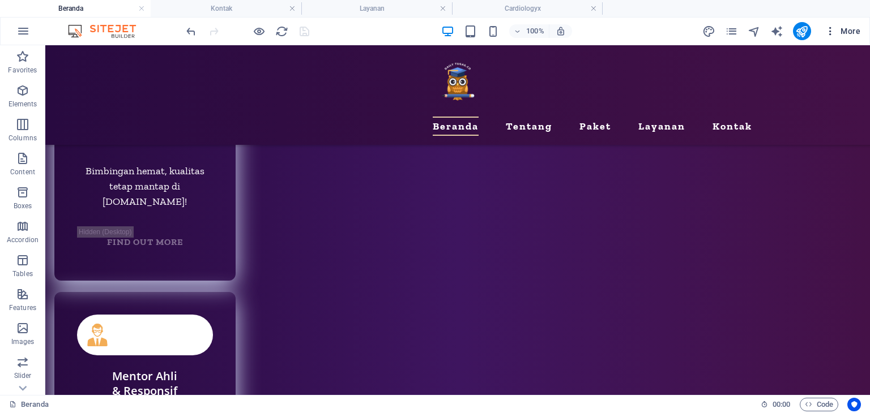
click at [832, 29] on icon "button" at bounding box center [830, 30] width 11 height 11
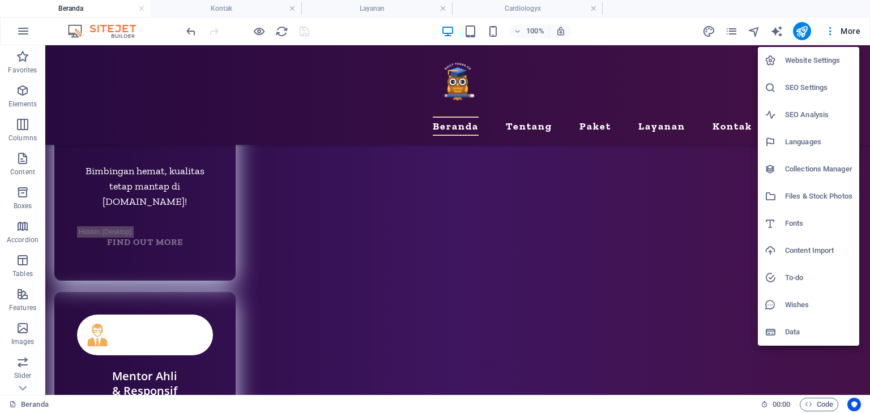
click at [812, 86] on h6 "SEO Settings" at bounding box center [818, 88] width 67 height 14
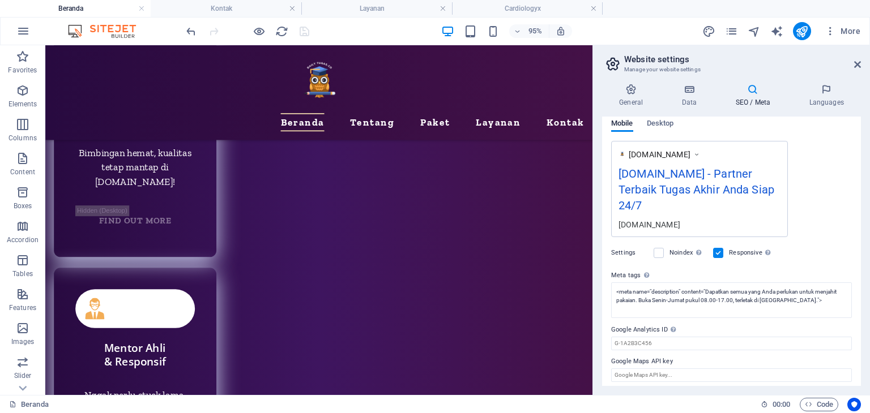
scroll to position [178, 0]
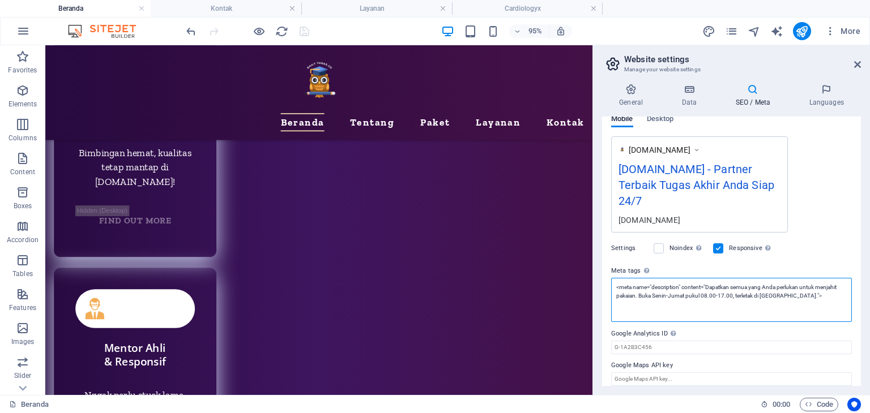
drag, startPoint x: 812, startPoint y: 297, endPoint x: 603, endPoint y: 282, distance: 209.5
click at [603, 282] on div "SEO Title The title of your website - make it something that stands out in sear…" at bounding box center [731, 252] width 259 height 270
paste textarea "norton-safeweb-site-verification" content="YLLTD1LBQGNY6WJNX7MROKSZ3LV2MGI8MT35…"
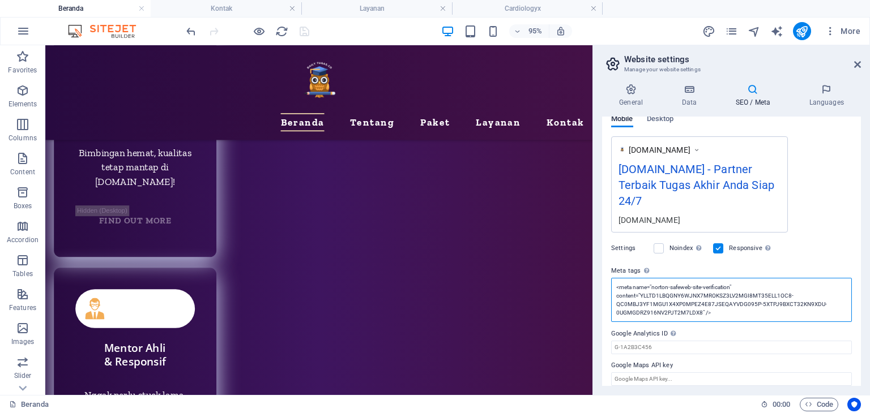
click at [744, 313] on textarea "<meta name="norton-safeweb-site-verification" content="YLLTD1LBQGNY6WJNX7MROKSZ…" at bounding box center [731, 300] width 241 height 44
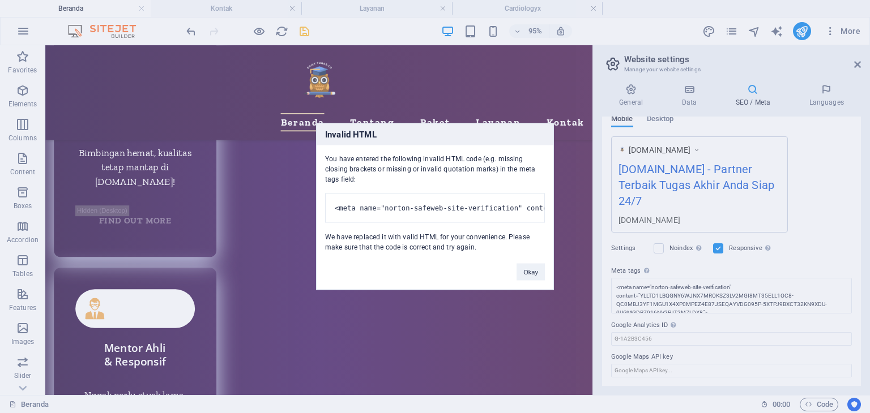
drag, startPoint x: 394, startPoint y: 207, endPoint x: 442, endPoint y: 211, distance: 48.3
click at [437, 211] on pre "<meta name="norton-safeweb-site-verification" content="YLLTD1LBQGNY6WJNX7MROKSZ…" at bounding box center [435, 208] width 220 height 29
click at [453, 210] on pre "<meta name="norton-safeweb-site-verification" content="YLLTD1LBQGNY6WJNX7MROKSZ…" at bounding box center [435, 208] width 220 height 29
click at [458, 197] on pre "<meta name="norton-safeweb-site-verification" content="YLLTD1LBQGNY6WJNX7MROKSZ…" at bounding box center [435, 208] width 220 height 29
drag, startPoint x: 527, startPoint y: 277, endPoint x: 518, endPoint y: 242, distance: 36.3
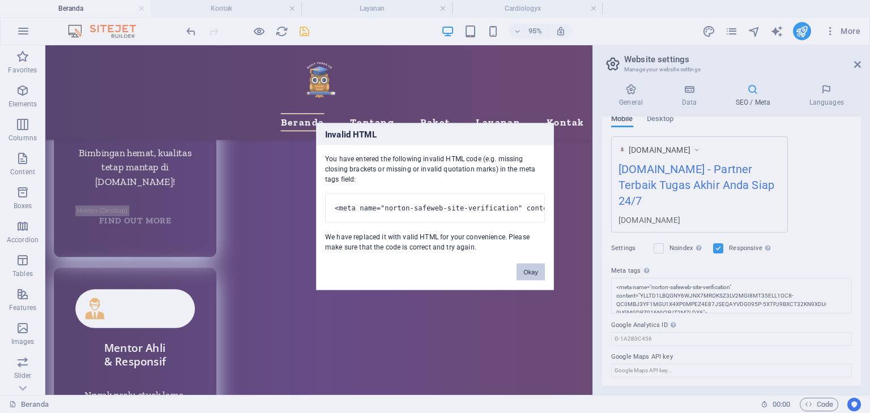
click at [527, 277] on button "Okay" at bounding box center [530, 272] width 28 height 17
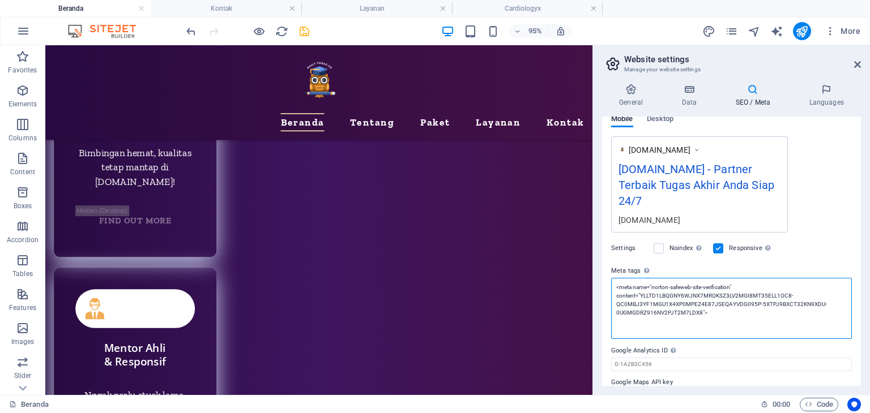
click at [700, 317] on textarea "<meta name="norton-safeweb-site-verification" content="YLLTD1LBQGNY6WJNX7MROKSZ…" at bounding box center [731, 308] width 241 height 61
click at [726, 317] on textarea "<meta name="norton-safeweb-site-verification" content="YLLTD1LBQGNY6WJNX7MROKSZ…" at bounding box center [731, 308] width 241 height 61
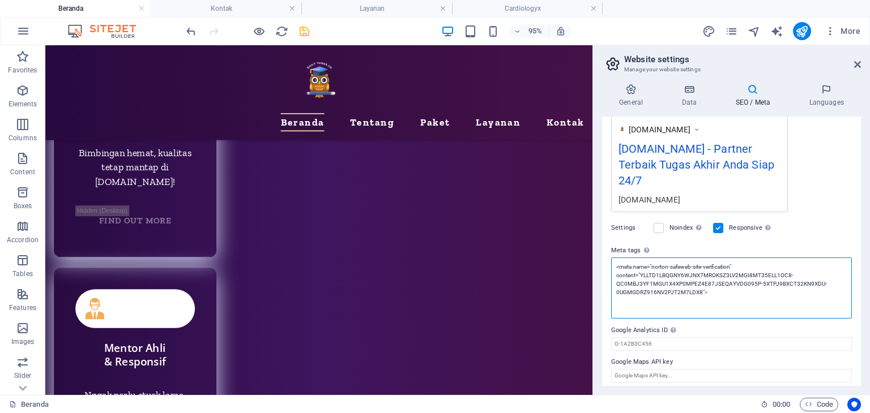
scroll to position [204, 0]
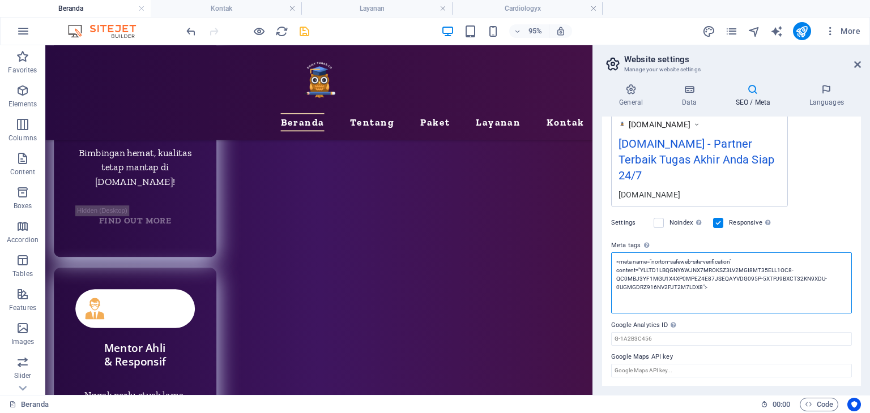
click at [725, 288] on textarea "<meta name="norton-safeweb-site-verification" content="YLLTD1LBQGNY6WJNX7MROKSZ…" at bounding box center [731, 283] width 241 height 61
click at [778, 283] on textarea "<meta name="norton-safeweb-site-verification" content="YLLTD1LBQGNY6WJNX7MROKSZ…" at bounding box center [731, 283] width 241 height 61
type textarea "<meta name="description" content="Dapatkan semua yang Anda perlukan untuk menja…"
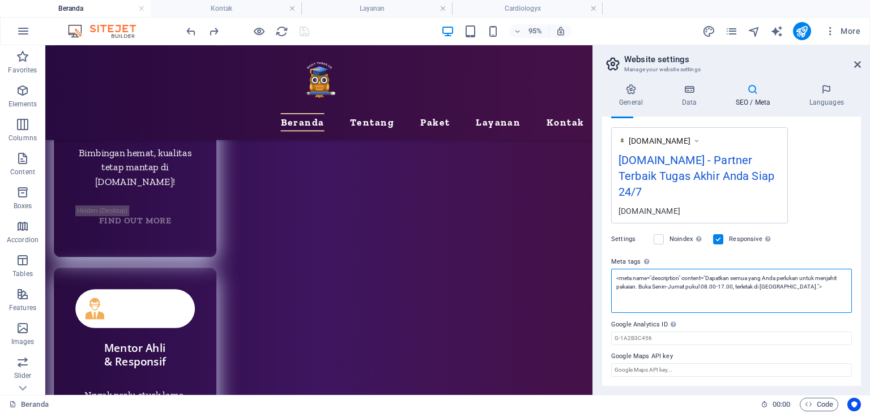
scroll to position [186, 0]
click at [828, 242] on div "Settings Noindex Instruct search engines to exclude this website from search re…" at bounding box center [731, 241] width 241 height 32
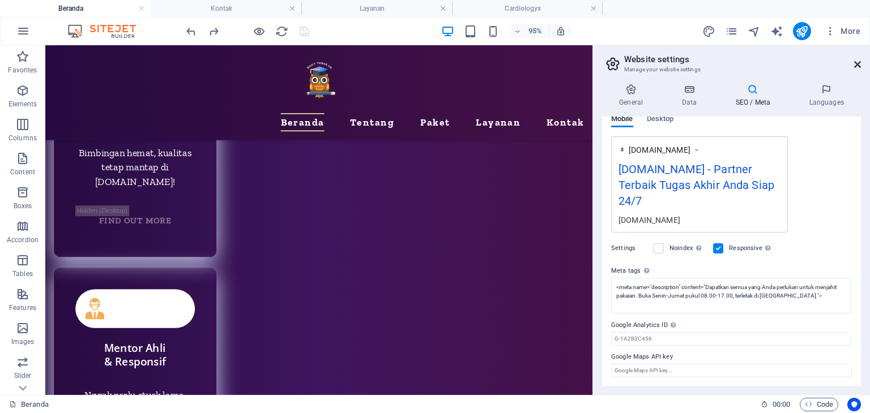
click at [857, 64] on icon at bounding box center [857, 64] width 7 height 9
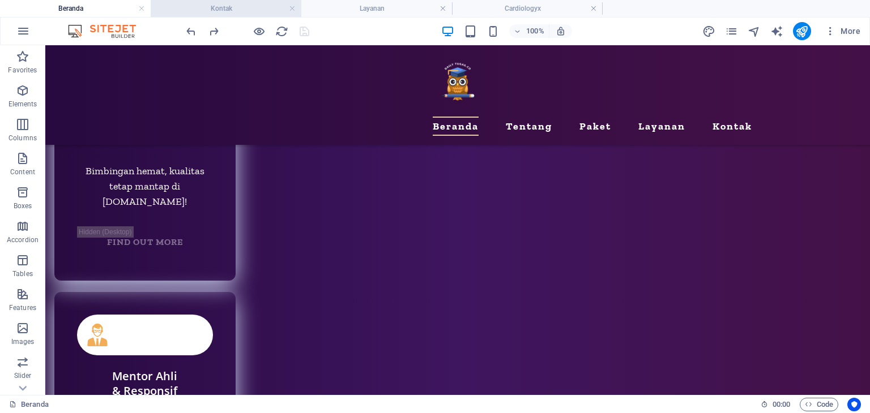
click at [231, 7] on h4 "Kontak" at bounding box center [226, 8] width 151 height 12
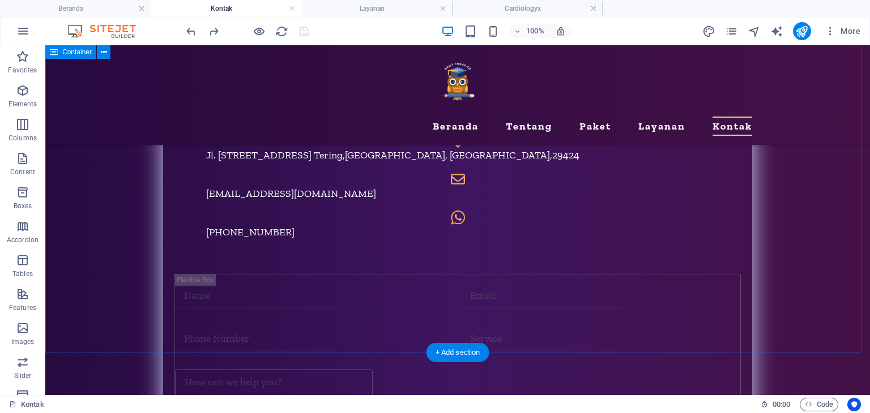
scroll to position [340, 0]
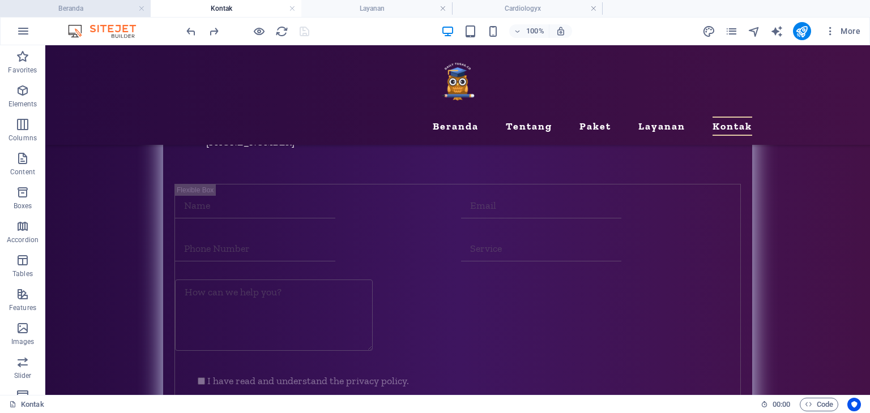
click at [91, 8] on h4 "Beranda" at bounding box center [75, 8] width 151 height 12
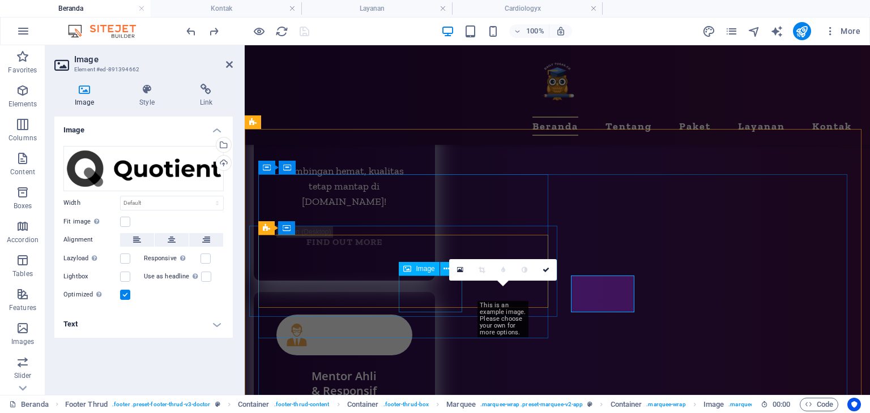
scroll to position [5335, 0]
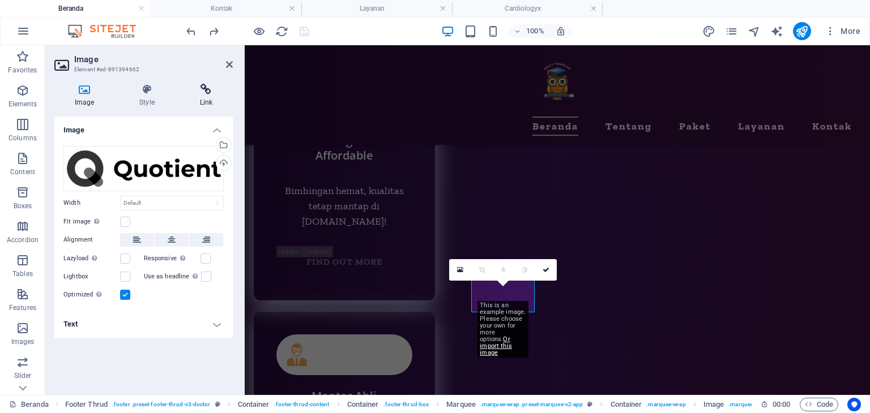
click at [204, 92] on icon at bounding box center [206, 89] width 53 height 11
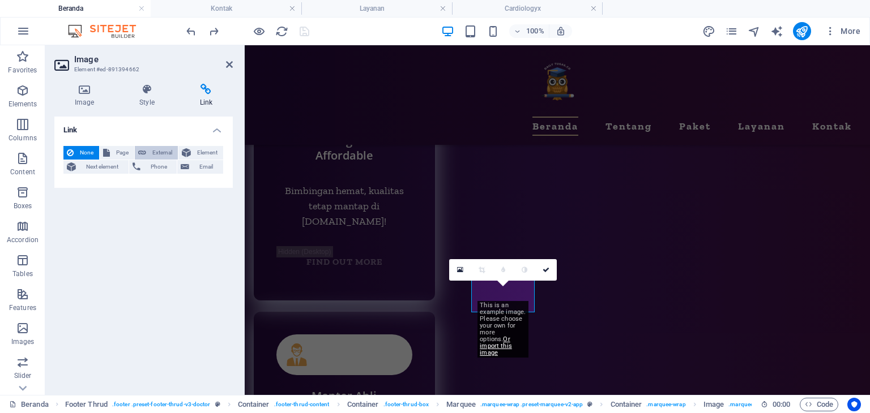
click at [150, 152] on span "External" at bounding box center [162, 153] width 25 height 14
select select "blank"
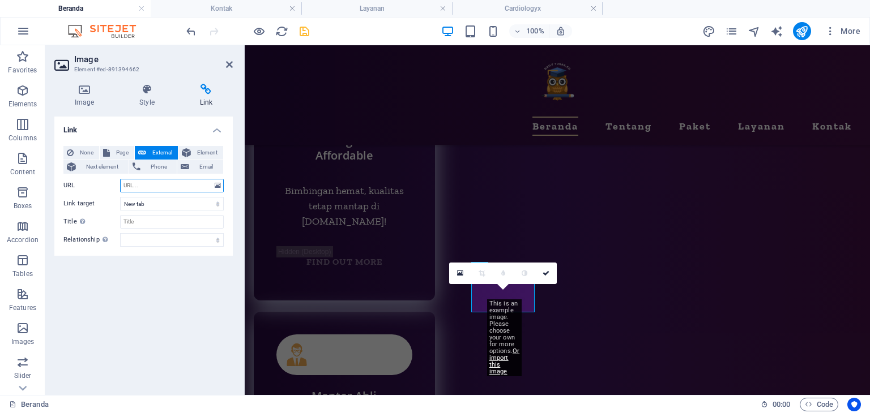
paste input "https://global.sitesafety.trendmicro.com/result.php"
type input "https://global.sitesafety.trendmicro.com/result.php"
click at [176, 346] on div "Link None Page External Element Next element Phone Email Page Beranda Tentang P…" at bounding box center [143, 252] width 178 height 270
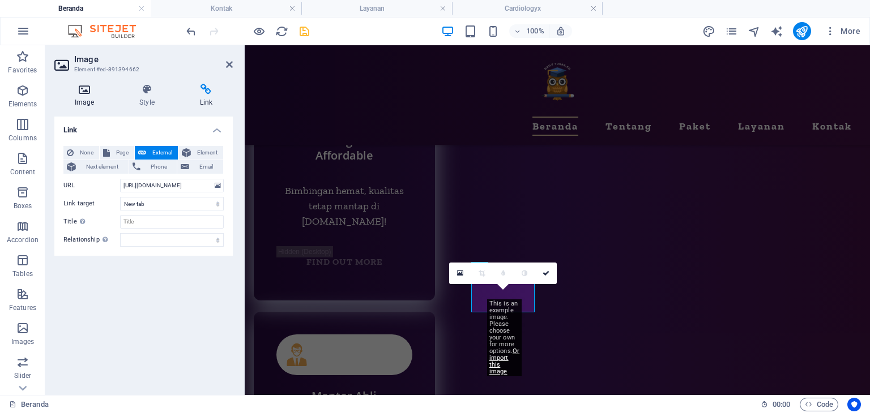
click at [88, 100] on h4 "Image" at bounding box center [86, 96] width 65 height 24
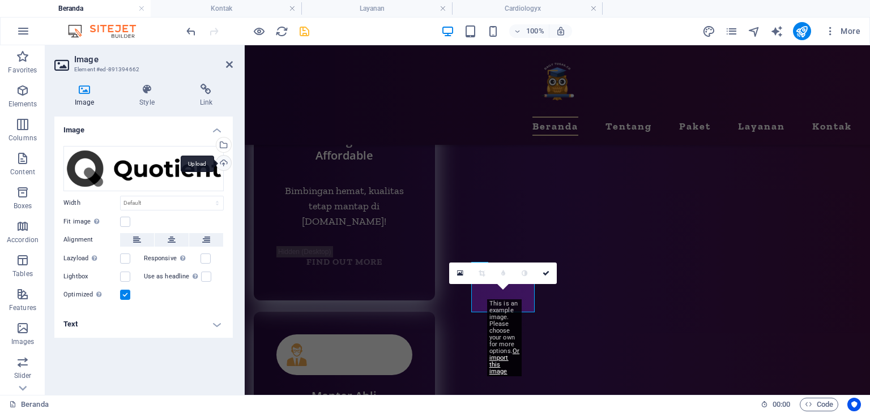
click at [225, 165] on div "Upload" at bounding box center [222, 164] width 17 height 17
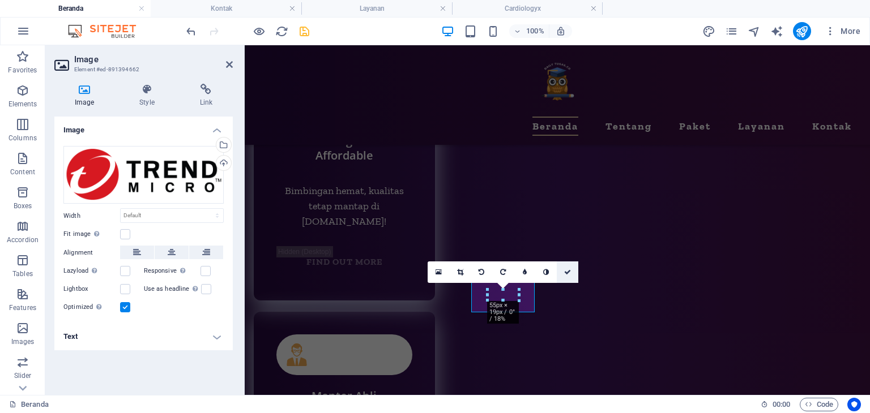
click at [567, 269] on icon at bounding box center [567, 272] width 7 height 7
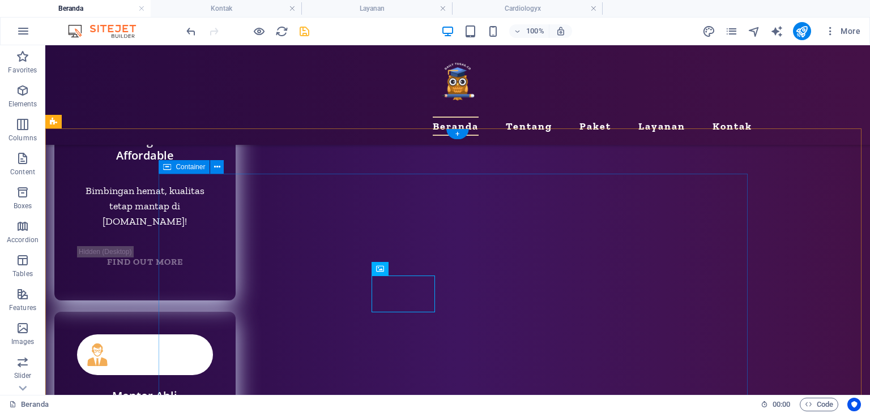
scroll to position [5355, 0]
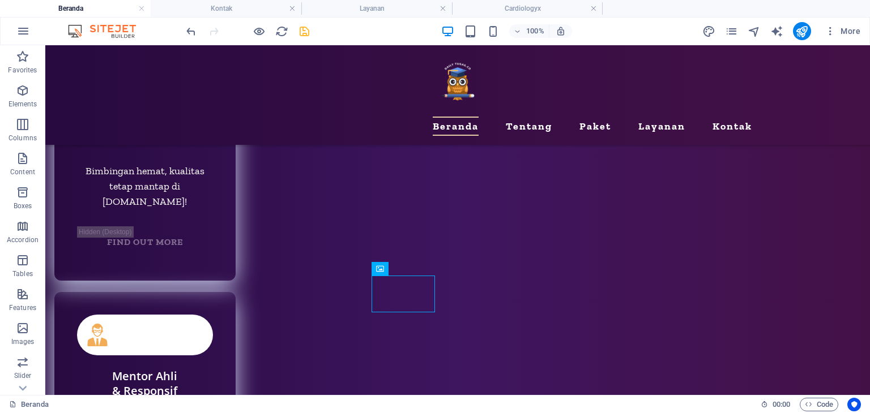
click at [304, 31] on icon "save" at bounding box center [304, 31] width 13 height 13
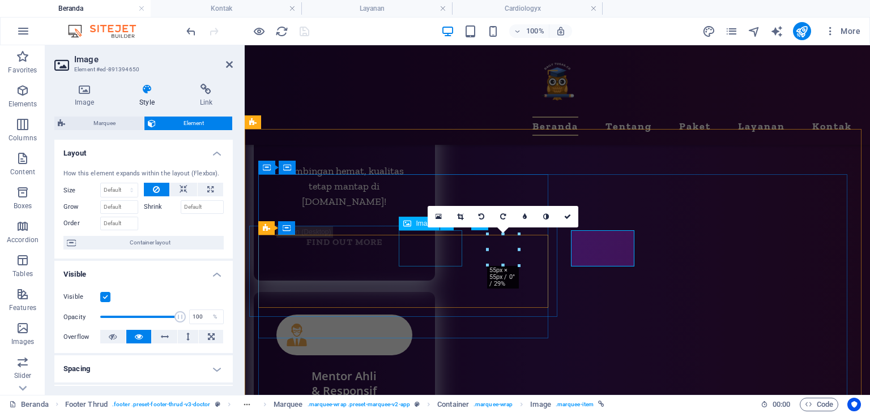
scroll to position [5335, 0]
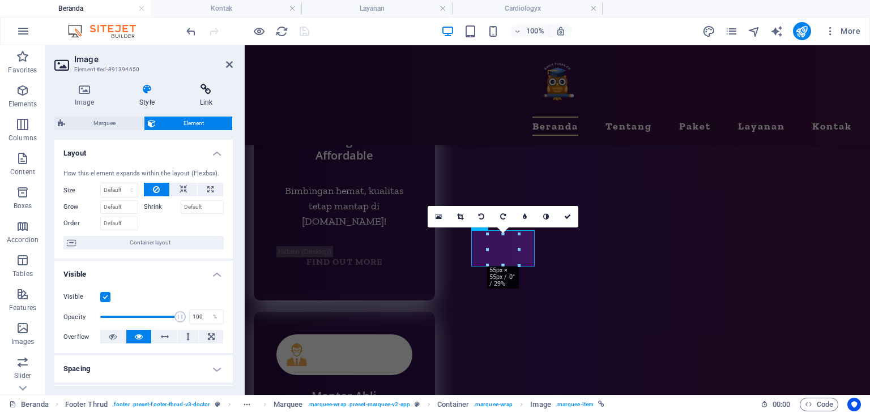
click at [202, 91] on icon at bounding box center [206, 89] width 53 height 11
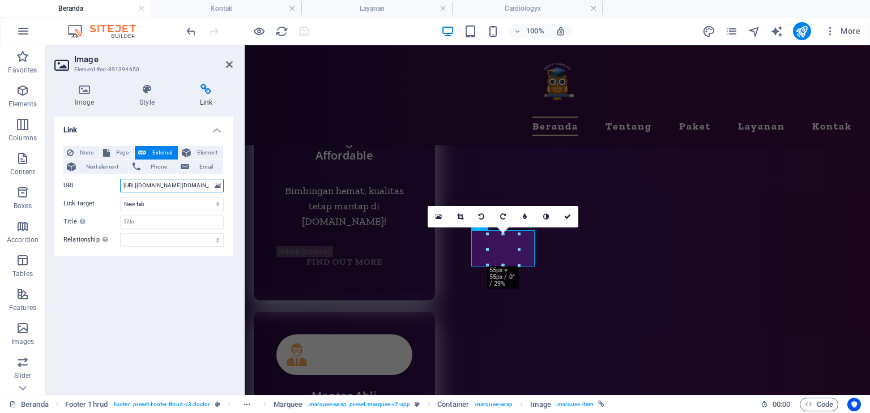
click at [190, 185] on input "[URL][DOMAIN_NAME][DOMAIN_NAME]" at bounding box center [172, 186] width 104 height 14
click at [566, 217] on icon at bounding box center [567, 216] width 7 height 7
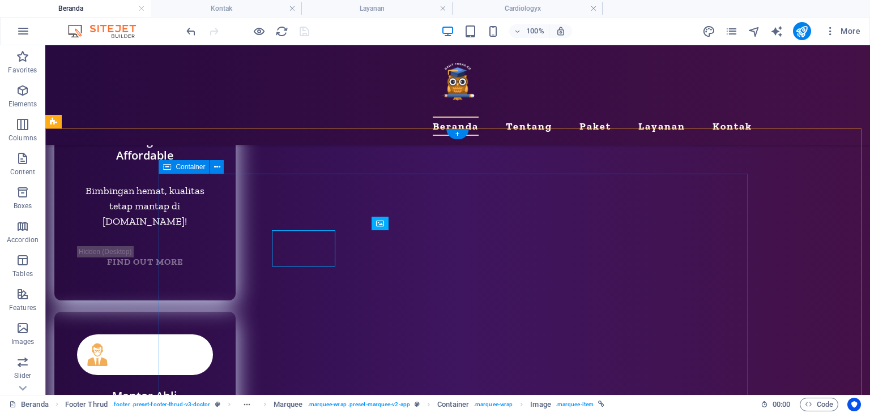
scroll to position [5355, 0]
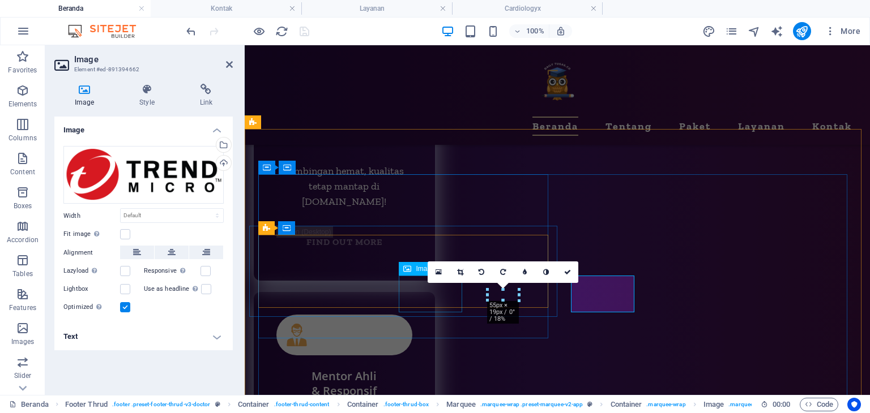
scroll to position [5335, 0]
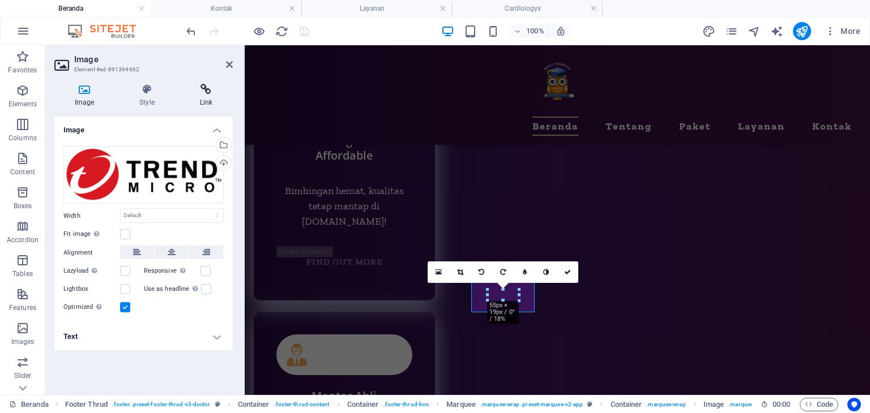
click at [204, 96] on h4 "Link" at bounding box center [206, 96] width 53 height 24
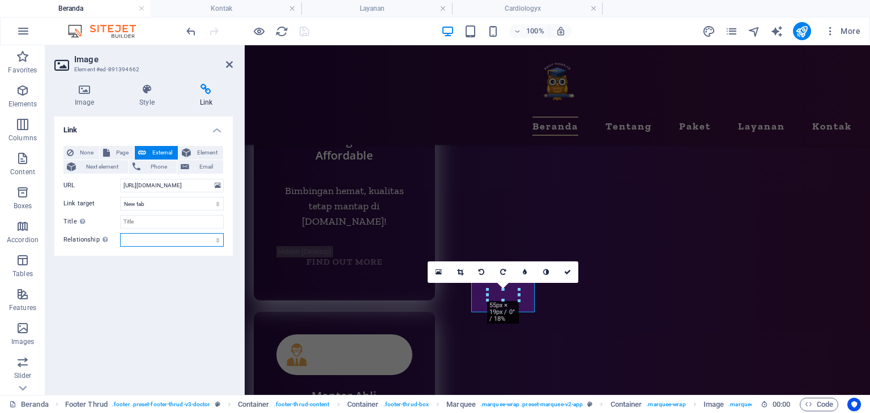
click at [160, 238] on select "alternate author bookmark external help license next nofollow noreferrer noopen…" at bounding box center [172, 240] width 104 height 14
click at [162, 237] on select "alternate author bookmark external help license next nofollow noreferrer noopen…" at bounding box center [172, 240] width 104 height 14
click at [163, 220] on input "Title Additional link description, should not be the same as the link text. The…" at bounding box center [172, 222] width 104 height 14
paste input "[URL][DOMAIN_NAME][DOMAIN_NAME]"
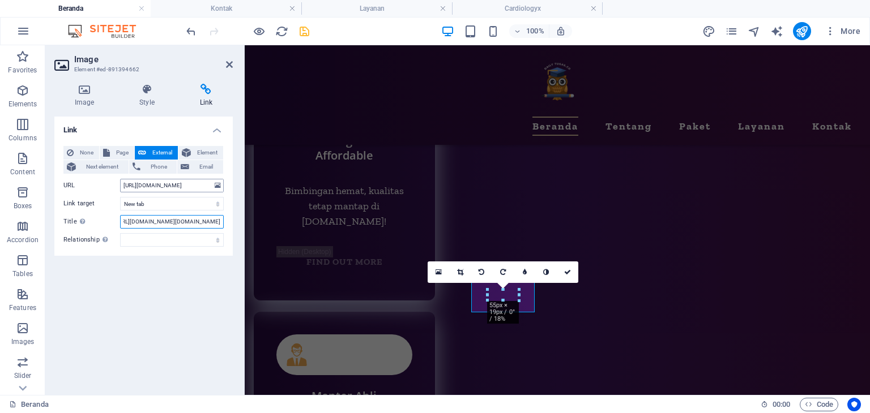
type input "[URL][DOMAIN_NAME][DOMAIN_NAME]"
click at [173, 187] on input "https://global.sitesafety.trendmicro.com/result.php" at bounding box center [172, 186] width 104 height 14
click at [174, 221] on input "[URL][DOMAIN_NAME][DOMAIN_NAME]" at bounding box center [172, 222] width 104 height 14
click at [170, 183] on input "https://global.sitesafety.trendmicro.com/result.php" at bounding box center [172, 186] width 104 height 14
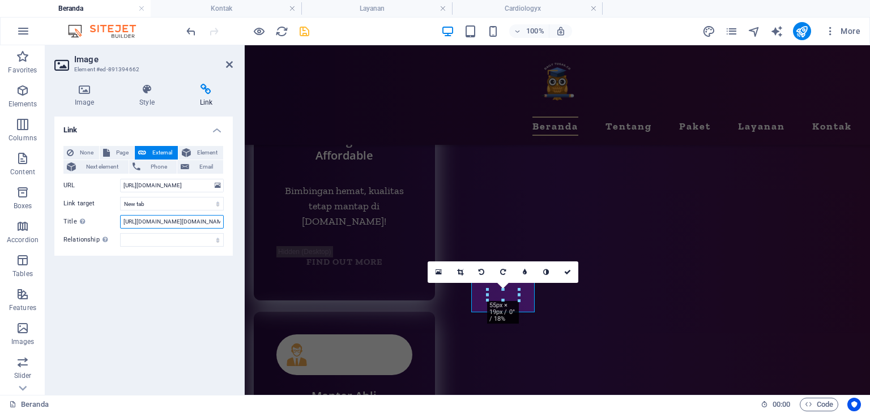
click at [167, 219] on input "[URL][DOMAIN_NAME][DOMAIN_NAME]" at bounding box center [172, 222] width 104 height 14
click at [177, 183] on input "https://global.sitesafety.trendmicro.com/result.php" at bounding box center [172, 186] width 104 height 14
paste input "www.virustotal.com/gui/domain/dailytugas.com"
type input "[URL][DOMAIN_NAME][DOMAIN_NAME]"
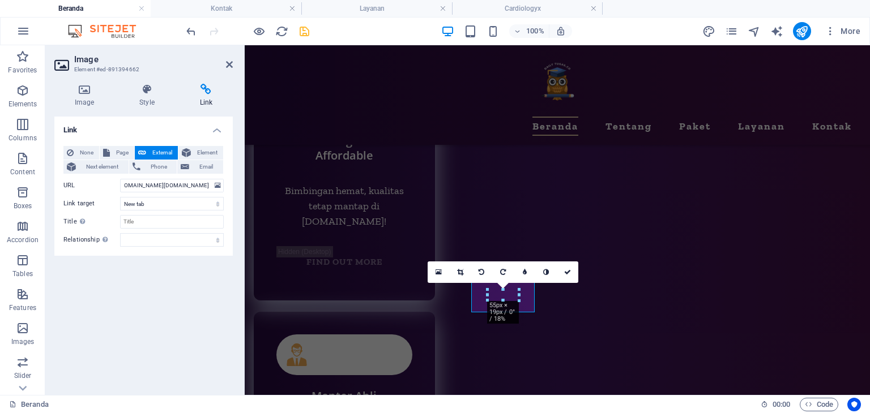
click at [156, 319] on div "Link None Page External Element Next element Phone Email Page Beranda Tentang P…" at bounding box center [143, 252] width 178 height 270
click at [96, 98] on h4 "Image" at bounding box center [86, 96] width 65 height 24
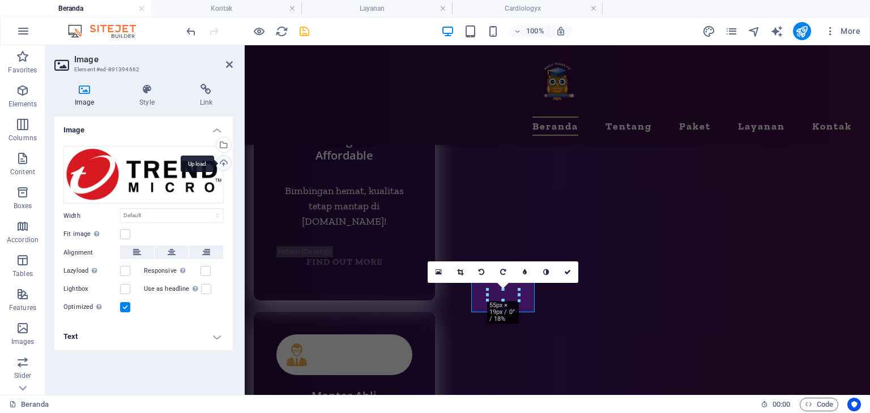
click at [222, 162] on div "Upload" at bounding box center [222, 164] width 17 height 17
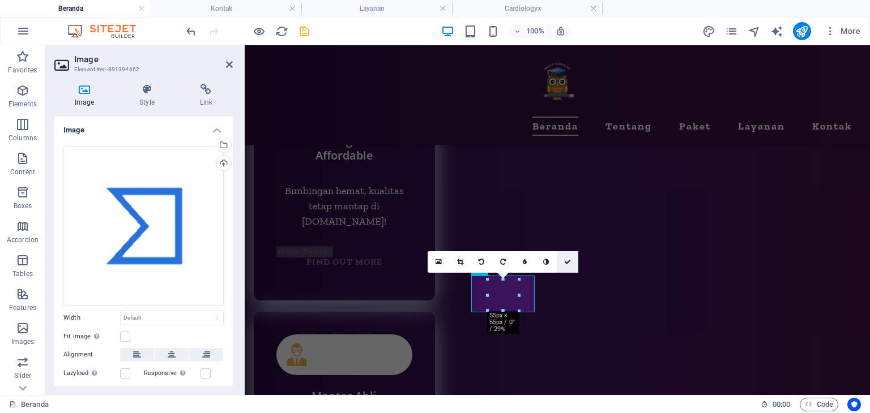
click at [566, 272] on link at bounding box center [568, 262] width 22 height 22
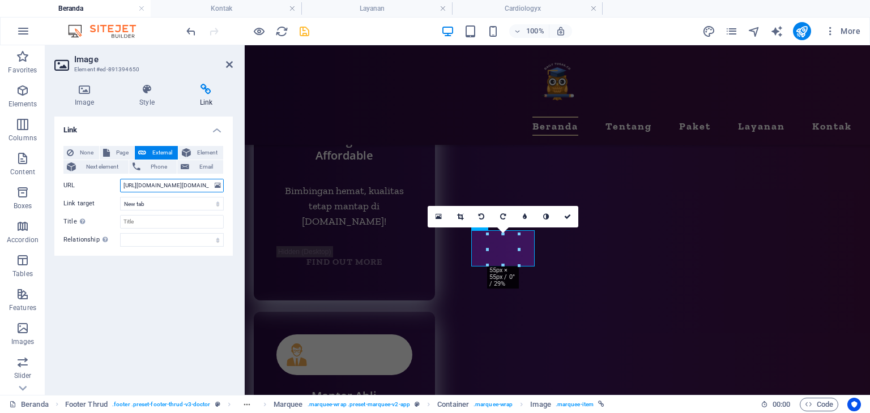
click at [165, 185] on input "[URL][DOMAIN_NAME][DOMAIN_NAME]" at bounding box center [172, 186] width 104 height 14
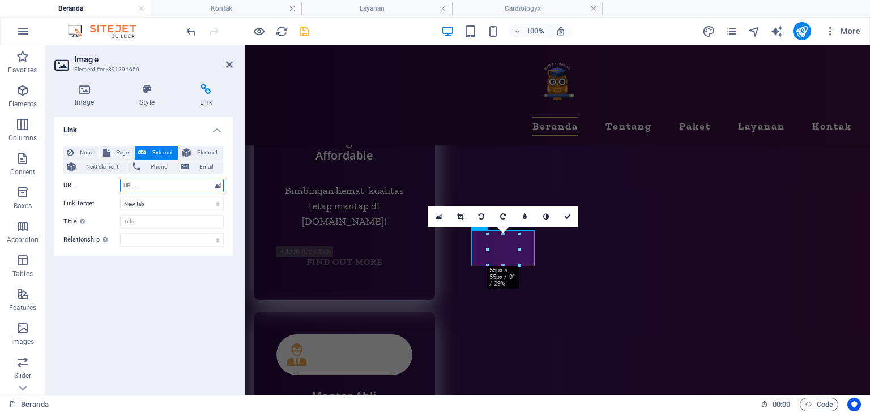
paste input "https://global.sitesafety.trendmicro.com/result.php"
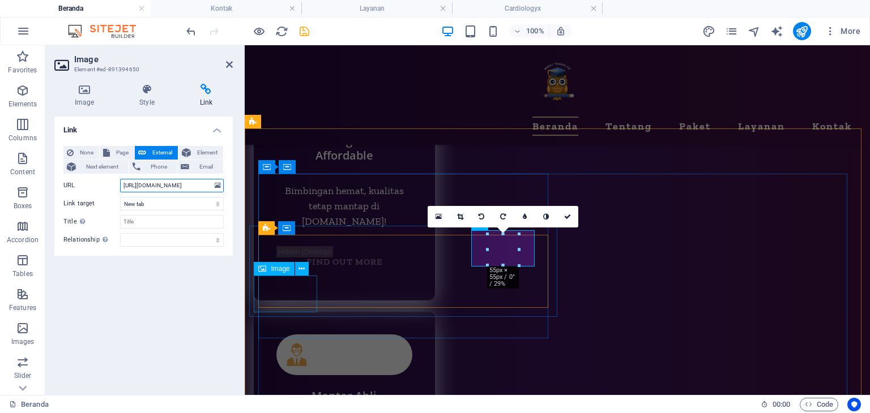
scroll to position [0, 42]
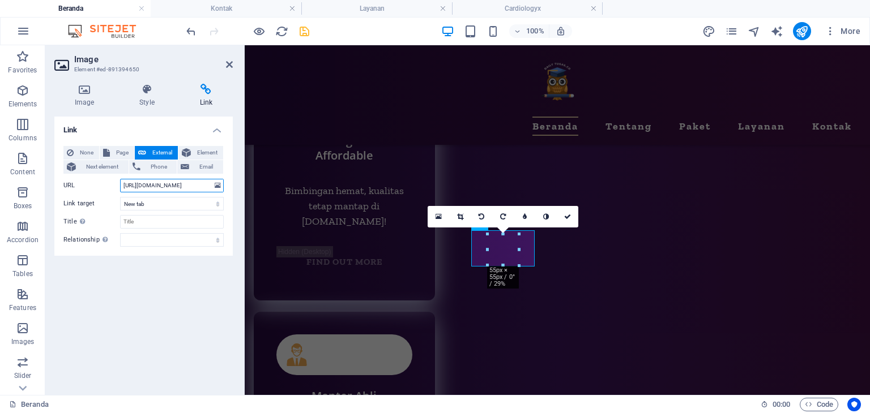
type input "https://global.sitesafety.trendmicro.com/result.php"
click at [157, 324] on div "Link None Page External Element Next element Phone Email Page Beranda Tentang P…" at bounding box center [143, 252] width 178 height 270
click at [82, 104] on h4 "Image" at bounding box center [86, 96] width 65 height 24
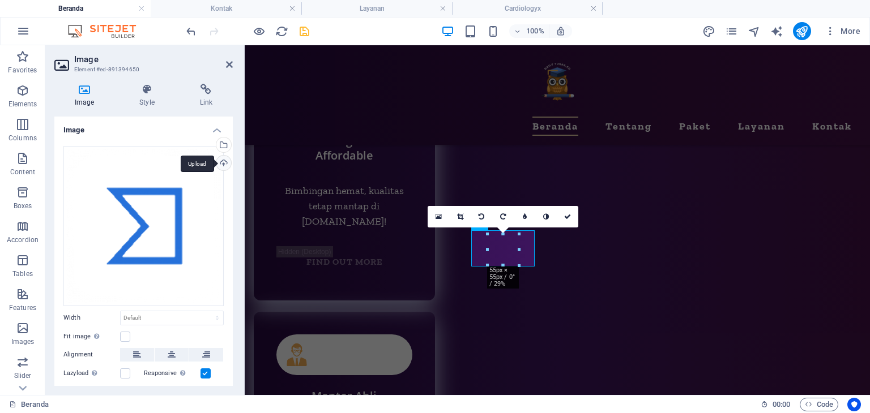
click at [224, 164] on div "Upload" at bounding box center [222, 164] width 17 height 17
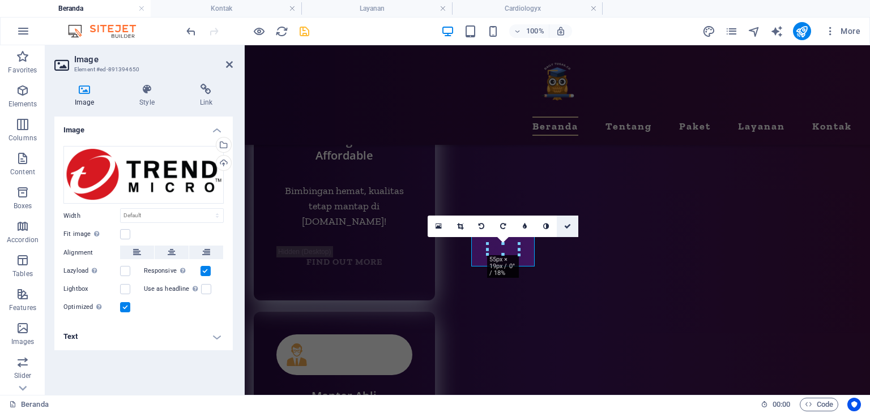
click at [571, 225] on link at bounding box center [568, 227] width 22 height 22
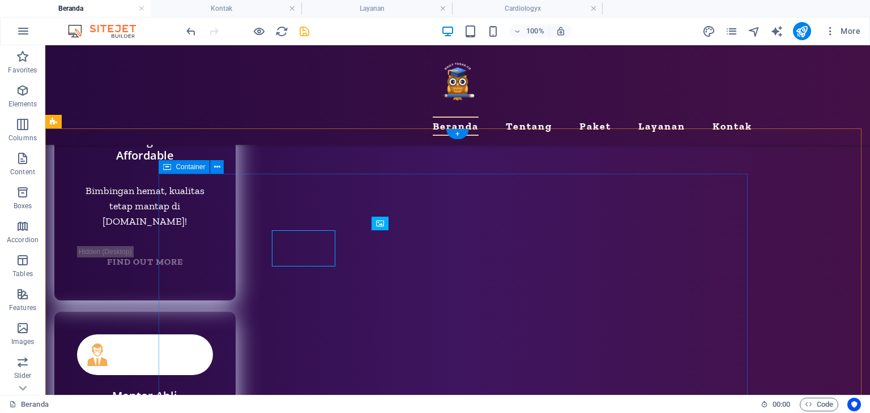
scroll to position [5355, 0]
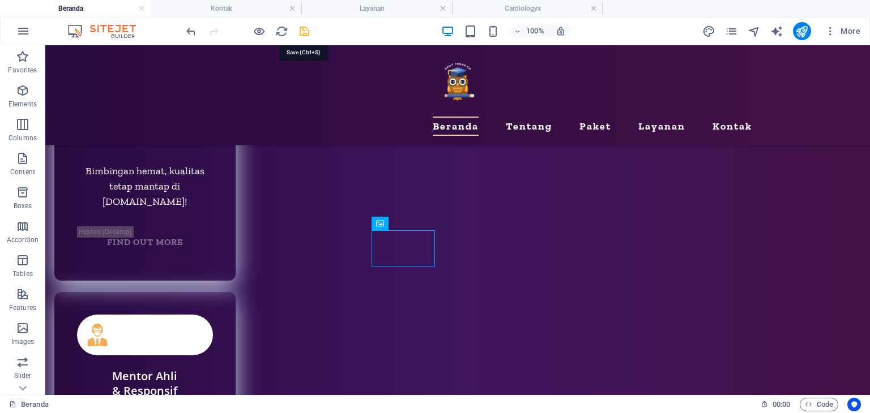
click at [305, 28] on icon "save" at bounding box center [304, 31] width 13 height 13
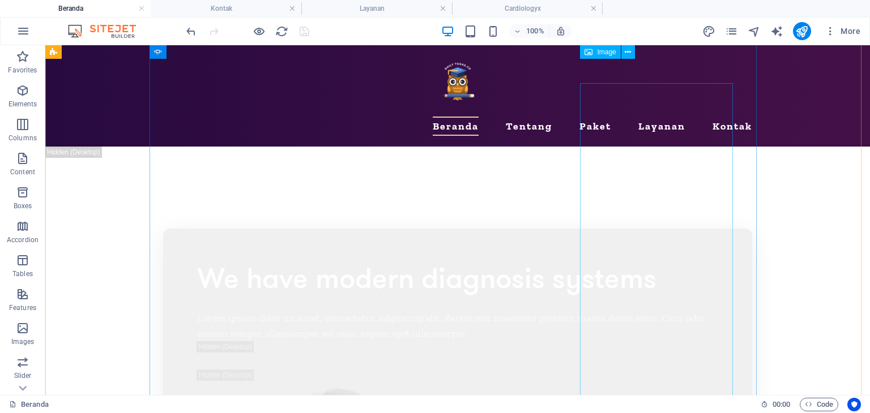
scroll to position [4336, 0]
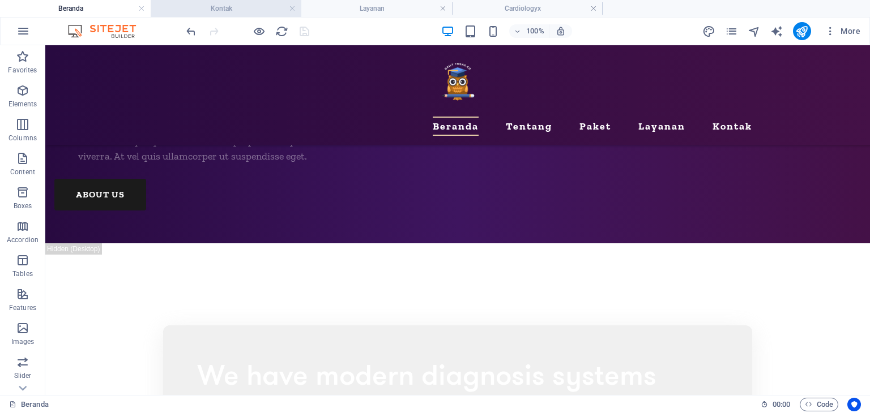
click at [231, 8] on h4 "Kontak" at bounding box center [226, 8] width 151 height 12
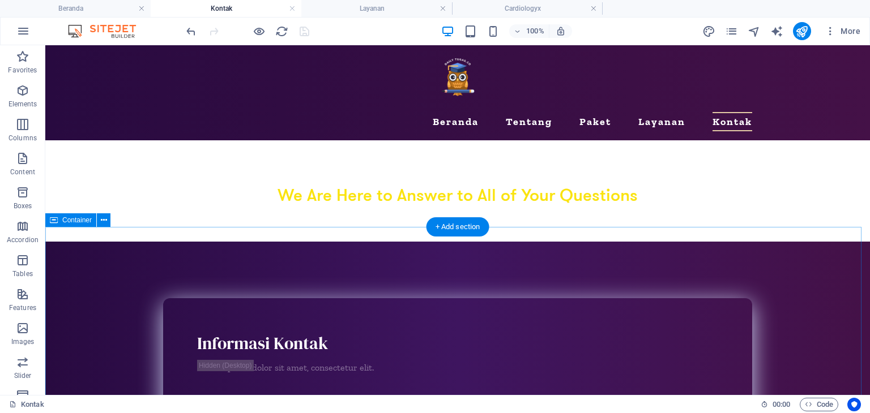
scroll to position [0, 0]
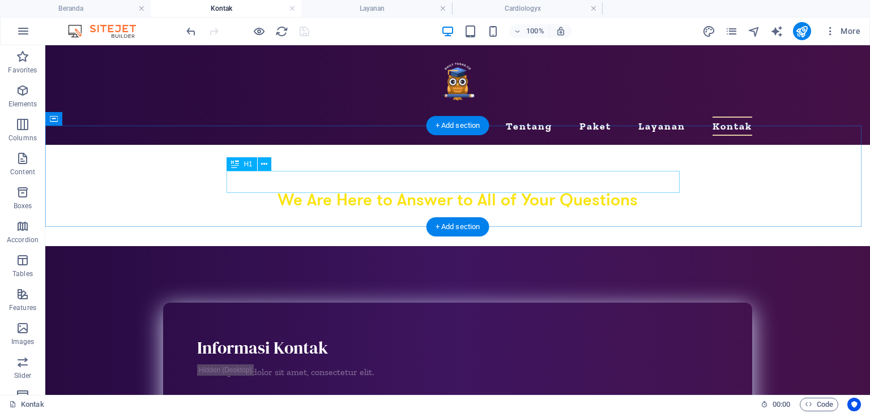
click at [545, 190] on div "We Are Here to Answer to All of Your Questions" at bounding box center [457, 201] width 589 height 22
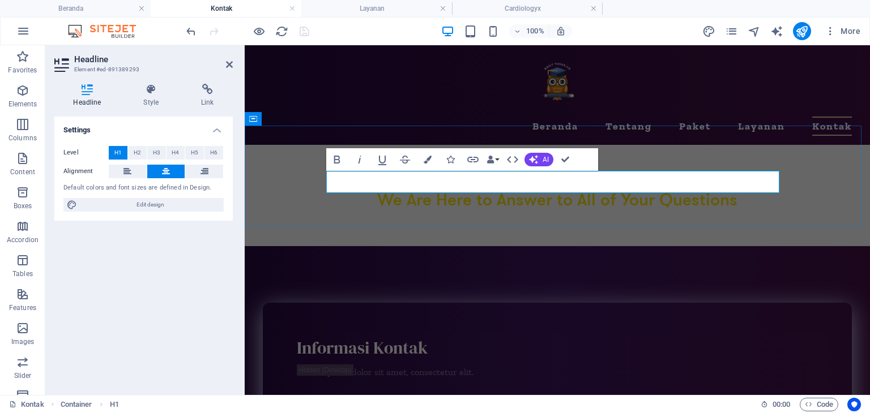
click at [723, 190] on h1 "We Are Here to Answer to All of Your Questions" at bounding box center [557, 201] width 589 height 22
click at [736, 190] on h1 "We Are Here to Answer to All of Your Questions" at bounding box center [557, 201] width 589 height 22
click at [723, 190] on h1 "We Are Here to Answer to All of Your Questions" at bounding box center [557, 201] width 589 height 22
click at [733, 190] on h1 "We Are Here to Answer to All of Your Questions" at bounding box center [557, 201] width 589 height 22
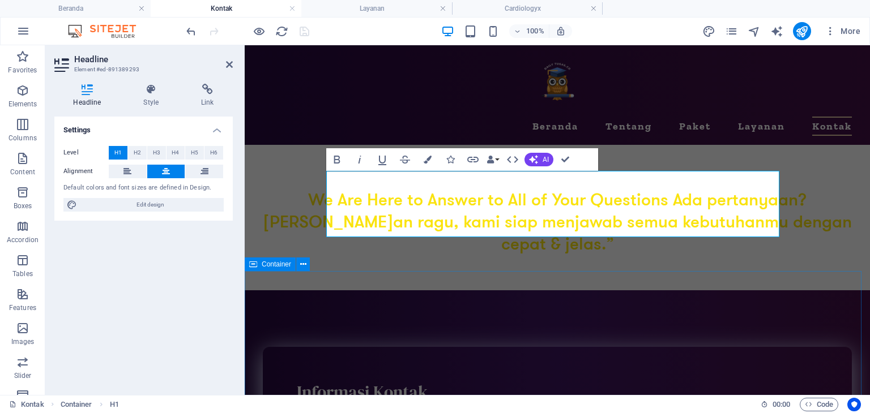
scroll to position [734, 2]
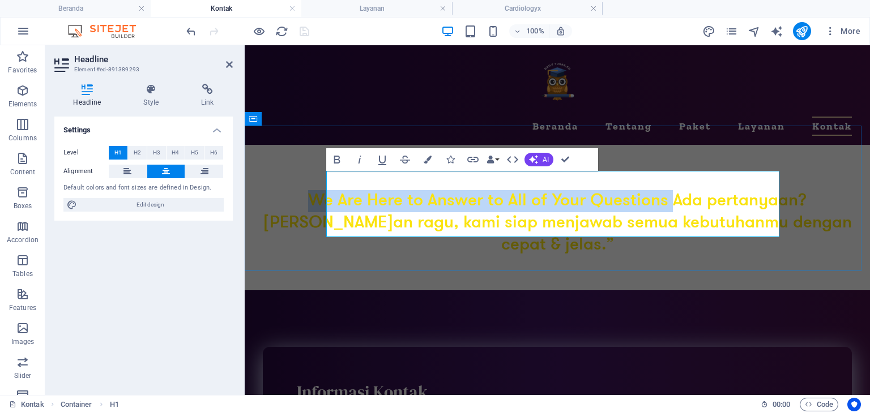
drag, startPoint x: 716, startPoint y: 179, endPoint x: 360, endPoint y: 180, distance: 355.6
click at [359, 190] on h1 "We Are Here to Answer to All of Your Questions Ada pertanyaan? [PERSON_NAME]an …" at bounding box center [557, 223] width 589 height 66
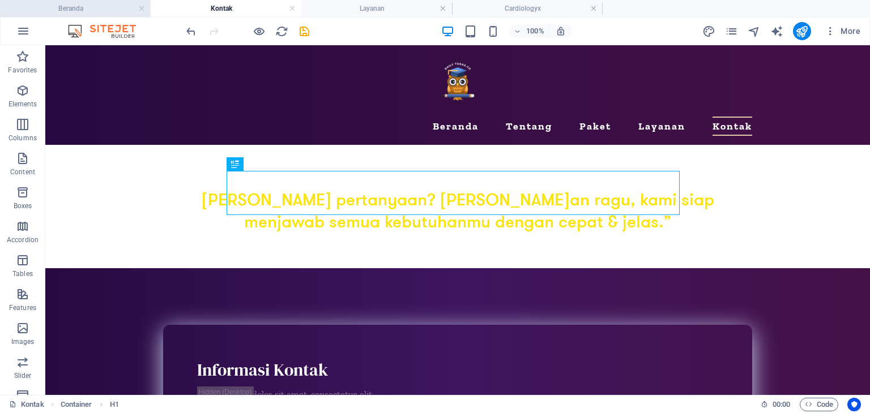
click at [88, 10] on h4 "Beranda" at bounding box center [75, 8] width 151 height 12
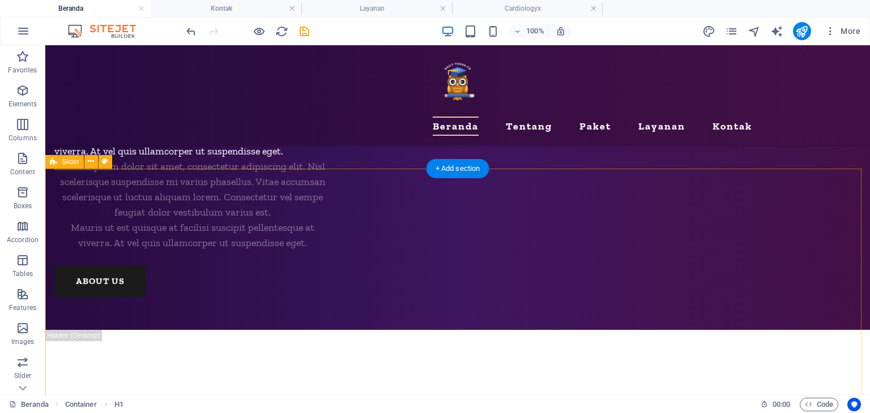
scroll to position [4222, 0]
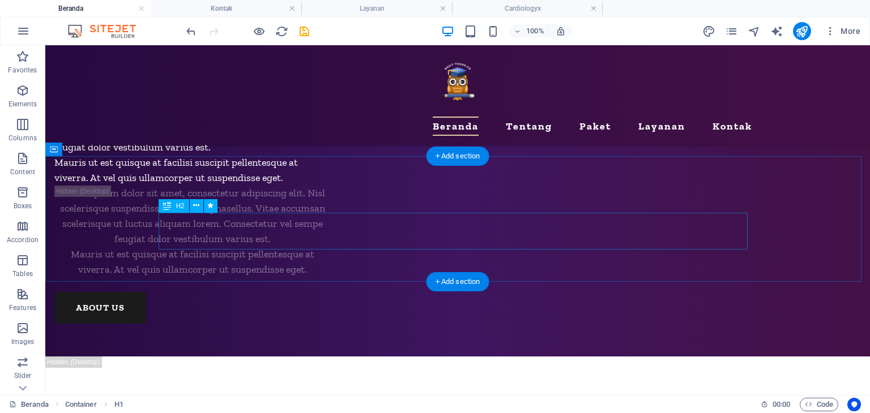
select select "px"
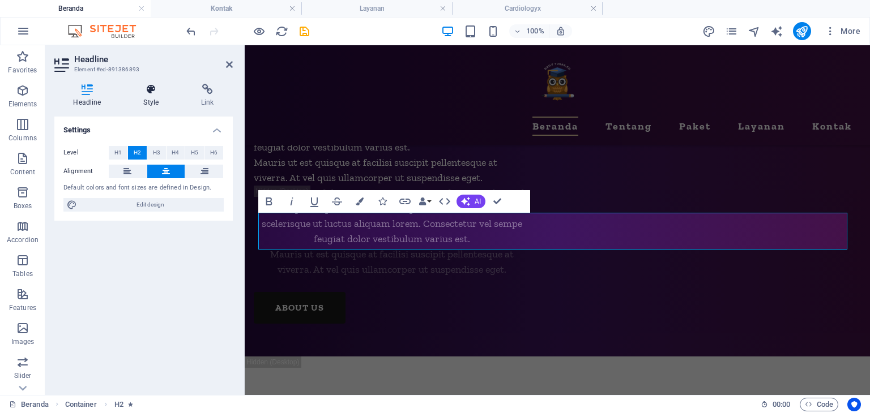
click at [149, 99] on h4 "Style" at bounding box center [154, 96] width 58 height 24
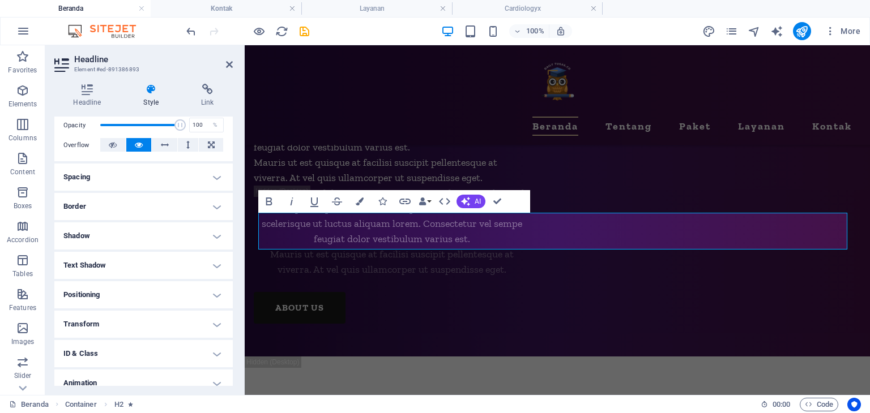
scroll to position [170, 0]
click at [130, 238] on h4 "Shadow" at bounding box center [143, 234] width 178 height 27
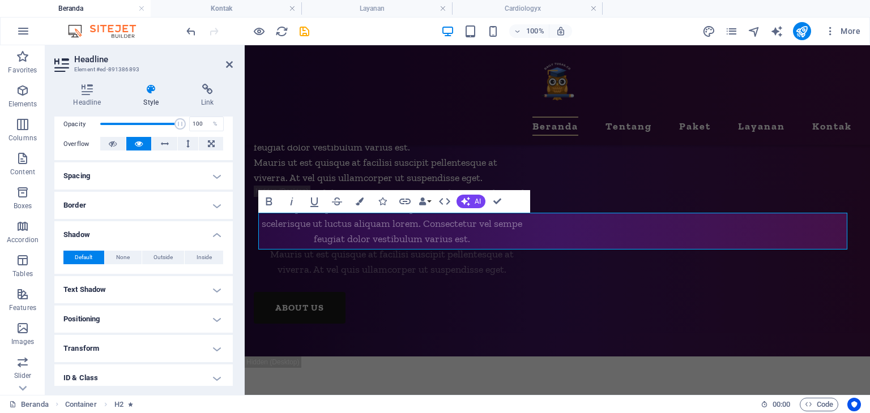
click at [133, 236] on h4 "Shadow" at bounding box center [143, 231] width 178 height 20
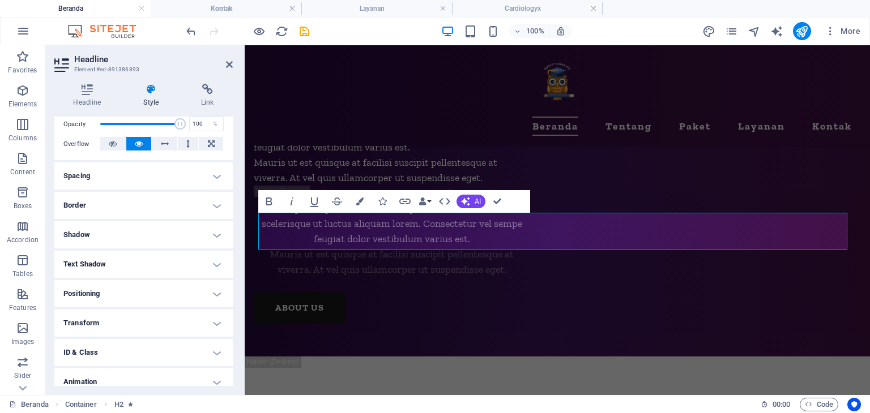
click at [131, 266] on h4 "Text Shadow" at bounding box center [143, 264] width 178 height 27
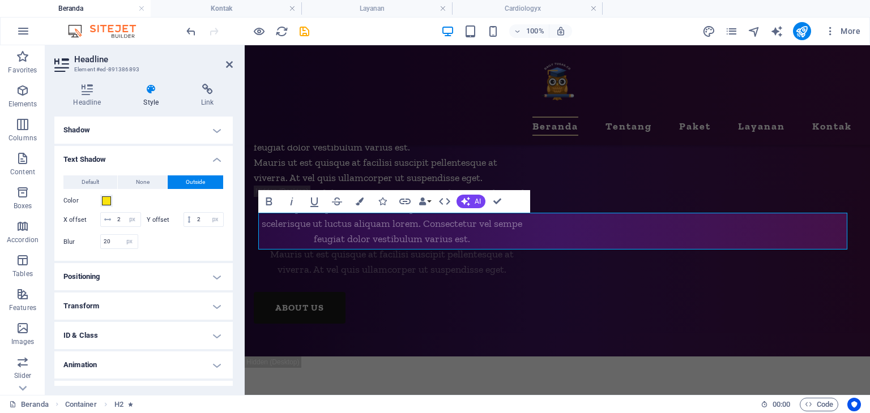
scroll to position [283, 0]
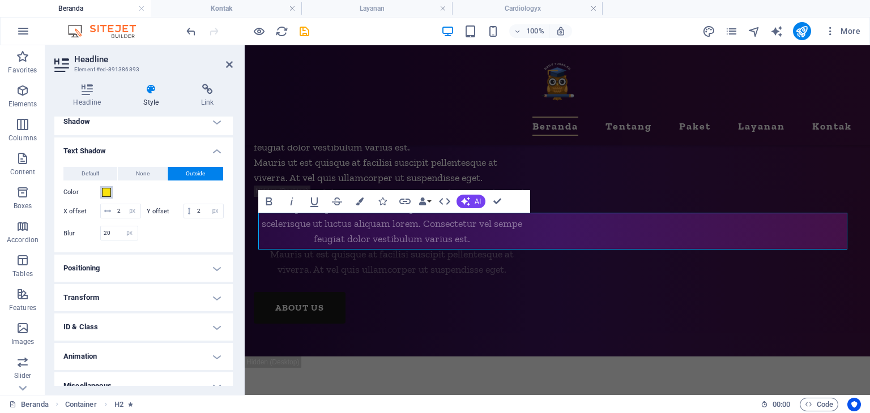
click at [106, 194] on span at bounding box center [106, 192] width 9 height 9
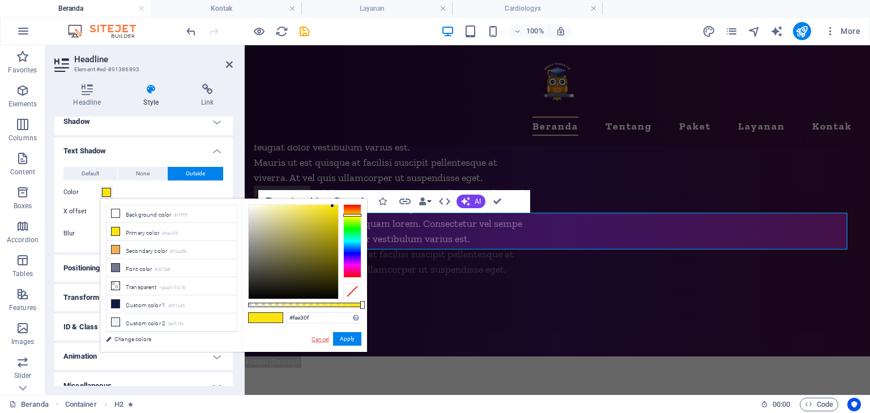
click at [320, 336] on link "Cancel" at bounding box center [320, 339] width 20 height 8
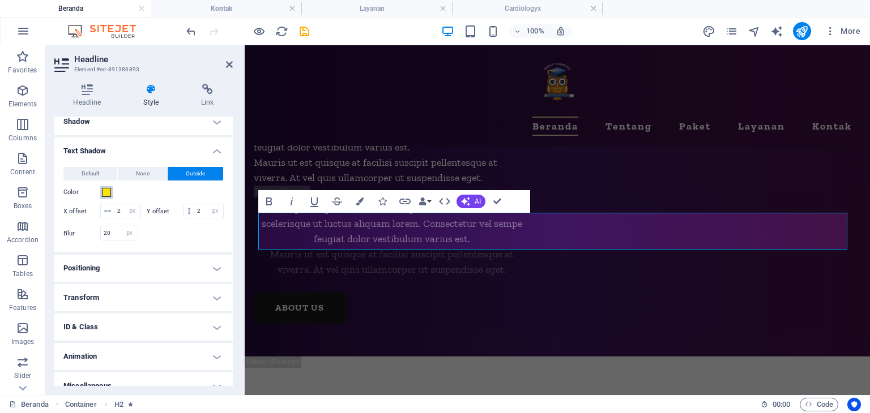
click at [103, 193] on span at bounding box center [106, 192] width 9 height 9
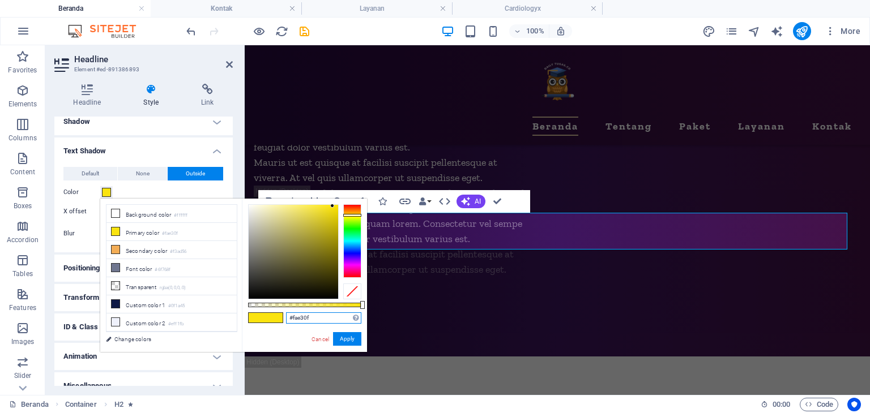
drag, startPoint x: 320, startPoint y: 316, endPoint x: 244, endPoint y: 313, distance: 76.0
click at [244, 313] on div "#fae30f Supported formats #0852ed rgb(8, 82, 237) rgba(8, 82, 237, 90%) hsv(221…" at bounding box center [304, 358] width 125 height 318
click at [322, 335] on link "Cancel" at bounding box center [320, 339] width 20 height 8
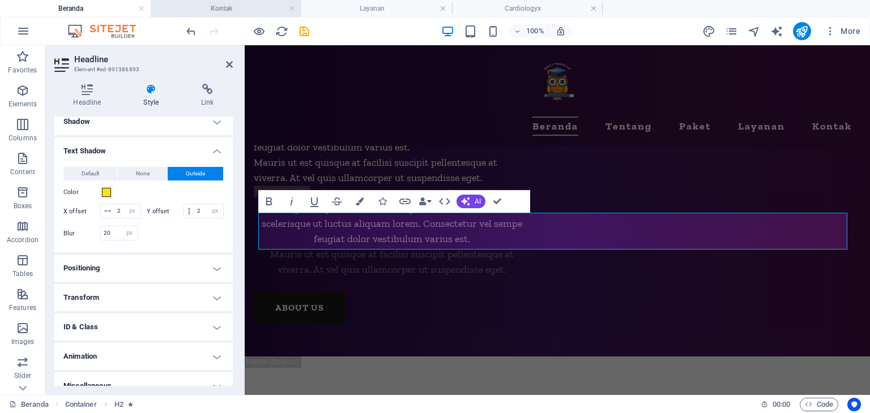
click at [253, 10] on h4 "Kontak" at bounding box center [226, 8] width 151 height 12
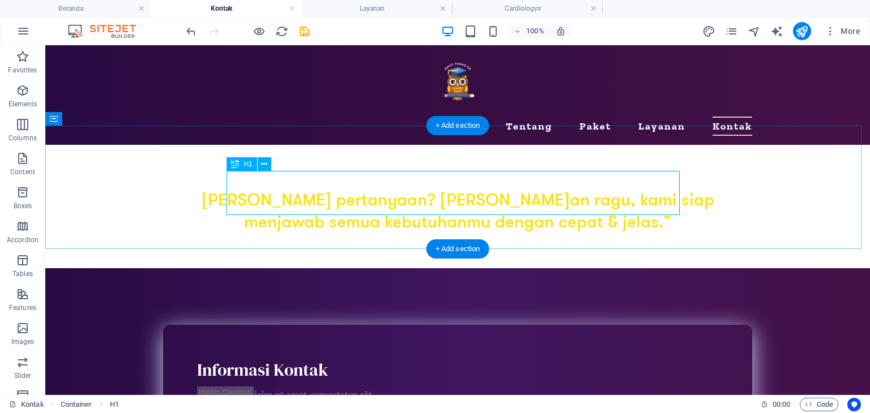
click at [406, 190] on div "[PERSON_NAME] pertanyaan? [PERSON_NAME]an ragu, kami siap menjawab semua kebutu…" at bounding box center [457, 212] width 589 height 44
select select "px"
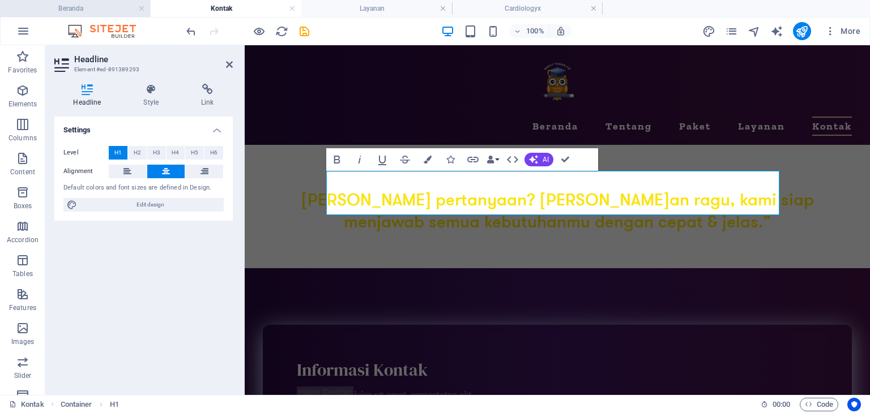
click at [89, 10] on h4 "Beranda" at bounding box center [75, 8] width 151 height 12
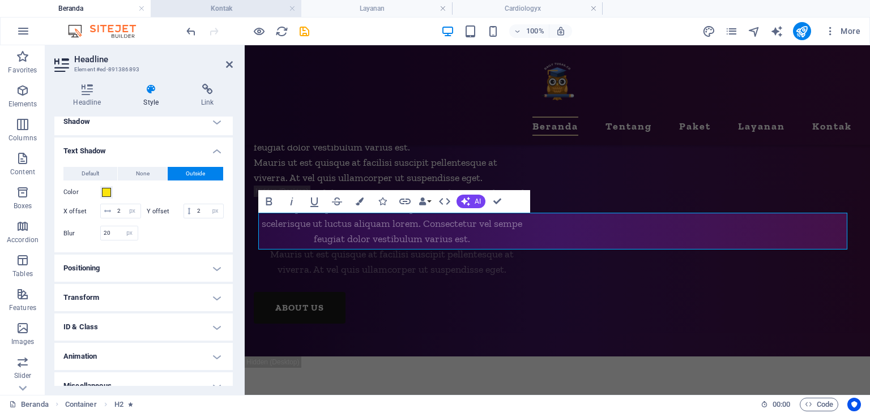
click at [229, 3] on h4 "Kontak" at bounding box center [226, 8] width 151 height 12
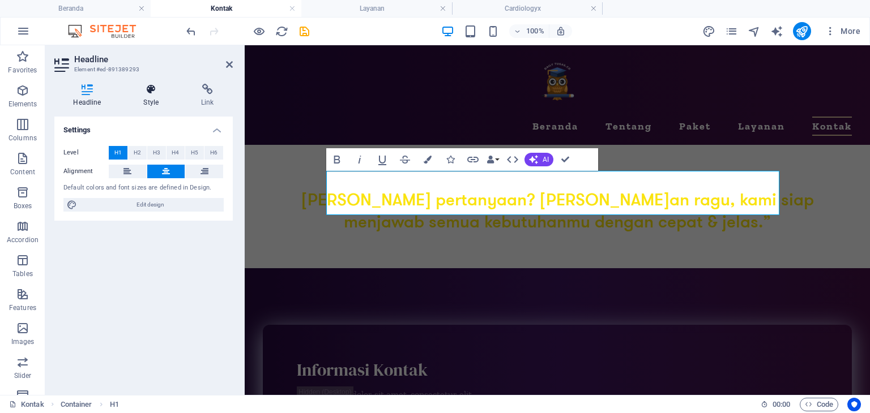
click at [159, 86] on icon at bounding box center [151, 89] width 53 height 11
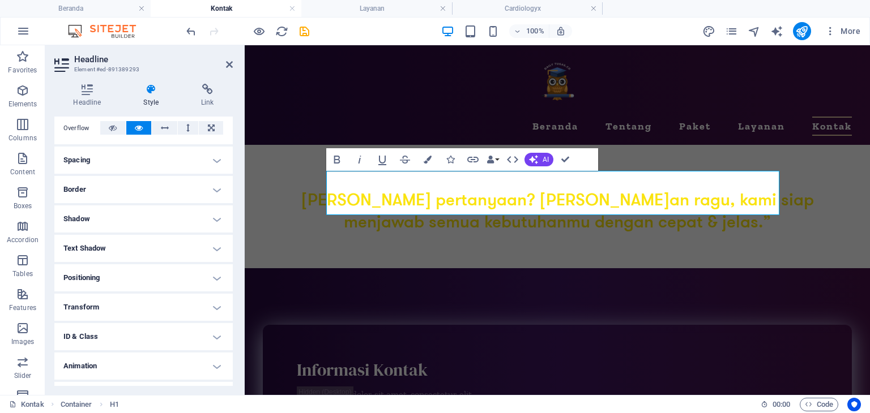
scroll to position [208, 0]
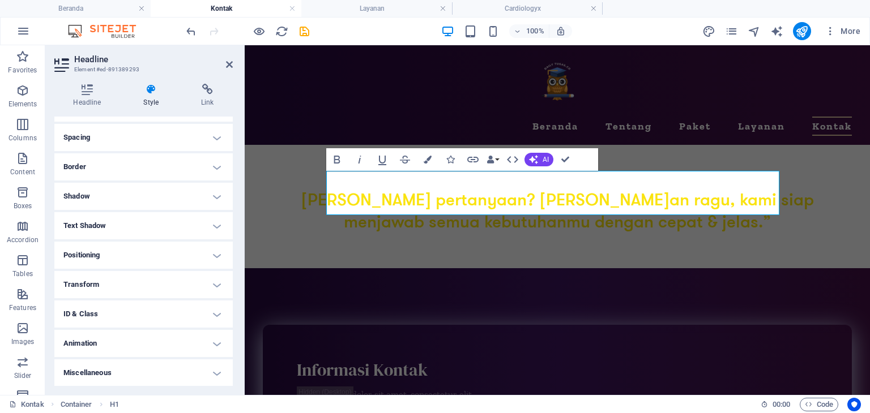
click at [108, 225] on h4 "Text Shadow" at bounding box center [143, 225] width 178 height 27
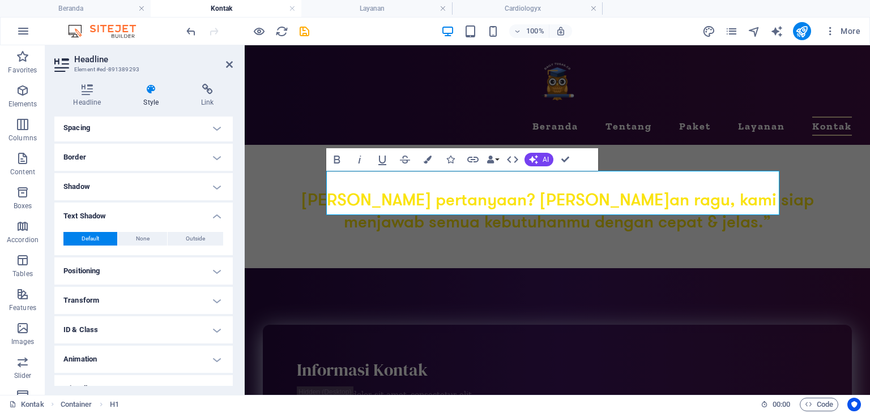
scroll to position [234, 0]
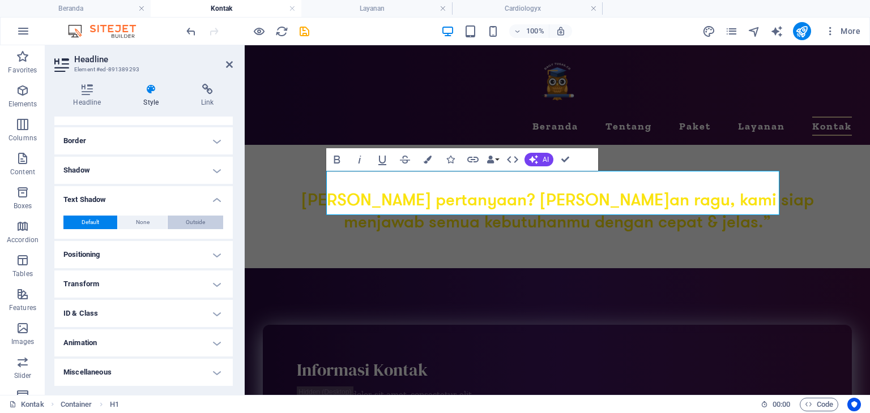
click at [186, 218] on span "Outside" at bounding box center [195, 223] width 19 height 14
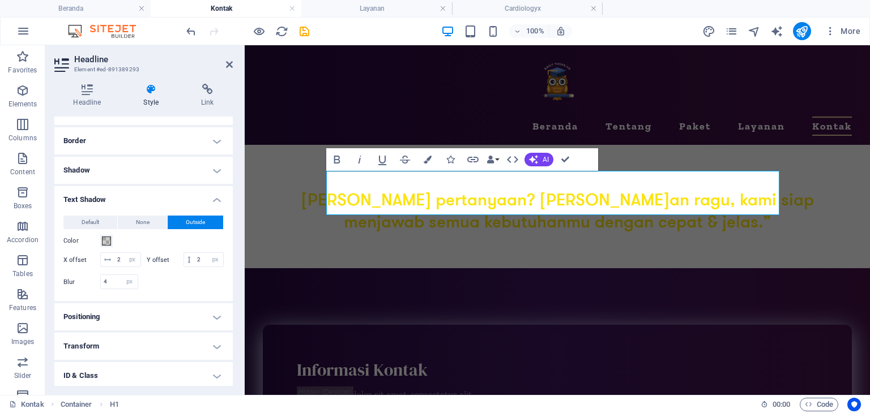
type input "rgba(0, 0, 0, 0.2)"
type input "2"
type input "4"
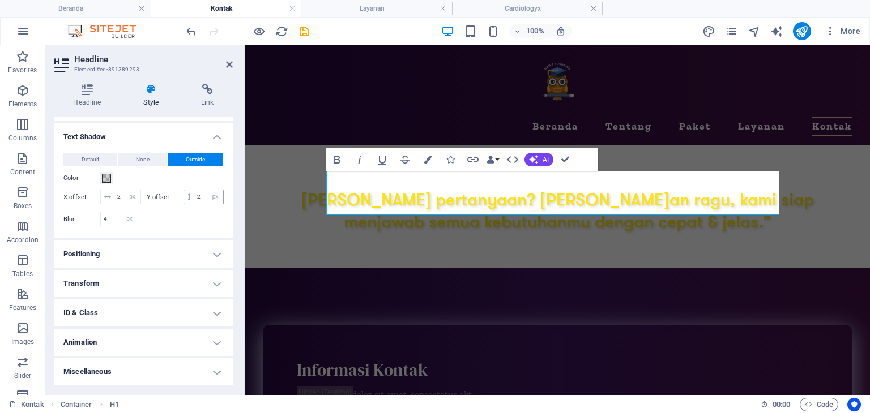
scroll to position [310, 0]
click at [104, 174] on span at bounding box center [106, 178] width 9 height 9
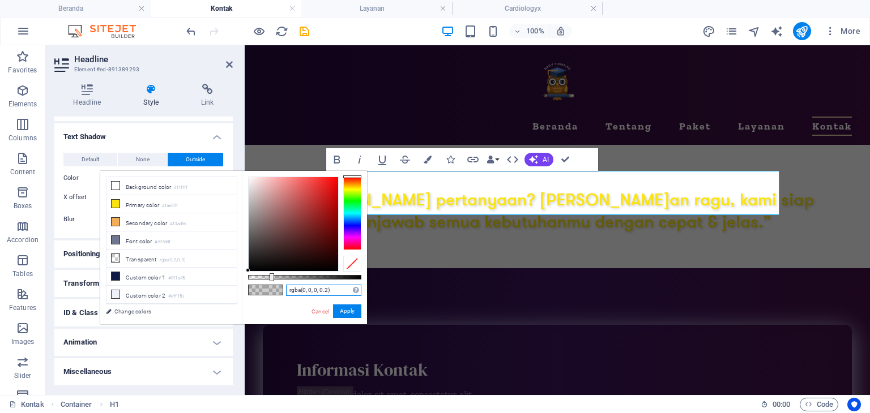
drag, startPoint x: 337, startPoint y: 291, endPoint x: 251, endPoint y: 284, distance: 86.3
click at [251, 284] on div "rgba(0, 0, 0, 0.2) Supported formats #0852ed rgb(8, 82, 237) rgba(8, 82, 237, 9…" at bounding box center [304, 330] width 125 height 318
paste input "#fae30f"
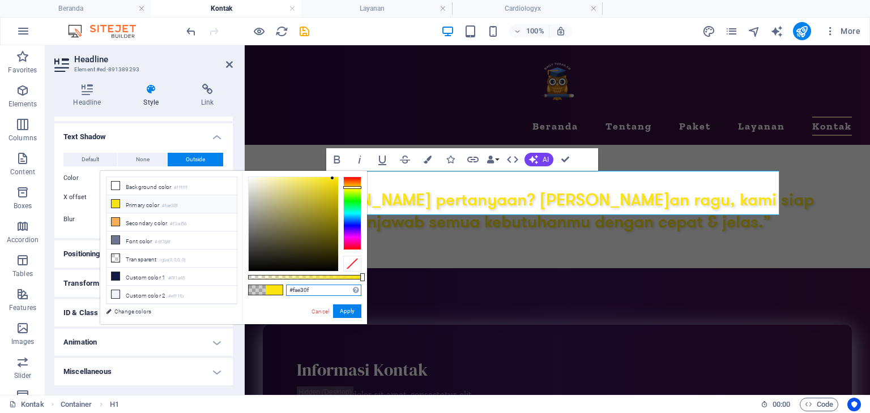
type input "#fae30f"
click at [170, 202] on small "#fae30f" at bounding box center [170, 206] width 16 height 8
click at [350, 311] on button "Apply" at bounding box center [347, 312] width 28 height 14
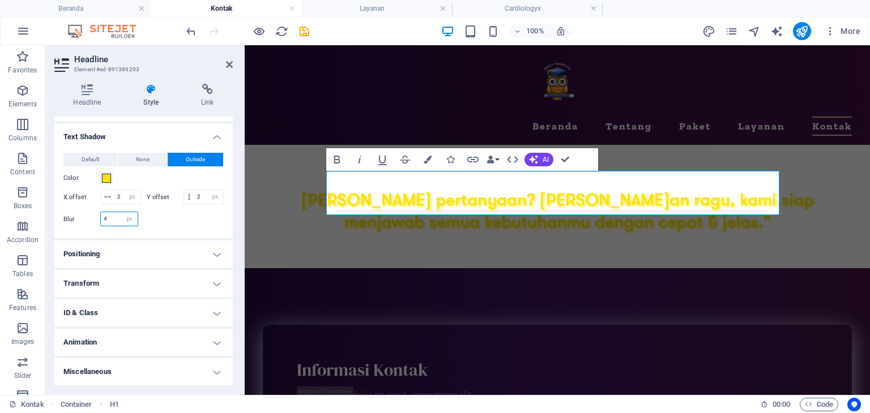
drag, startPoint x: 111, startPoint y: 220, endPoint x: 84, endPoint y: 211, distance: 28.5
click at [86, 212] on div "Blur 4 px rem % vh vw" at bounding box center [100, 219] width 75 height 15
type input "20"
click at [91, 11] on h4 "Beranda" at bounding box center [75, 8] width 151 height 12
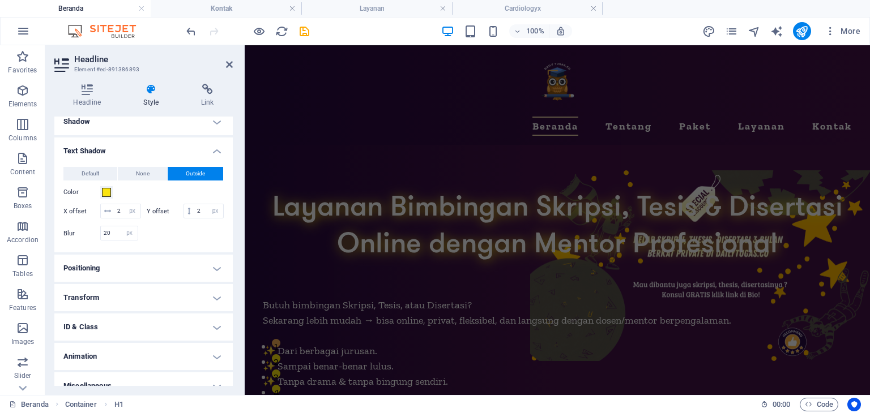
scroll to position [4222, 0]
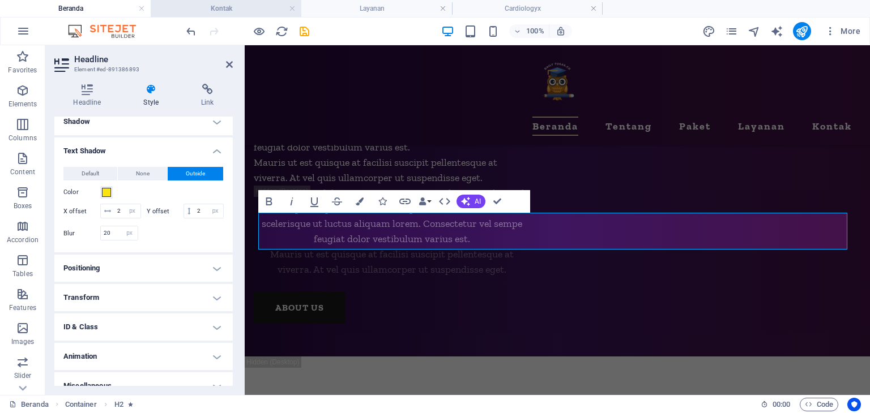
click at [189, 6] on h4 "Kontak" at bounding box center [226, 8] width 151 height 12
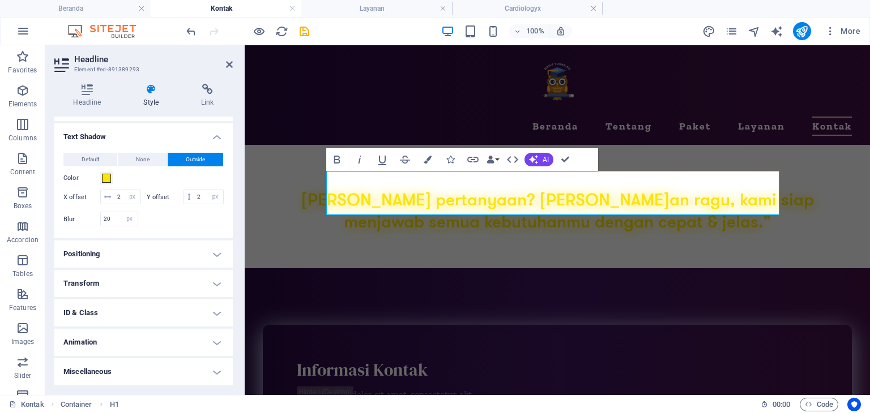
scroll to position [0, 0]
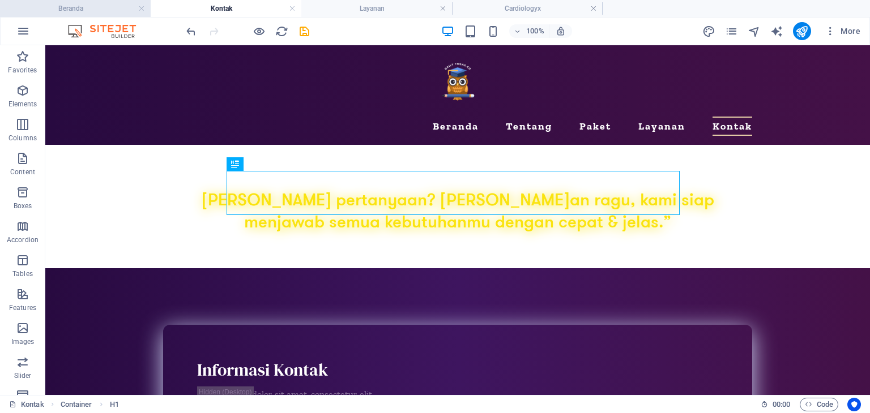
click at [97, 7] on h4 "Beranda" at bounding box center [75, 8] width 151 height 12
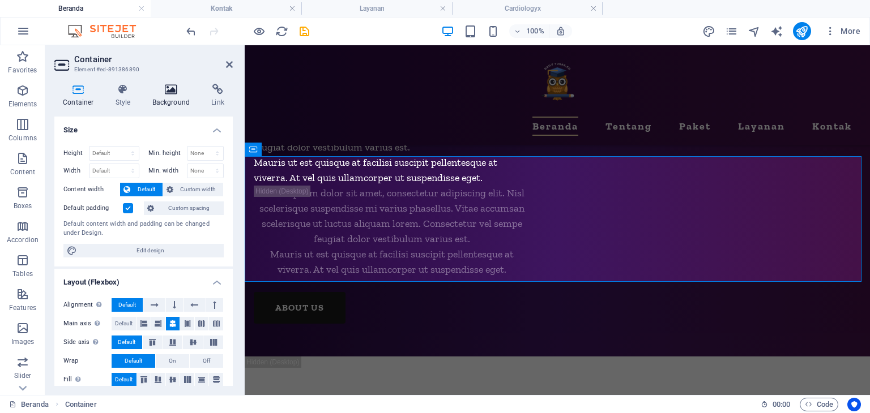
click at [177, 88] on icon at bounding box center [171, 89] width 55 height 11
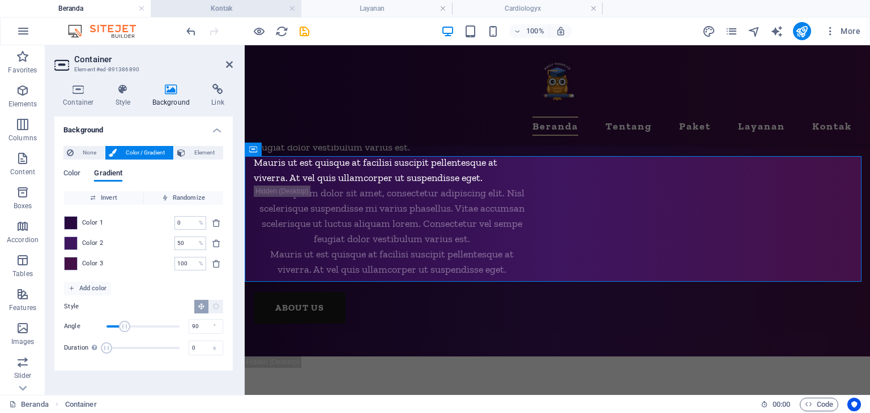
click at [232, 9] on h4 "Kontak" at bounding box center [226, 8] width 151 height 12
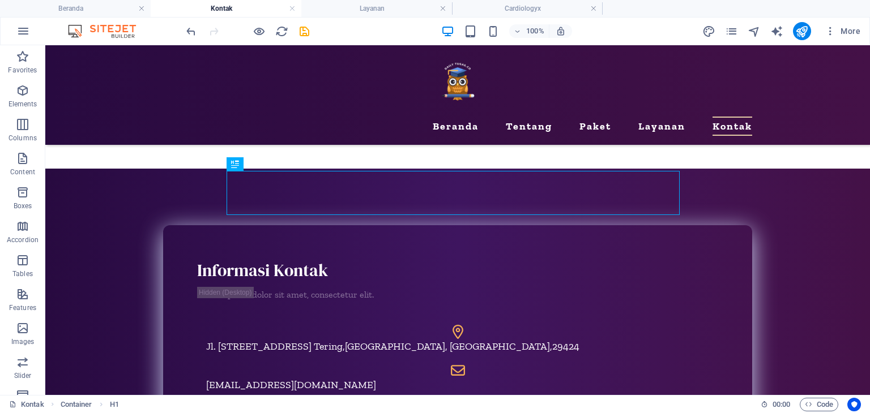
scroll to position [0, 0]
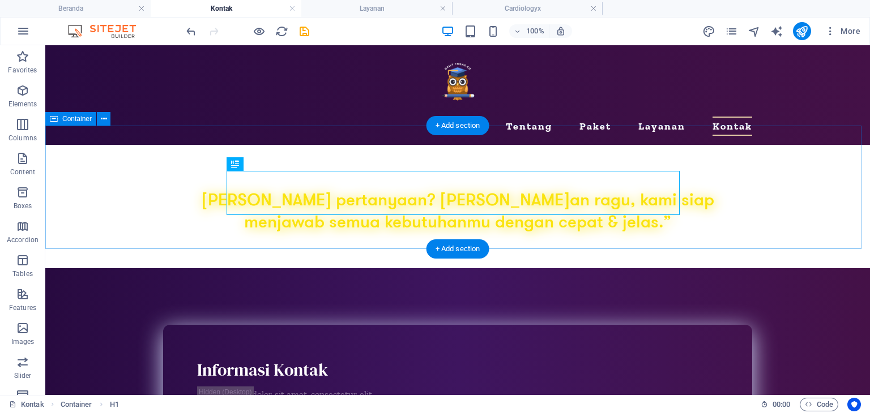
click at [96, 156] on div "[PERSON_NAME] pertanyaan? [PERSON_NAME]an ragu, kami siap menjawab semua kebutu…" at bounding box center [457, 206] width 825 height 123
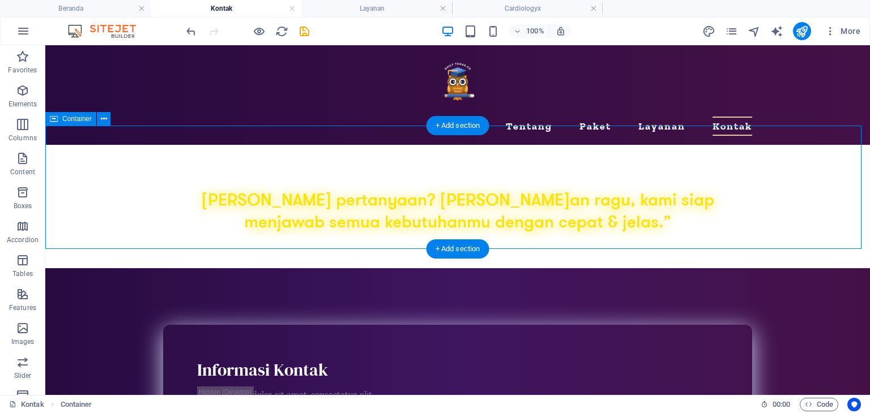
click at [96, 156] on div "[PERSON_NAME] pertanyaan? [PERSON_NAME]an ragu, kami siap menjawab semua kebutu…" at bounding box center [457, 206] width 825 height 123
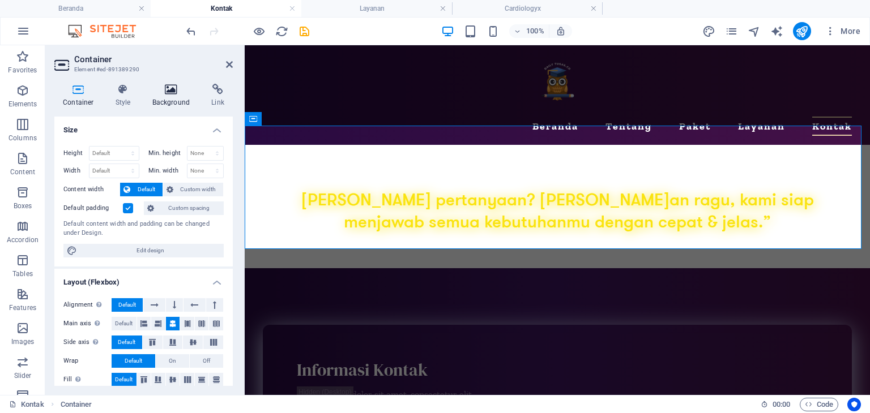
click at [173, 95] on icon at bounding box center [171, 89] width 55 height 11
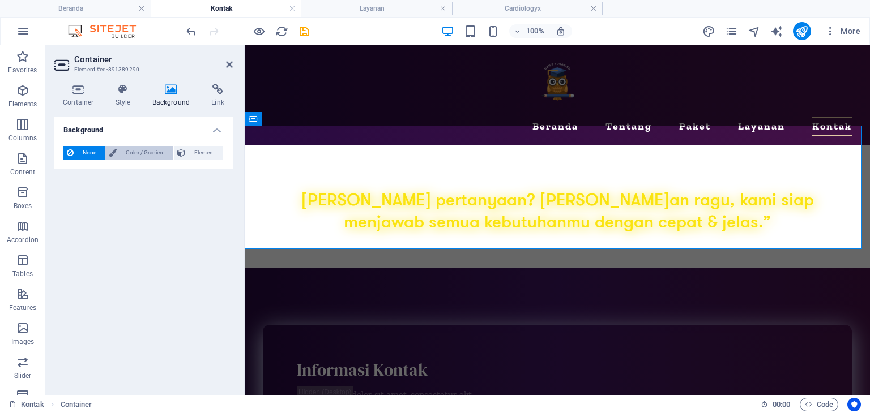
click at [123, 151] on span "Color / Gradient" at bounding box center [145, 153] width 50 height 14
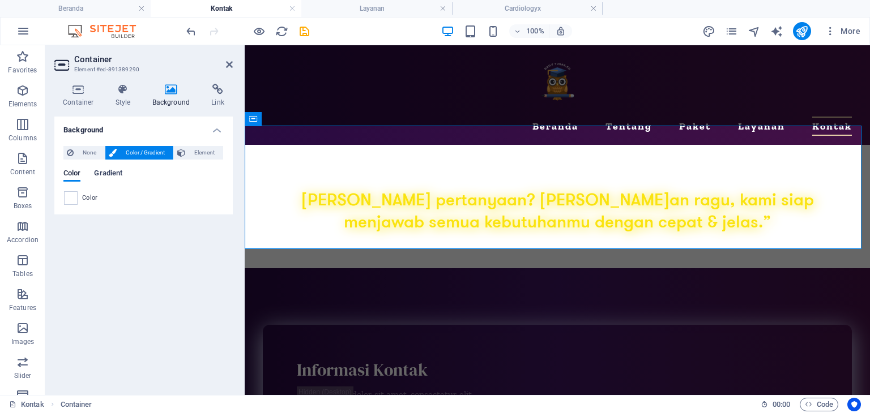
click at [100, 175] on span "Gradient" at bounding box center [108, 174] width 28 height 16
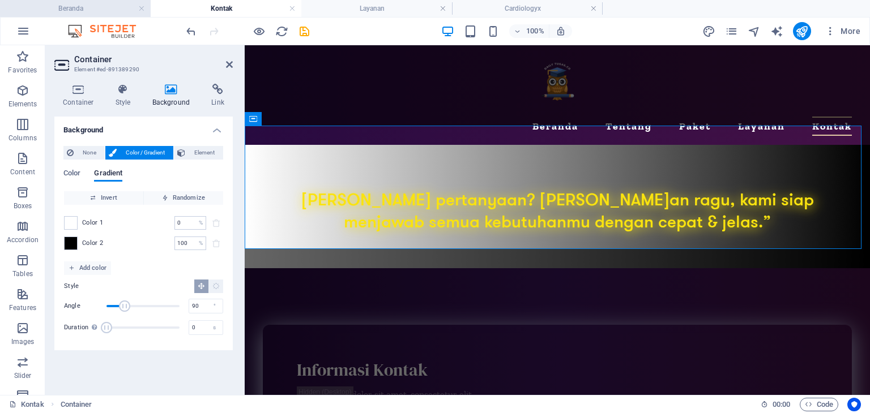
click at [102, 6] on h4 "Beranda" at bounding box center [75, 8] width 151 height 12
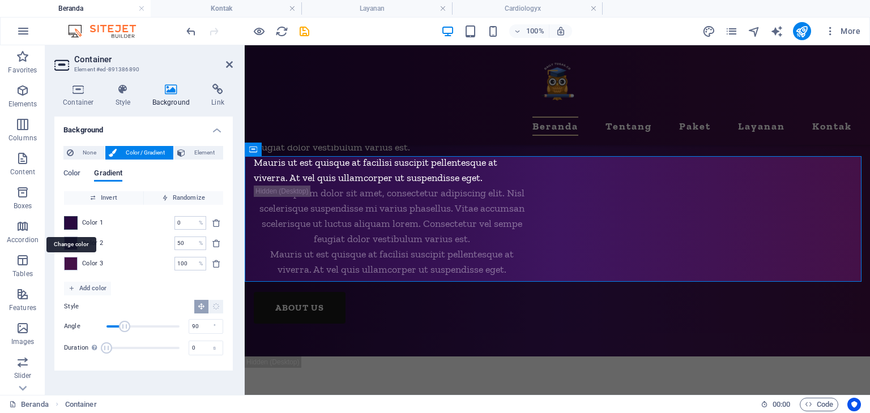
click at [72, 220] on span at bounding box center [71, 223] width 12 height 12
type input "#280a40"
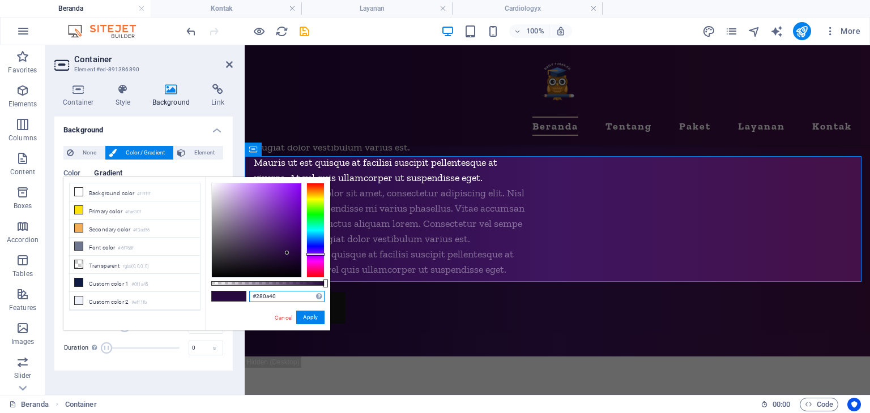
drag, startPoint x: 287, startPoint y: 300, endPoint x: 221, endPoint y: 294, distance: 65.3
click at [222, 295] on div "#280a40 Supported formats #0852ed rgb(8, 82, 237) rgba(8, 82, 237, 90%) hsv(221…" at bounding box center [267, 336] width 125 height 318
click at [279, 317] on link "Cancel" at bounding box center [284, 318] width 20 height 8
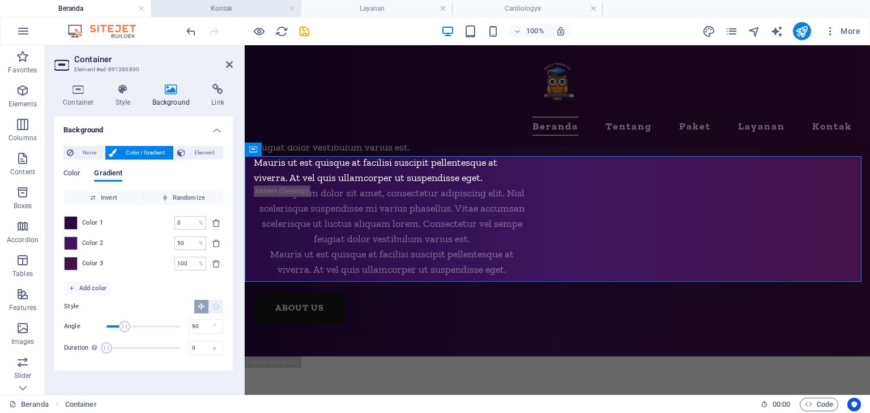
click at [239, 1] on li "Kontak" at bounding box center [226, 8] width 151 height 17
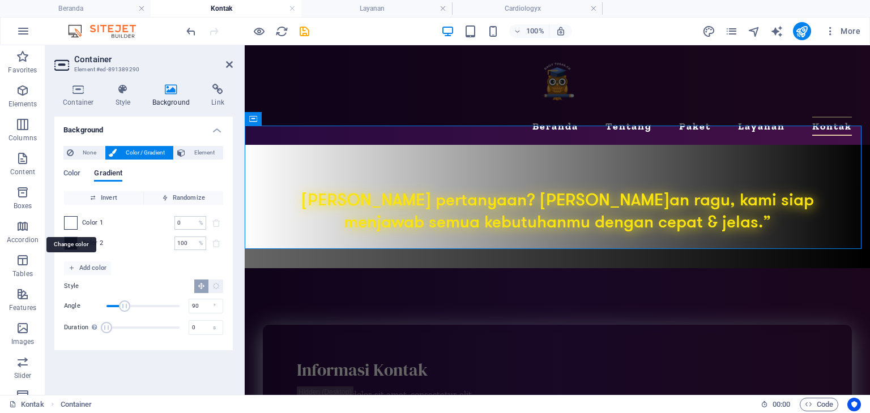
click at [69, 225] on span at bounding box center [71, 223] width 12 height 12
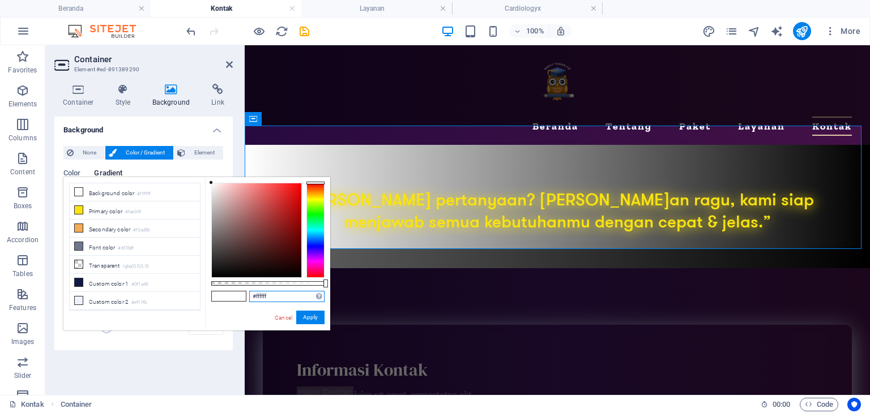
drag, startPoint x: 272, startPoint y: 300, endPoint x: 224, endPoint y: 297, distance: 48.8
click at [227, 299] on div "#ffffff Supported formats #0852ed rgb(8, 82, 237) rgba(8, 82, 237, 90%) hsv(221…" at bounding box center [267, 336] width 125 height 318
paste input "280a40"
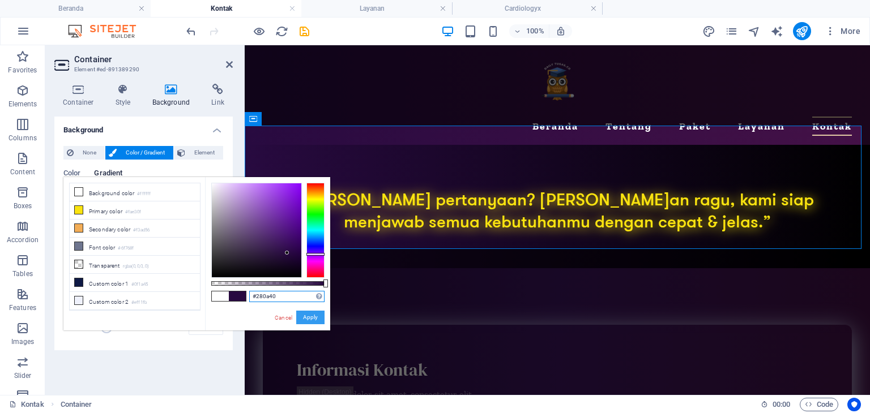
type input "#280a40"
click at [304, 318] on button "Apply" at bounding box center [310, 318] width 28 height 14
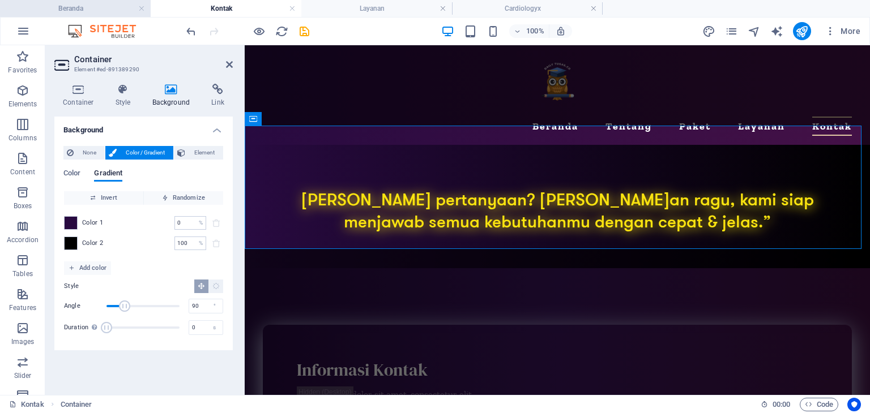
click at [78, 6] on h4 "Beranda" at bounding box center [75, 8] width 151 height 12
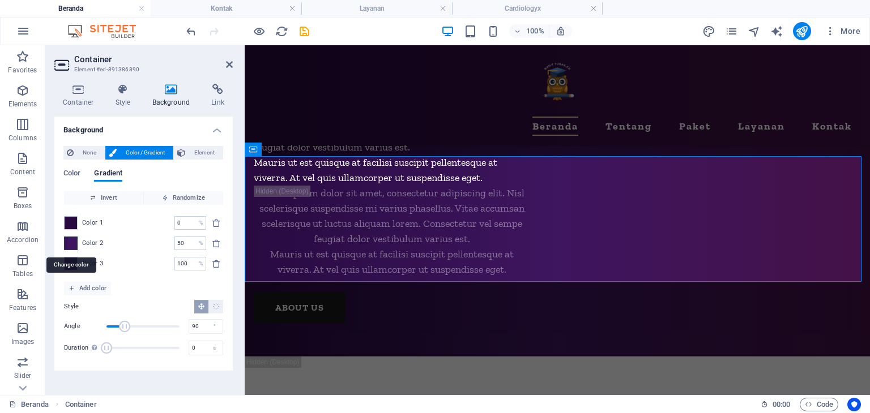
click at [69, 244] on span at bounding box center [71, 243] width 12 height 12
type input "#3e155f"
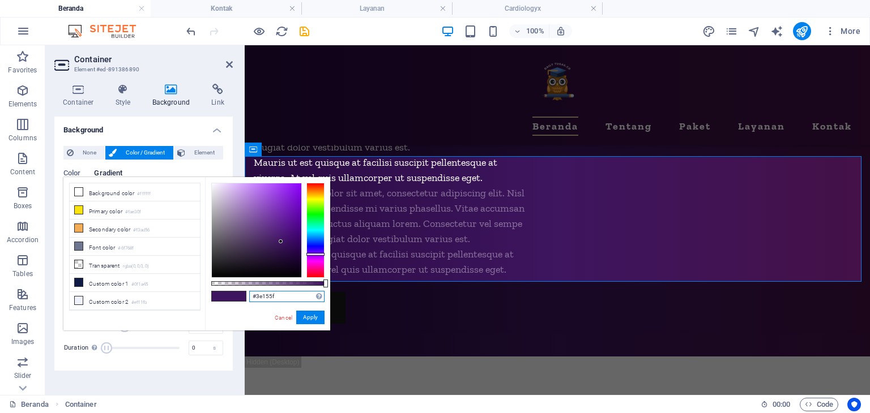
drag, startPoint x: 276, startPoint y: 296, endPoint x: 213, endPoint y: 285, distance: 64.3
click at [213, 285] on div "#3e155f Supported formats #0852ed rgb(8, 82, 237) rgba(8, 82, 237, 90%) hsv(221…" at bounding box center [267, 336] width 125 height 318
click at [283, 317] on link "Cancel" at bounding box center [284, 318] width 20 height 8
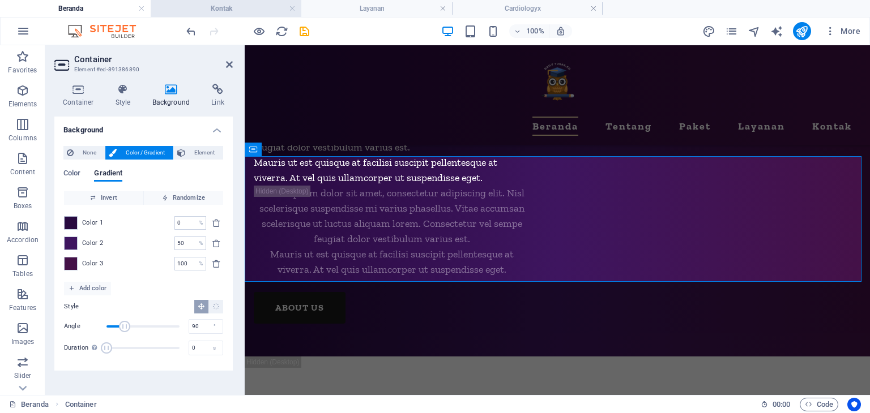
click at [180, 7] on h4 "Kontak" at bounding box center [226, 8] width 151 height 12
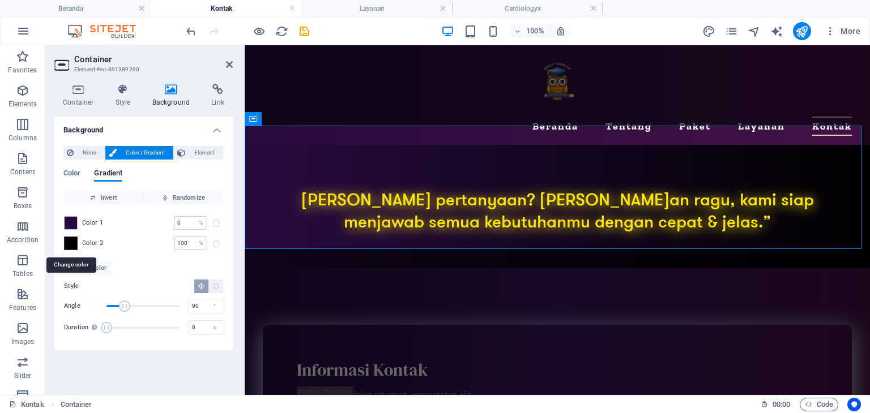
click at [70, 242] on span at bounding box center [71, 243] width 12 height 12
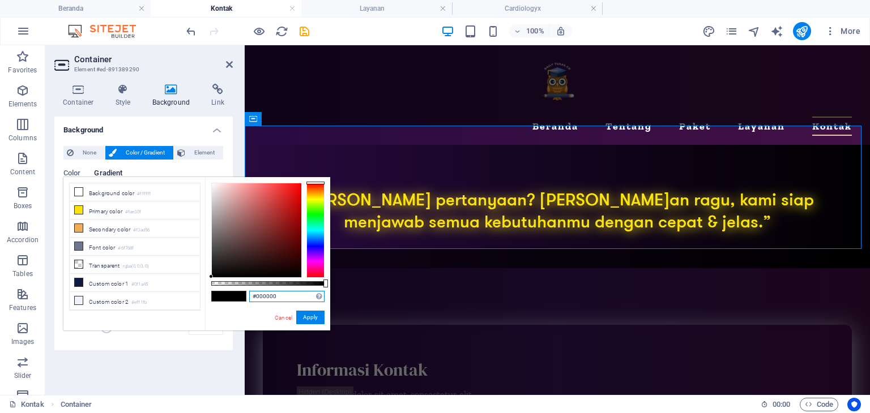
drag, startPoint x: 236, startPoint y: 293, endPoint x: 218, endPoint y: 291, distance: 17.7
click at [218, 291] on div "#000000 Supported formats #0852ed rgb(8, 82, 237) rgba(8, 82, 237, 90%) hsv(221…" at bounding box center [267, 336] width 125 height 318
paste input "3e155f"
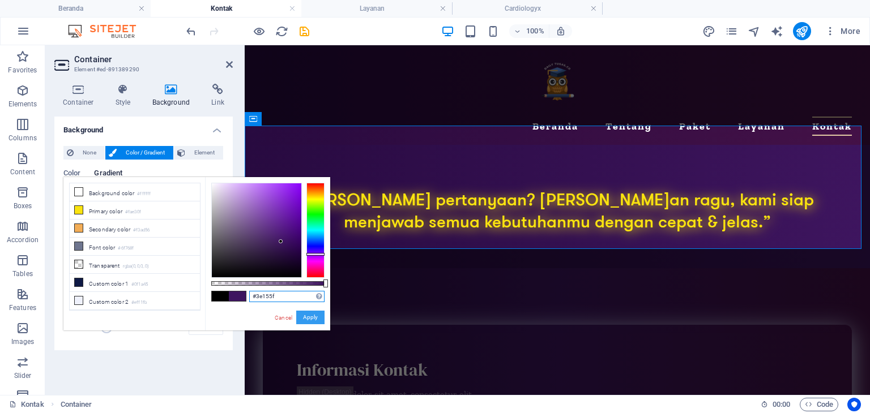
type input "#3e155f"
click at [315, 315] on button "Apply" at bounding box center [310, 318] width 28 height 14
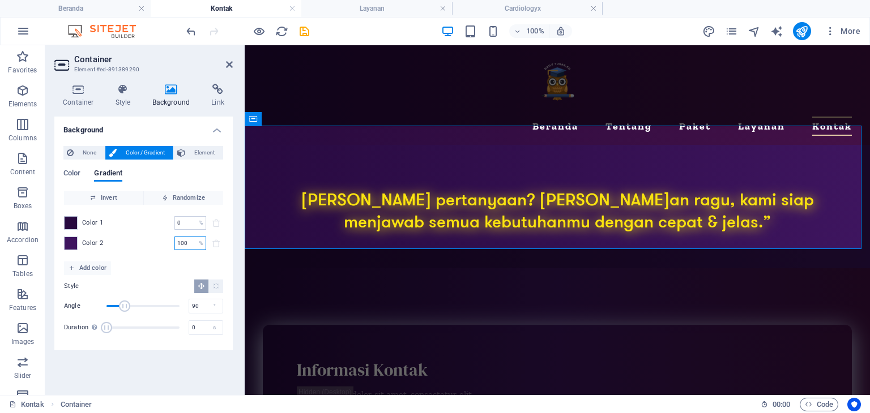
drag, startPoint x: 190, startPoint y: 246, endPoint x: 152, endPoint y: 237, distance: 39.4
click at [153, 238] on div "Color 2 100 % ​" at bounding box center [143, 244] width 159 height 14
type input "50"
click at [155, 269] on div "Invert Randomize Color 1 0 % ​ Color 2 50 % ​ Add color Style Angle 90 ° Durati…" at bounding box center [143, 266] width 160 height 151
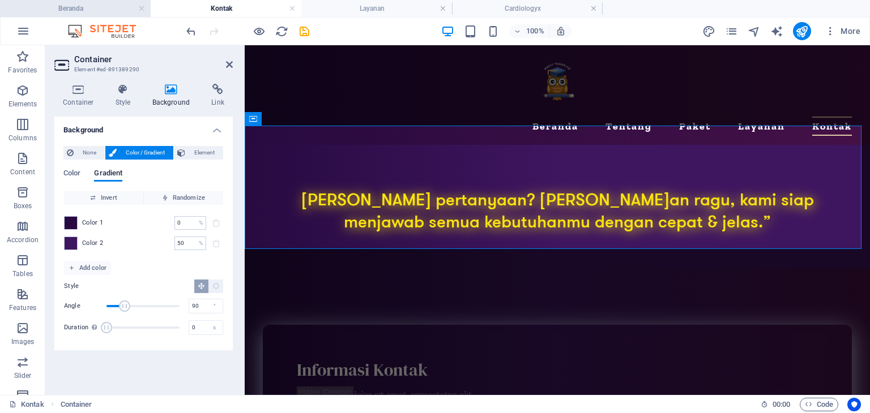
click at [97, 5] on h4 "Beranda" at bounding box center [75, 8] width 151 height 12
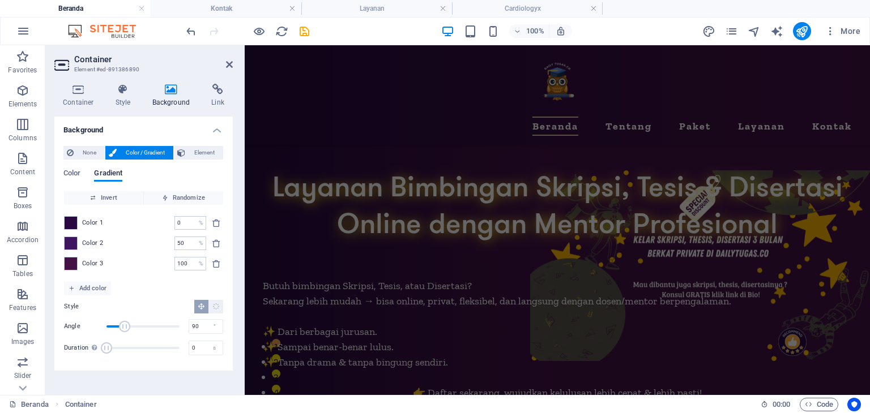
scroll to position [4222, 0]
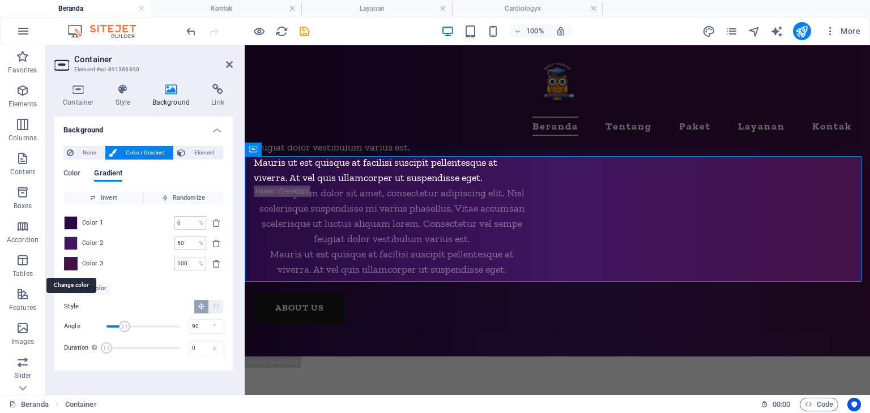
click at [72, 266] on span at bounding box center [71, 264] width 12 height 12
type input "#441147"
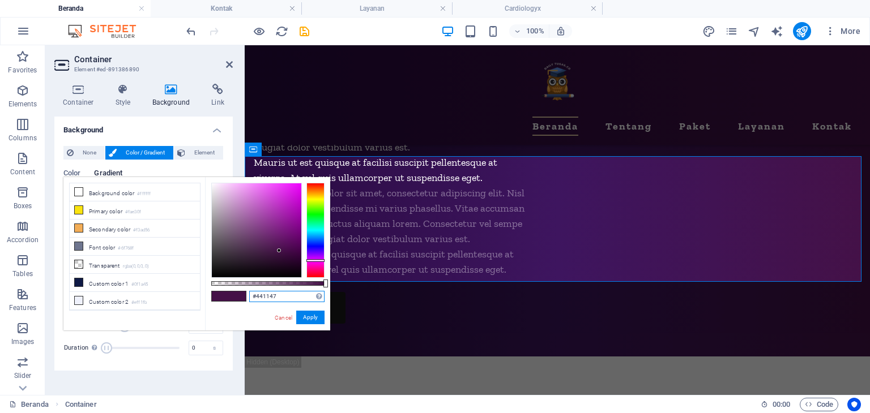
drag, startPoint x: 285, startPoint y: 298, endPoint x: 225, endPoint y: 291, distance: 60.5
click at [225, 291] on div "#441147 Supported formats #0852ed rgb(8, 82, 237) rgba(8, 82, 237, 90%) hsv(221…" at bounding box center [267, 336] width 125 height 318
click at [283, 318] on link "Cancel" at bounding box center [284, 318] width 20 height 8
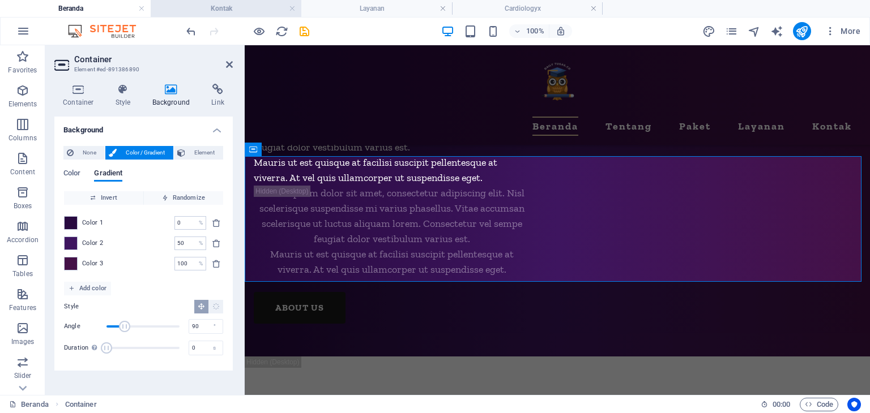
click at [199, 5] on h4 "Kontak" at bounding box center [226, 8] width 151 height 12
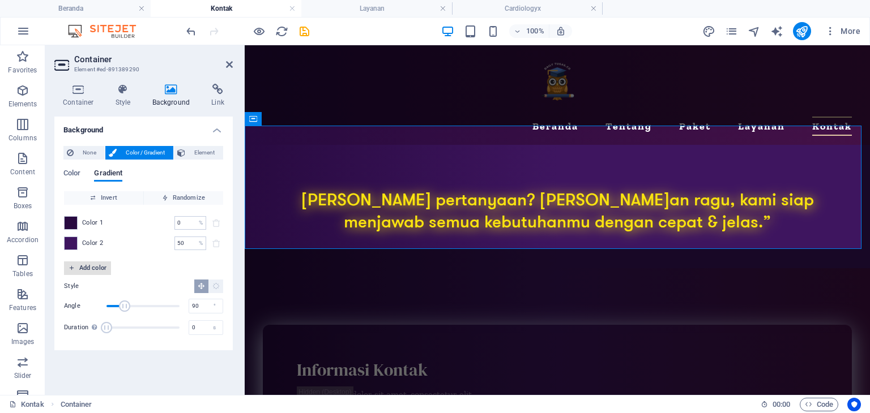
click at [74, 263] on span "Add color" at bounding box center [88, 269] width 38 height 14
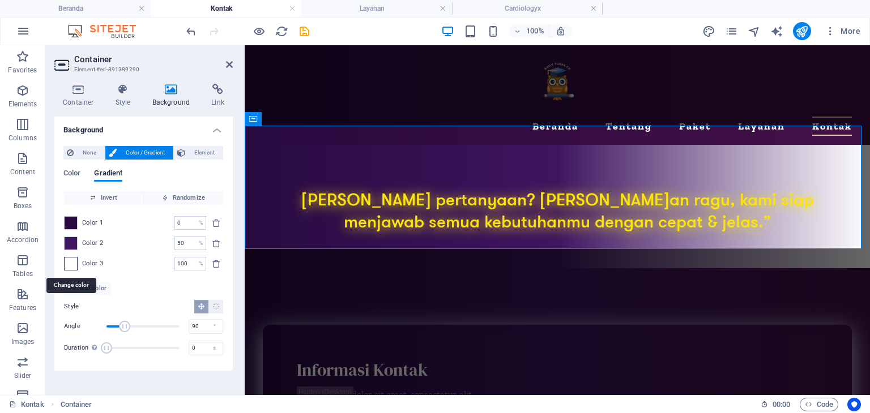
click at [70, 260] on span at bounding box center [71, 264] width 12 height 12
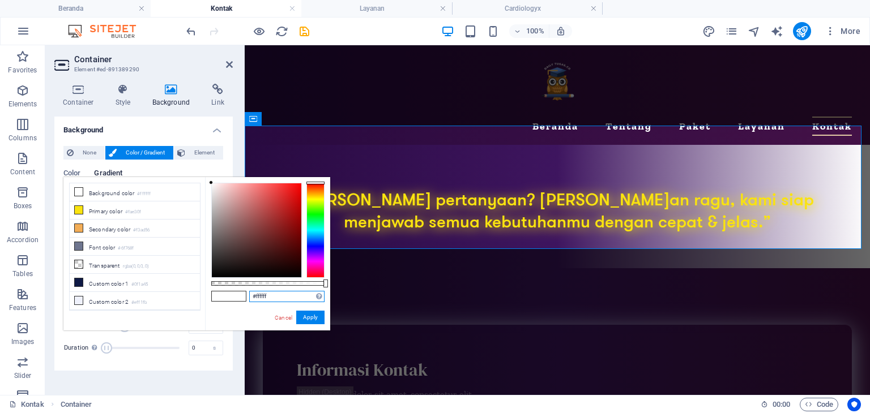
drag, startPoint x: 277, startPoint y: 299, endPoint x: 230, endPoint y: 288, distance: 48.2
click at [230, 289] on div "#ffffff Supported formats #0852ed rgb(8, 82, 237) rgba(8, 82, 237, 90%) hsv(221…" at bounding box center [267, 336] width 125 height 318
paste input "441147"
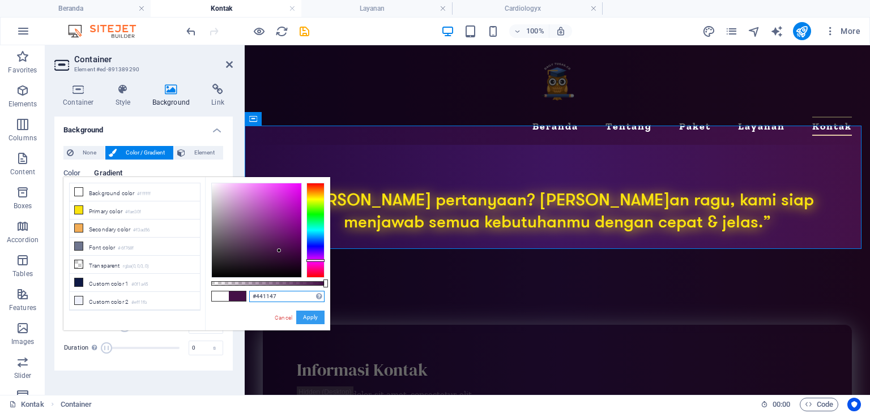
type input "#441147"
click at [312, 315] on button "Apply" at bounding box center [310, 318] width 28 height 14
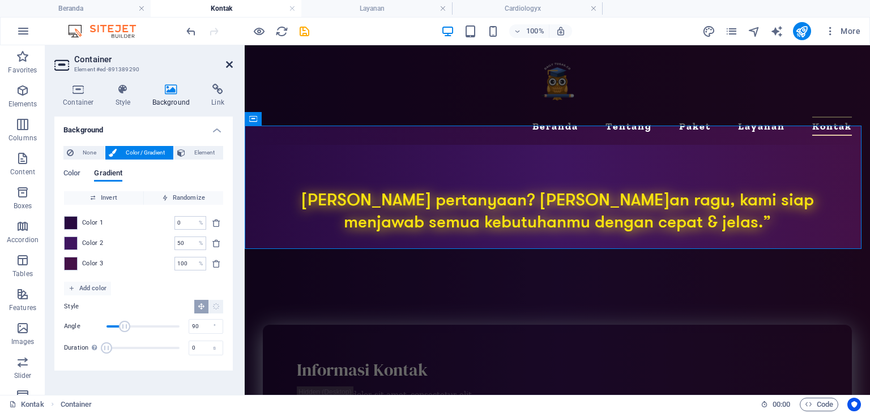
click at [231, 62] on icon at bounding box center [229, 64] width 7 height 9
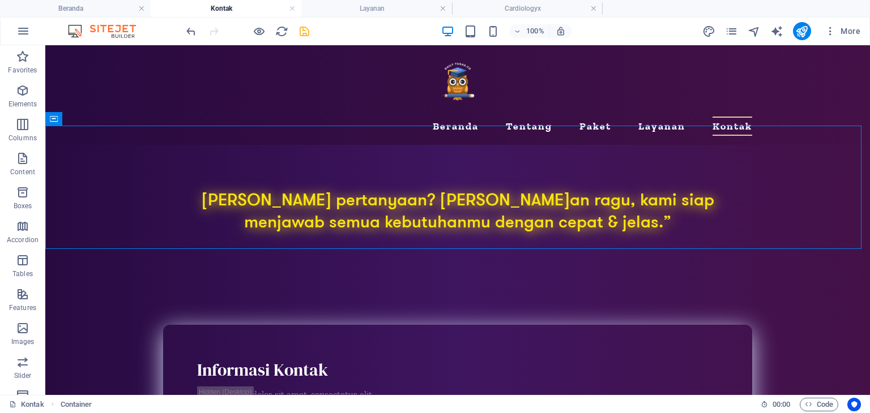
click at [302, 28] on icon "save" at bounding box center [304, 31] width 13 height 13
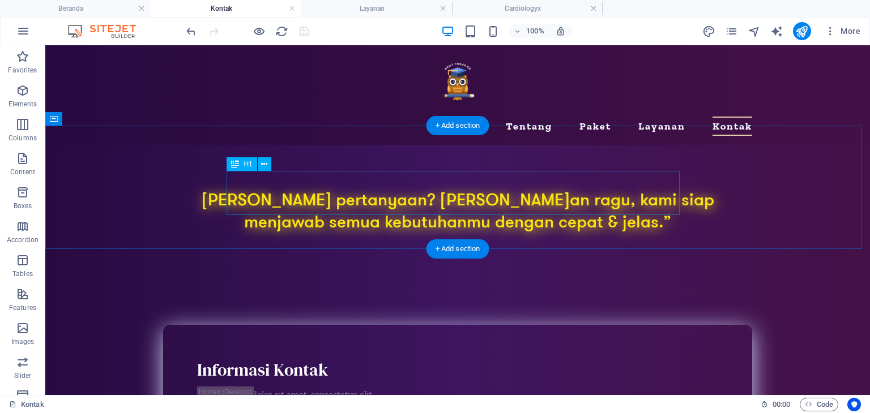
click at [334, 191] on div "[PERSON_NAME] pertanyaan? [PERSON_NAME]an ragu, kami siap menjawab semua kebutu…" at bounding box center [457, 212] width 589 height 44
select select "px"
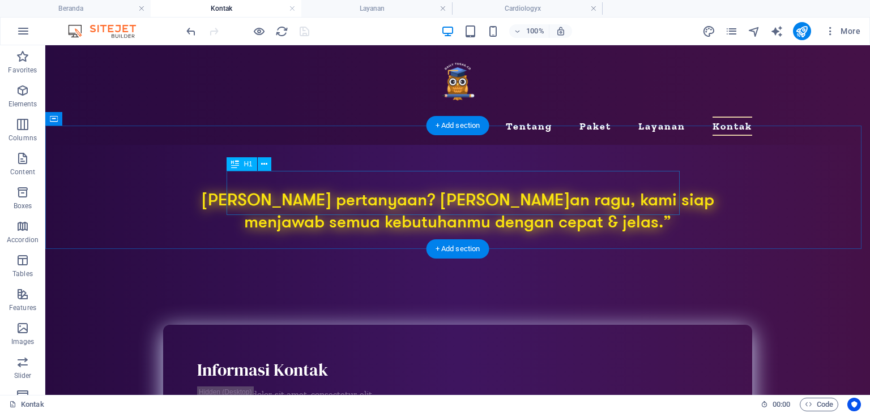
select select "px"
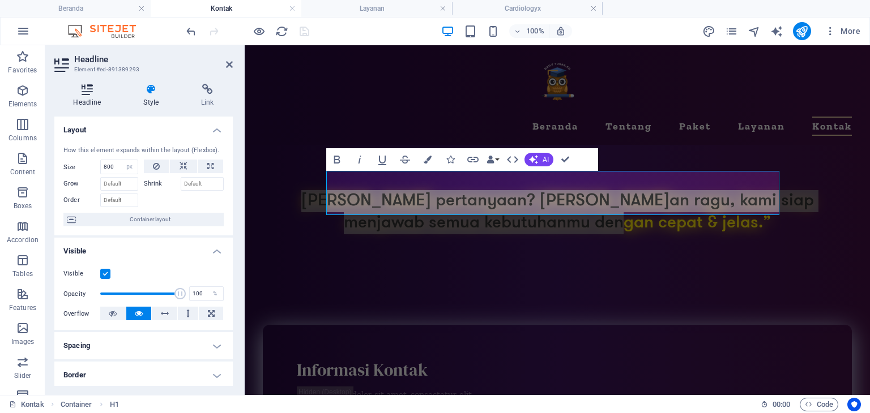
click at [81, 88] on icon at bounding box center [87, 89] width 66 height 11
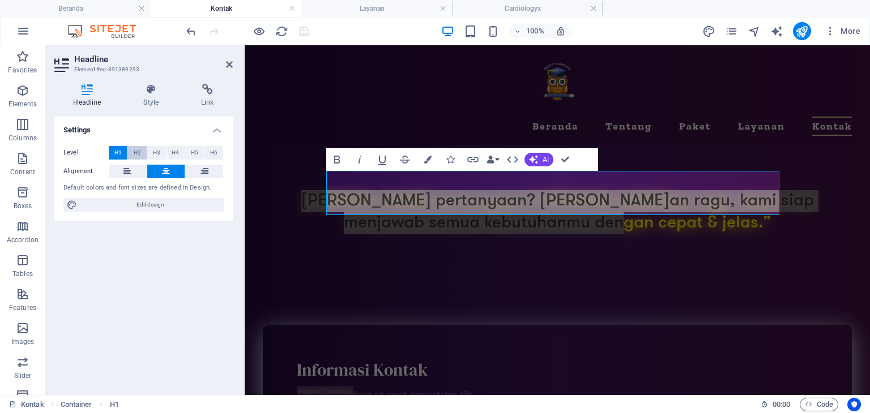
click at [139, 150] on span "H2" at bounding box center [137, 153] width 7 height 14
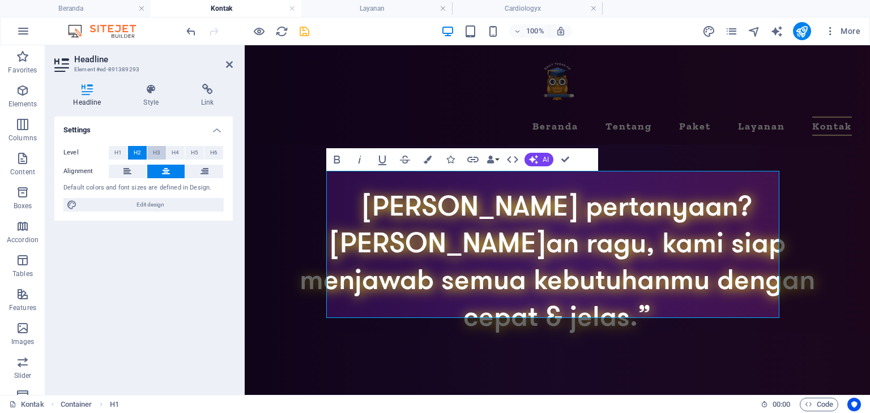
click at [153, 153] on span "H3" at bounding box center [156, 153] width 7 height 14
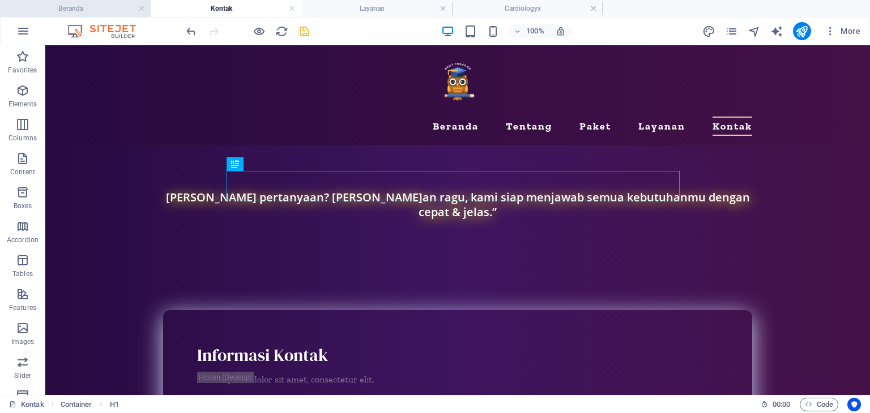
click at [116, 11] on h4 "Beranda" at bounding box center [75, 8] width 151 height 12
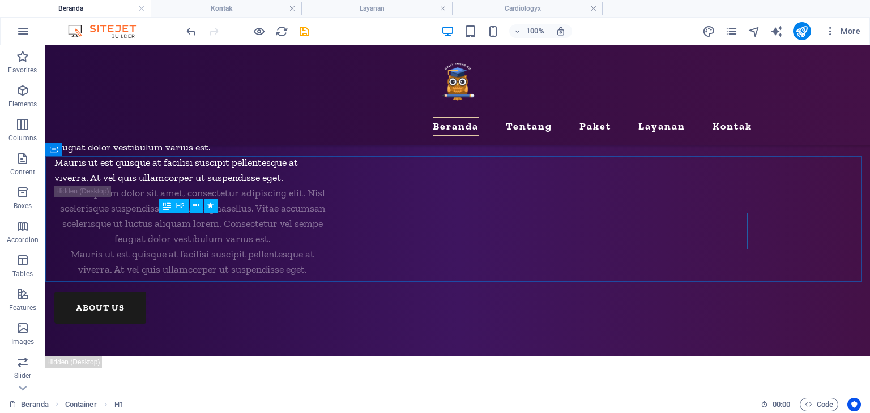
click at [177, 206] on span "H2" at bounding box center [180, 206] width 8 height 7
select select "px"
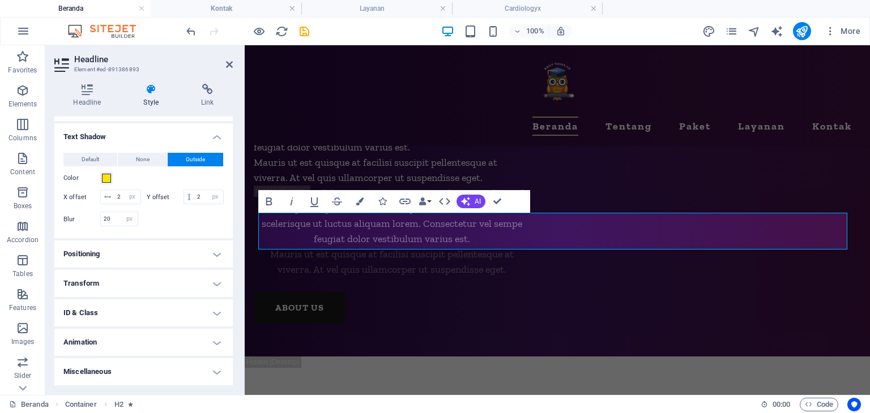
scroll to position [310, 0]
click at [106, 343] on h4 "Animation" at bounding box center [143, 342] width 178 height 27
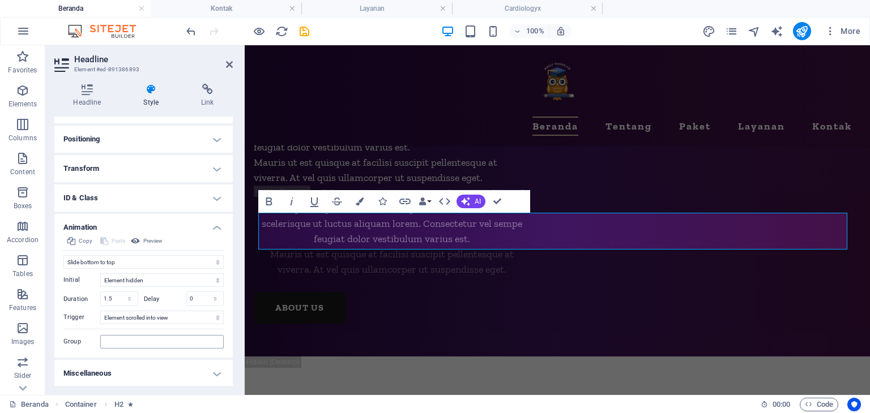
scroll to position [427, 0]
click at [230, 1] on li "Kontak" at bounding box center [226, 8] width 151 height 17
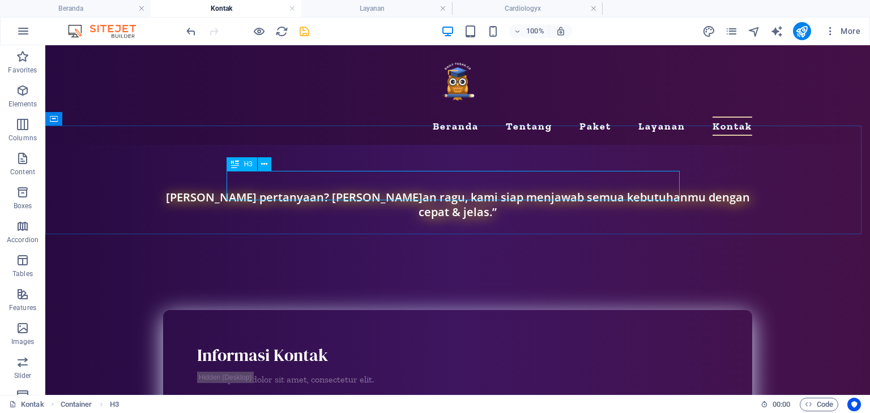
click at [238, 160] on icon at bounding box center [235, 164] width 8 height 14
select select "px"
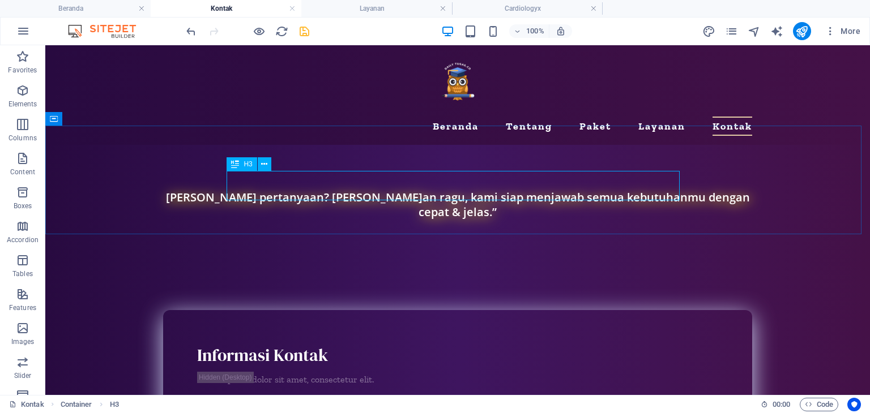
select select "px"
select select "s"
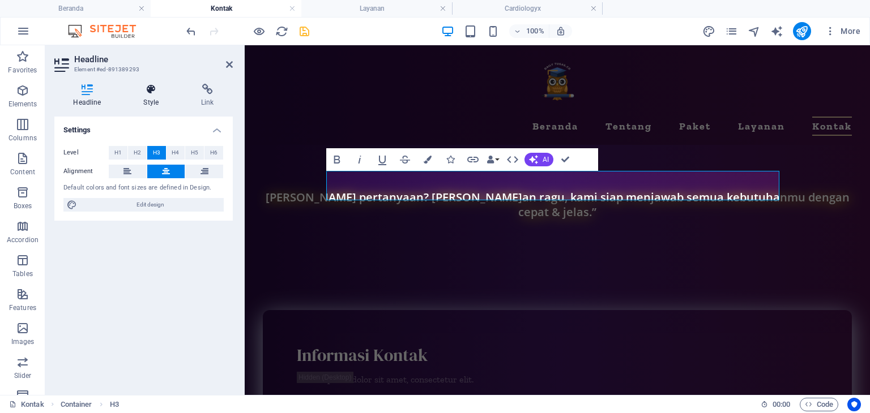
click at [147, 89] on icon at bounding box center [151, 89] width 53 height 11
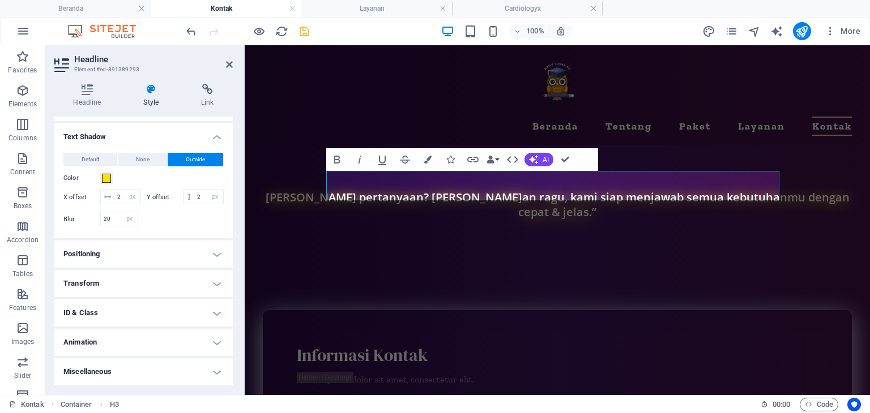
click at [114, 344] on h4 "Animation" at bounding box center [143, 342] width 178 height 27
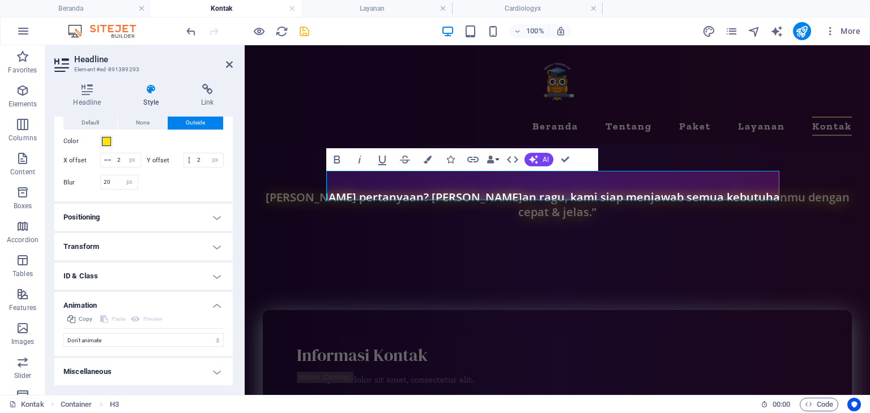
scroll to position [347, 0]
click at [111, 338] on select "Don't animate Show / Hide Slide up/down Zoom in/out Slide left to right Slide r…" at bounding box center [143, 341] width 160 height 14
click at [119, 344] on select "Don't animate Show / Hide Slide up/down Zoom in/out Slide left to right Slide r…" at bounding box center [143, 341] width 160 height 14
select select "move-bottom-to-top"
click at [63, 334] on select "Don't animate Show / Hide Slide up/down Zoom in/out Slide left to right Slide r…" at bounding box center [143, 341] width 160 height 14
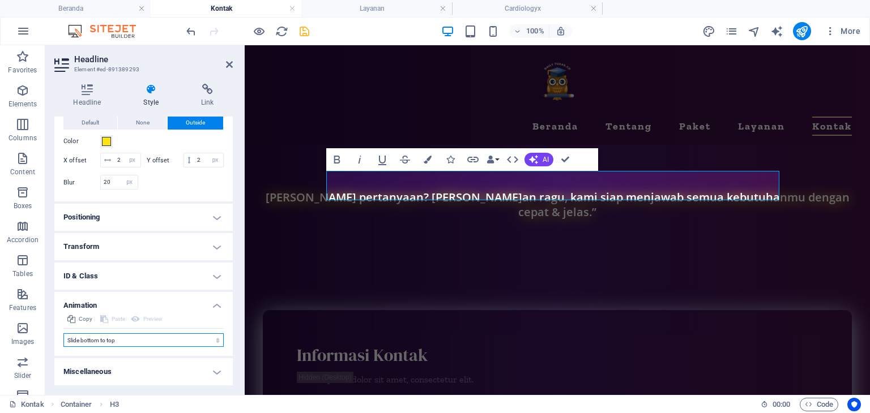
select select "scroll"
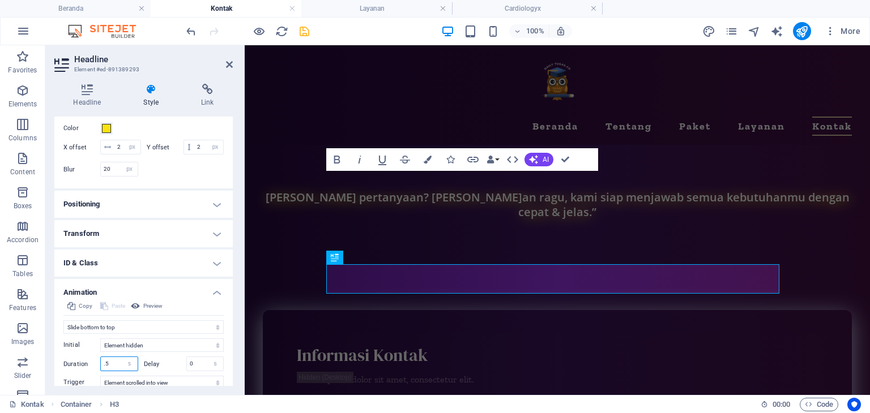
drag, startPoint x: 116, startPoint y: 377, endPoint x: 86, endPoint y: 374, distance: 30.1
click at [86, 371] on div "Duration .5 s ms" at bounding box center [100, 364] width 75 height 15
type input "1"
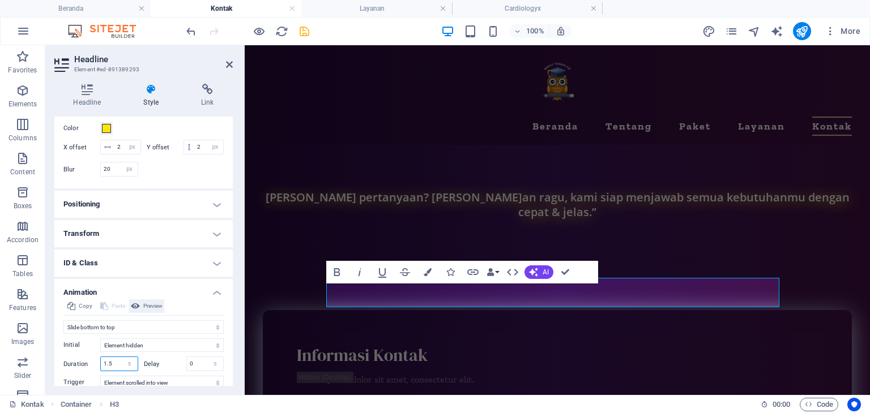
type input "1.5"
click at [154, 313] on span "Preview" at bounding box center [152, 307] width 19 height 14
click at [149, 313] on span "Preview" at bounding box center [152, 307] width 19 height 14
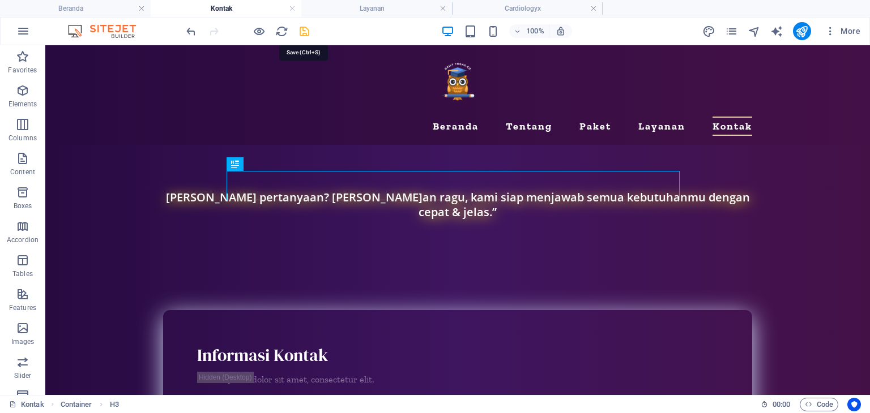
click at [304, 27] on icon "save" at bounding box center [304, 31] width 13 height 13
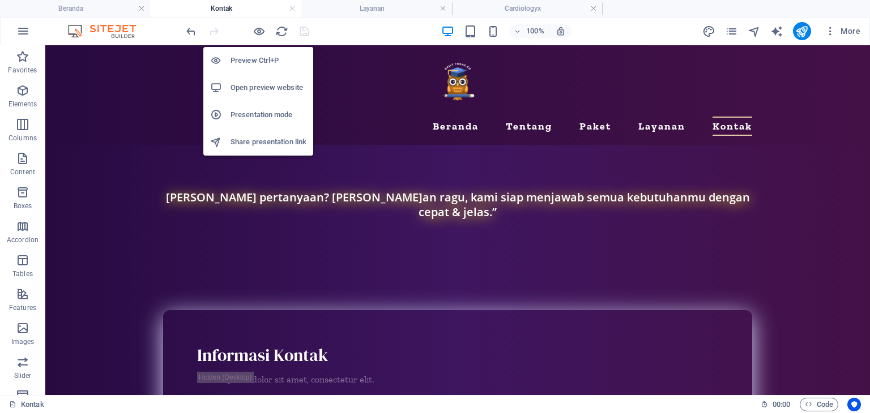
click at [266, 91] on h6 "Open preview website" at bounding box center [268, 88] width 76 height 14
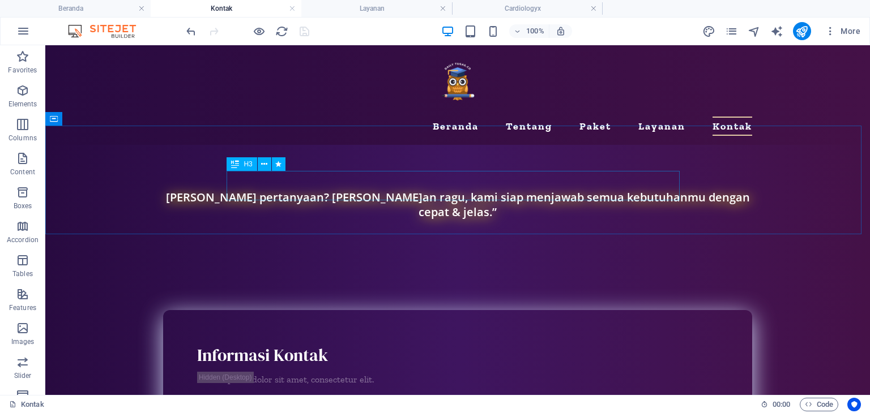
click at [247, 163] on span "H3" at bounding box center [248, 164] width 8 height 7
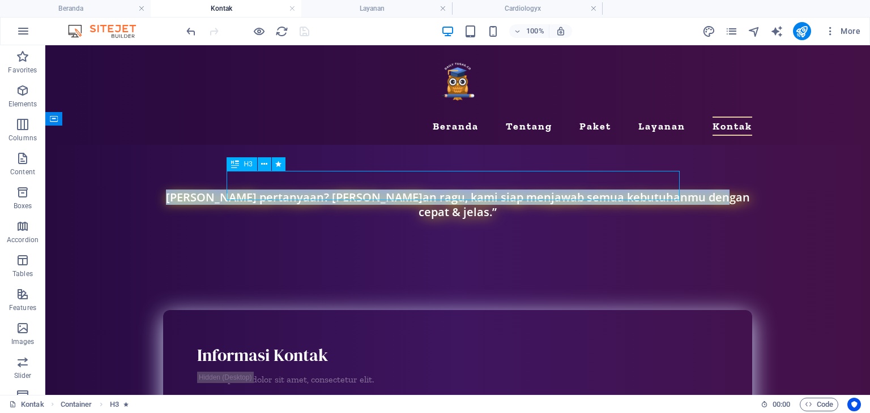
select select "px"
select select "move-bottom-to-top"
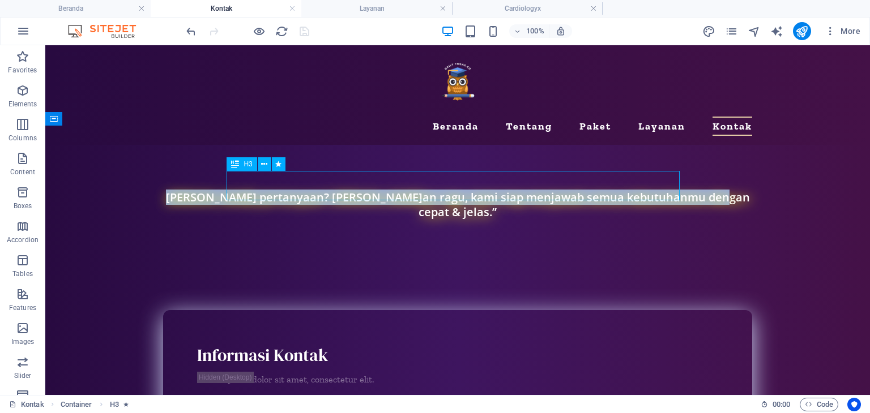
select select "s"
select select "scroll"
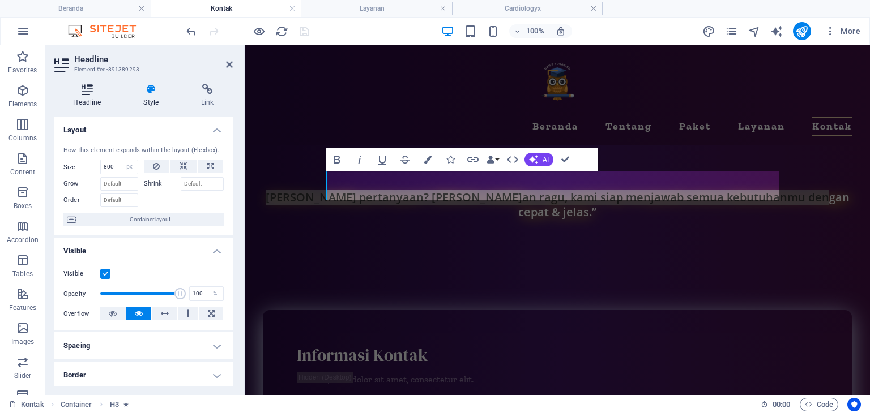
click at [99, 91] on icon at bounding box center [87, 89] width 66 height 11
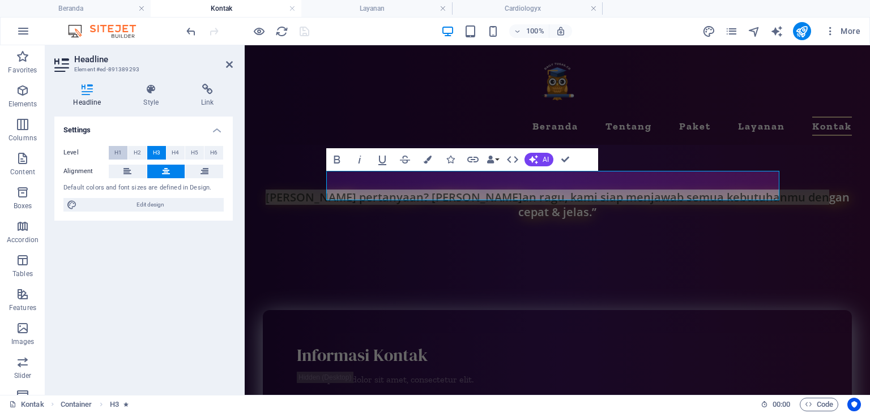
click at [120, 150] on span "H1" at bounding box center [117, 153] width 7 height 14
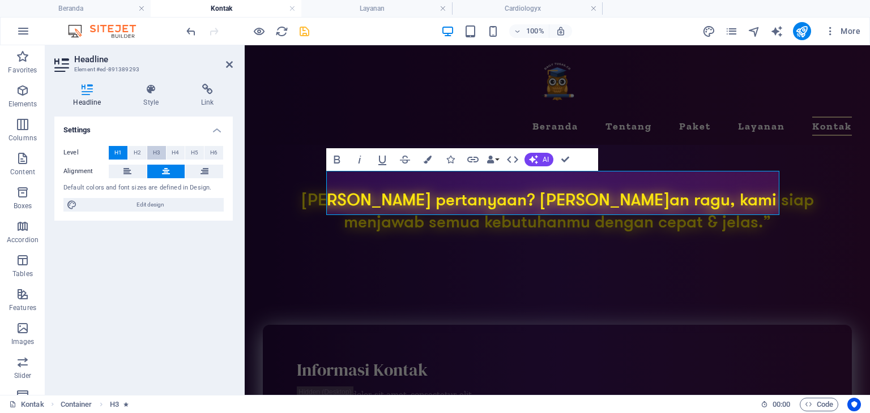
click at [156, 149] on span "H3" at bounding box center [156, 153] width 7 height 14
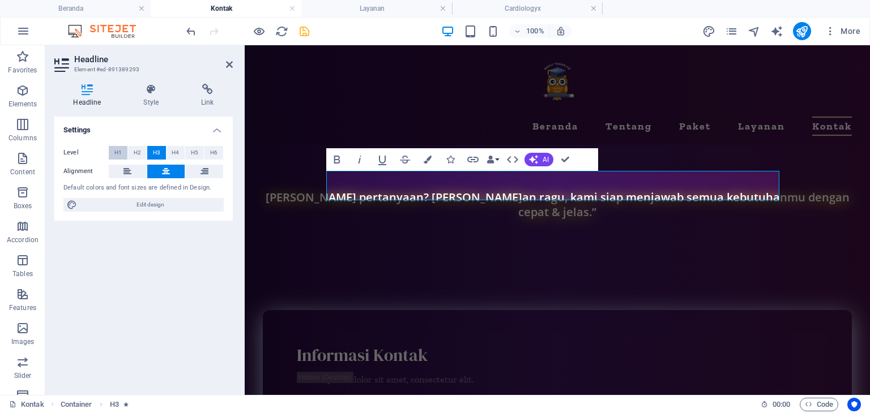
click at [116, 148] on span "H1" at bounding box center [117, 153] width 7 height 14
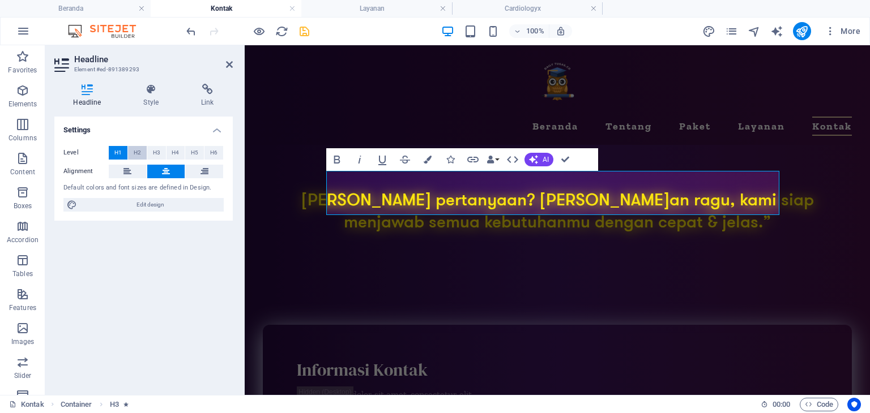
click at [136, 152] on span "H2" at bounding box center [137, 153] width 7 height 14
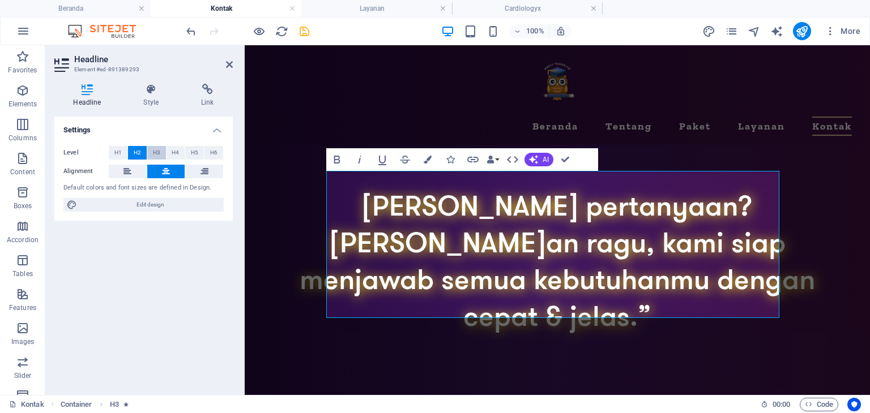
click at [154, 153] on span "H3" at bounding box center [156, 153] width 7 height 14
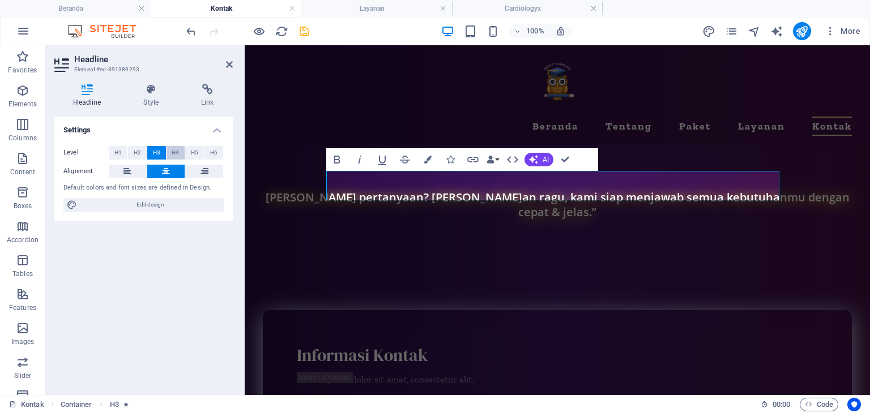
click at [174, 153] on span "H4" at bounding box center [175, 153] width 7 height 14
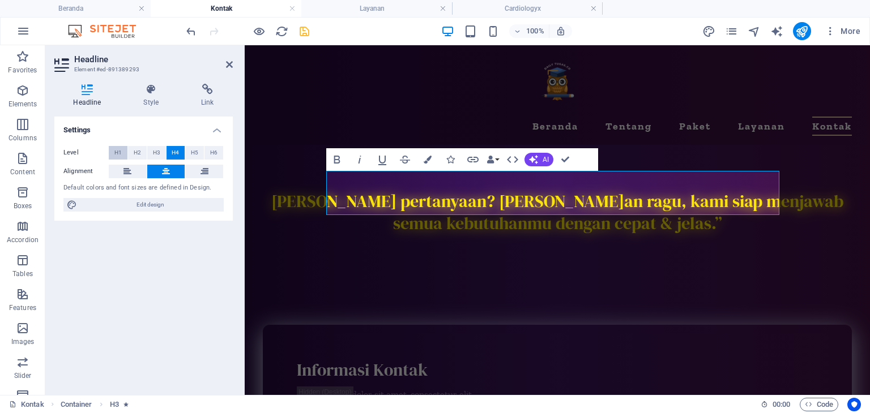
click at [114, 151] on span "H1" at bounding box center [117, 153] width 7 height 14
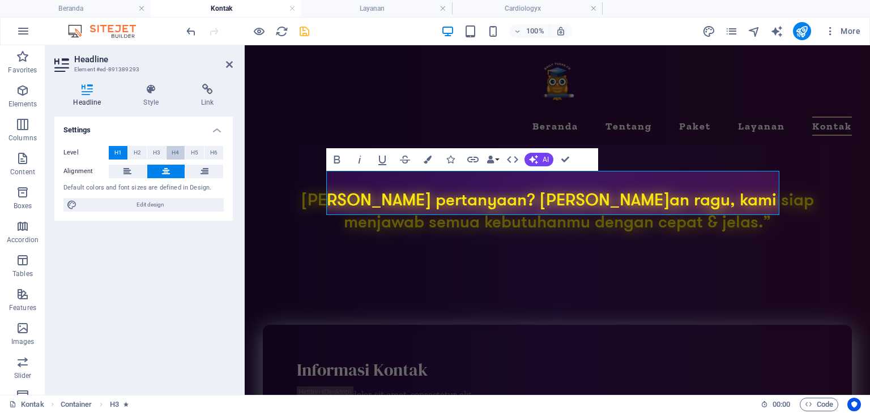
click at [174, 155] on span "H4" at bounding box center [175, 153] width 7 height 14
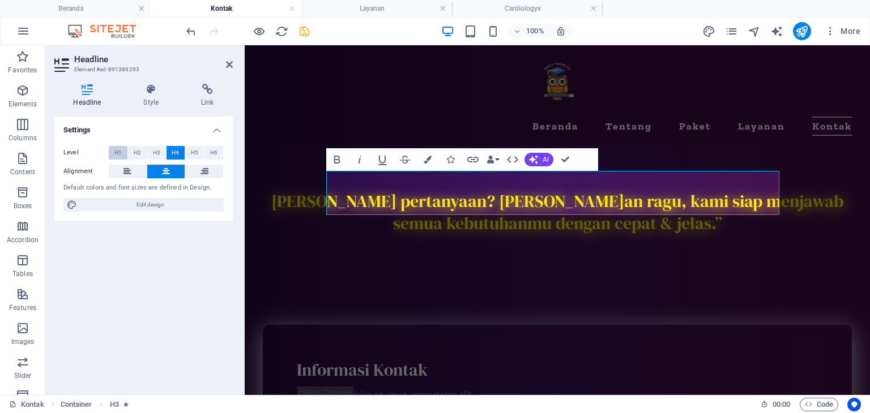
click at [122, 149] on button "H1" at bounding box center [118, 153] width 19 height 14
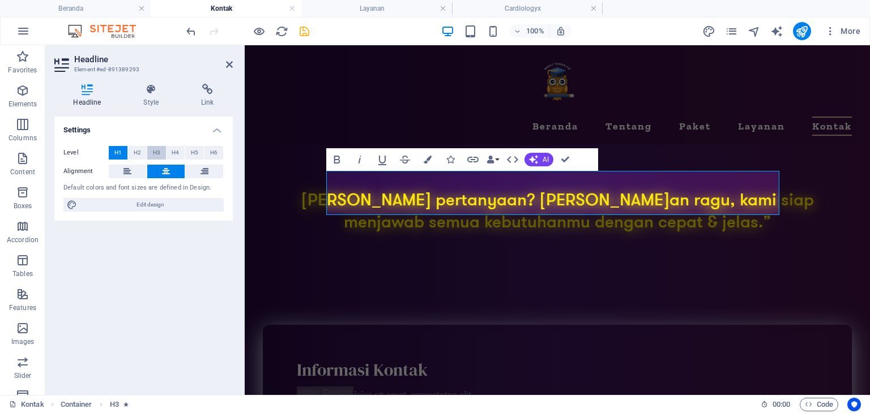
click at [156, 153] on span "H3" at bounding box center [156, 153] width 7 height 14
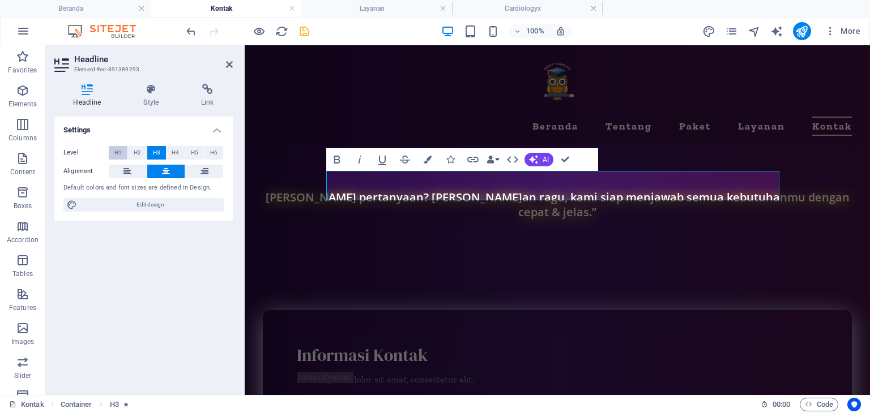
click at [121, 151] on span "H1" at bounding box center [117, 153] width 7 height 14
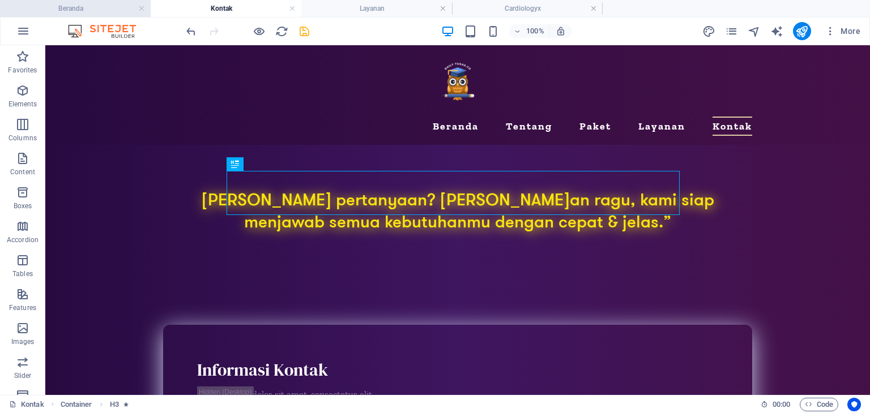
click at [101, 8] on h4 "Beranda" at bounding box center [75, 8] width 151 height 12
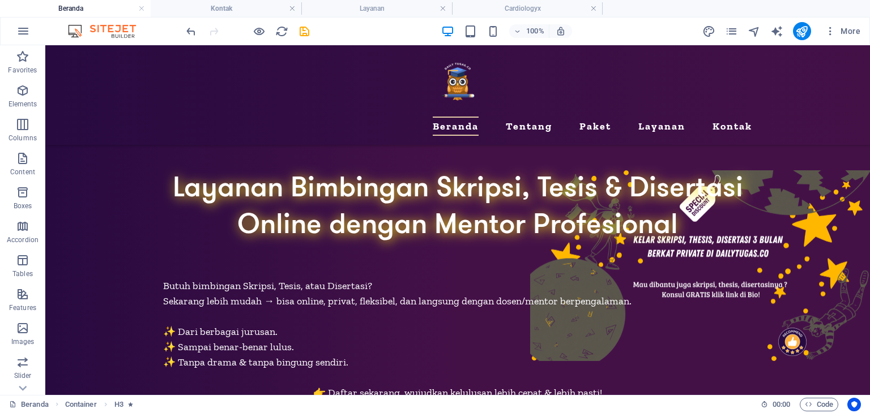
scroll to position [4222, 0]
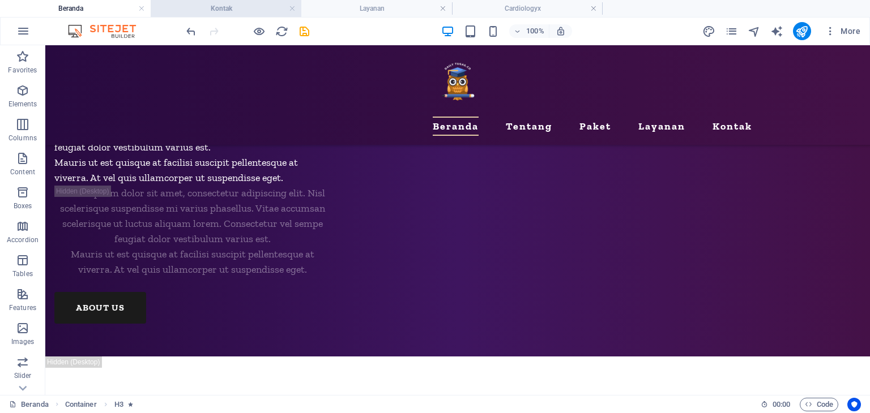
click at [248, 11] on h4 "Kontak" at bounding box center [226, 8] width 151 height 12
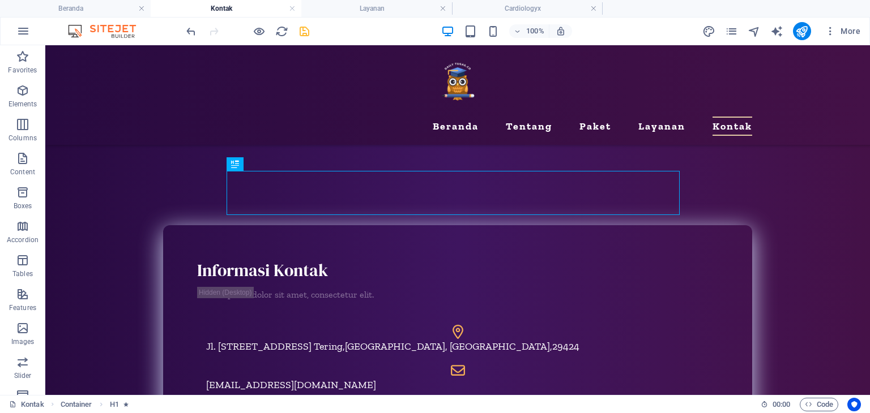
scroll to position [0, 0]
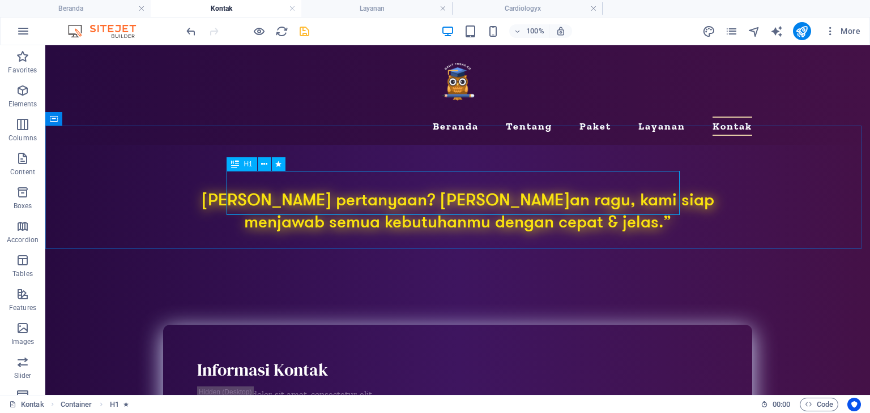
click at [234, 161] on icon at bounding box center [235, 164] width 8 height 14
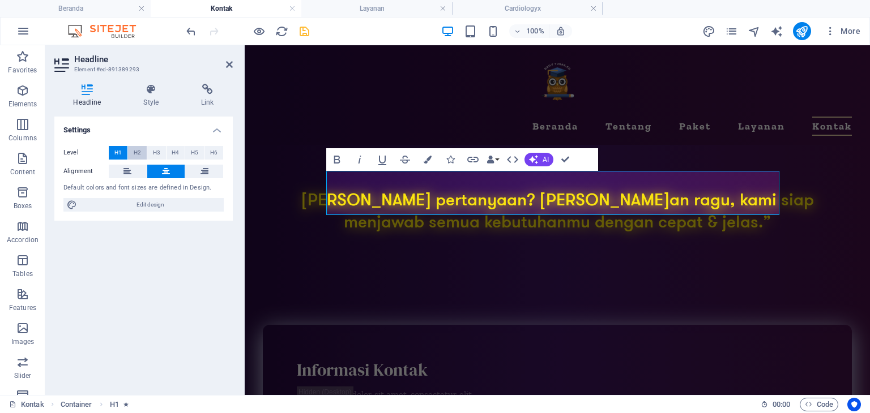
click at [143, 152] on button "H2" at bounding box center [137, 153] width 19 height 14
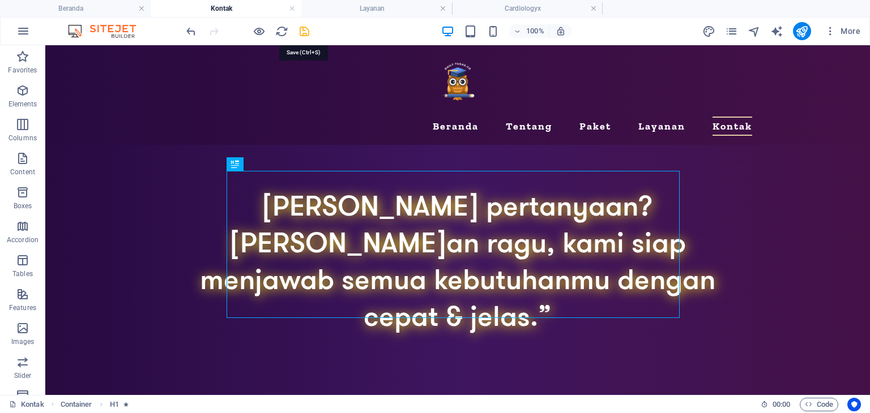
click at [305, 25] on icon "save" at bounding box center [304, 31] width 13 height 13
click at [248, 166] on span "H2" at bounding box center [248, 164] width 8 height 7
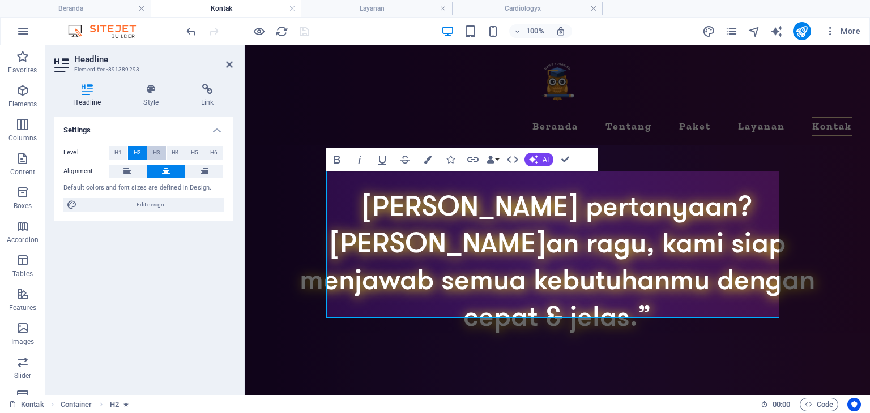
click at [159, 150] on span "H3" at bounding box center [156, 153] width 7 height 14
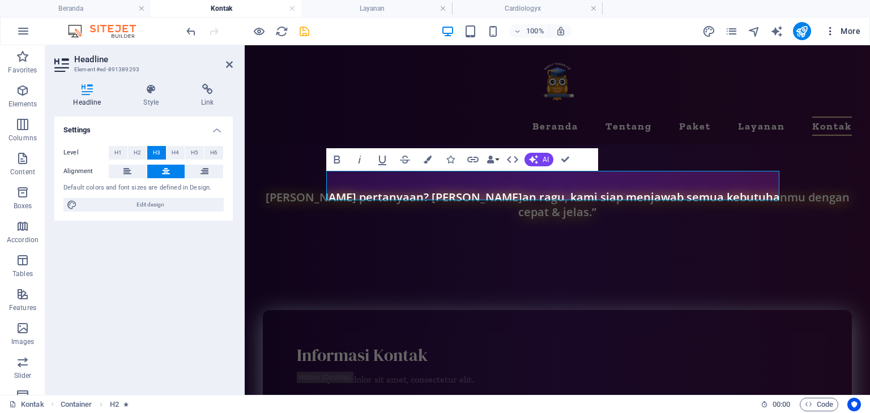
click at [838, 30] on span "More" at bounding box center [843, 30] width 36 height 11
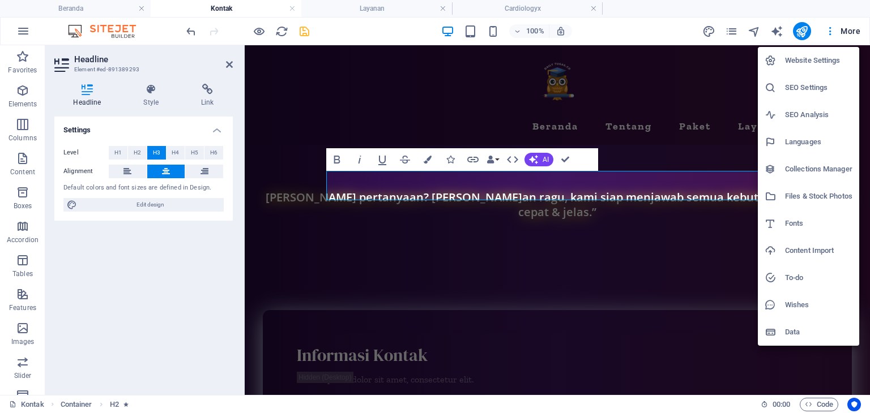
click at [715, 28] on div at bounding box center [435, 206] width 870 height 413
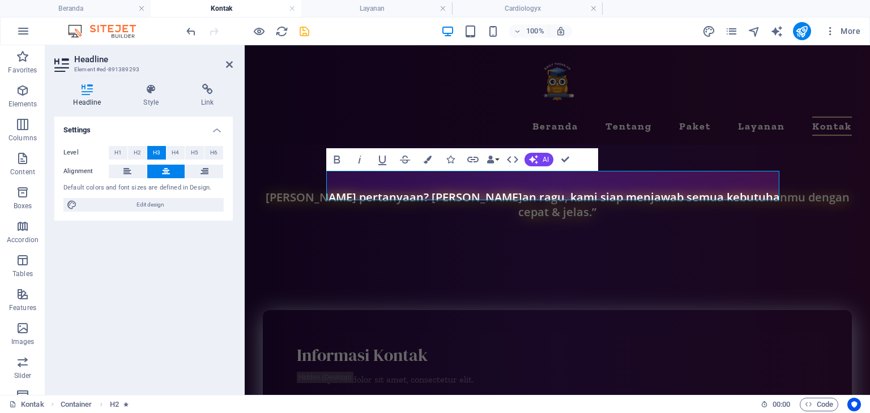
click at [712, 28] on icon "design" at bounding box center [708, 31] width 13 height 13
select select "px"
select select "400"
select select "px"
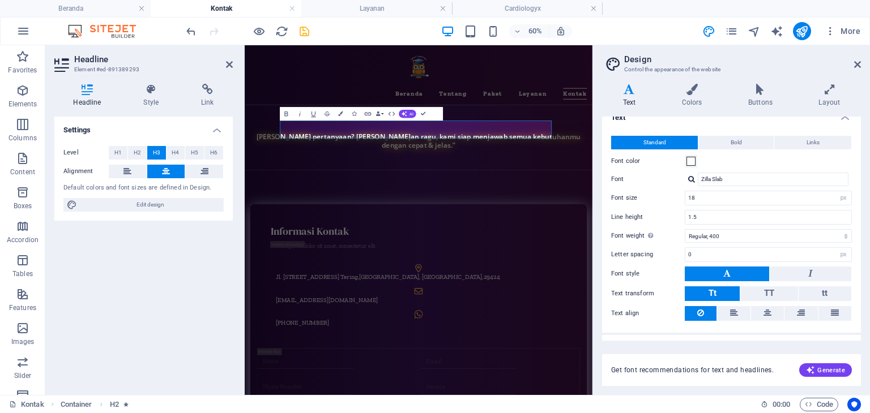
scroll to position [32, 0]
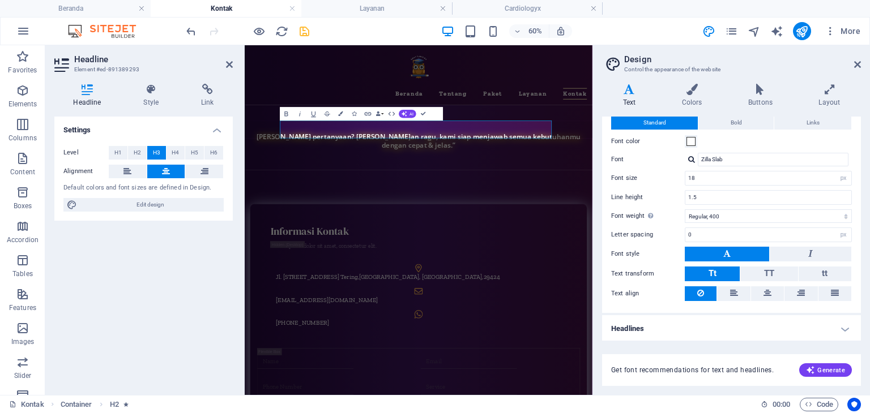
click at [675, 326] on h4 "Headlines" at bounding box center [731, 328] width 259 height 27
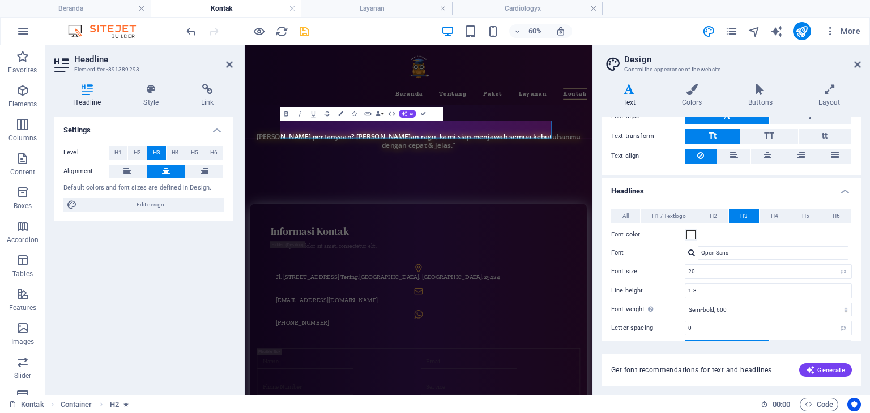
scroll to position [146, 0]
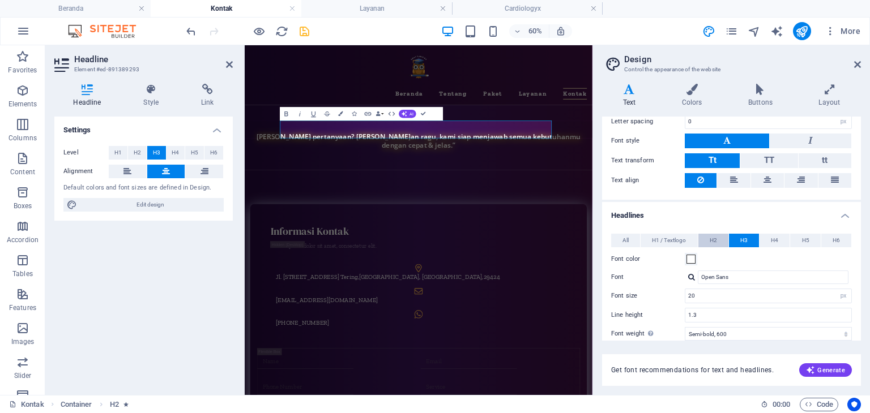
click at [716, 238] on span "H2" at bounding box center [713, 241] width 7 height 14
click at [688, 238] on button "H1 / Textlogo" at bounding box center [668, 241] width 57 height 14
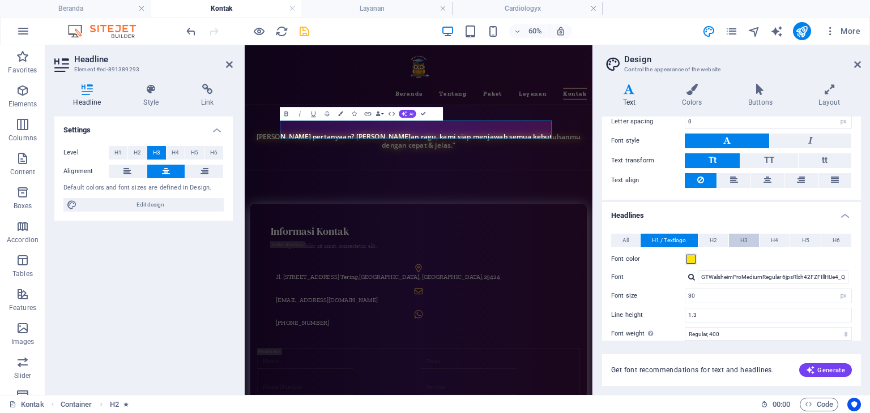
click at [740, 236] on span "H3" at bounding box center [743, 241] width 7 height 14
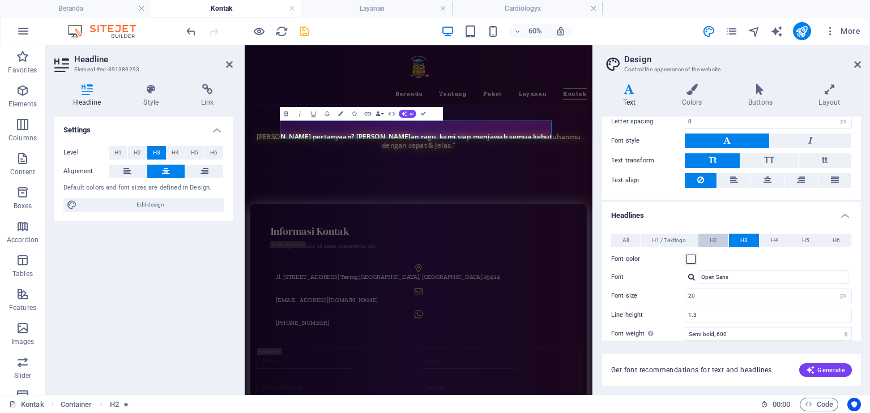
click at [713, 235] on span "H2" at bounding box center [713, 241] width 7 height 14
click at [745, 234] on span "H3" at bounding box center [743, 241] width 7 height 14
drag, startPoint x: 707, startPoint y: 294, endPoint x: 669, endPoint y: 288, distance: 38.4
click at [669, 289] on div "Font size 20 rem px em %" at bounding box center [731, 296] width 241 height 15
type input "30"
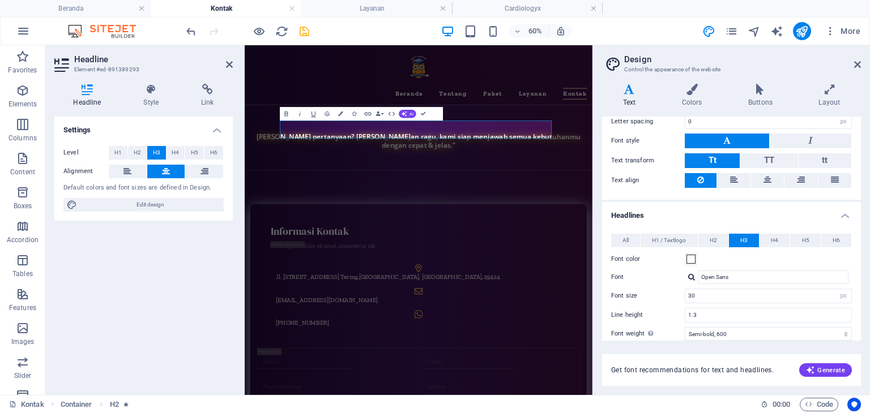
click at [759, 253] on div "Font color" at bounding box center [731, 260] width 241 height 14
click at [767, 235] on button "H4" at bounding box center [774, 241] width 30 height 14
click at [752, 238] on button "H3" at bounding box center [744, 241] width 30 height 14
click at [715, 236] on span "H2" at bounding box center [713, 241] width 7 height 14
click at [753, 241] on button "H3" at bounding box center [744, 241] width 30 height 14
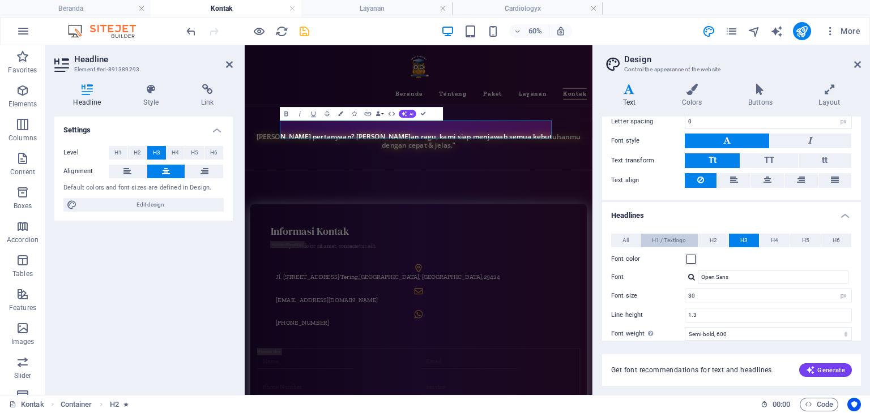
click at [657, 234] on span "H1 / Textlogo" at bounding box center [669, 241] width 34 height 14
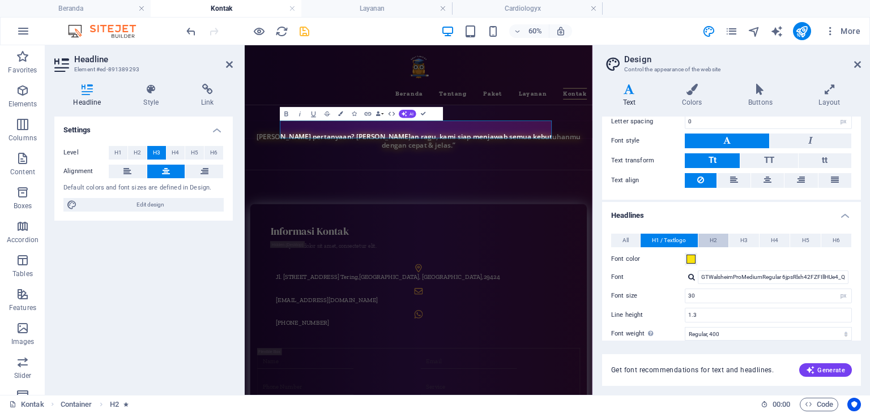
click at [716, 240] on button "H2" at bounding box center [713, 241] width 30 height 14
click at [740, 236] on span "H3" at bounding box center [743, 241] width 7 height 14
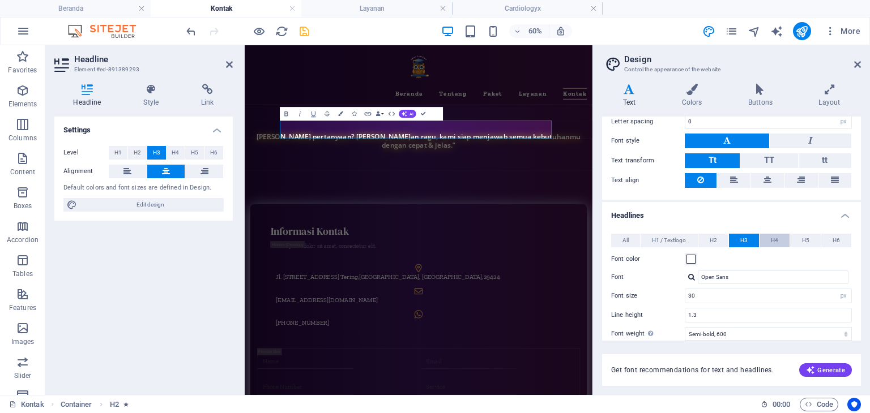
click at [775, 238] on span "H4" at bounding box center [774, 241] width 7 height 14
click at [737, 240] on button "H3" at bounding box center [744, 241] width 30 height 14
click at [856, 65] on icon at bounding box center [857, 64] width 7 height 9
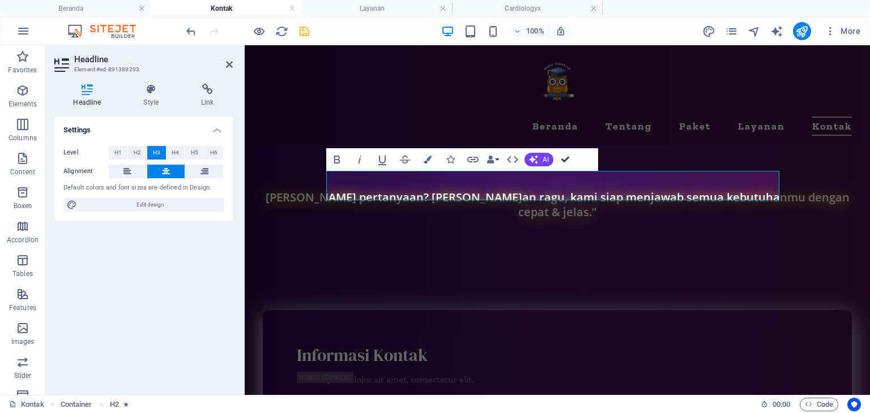
drag, startPoint x: 567, startPoint y: 157, endPoint x: 527, endPoint y: 112, distance: 61.0
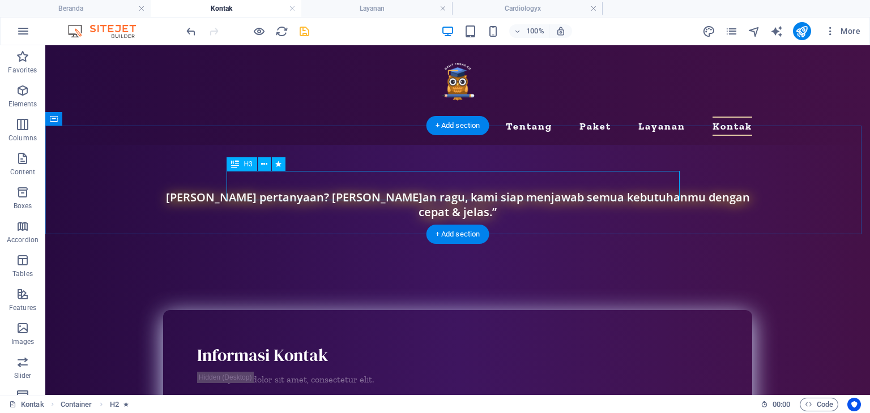
click at [268, 190] on div "[PERSON_NAME] pertanyaan? [PERSON_NAME]an ragu, kami siap menjawab semua kebutu…" at bounding box center [457, 204] width 589 height 29
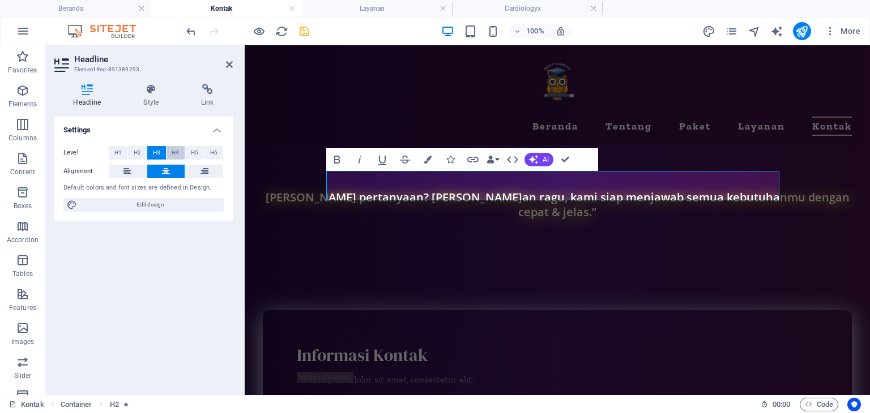
click at [169, 152] on button "H4" at bounding box center [175, 153] width 19 height 14
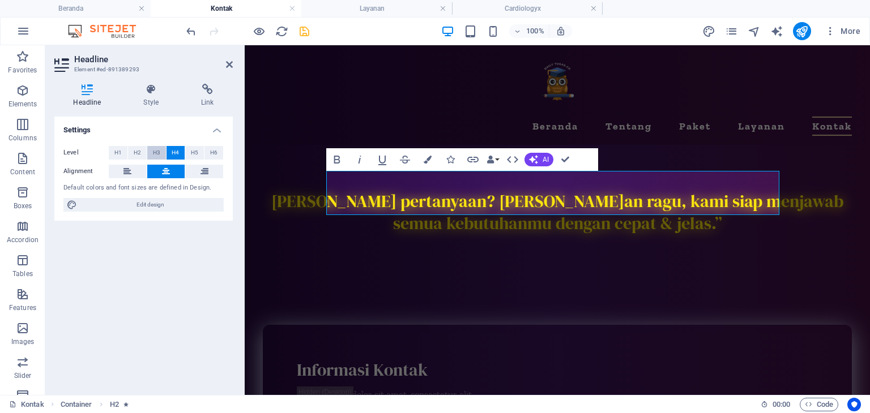
click at [159, 152] on span "H3" at bounding box center [156, 153] width 7 height 14
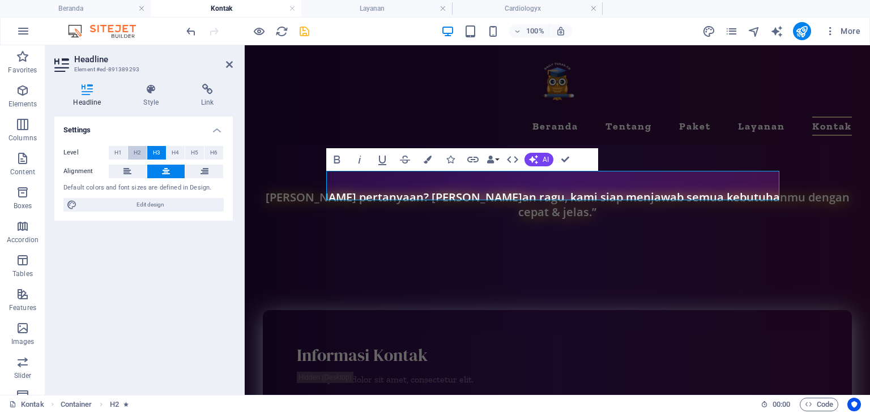
click at [145, 151] on button "H2" at bounding box center [137, 153] width 19 height 14
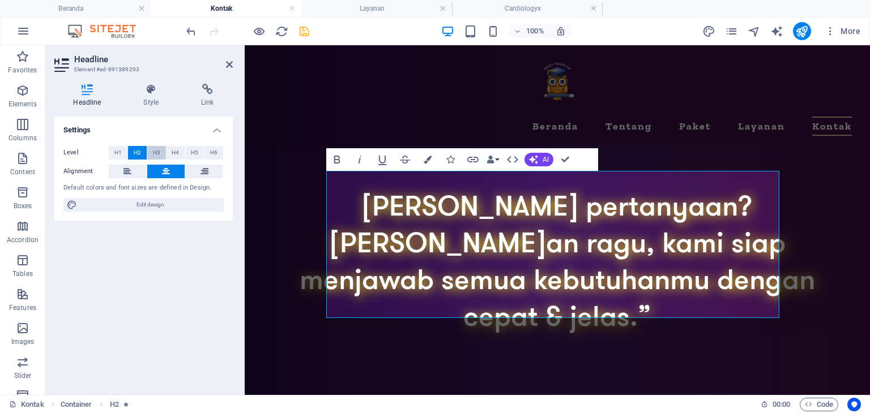
click at [165, 150] on button "H3" at bounding box center [156, 153] width 19 height 14
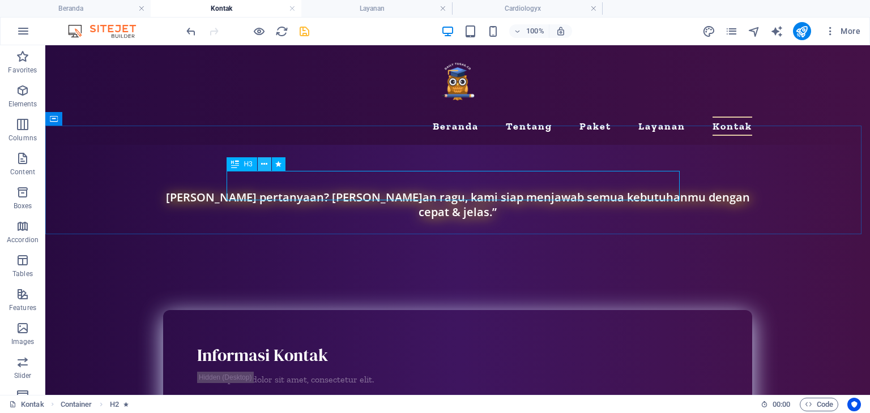
click at [265, 166] on icon at bounding box center [264, 165] width 6 height 12
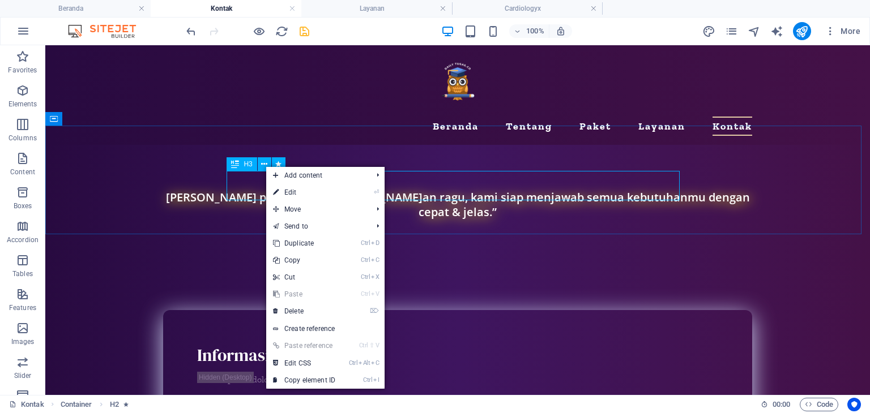
click at [247, 165] on span "H3" at bounding box center [248, 164] width 8 height 7
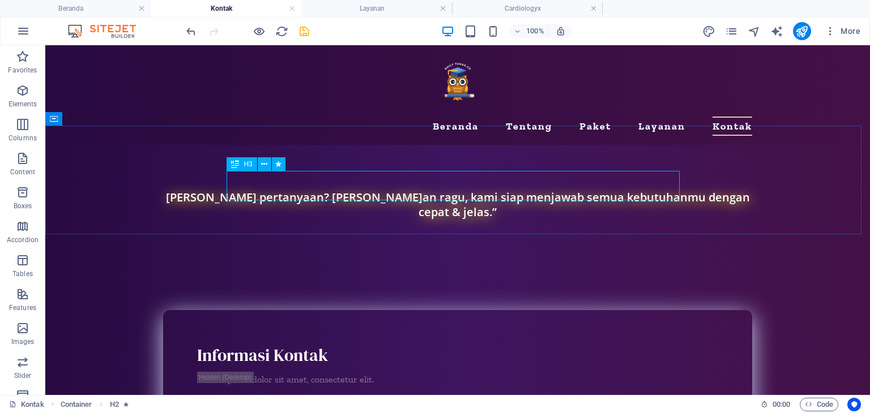
click at [247, 165] on span "H3" at bounding box center [248, 164] width 8 height 7
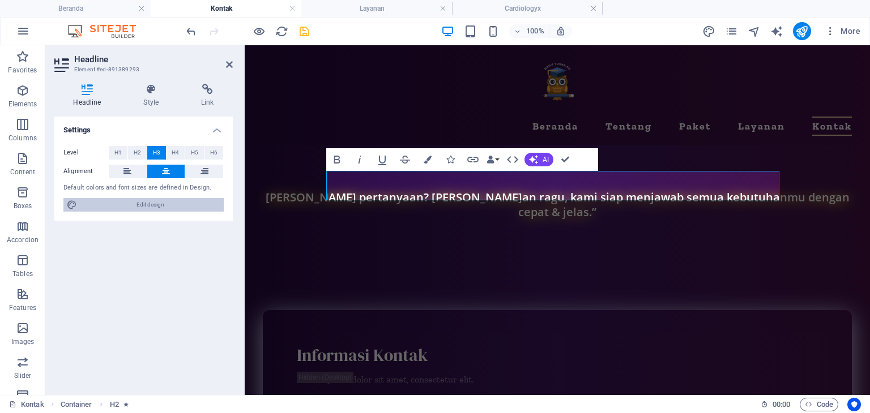
click at [122, 207] on span "Edit design" at bounding box center [150, 205] width 140 height 14
select select "px"
select select "400"
select select "px"
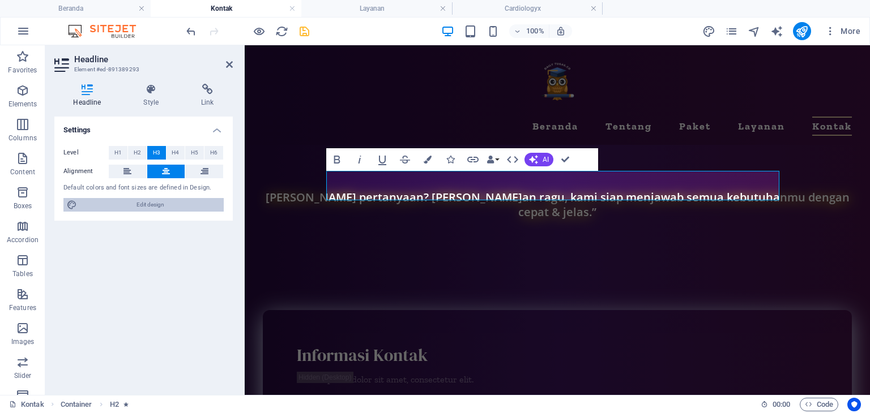
select select "600"
select select "px"
select select "rem"
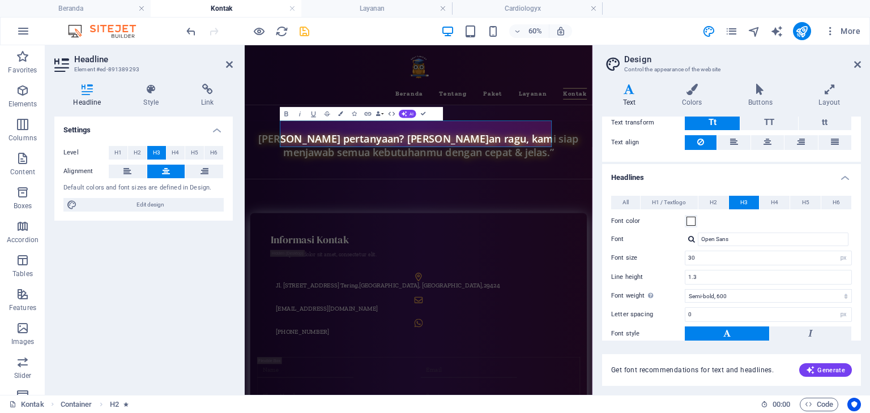
scroll to position [158, 0]
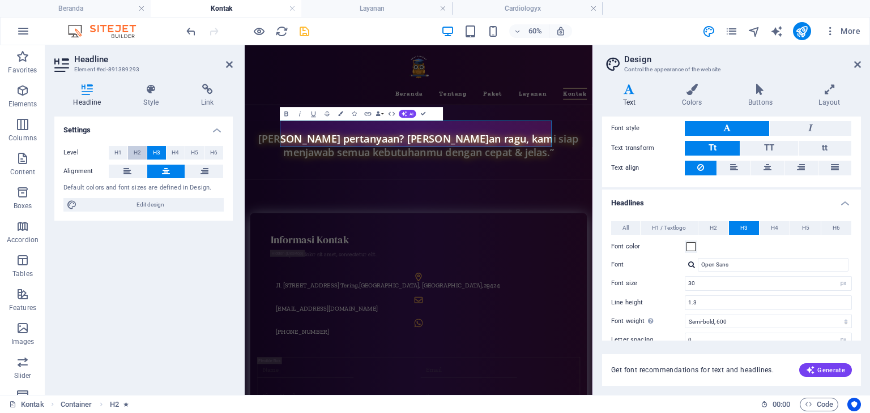
click at [134, 151] on span "H2" at bounding box center [137, 153] width 7 height 14
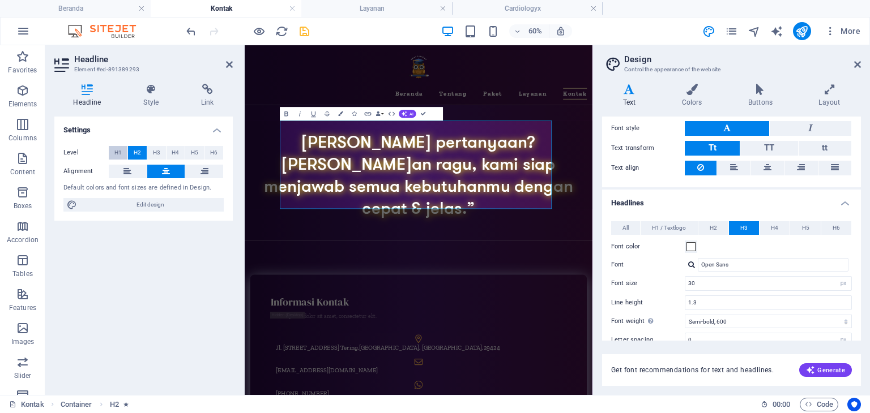
click at [113, 147] on button "H1" at bounding box center [118, 153] width 19 height 14
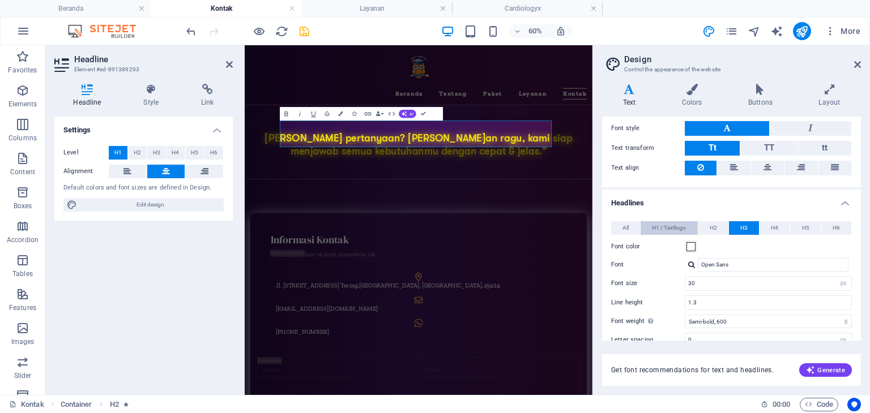
click at [667, 221] on span "H1 / Textlogo" at bounding box center [669, 228] width 34 height 14
click at [721, 224] on button "H2" at bounding box center [713, 228] width 30 height 14
click at [736, 224] on button "H3" at bounding box center [744, 228] width 30 height 14
click at [159, 152] on span "H3" at bounding box center [156, 153] width 7 height 14
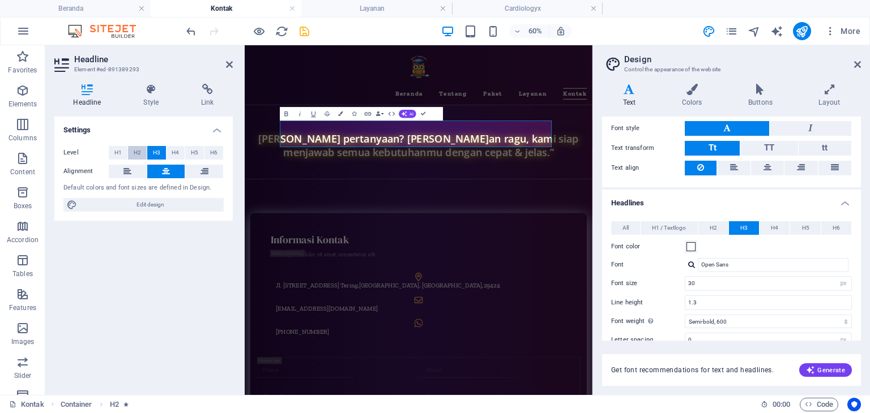
click at [142, 152] on button "H2" at bounding box center [137, 153] width 19 height 14
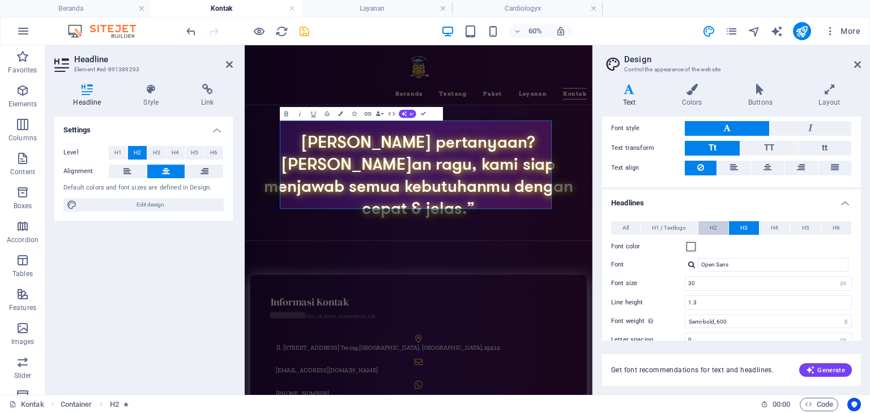
click at [710, 225] on span "H2" at bounding box center [713, 228] width 7 height 14
click at [684, 223] on span "H1 / Textlogo" at bounding box center [669, 228] width 34 height 14
click at [710, 224] on span "H2" at bounding box center [713, 228] width 7 height 14
click at [159, 151] on span "H3" at bounding box center [156, 153] width 7 height 14
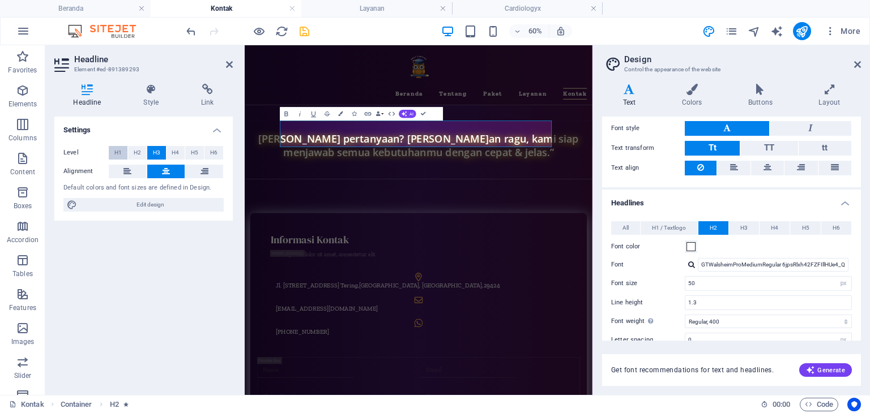
click at [125, 154] on button "H1" at bounding box center [118, 153] width 19 height 14
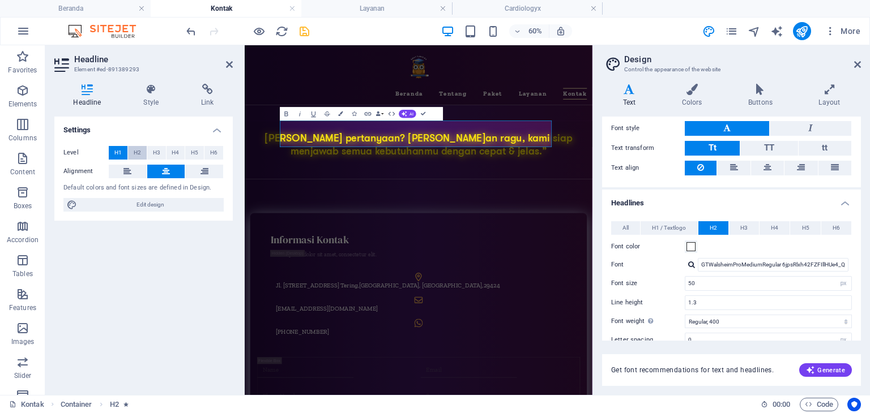
click at [137, 156] on span "H2" at bounding box center [137, 153] width 7 height 14
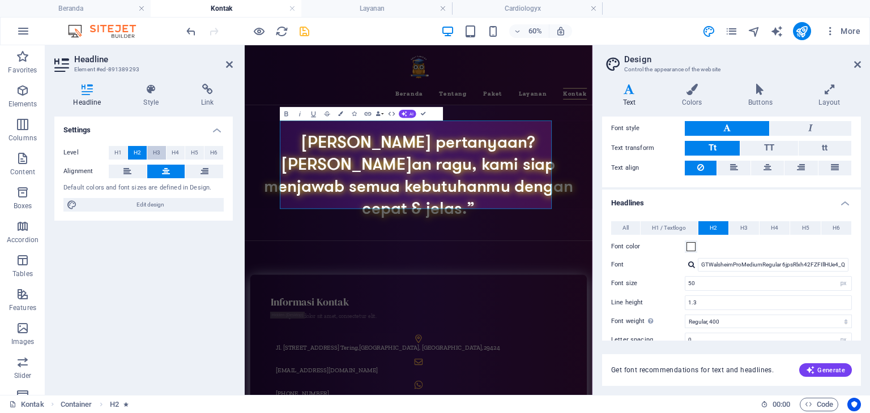
click at [161, 157] on button "H3" at bounding box center [156, 153] width 19 height 14
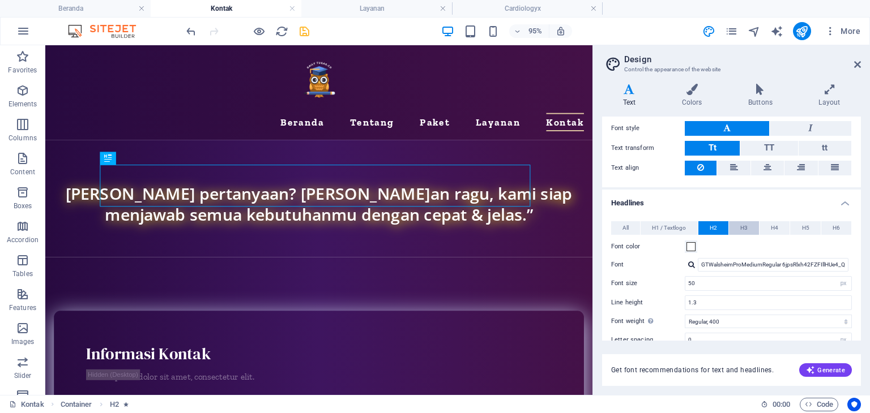
click at [742, 226] on span "H3" at bounding box center [743, 228] width 7 height 14
click at [855, 64] on icon at bounding box center [857, 64] width 7 height 9
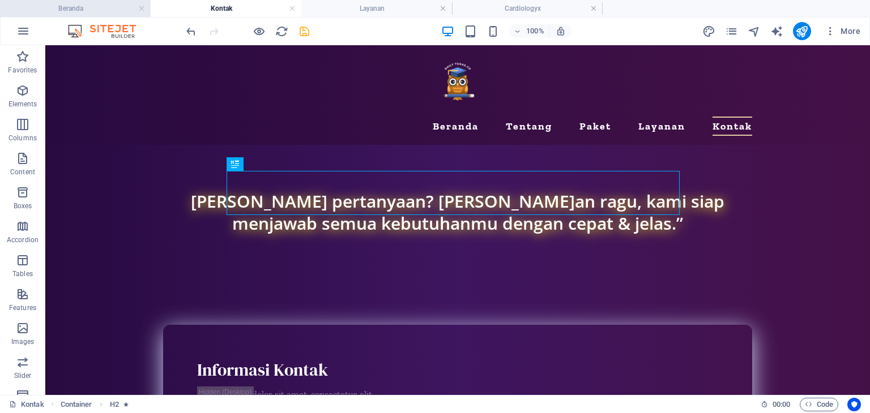
click at [89, 3] on h4 "Beranda" at bounding box center [75, 8] width 151 height 12
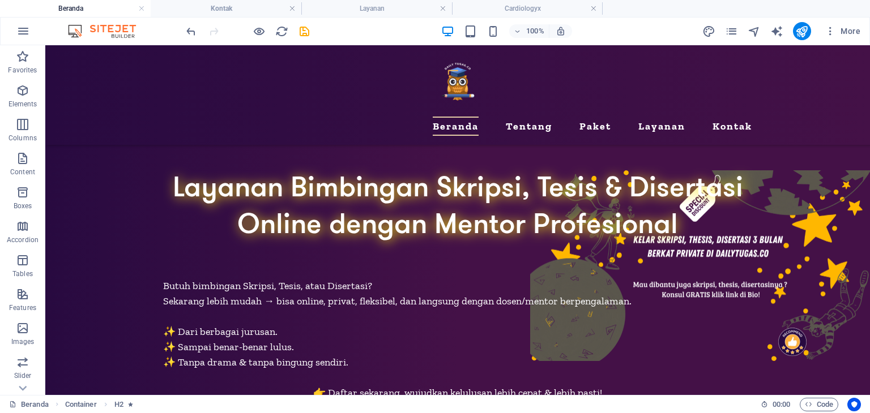
scroll to position [4222, 0]
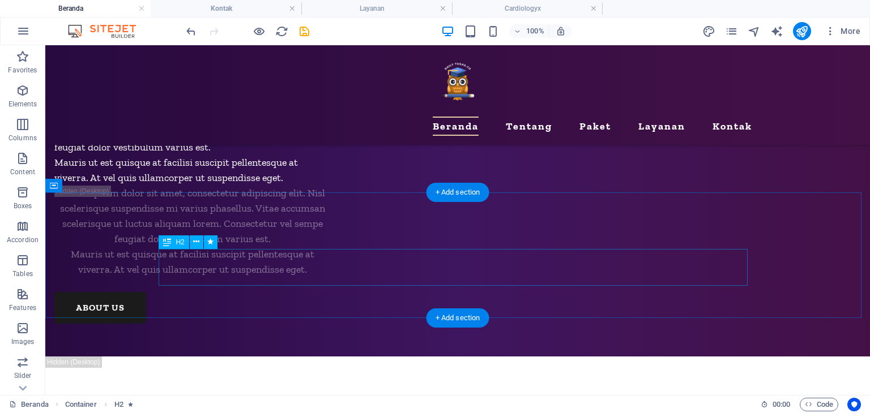
select select "px"
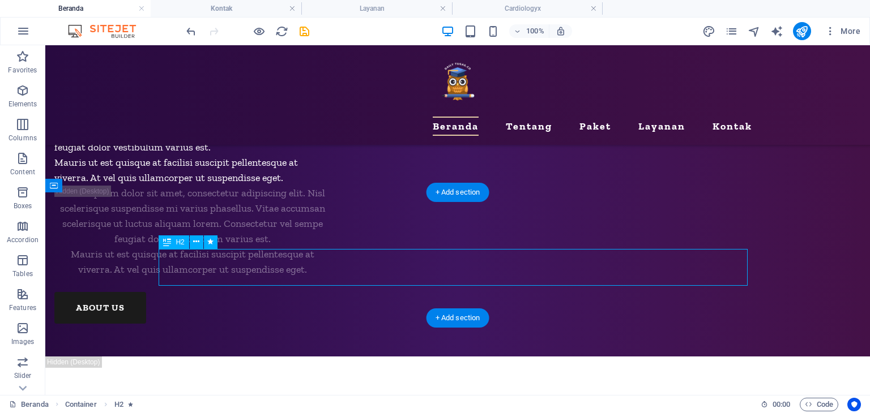
select select "move-bottom-to-top"
select select "s"
select select "scroll"
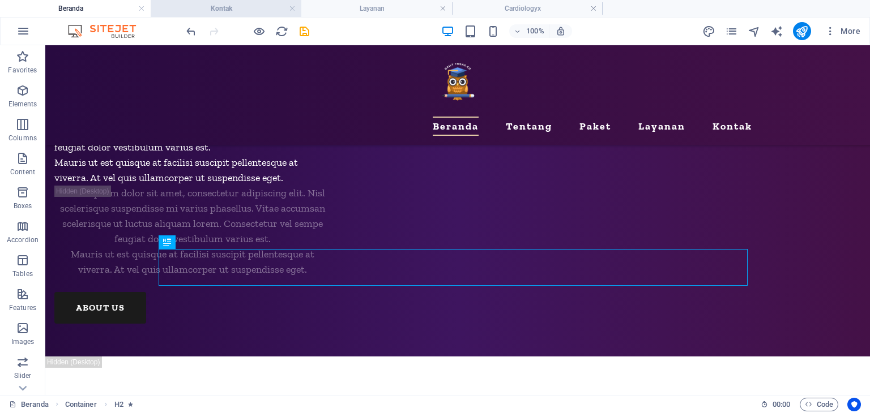
click at [244, 9] on h4 "Kontak" at bounding box center [226, 8] width 151 height 12
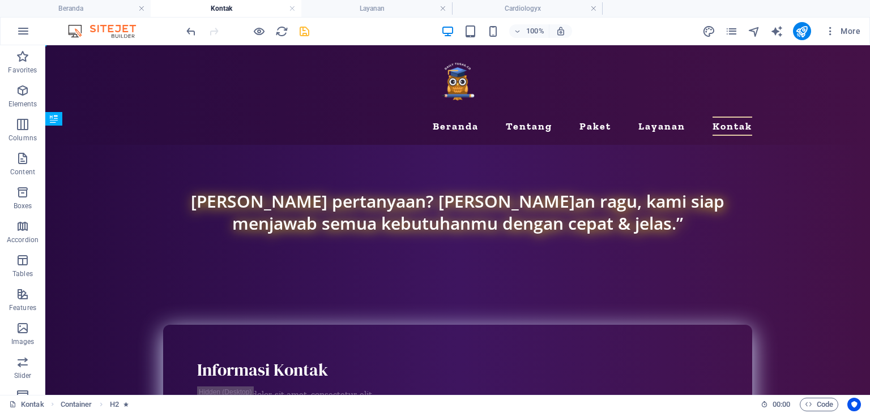
scroll to position [0, 0]
click at [310, 30] on icon "save" at bounding box center [304, 31] width 13 height 13
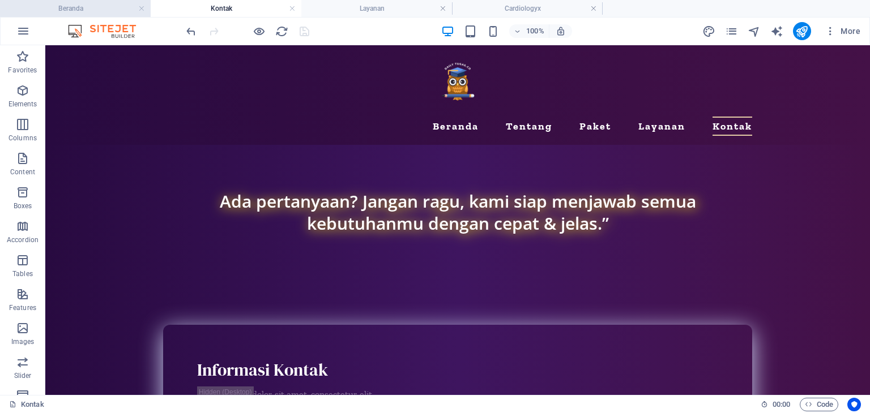
click at [63, 5] on h4 "Beranda" at bounding box center [75, 8] width 151 height 12
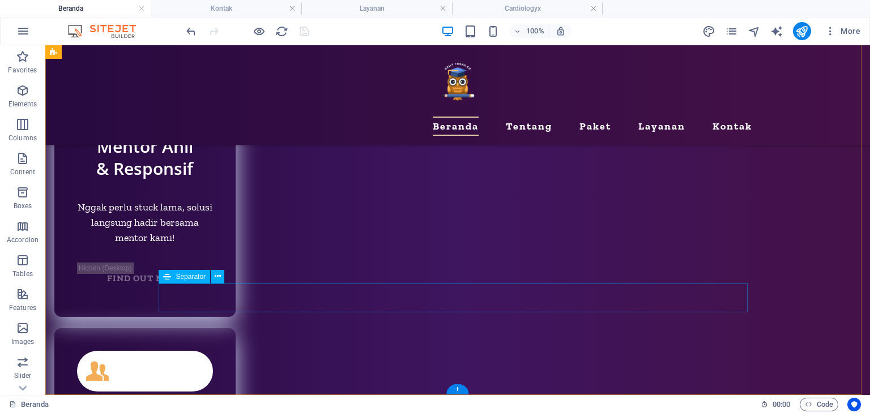
scroll to position [5377, 0]
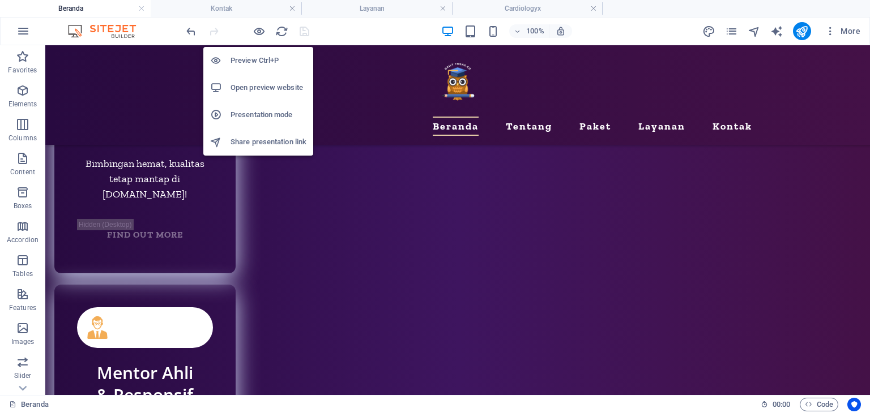
click at [270, 82] on h6 "Open preview website" at bounding box center [268, 88] width 76 height 14
click at [266, 88] on h6 "Open preview website" at bounding box center [268, 88] width 76 height 14
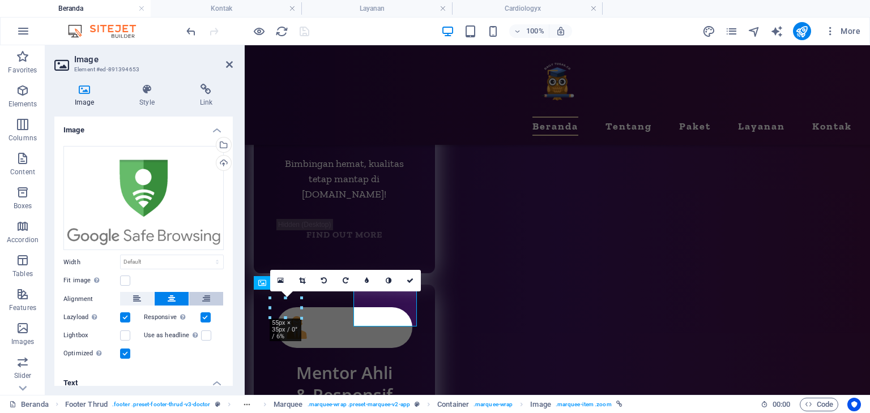
scroll to position [5357, 0]
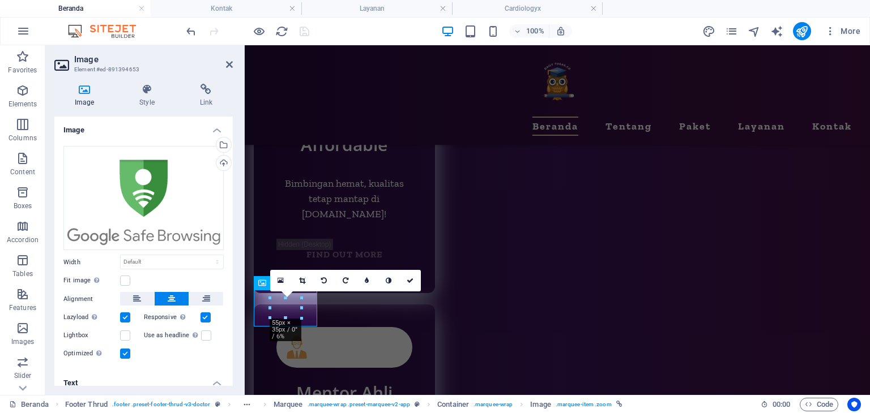
click at [127, 315] on label at bounding box center [125, 318] width 10 height 10
click at [0, 0] on input "Lazyload Loading images after the page loads improves page speed." at bounding box center [0, 0] width 0 height 0
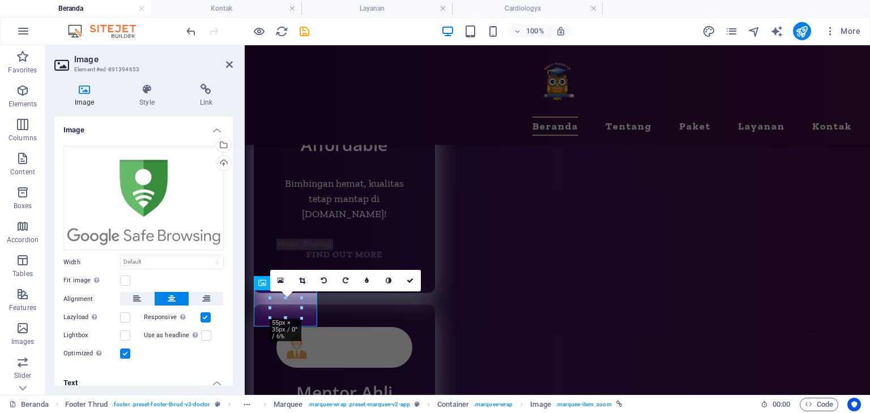
click at [204, 315] on label at bounding box center [205, 318] width 10 height 10
click at [0, 0] on input "Responsive Automatically load retina image and smartphone optimized sizes." at bounding box center [0, 0] width 0 height 0
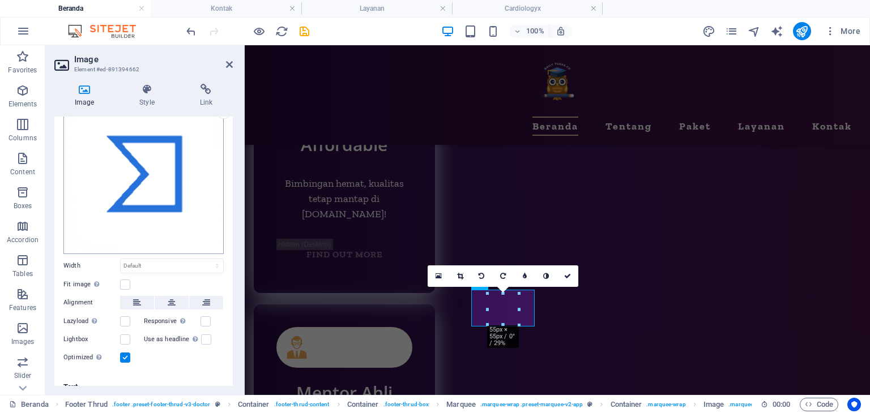
scroll to position [64, 0]
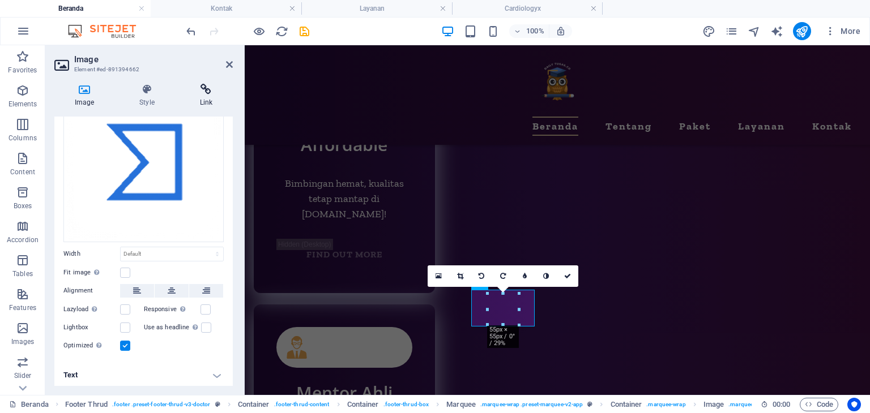
click at [200, 92] on icon at bounding box center [206, 89] width 53 height 11
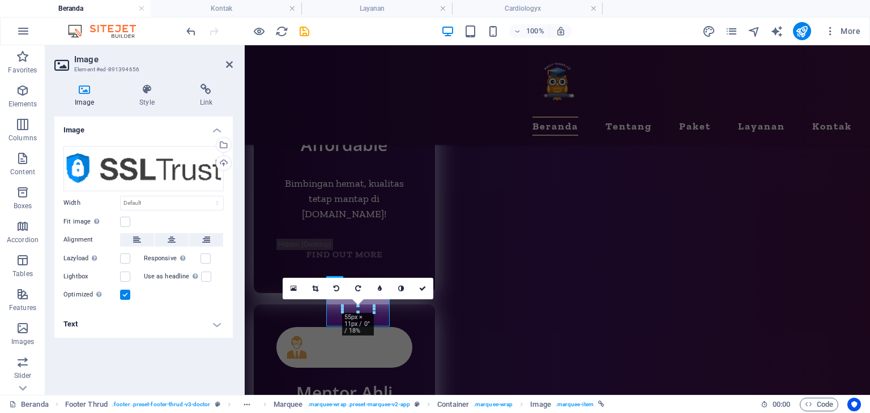
click at [193, 83] on div "Image Style Link Image Drag files here, click to choose files or select files f…" at bounding box center [143, 235] width 197 height 321
click at [205, 91] on icon at bounding box center [206, 89] width 53 height 11
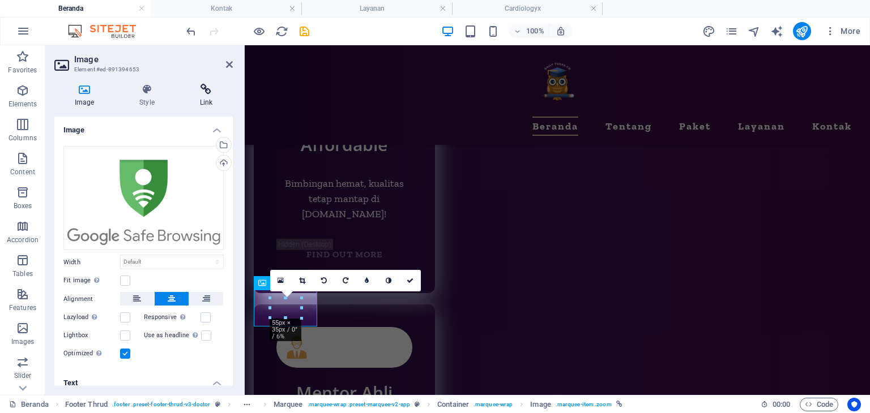
click at [205, 91] on icon at bounding box center [206, 89] width 53 height 11
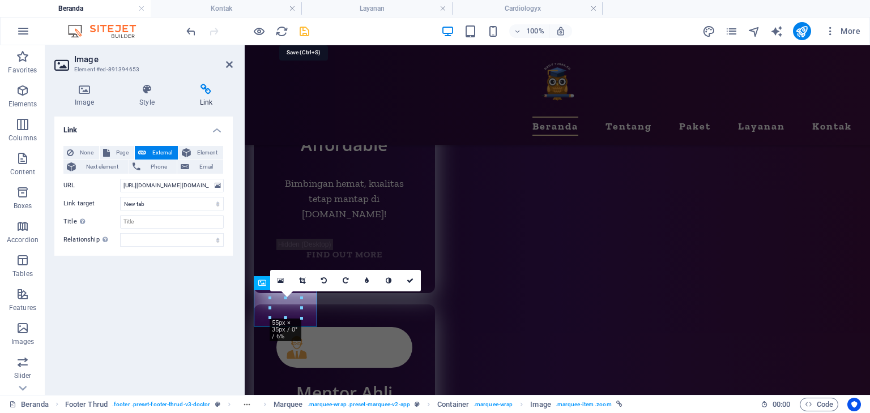
click at [303, 28] on icon "save" at bounding box center [304, 31] width 13 height 13
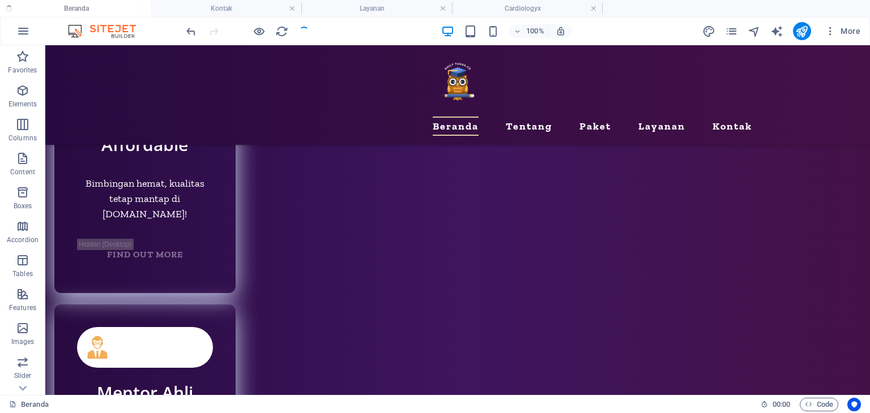
scroll to position [5377, 0]
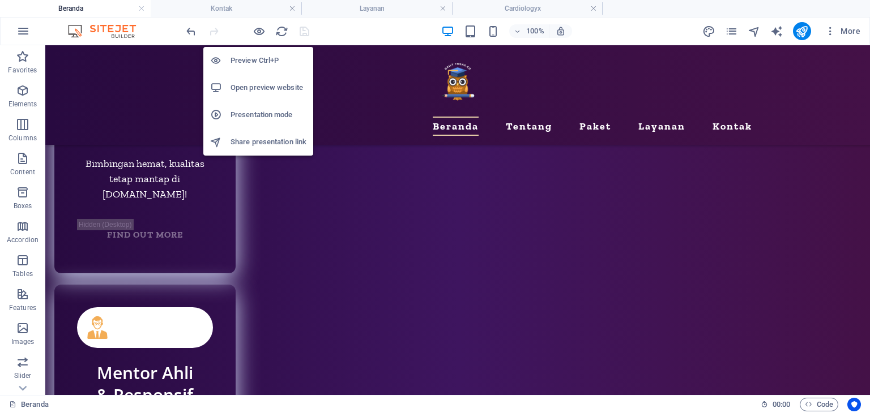
click at [249, 87] on h6 "Open preview website" at bounding box center [268, 88] width 76 height 14
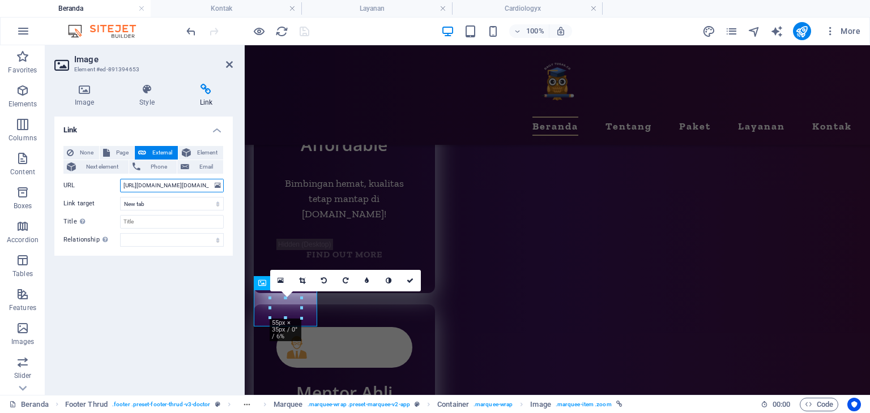
click at [177, 186] on input "[URL][DOMAIN_NAME][DOMAIN_NAME]" at bounding box center [172, 186] width 104 height 14
drag, startPoint x: 187, startPoint y: 185, endPoint x: 157, endPoint y: 180, distance: 30.9
click at [157, 180] on input "[URL][DOMAIN_NAME][DOMAIN_NAME]" at bounding box center [172, 186] width 104 height 14
click at [169, 325] on div "Link None Page External Element Next element Phone Email Page Beranda Tentang P…" at bounding box center [143, 252] width 178 height 270
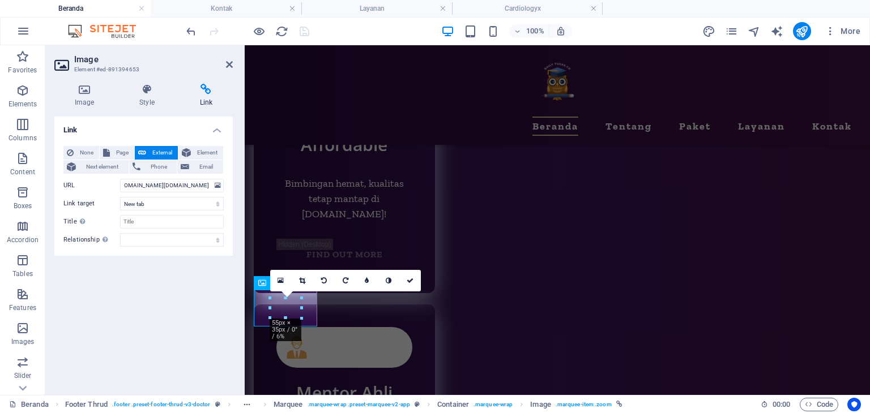
scroll to position [0, 0]
click at [230, 64] on icon at bounding box center [229, 64] width 7 height 9
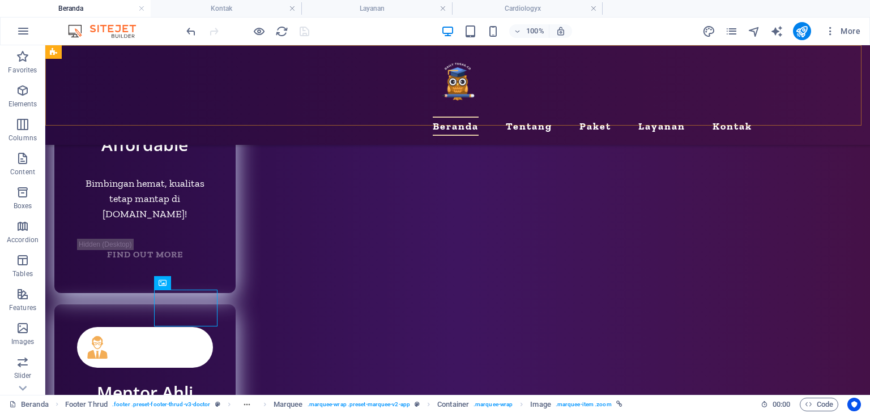
scroll to position [5377, 0]
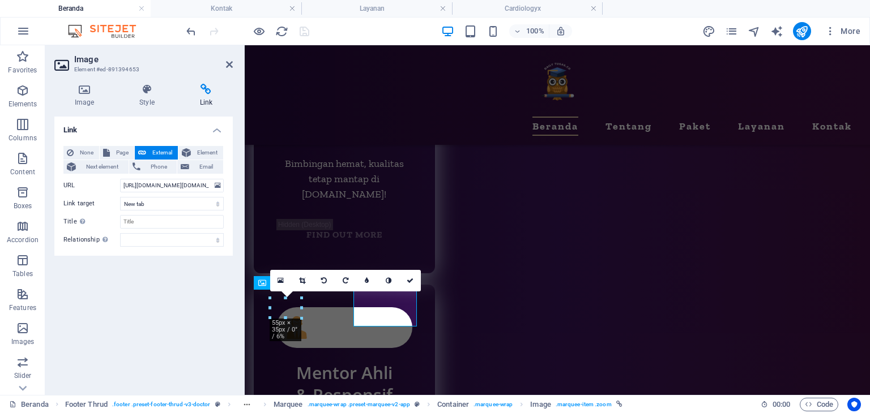
scroll to position [5357, 0]
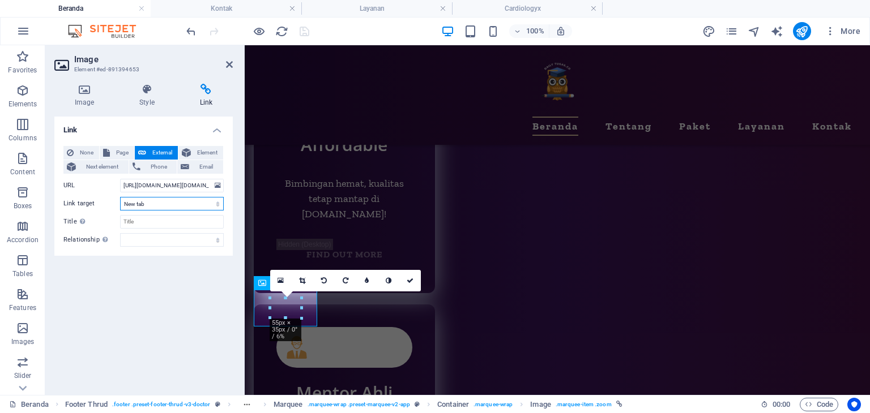
click at [185, 198] on select "New tab Same tab Overlay" at bounding box center [172, 204] width 104 height 14
click at [120, 197] on select "New tab Same tab Overlay" at bounding box center [172, 204] width 104 height 14
click at [82, 91] on icon at bounding box center [84, 89] width 60 height 11
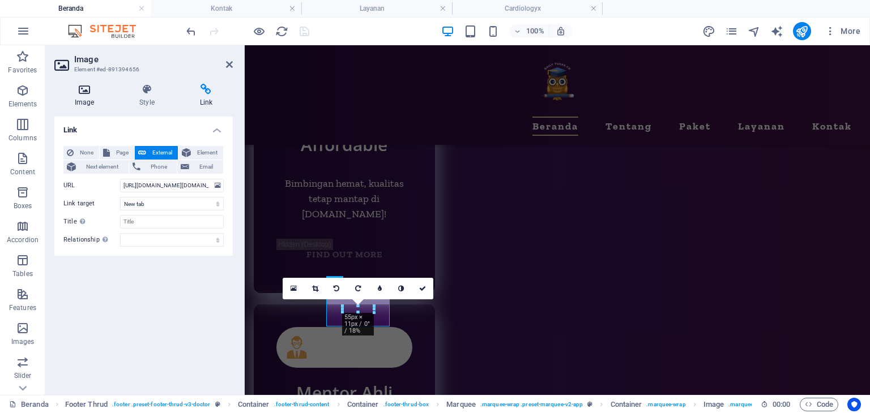
click at [69, 86] on icon at bounding box center [84, 89] width 60 height 11
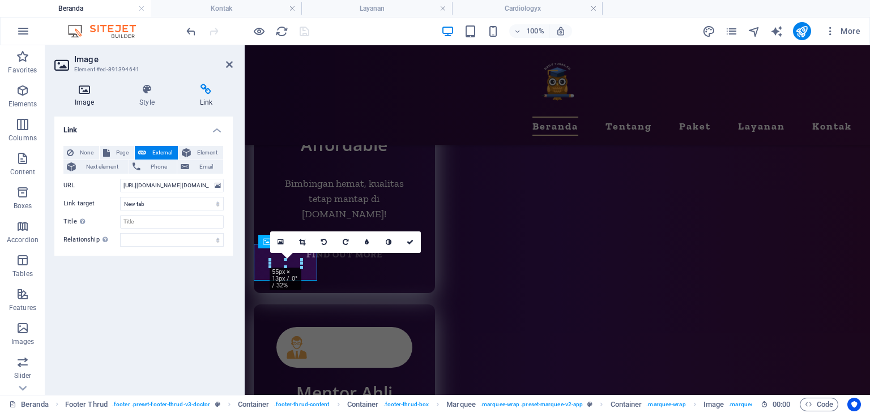
click at [88, 96] on h4 "Image" at bounding box center [86, 96] width 65 height 24
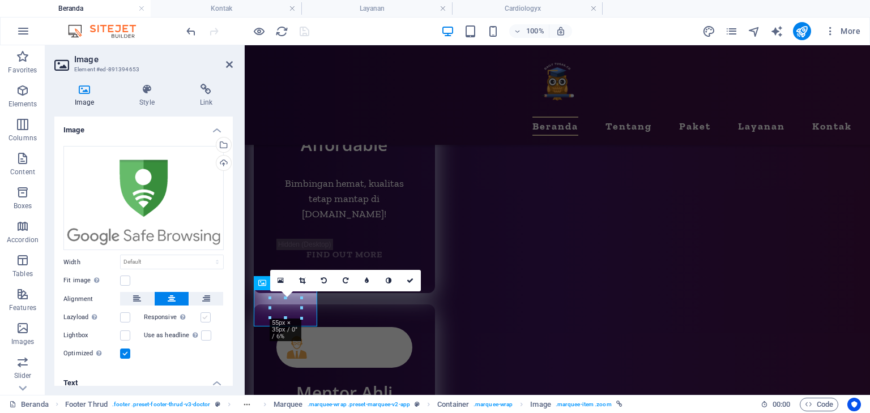
click at [204, 316] on label at bounding box center [205, 318] width 10 height 10
click at [0, 0] on input "Responsive Automatically load retina image and smartphone optimized sizes." at bounding box center [0, 0] width 0 height 0
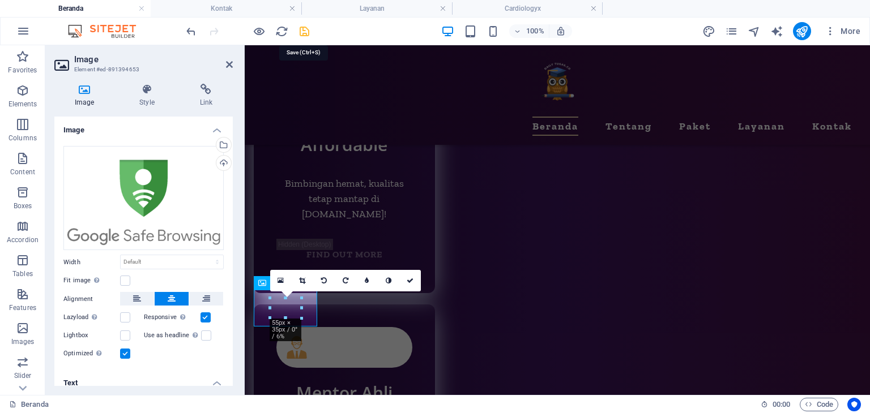
click at [302, 29] on icon "save" at bounding box center [304, 31] width 13 height 13
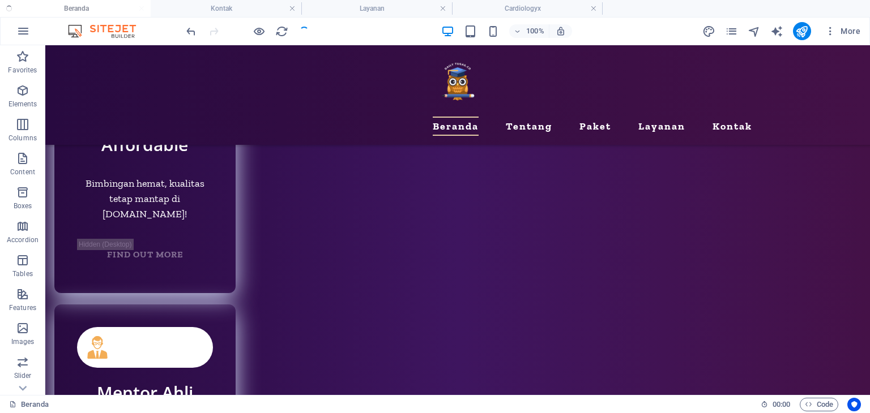
scroll to position [5377, 0]
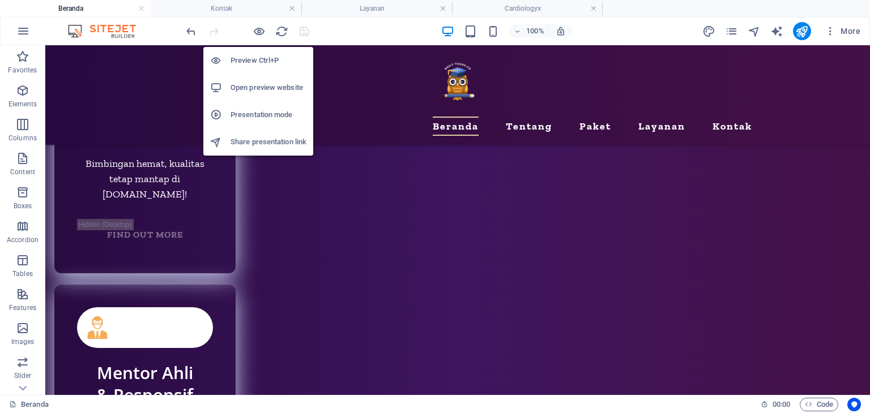
click at [271, 116] on h6 "Presentation mode" at bounding box center [268, 115] width 76 height 14
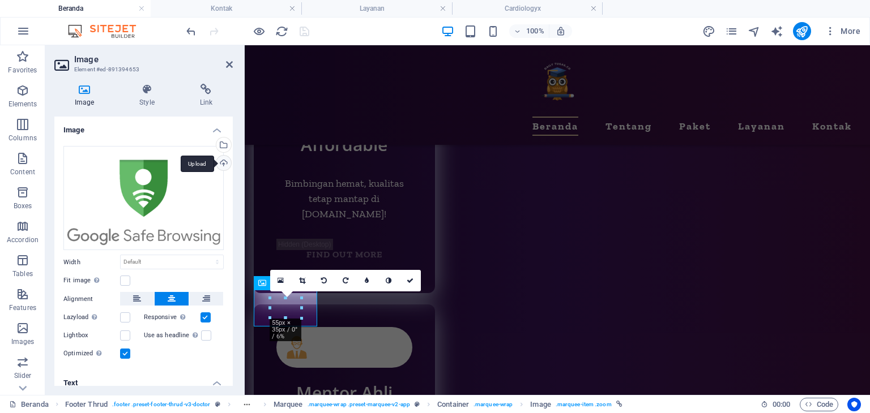
click at [223, 161] on div "Upload" at bounding box center [222, 164] width 17 height 17
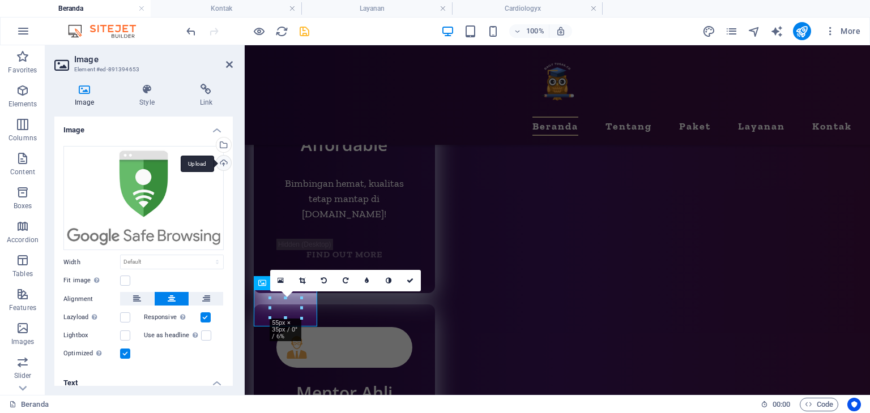
click at [220, 161] on div "Upload" at bounding box center [222, 164] width 17 height 17
click at [411, 282] on icon at bounding box center [410, 280] width 7 height 7
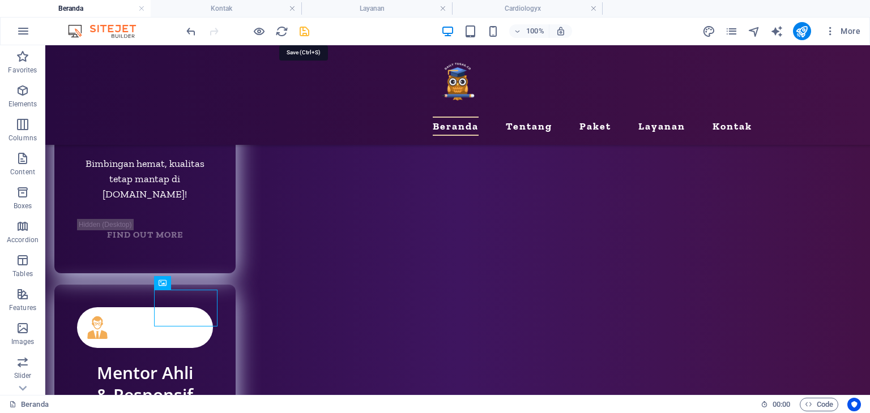
click at [303, 28] on icon "save" at bounding box center [304, 31] width 13 height 13
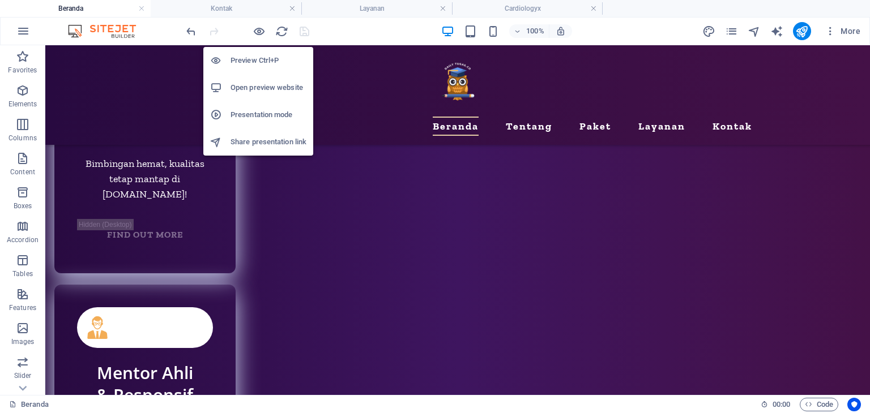
click at [272, 117] on h6 "Presentation mode" at bounding box center [268, 115] width 76 height 14
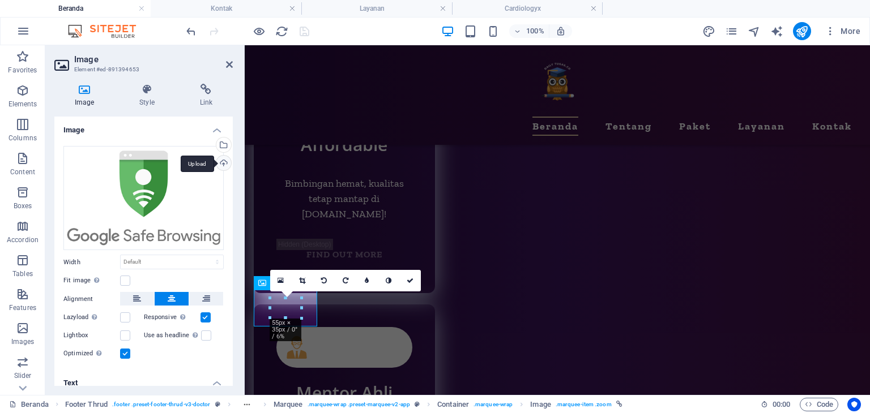
click at [220, 161] on div "Upload" at bounding box center [222, 164] width 17 height 17
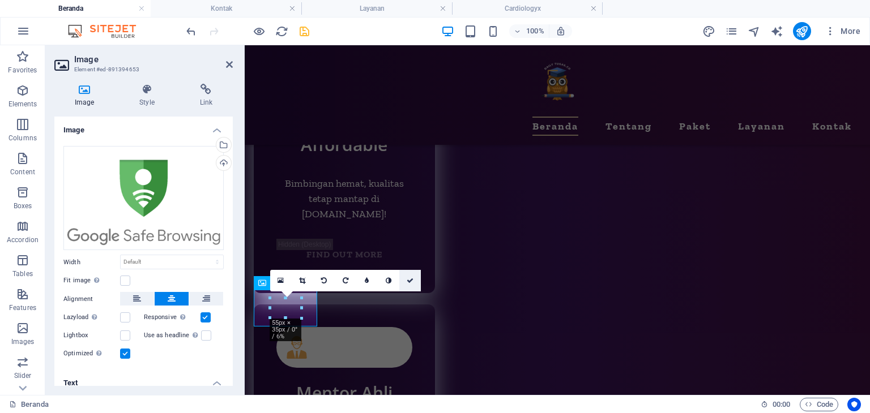
click at [412, 281] on icon at bounding box center [410, 280] width 7 height 7
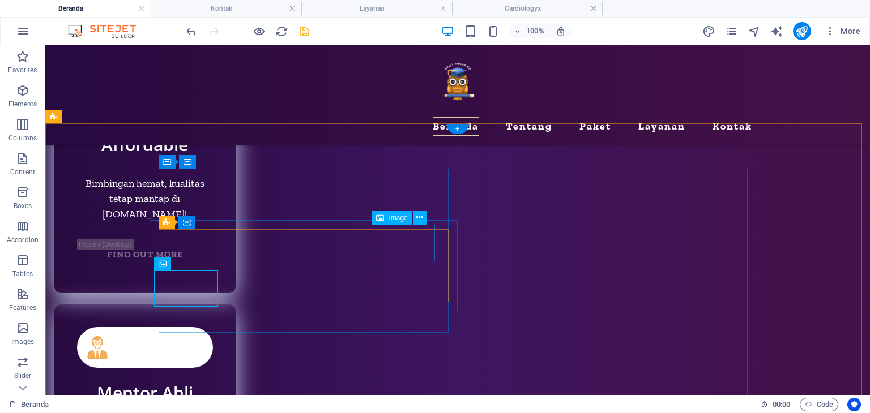
scroll to position [5377, 0]
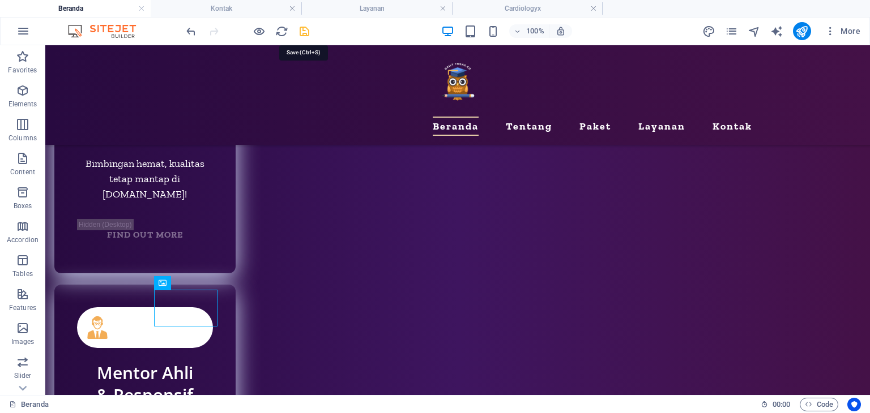
click at [304, 30] on icon "save" at bounding box center [304, 31] width 13 height 13
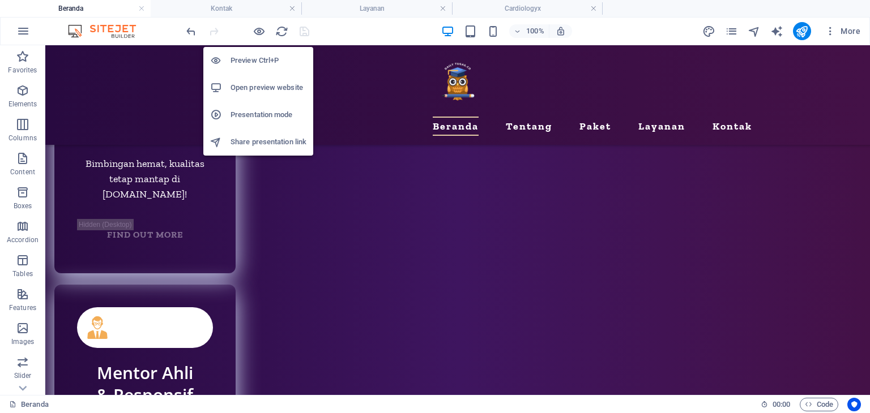
click at [260, 114] on h6 "Presentation mode" at bounding box center [268, 115] width 76 height 14
